Goal: Task Accomplishment & Management: Manage account settings

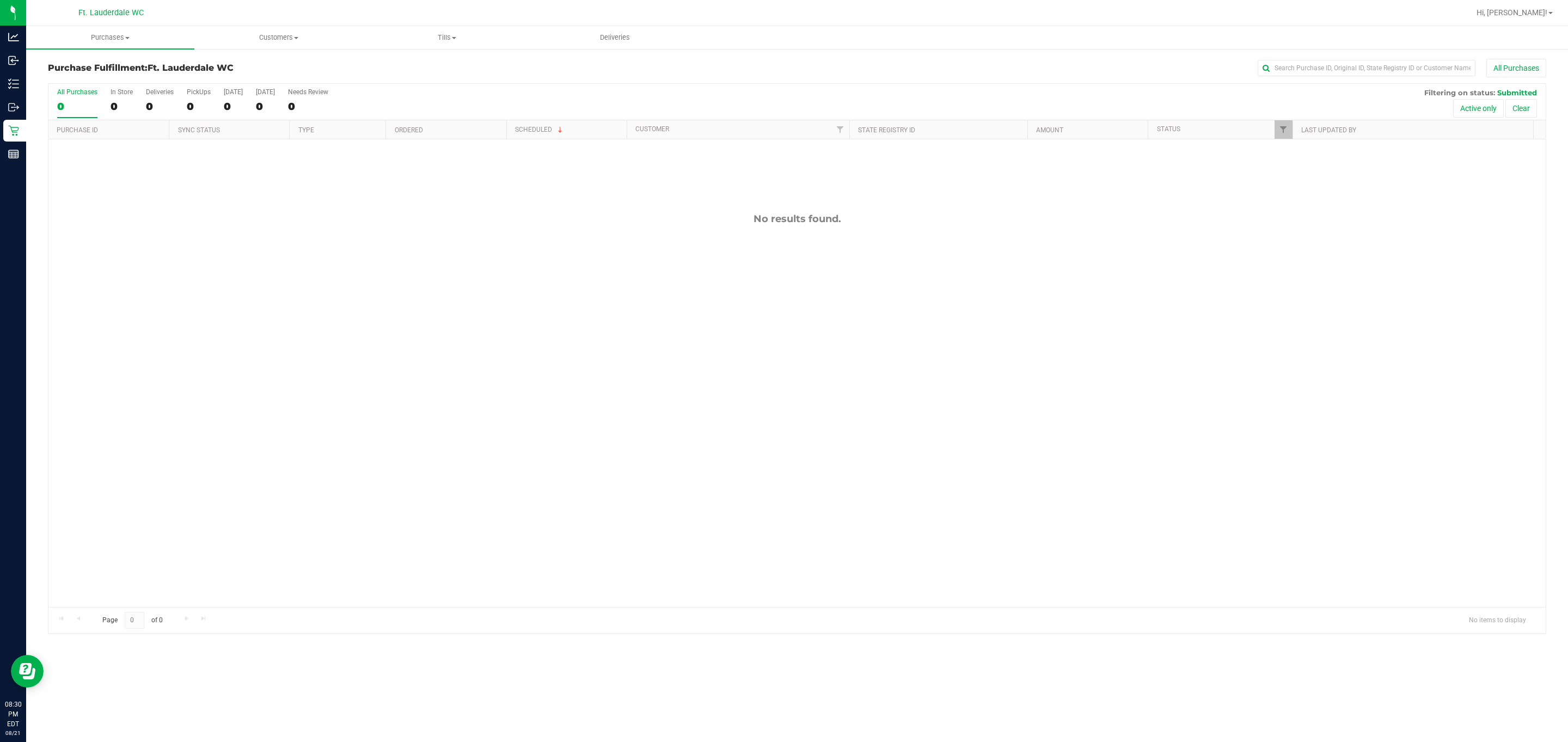
click at [774, 523] on div "Purchase Fulfillment: Ft. Lauderdale WC All Purchases All Purchases 0 In Store …" at bounding box center [797, 346] width 1542 height 597
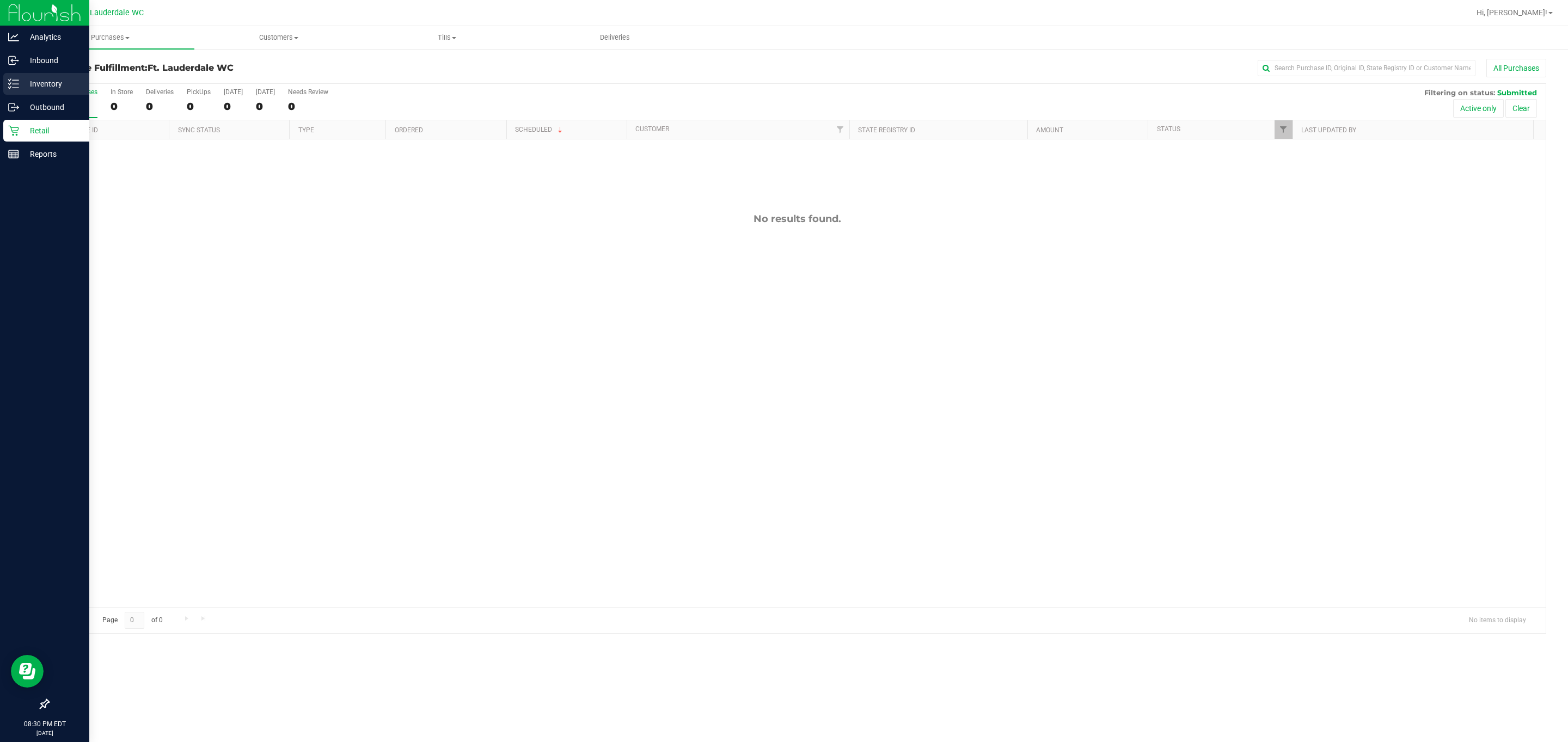
click at [38, 84] on p "Inventory" at bounding box center [51, 84] width 65 height 13
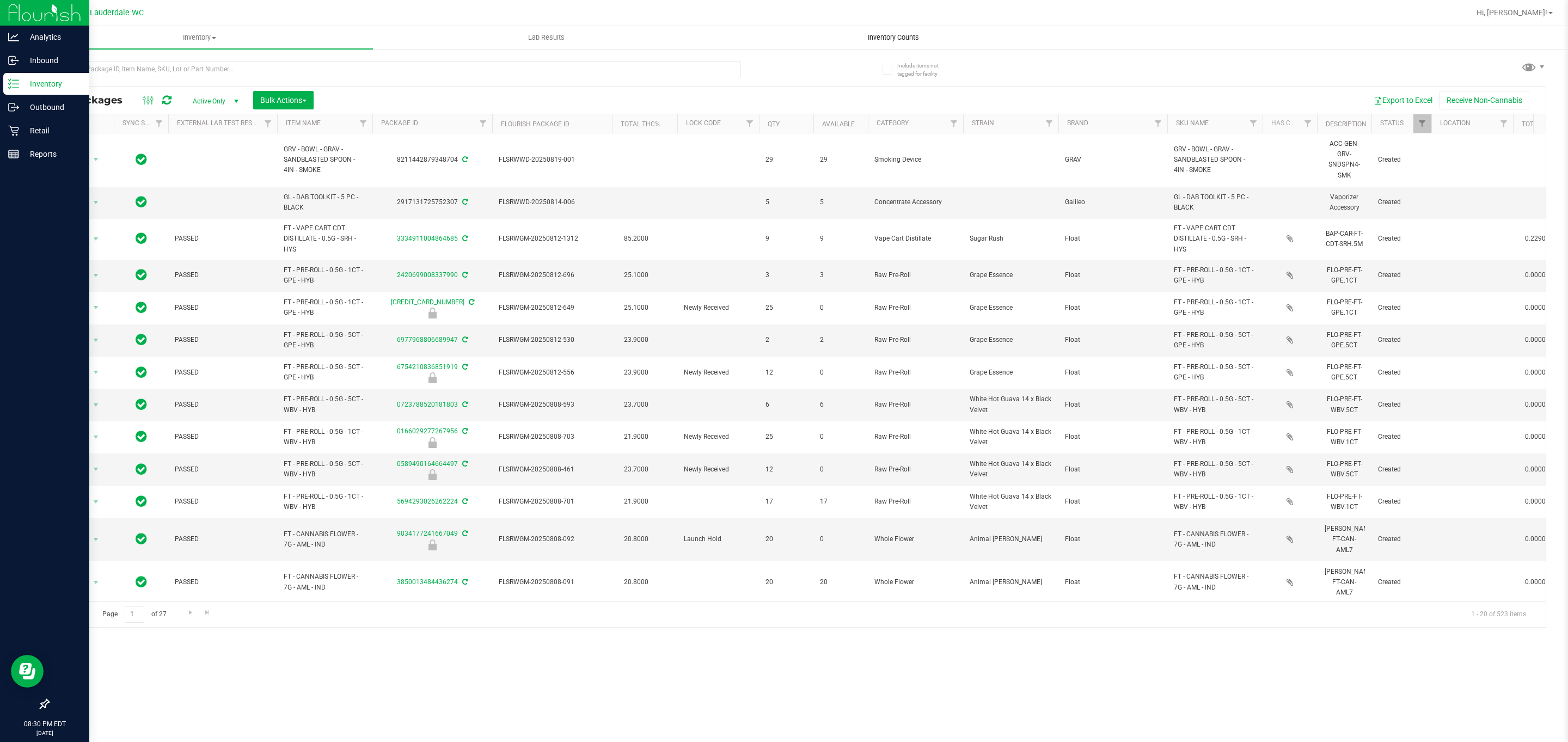
click at [774, 40] on span "Inventory Counts" at bounding box center [893, 38] width 81 height 10
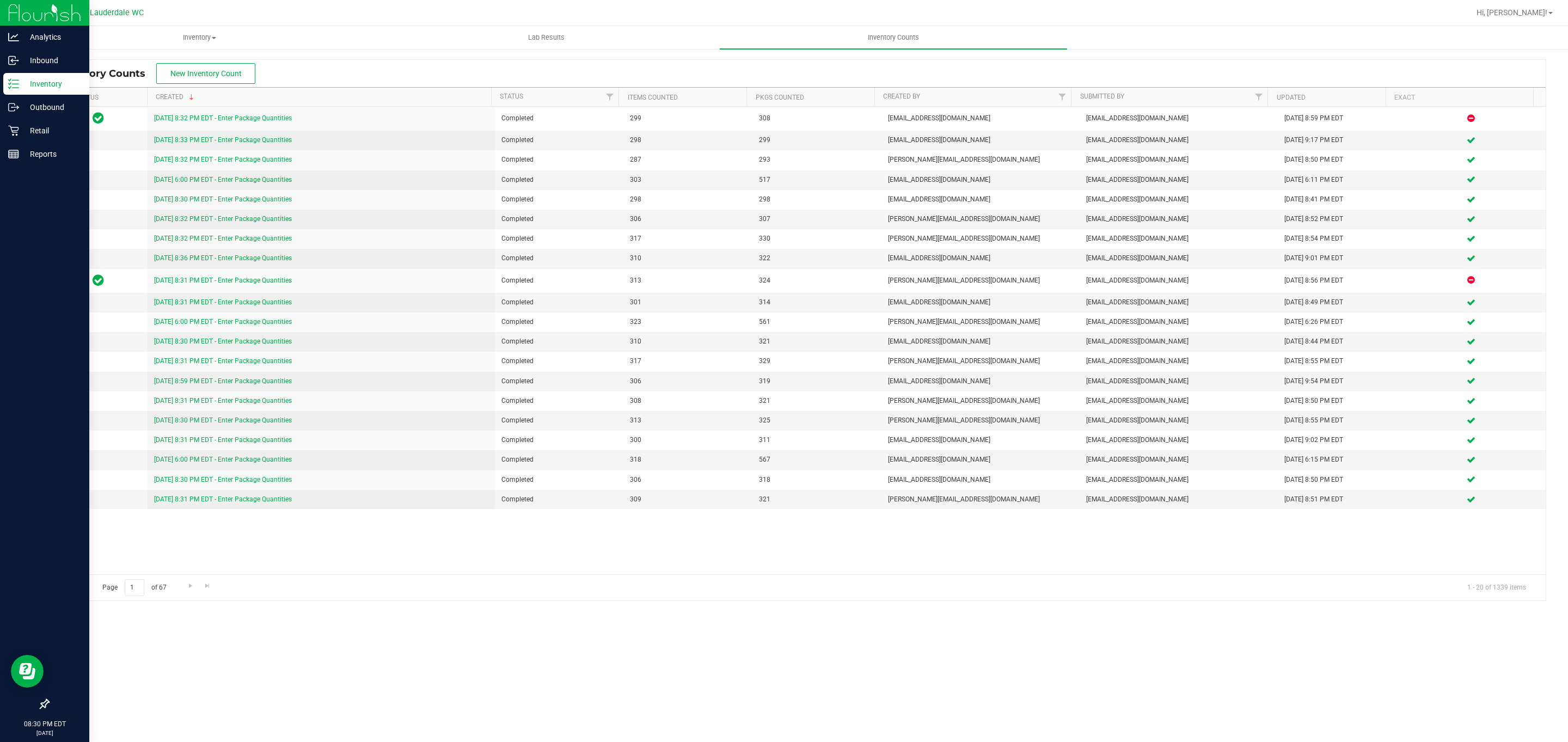
click at [219, 60] on div "Inventory Counts New Inventory Count" at bounding box center [797, 74] width 1497 height 28
click at [217, 77] on span "New Inventory Count" at bounding box center [206, 73] width 72 height 8
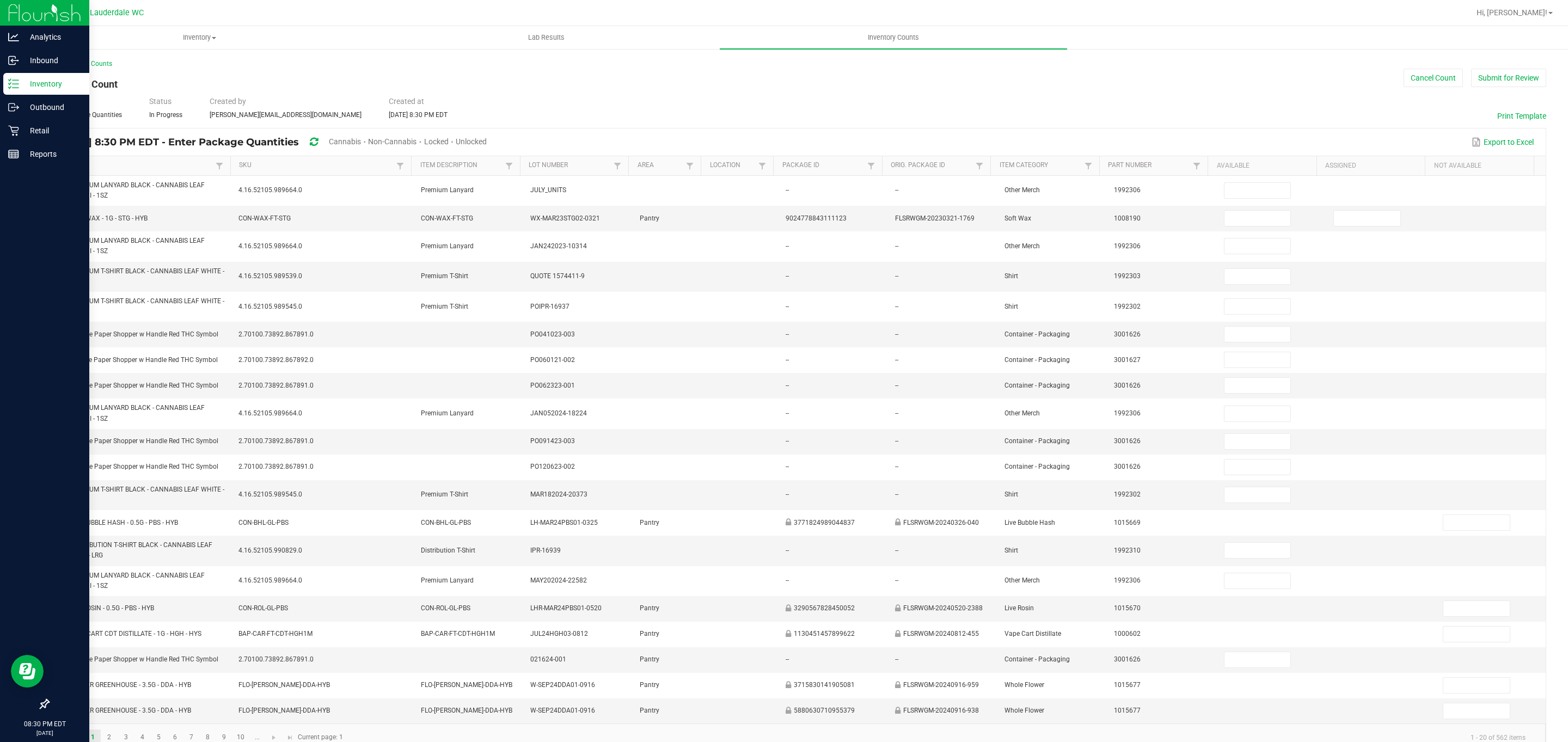
click at [361, 137] on span "Cannabis" at bounding box center [345, 141] width 32 height 8
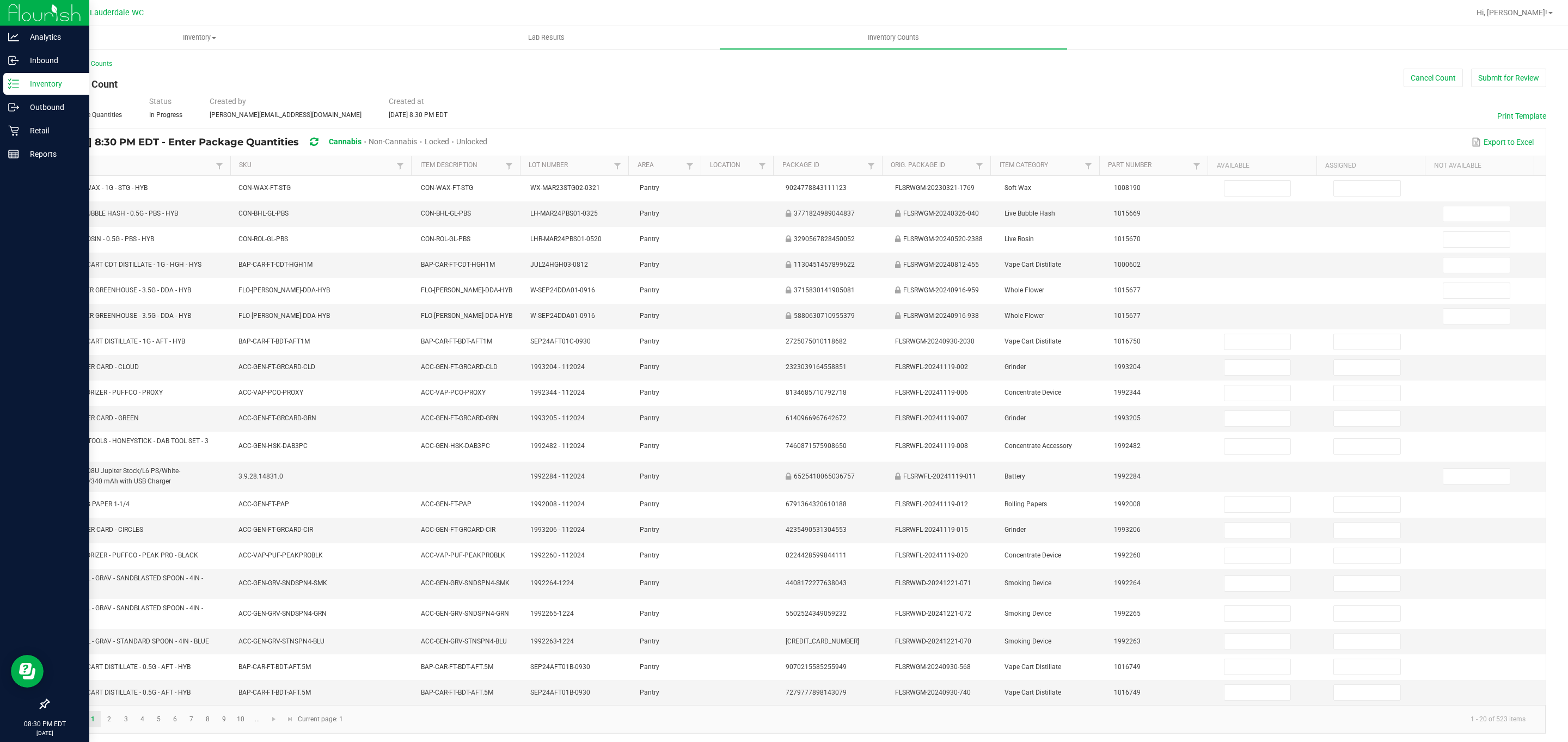
click at [86, 166] on link "Item" at bounding box center [135, 165] width 154 height 8
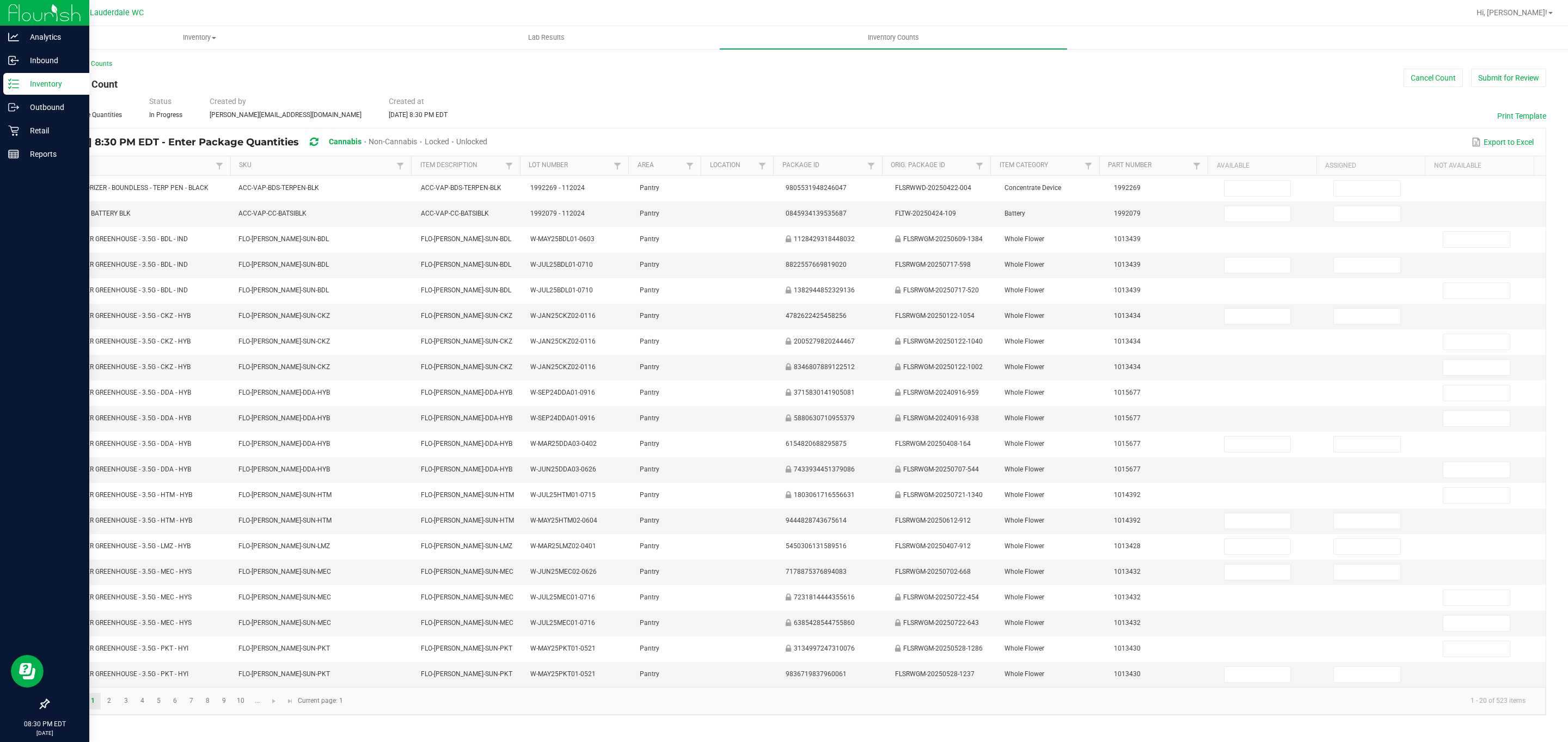
click at [487, 143] on span "Unlocked" at bounding box center [472, 141] width 31 height 8
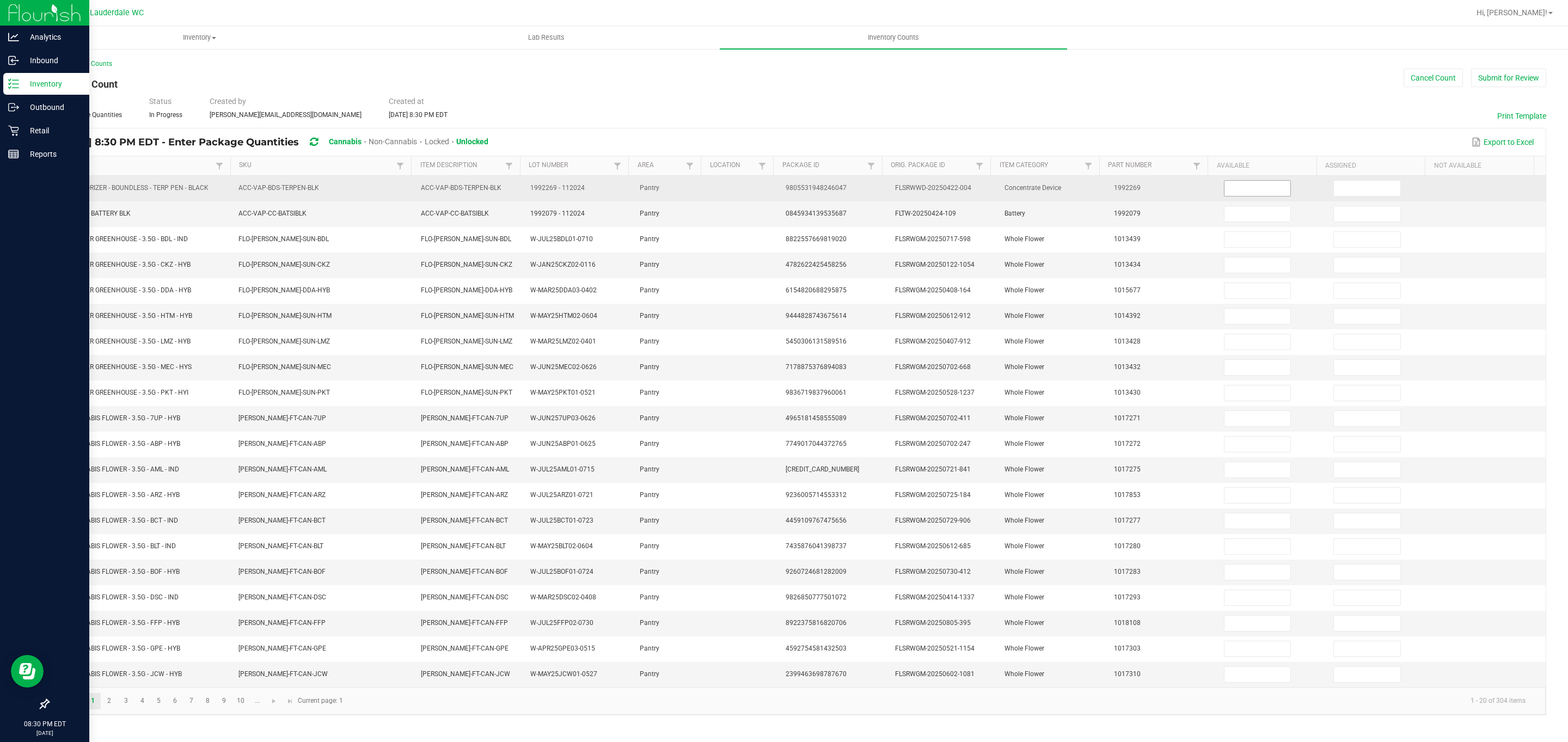
click at [774, 187] on input at bounding box center [1257, 188] width 66 height 16
type input "4"
type input "18"
type input "3"
type input "10"
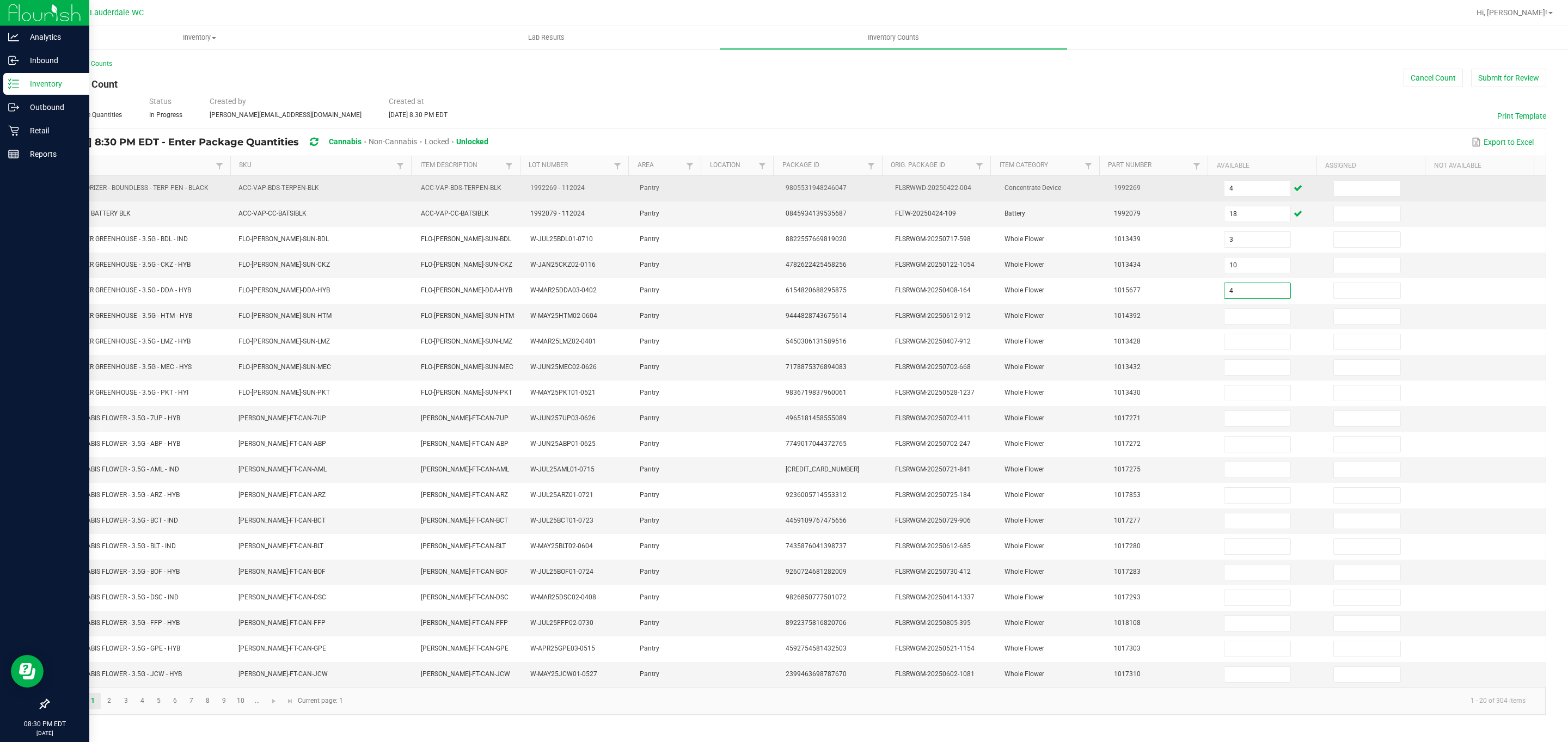
type input "4"
type input "7"
type input "10"
type input "9"
type input "6"
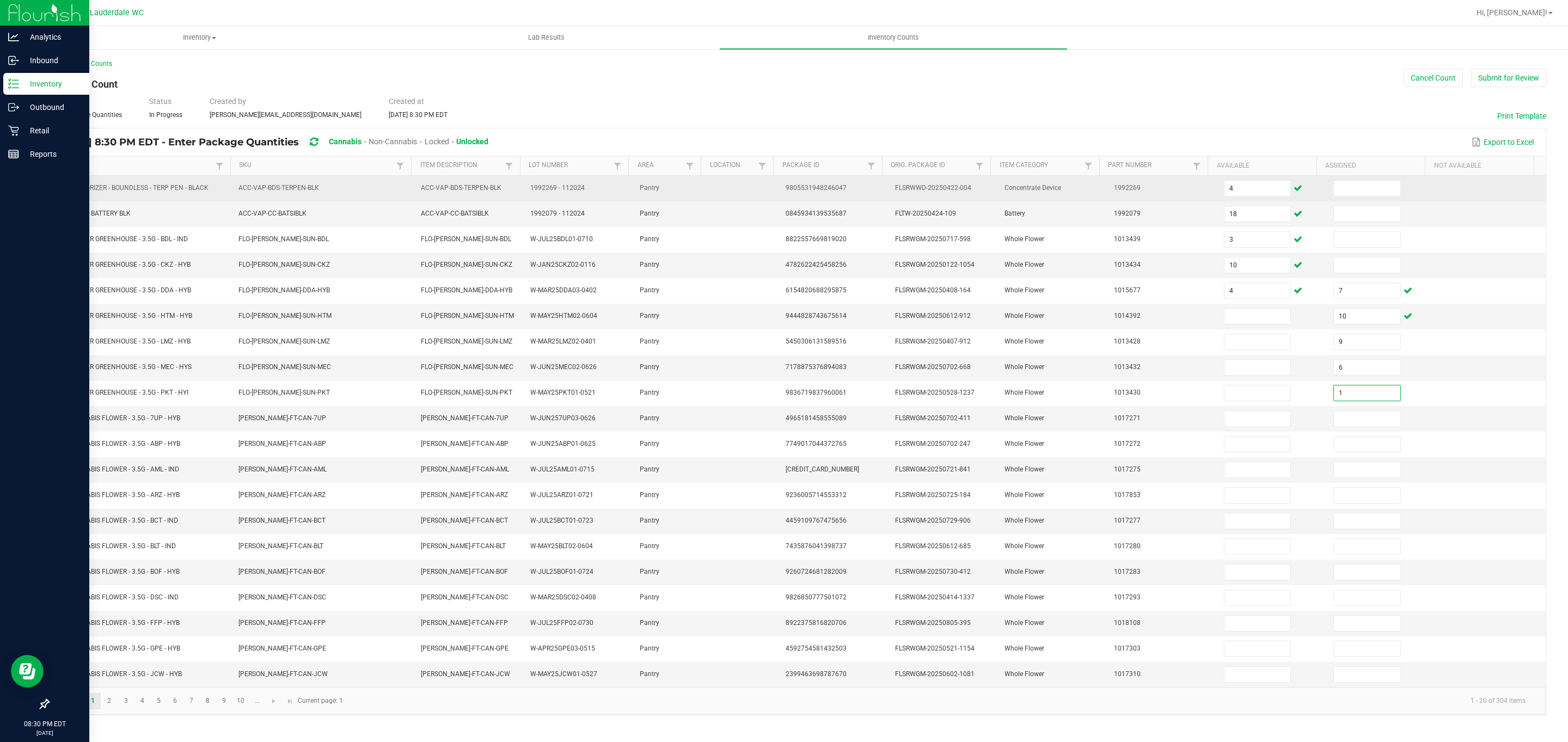
type input "1"
type input "19"
type input "14"
type input "10"
type input "14"
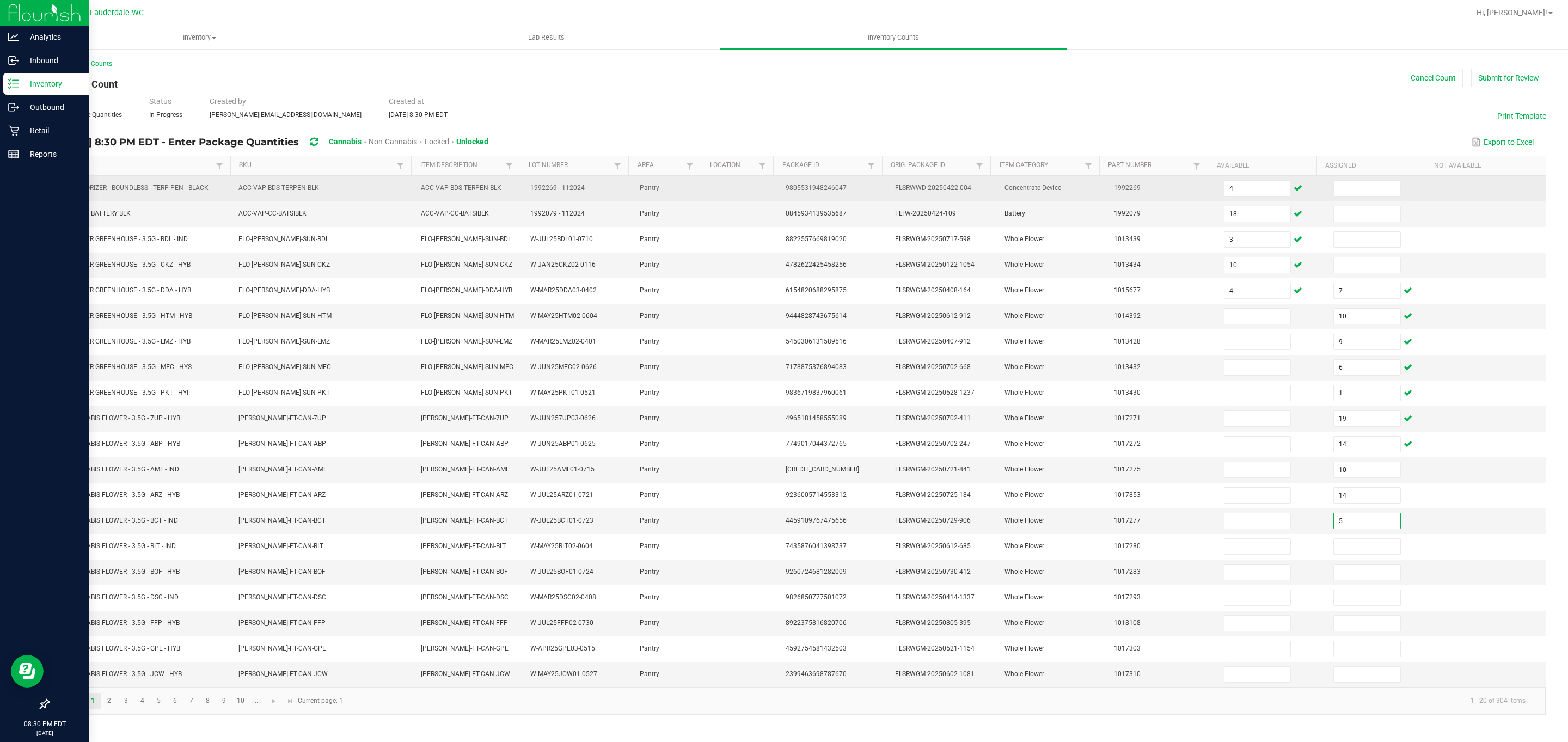
type input "5"
type input "12"
type input "2"
type input "13"
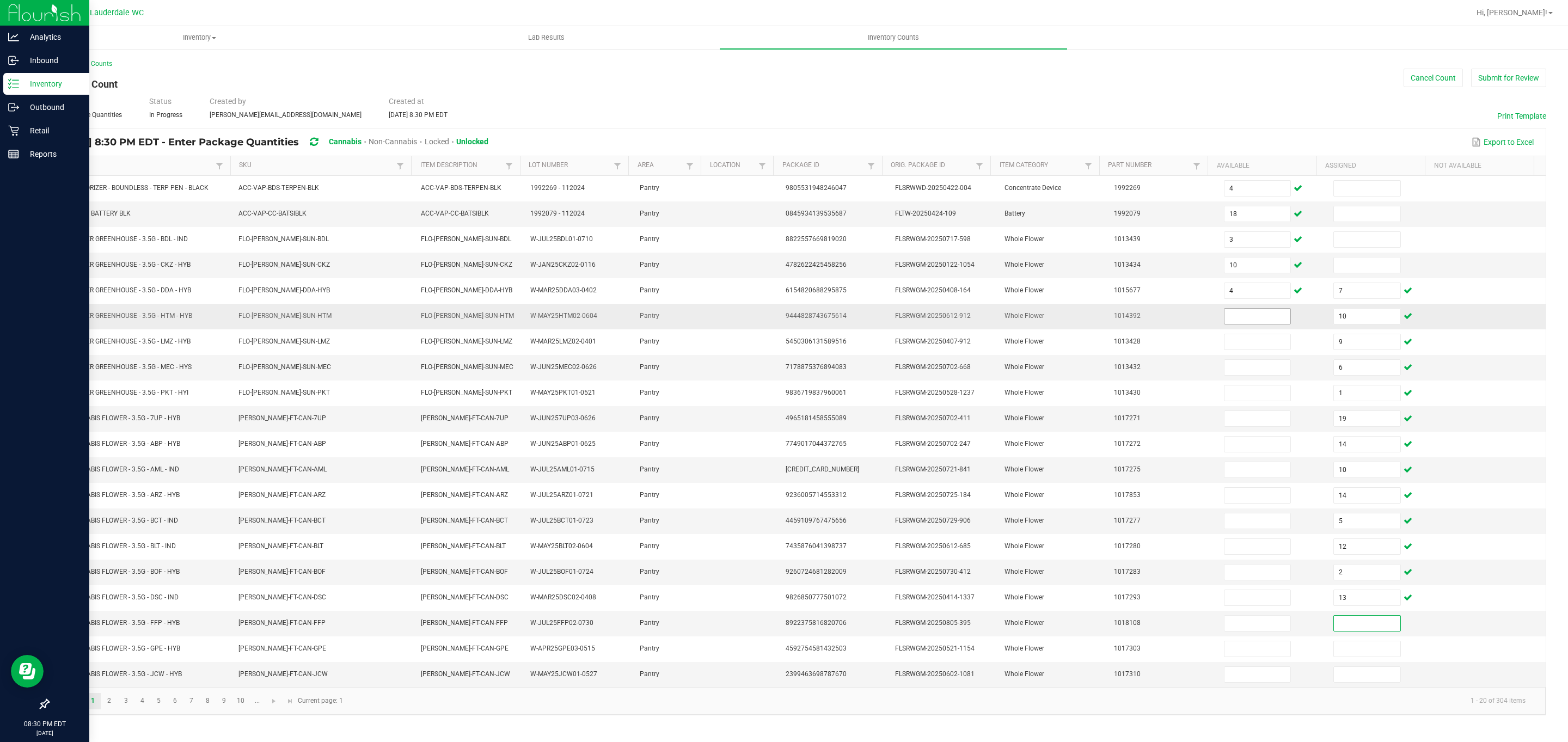
click at [774, 319] on input at bounding box center [1257, 316] width 66 height 16
type input "7"
type input "10"
type input "9"
type input "6"
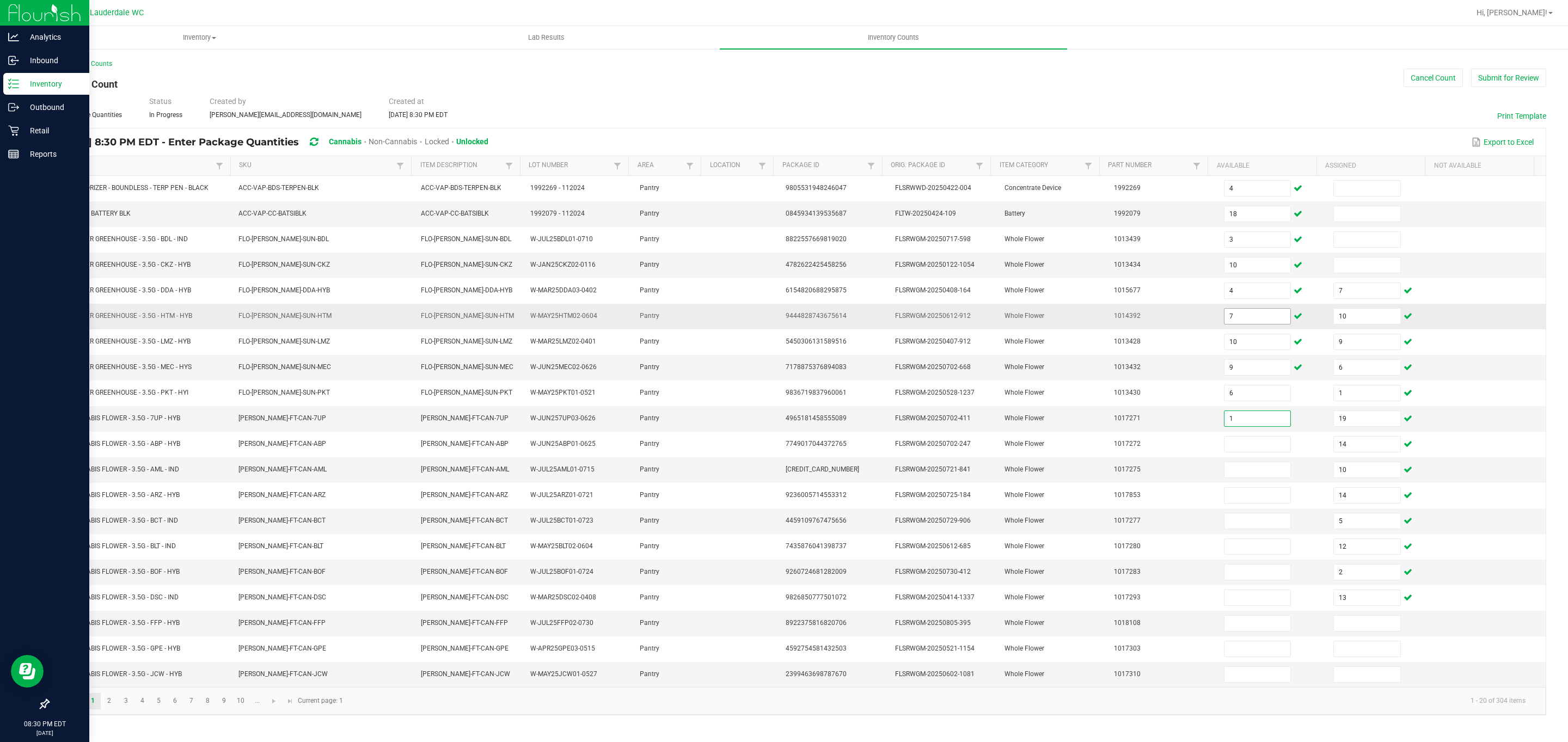
type input "1"
type input "19"
type input "14"
type input "10"
type input "14"
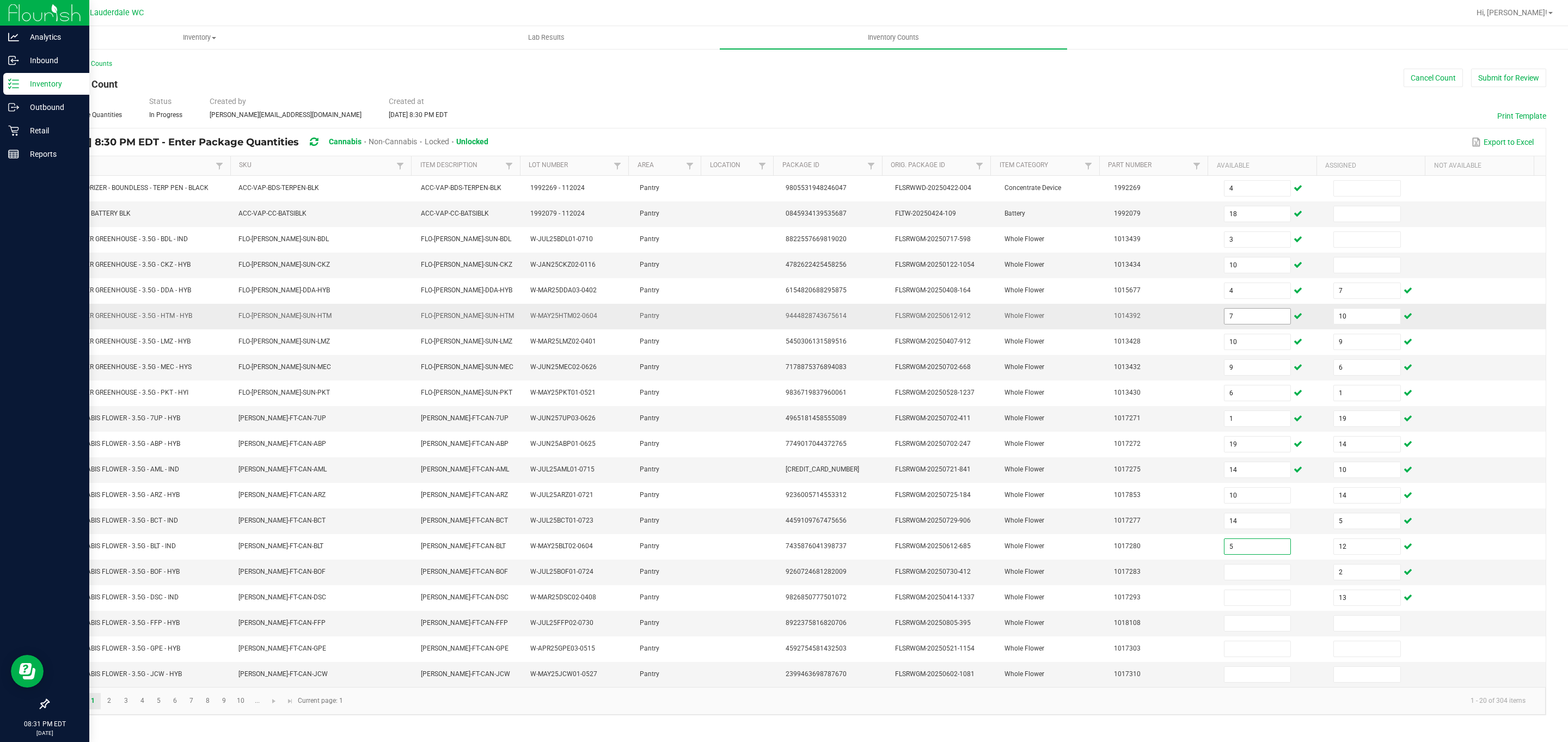
type input "5"
type input "12"
type input "2"
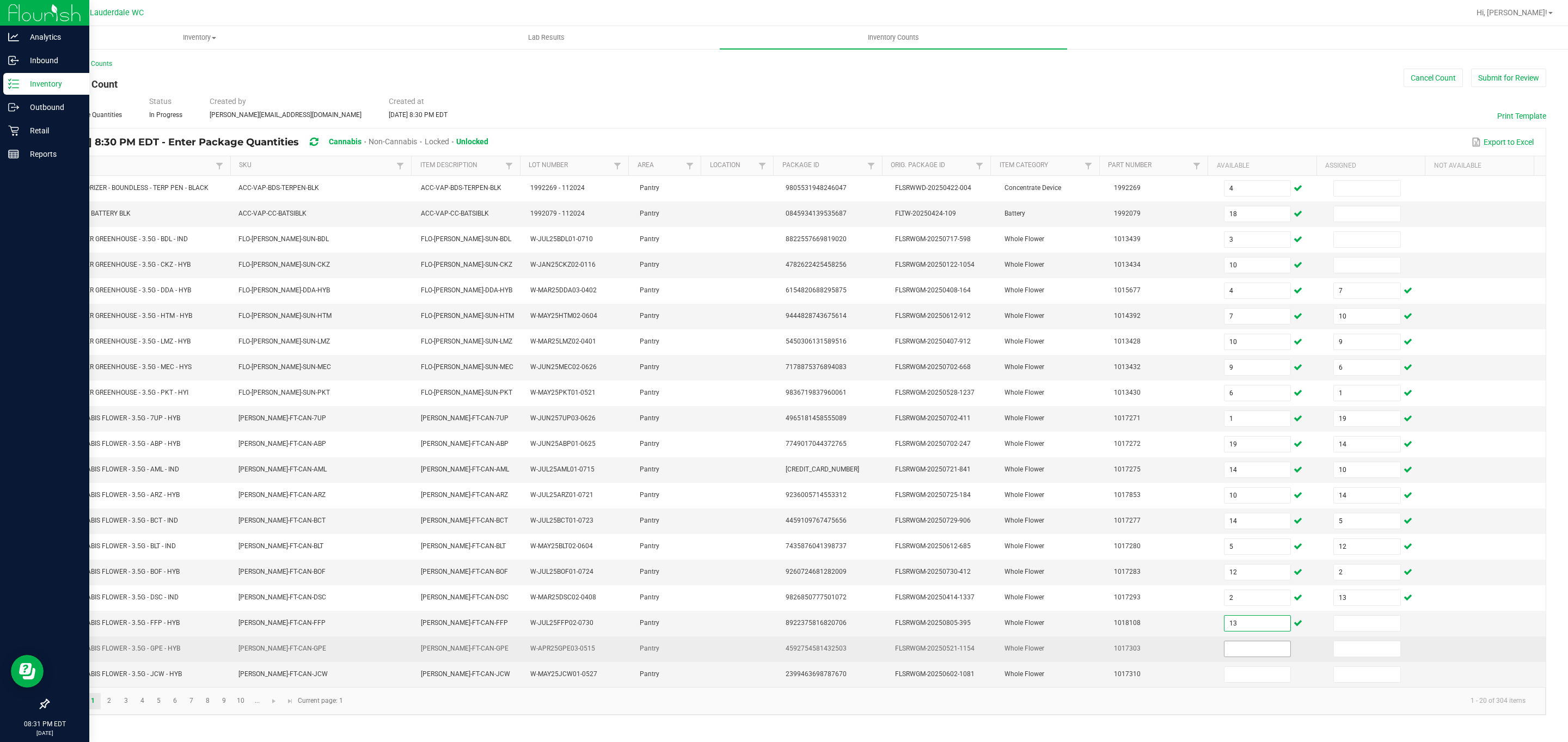
type input "13"
click at [774, 656] on input at bounding box center [1257, 649] width 66 height 16
type input "14"
type input "8"
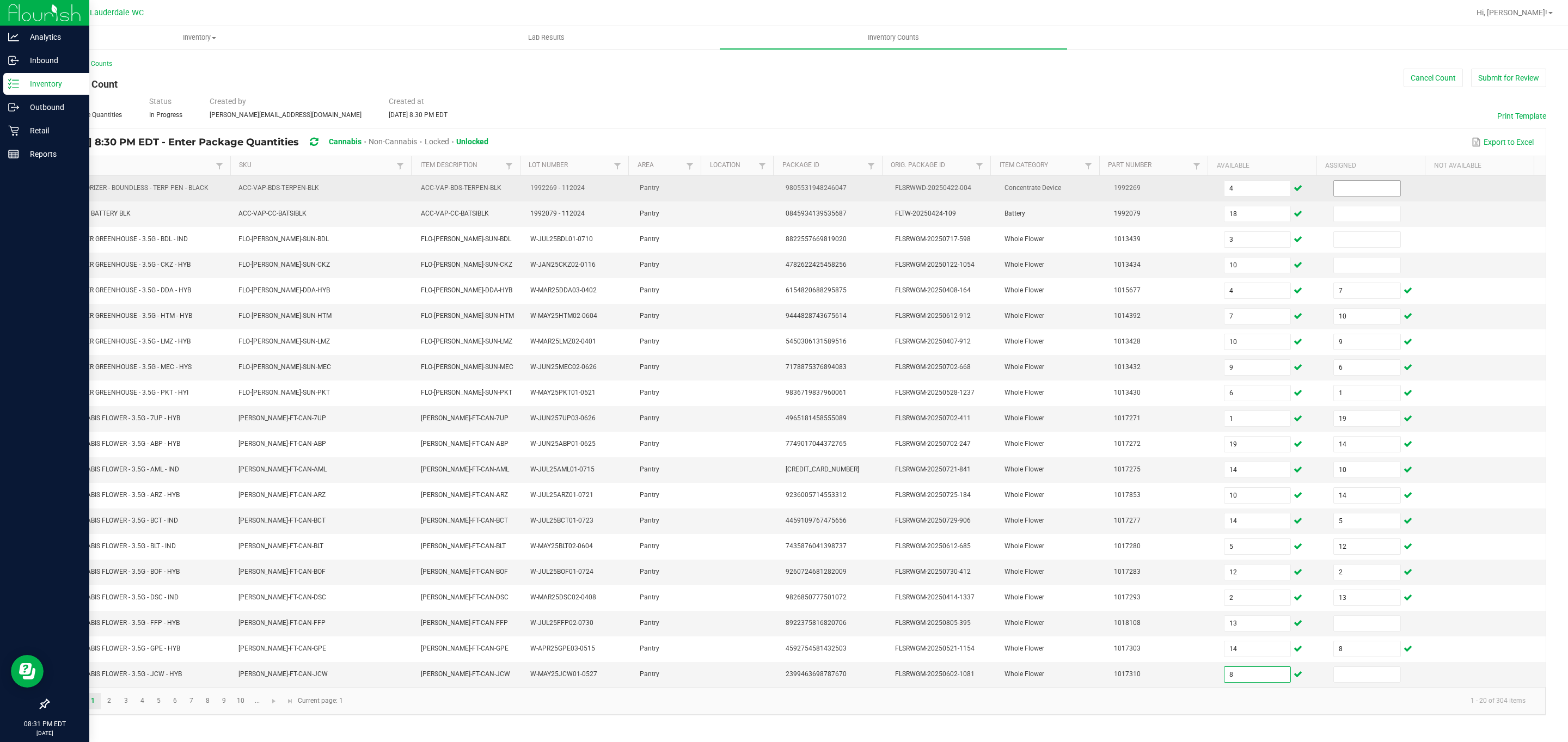
type input "8"
click at [774, 192] on input at bounding box center [1367, 188] width 66 height 16
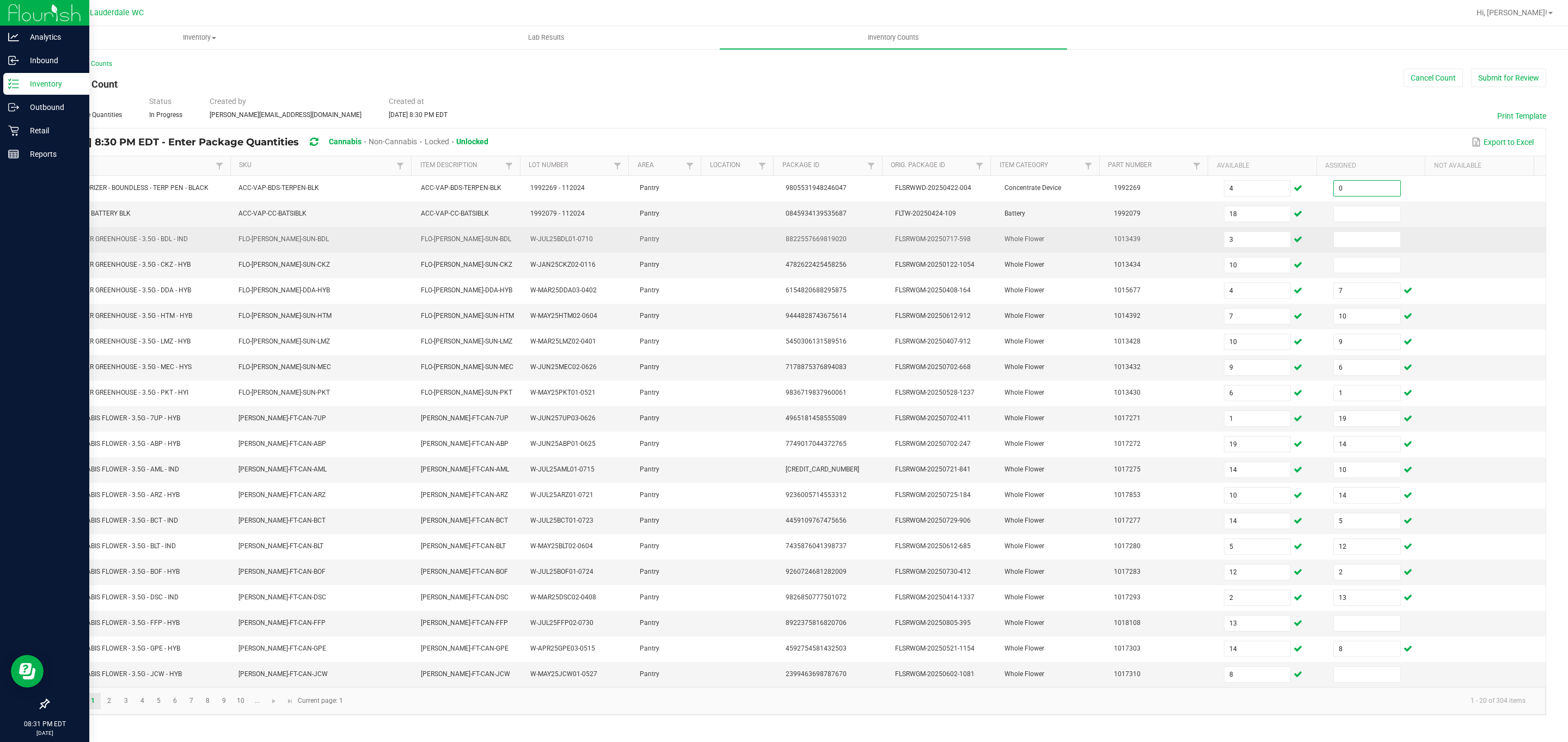
type input "0"
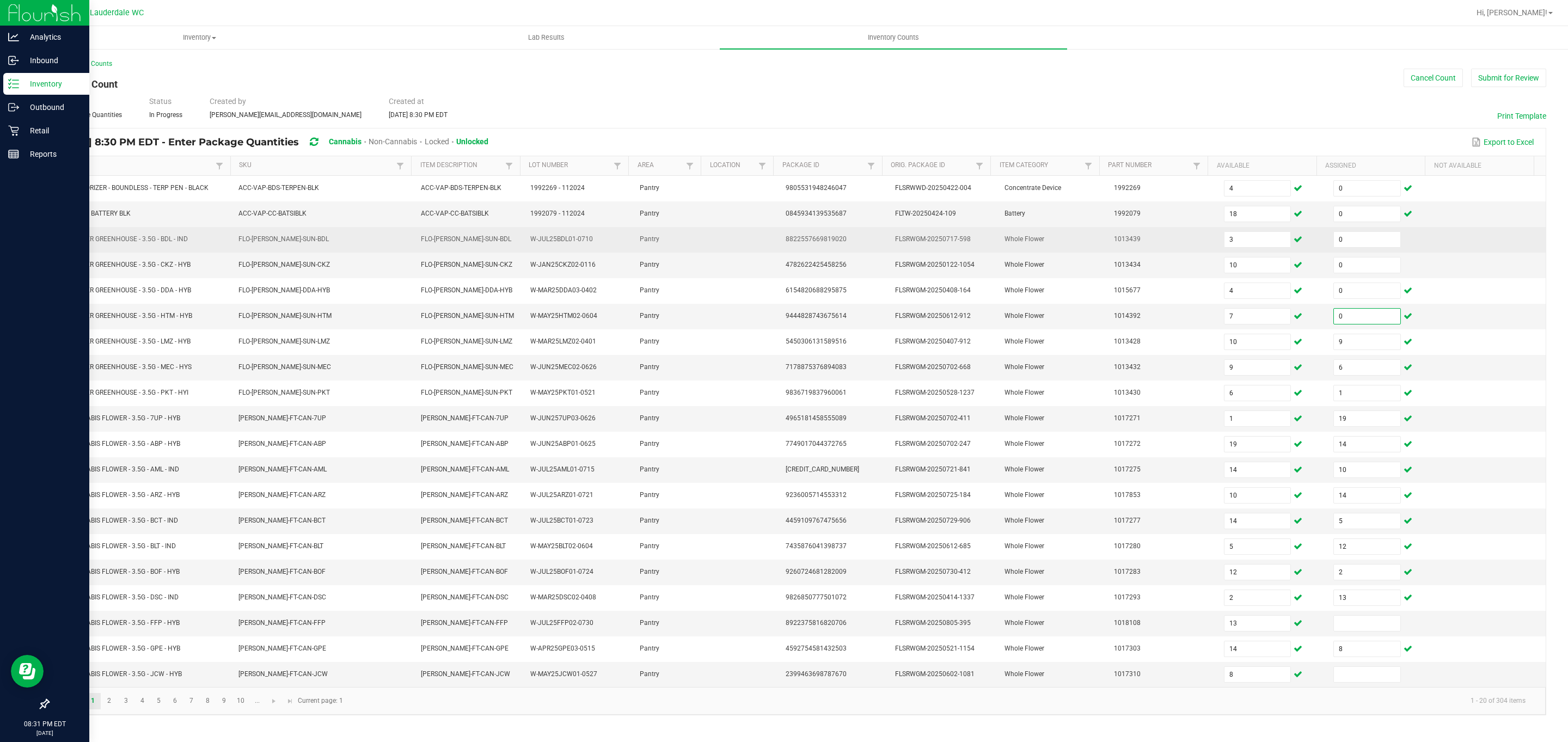
type input "0"
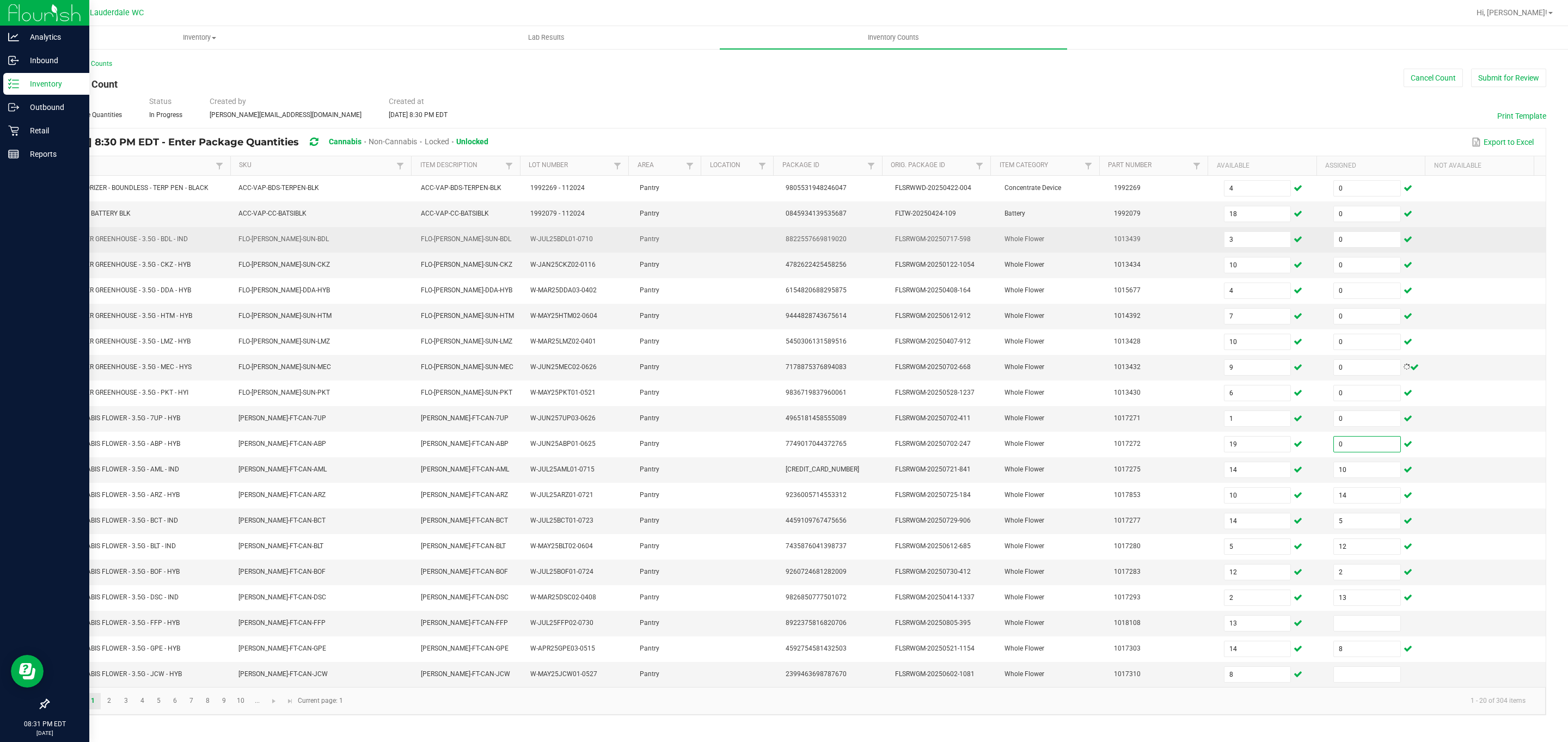
type input "0"
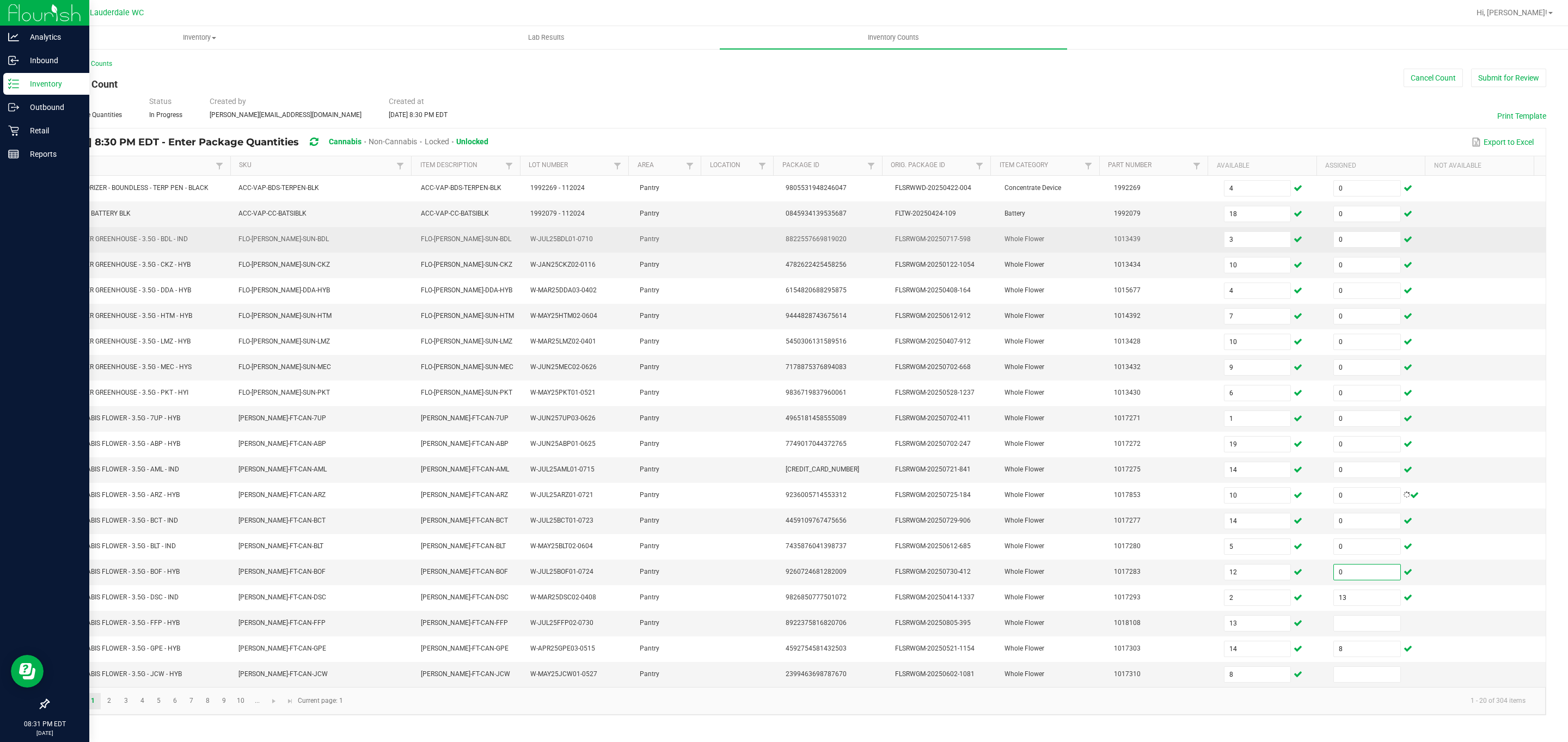
type input "0"
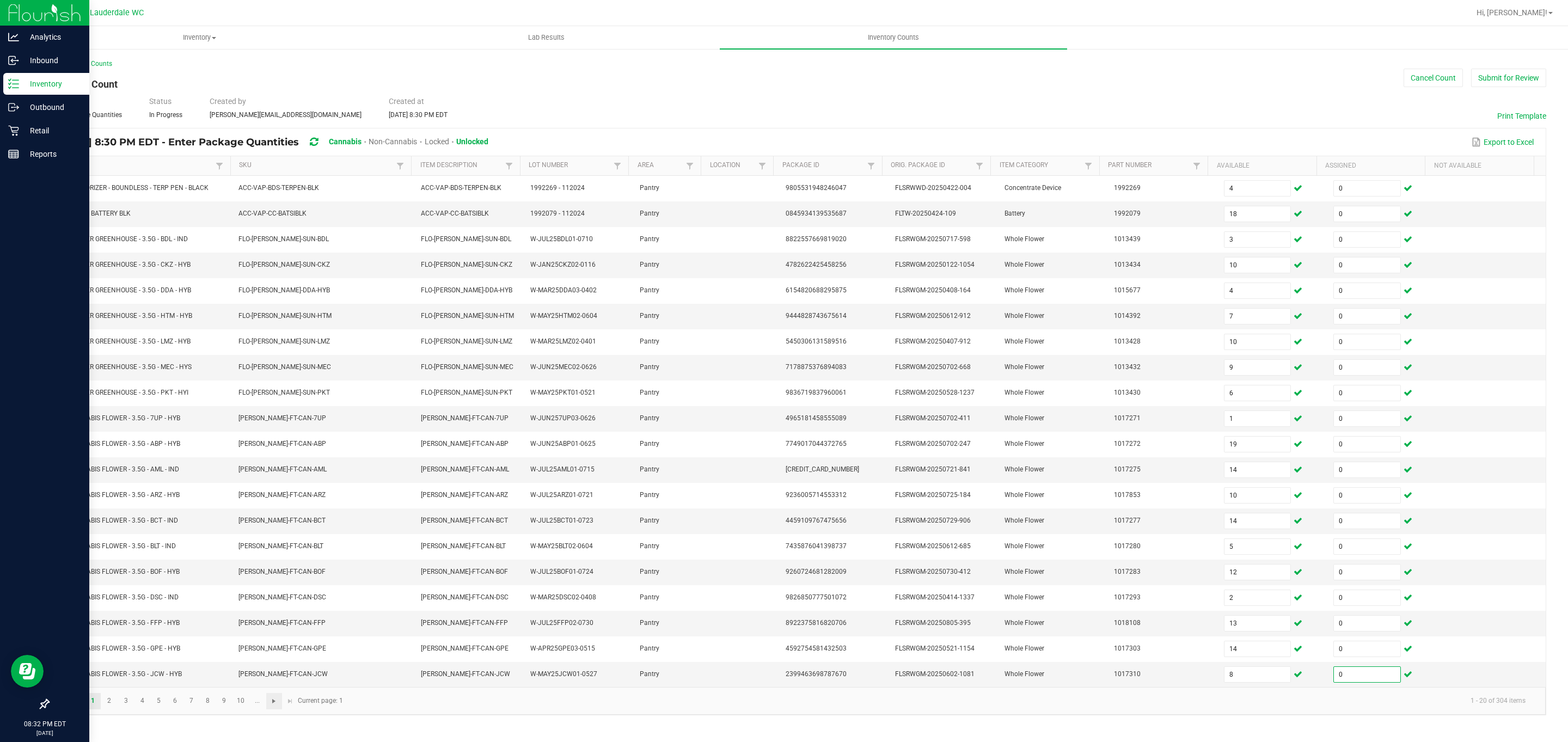
type input "0"
click at [272, 706] on span "Go to the next page" at bounding box center [273, 701] width 8 height 8
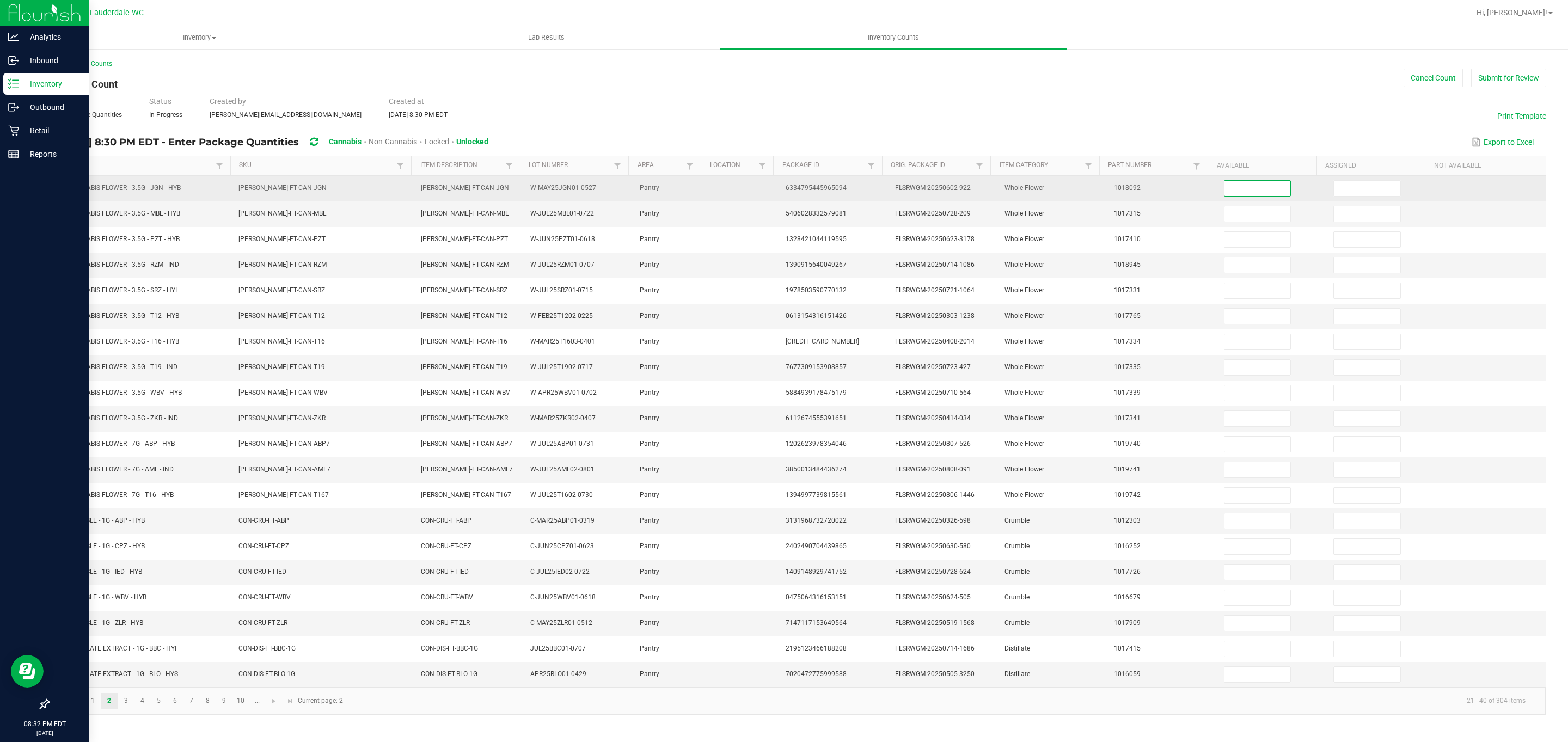
click at [774, 185] on input at bounding box center [1257, 188] width 66 height 16
type input "12"
type input "10"
type input "6"
type input "13"
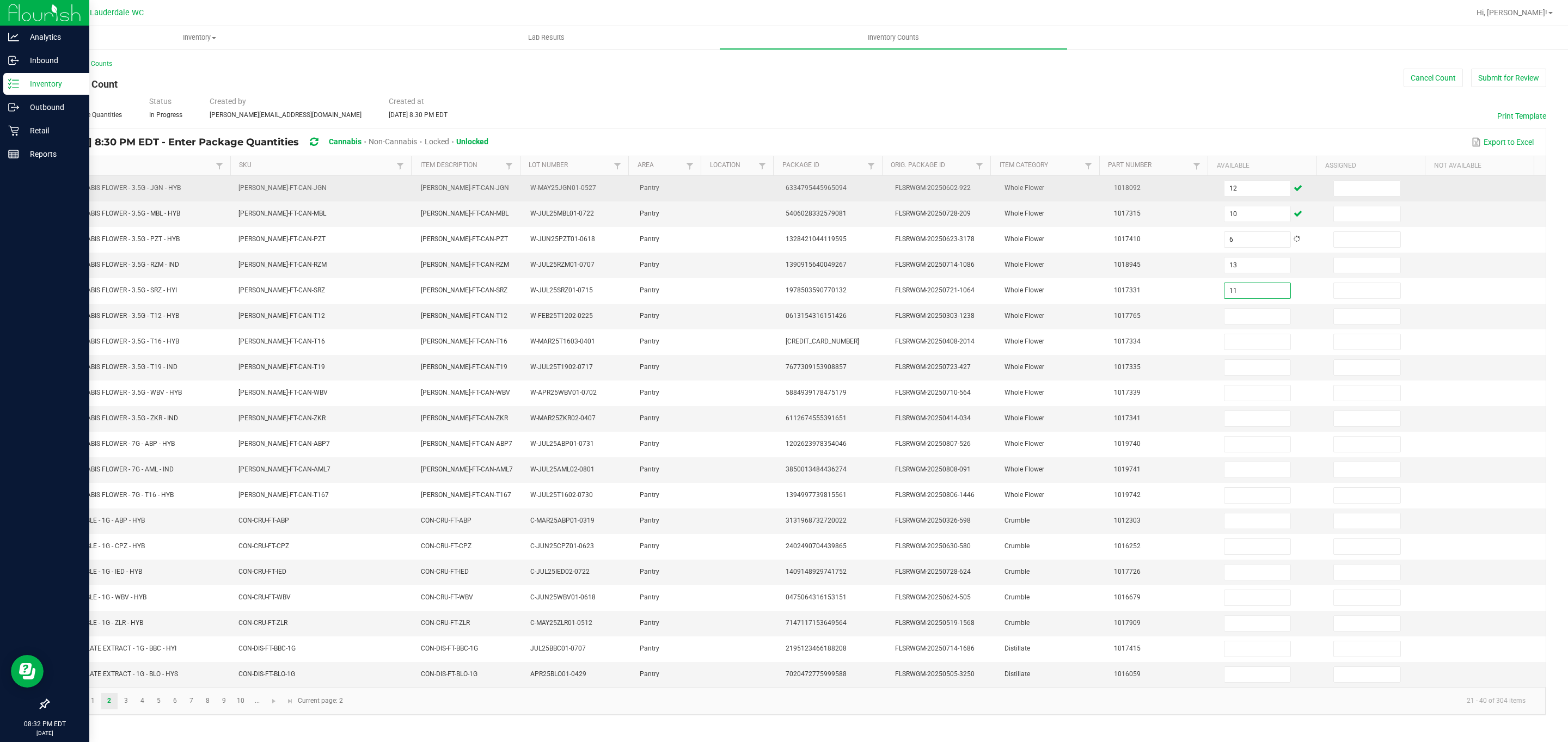
type input "11"
type input "29"
type input "11"
type input "9"
type input "12"
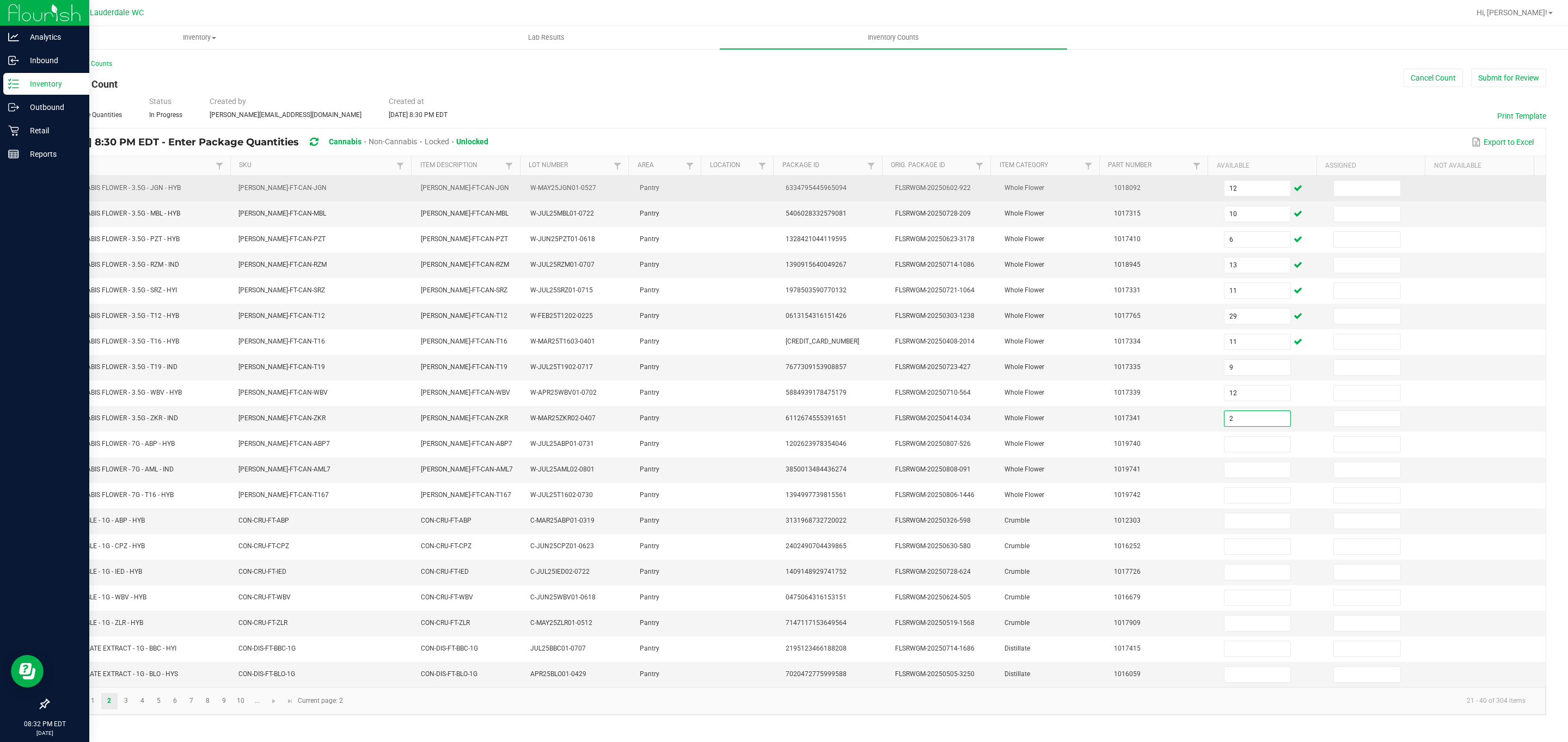
type input "2"
type input "20"
type input "4"
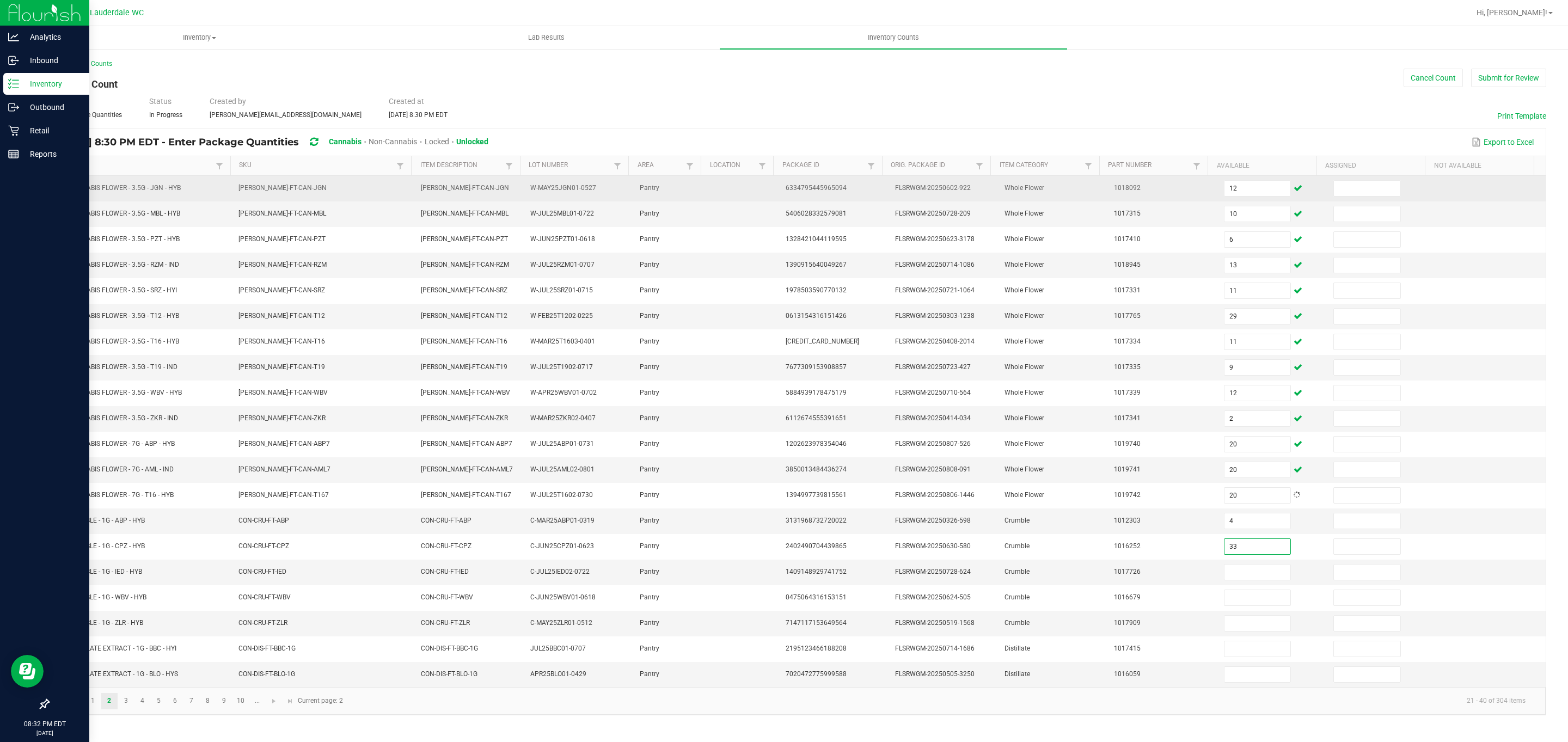
type input "33"
type input "7"
type input "4"
type input "2"
type input "11"
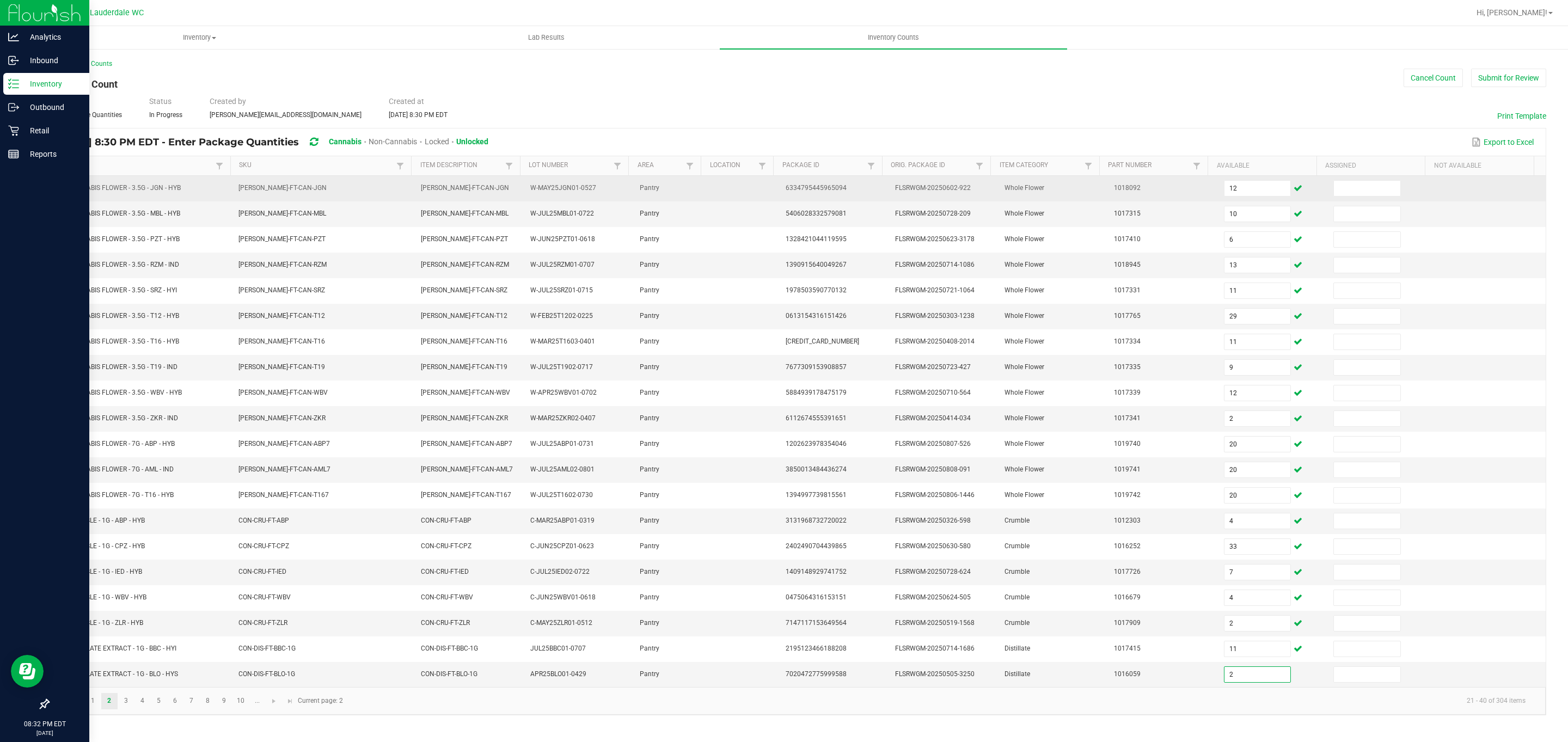
type input "2"
click at [774, 183] on input at bounding box center [1367, 188] width 66 height 16
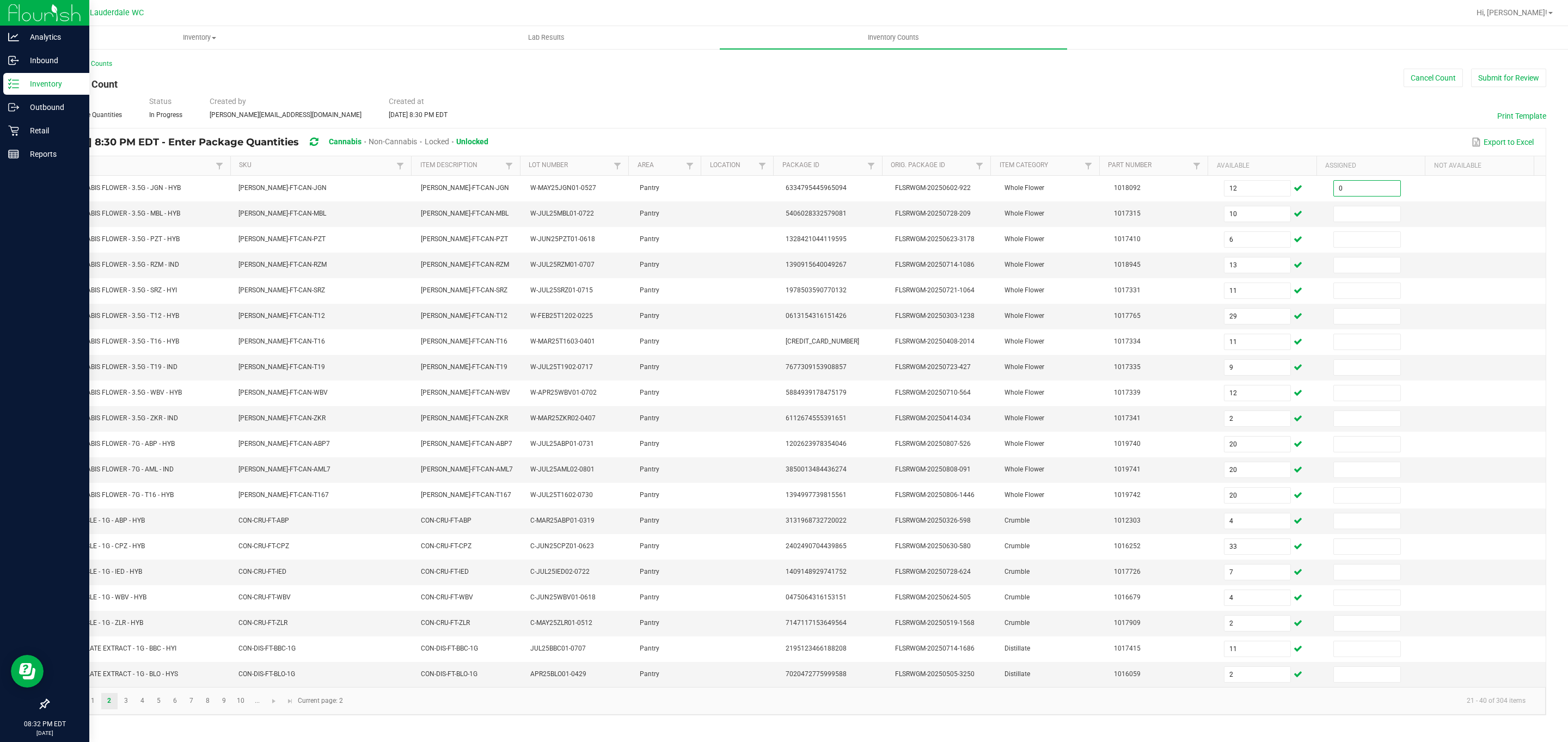
type input "0"
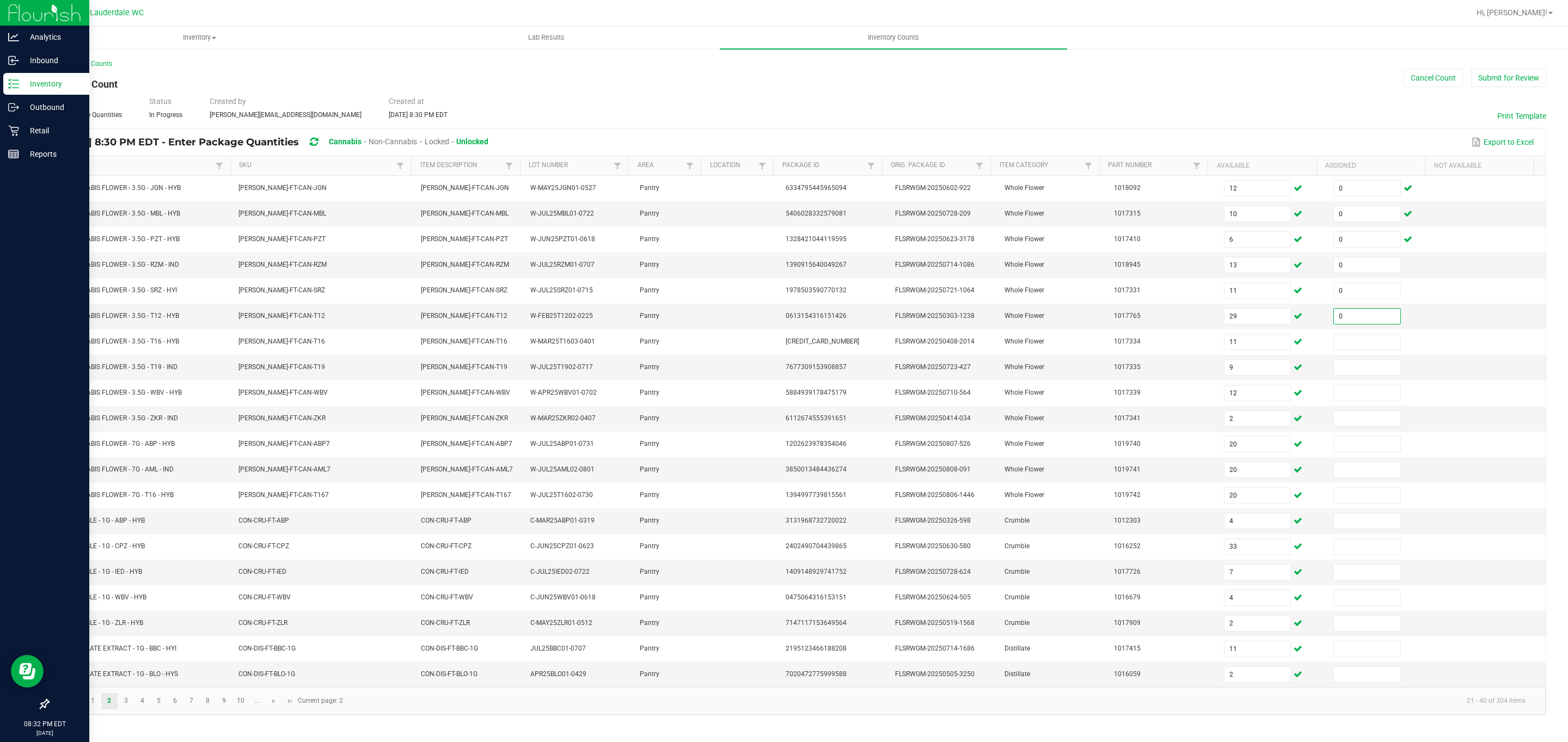
type input "0"
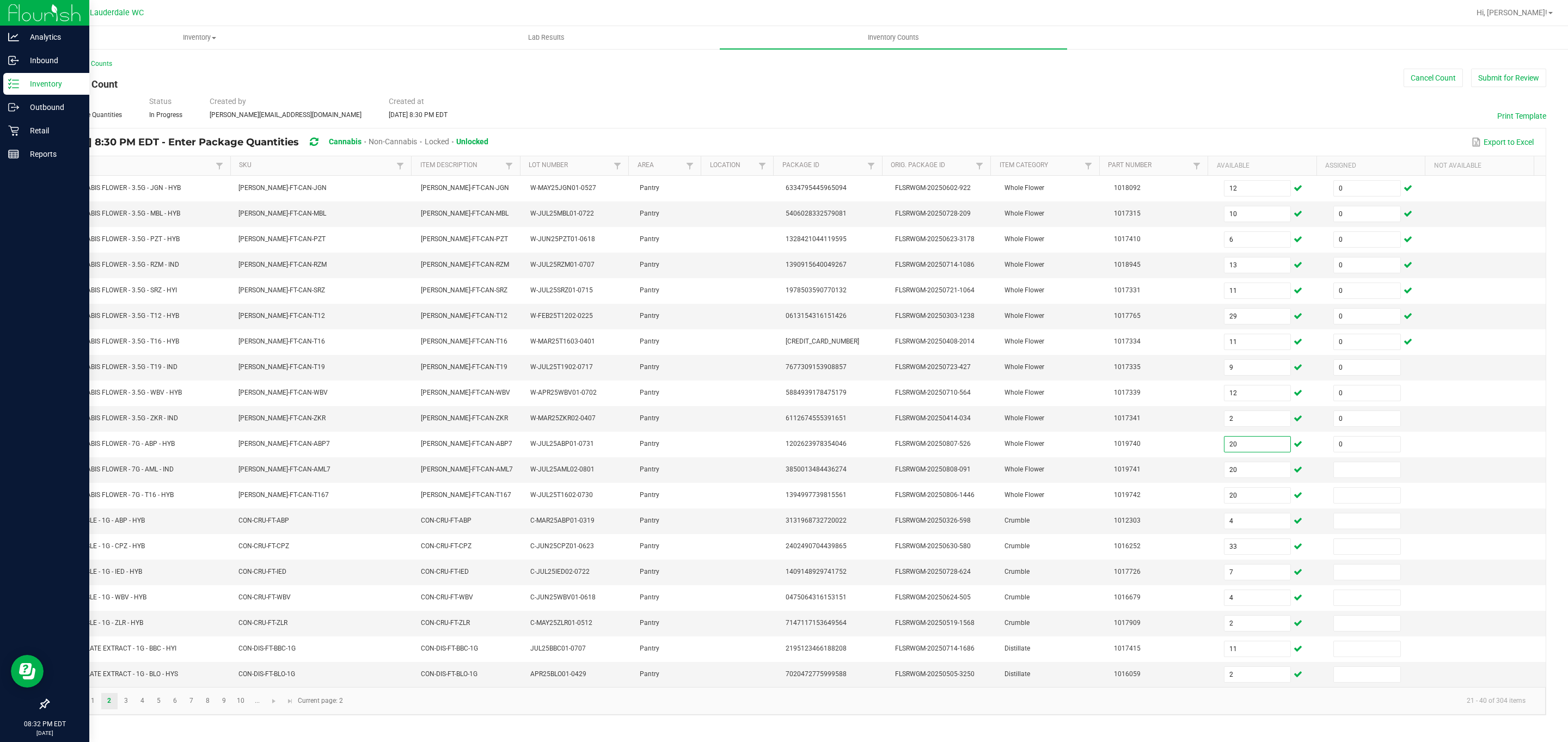
type input "0"
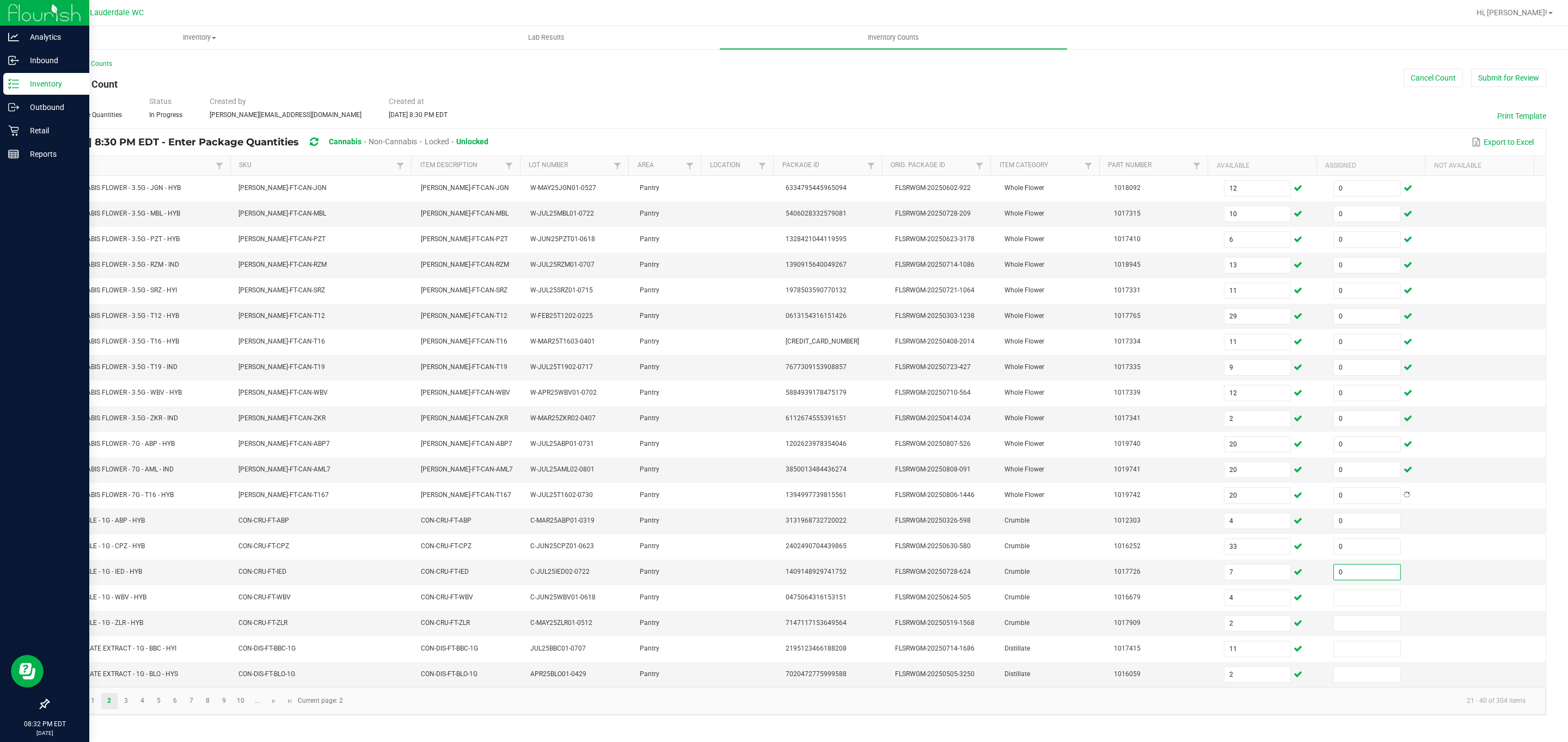
type input "0"
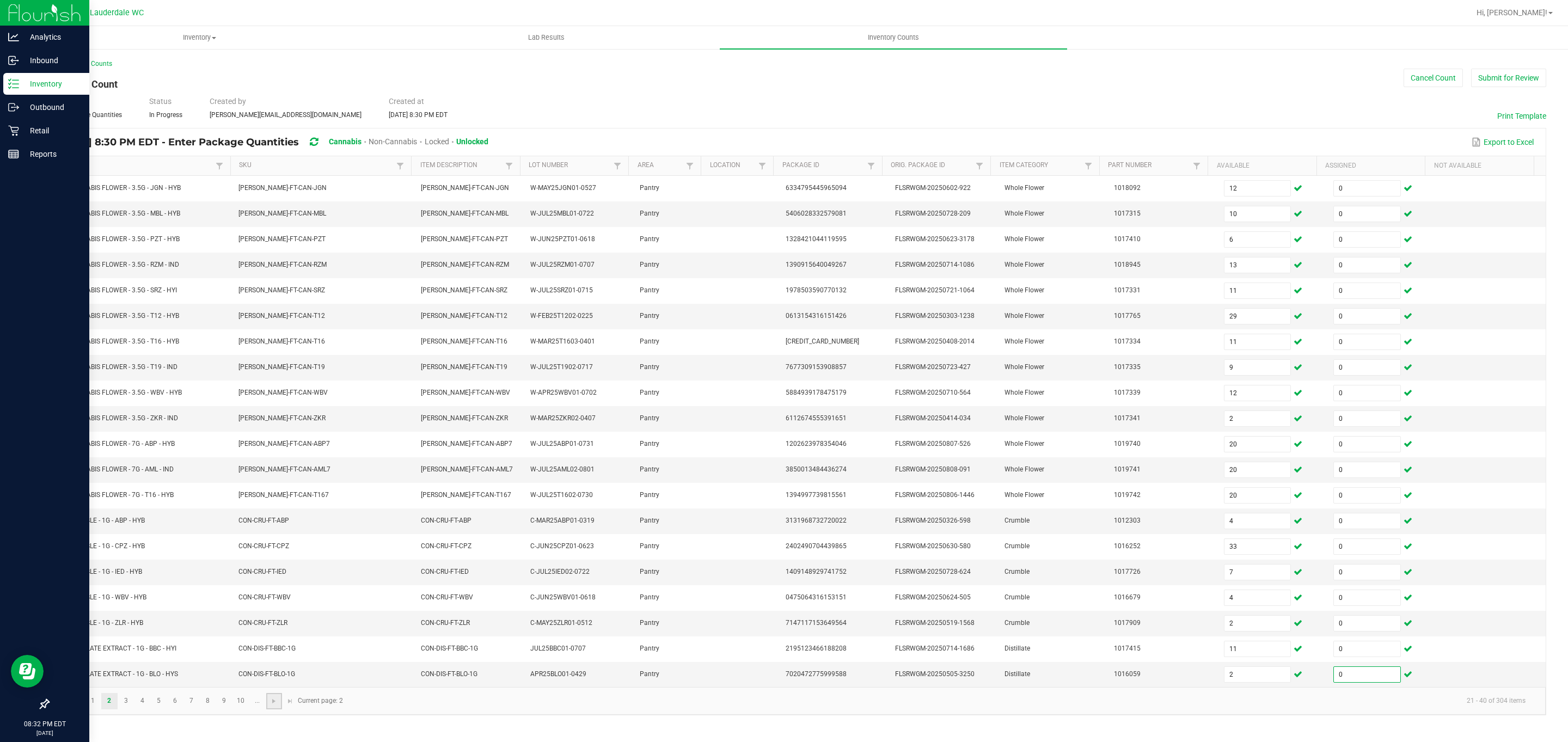
click at [275, 710] on link at bounding box center [274, 702] width 16 height 17
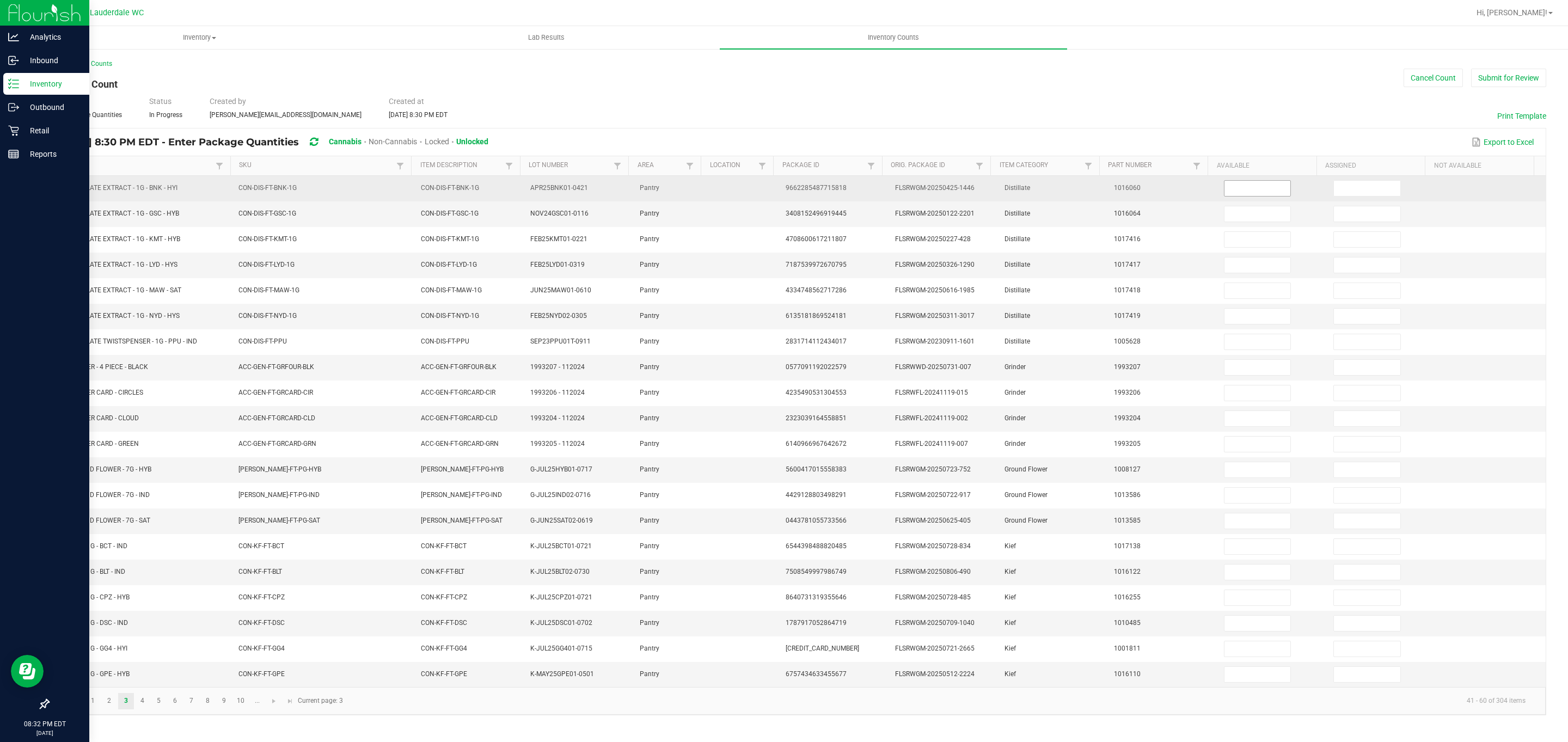
click at [774, 187] on input at bounding box center [1257, 188] width 66 height 16
type input "8"
type input "10"
type input "6"
type input "10"
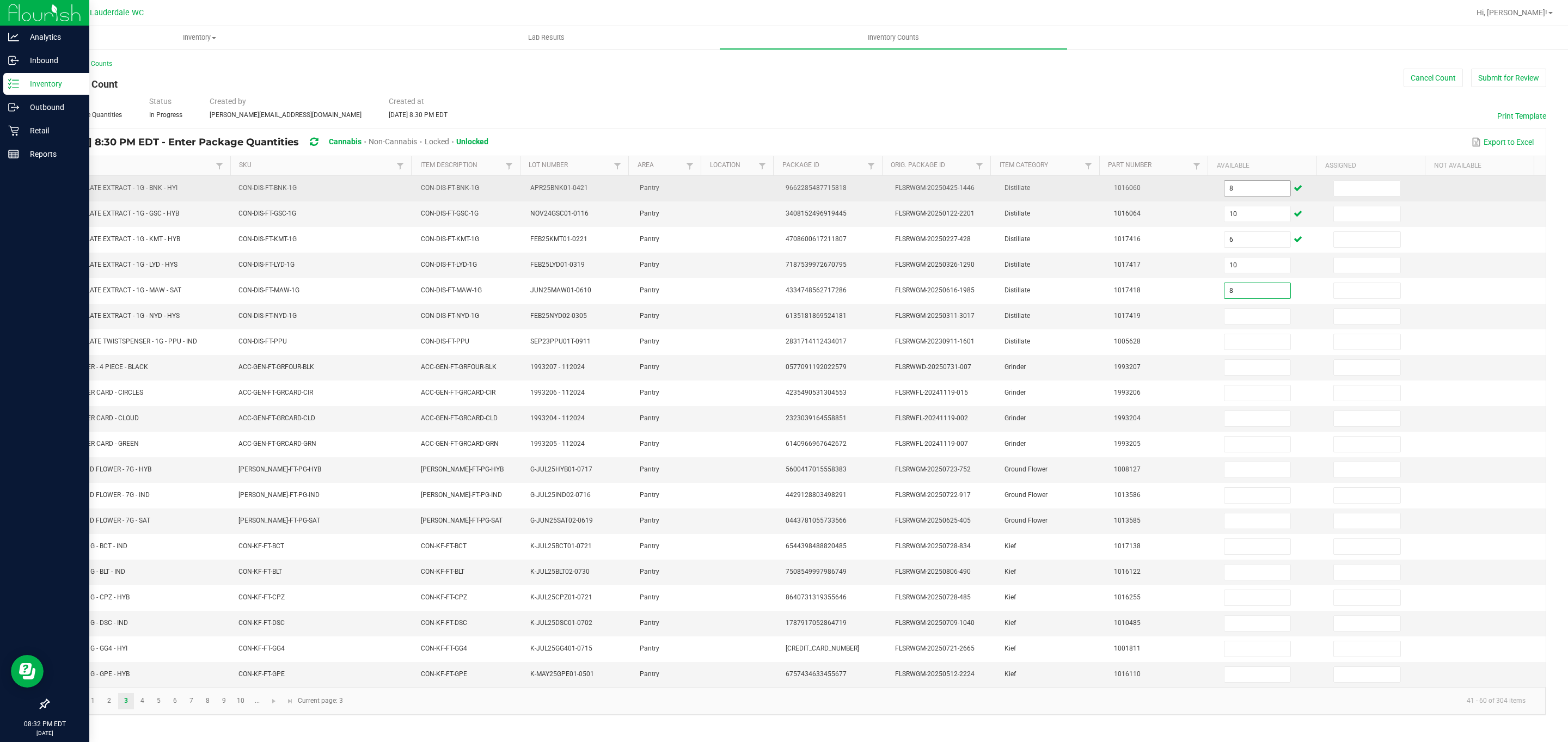
type input "8"
type input "2"
type input "3"
type input "13"
type input "1"
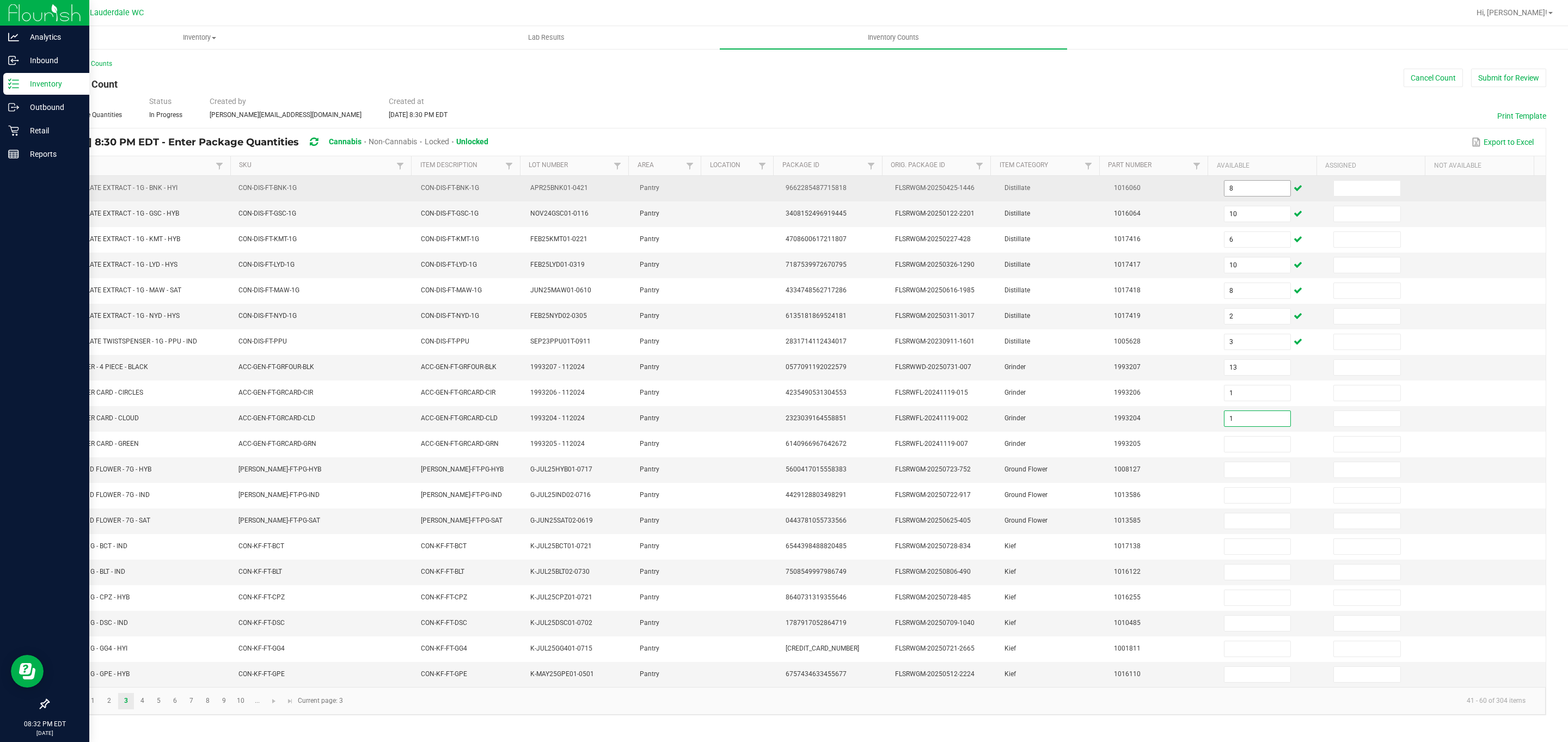
type input "1"
type input "2"
type input "0"
type input "9"
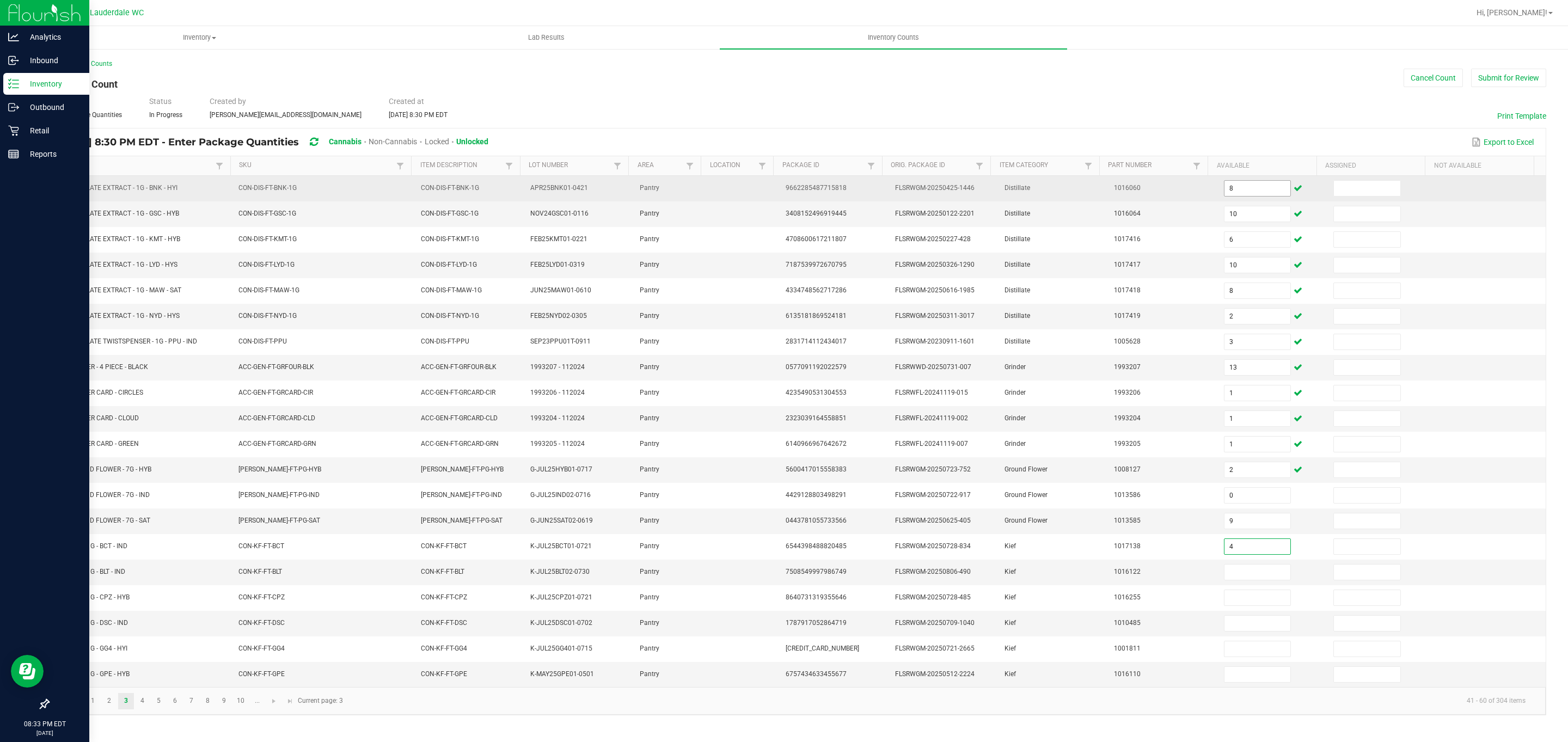
type input "4"
type input "8"
type input "3"
type input "4"
type input "8"
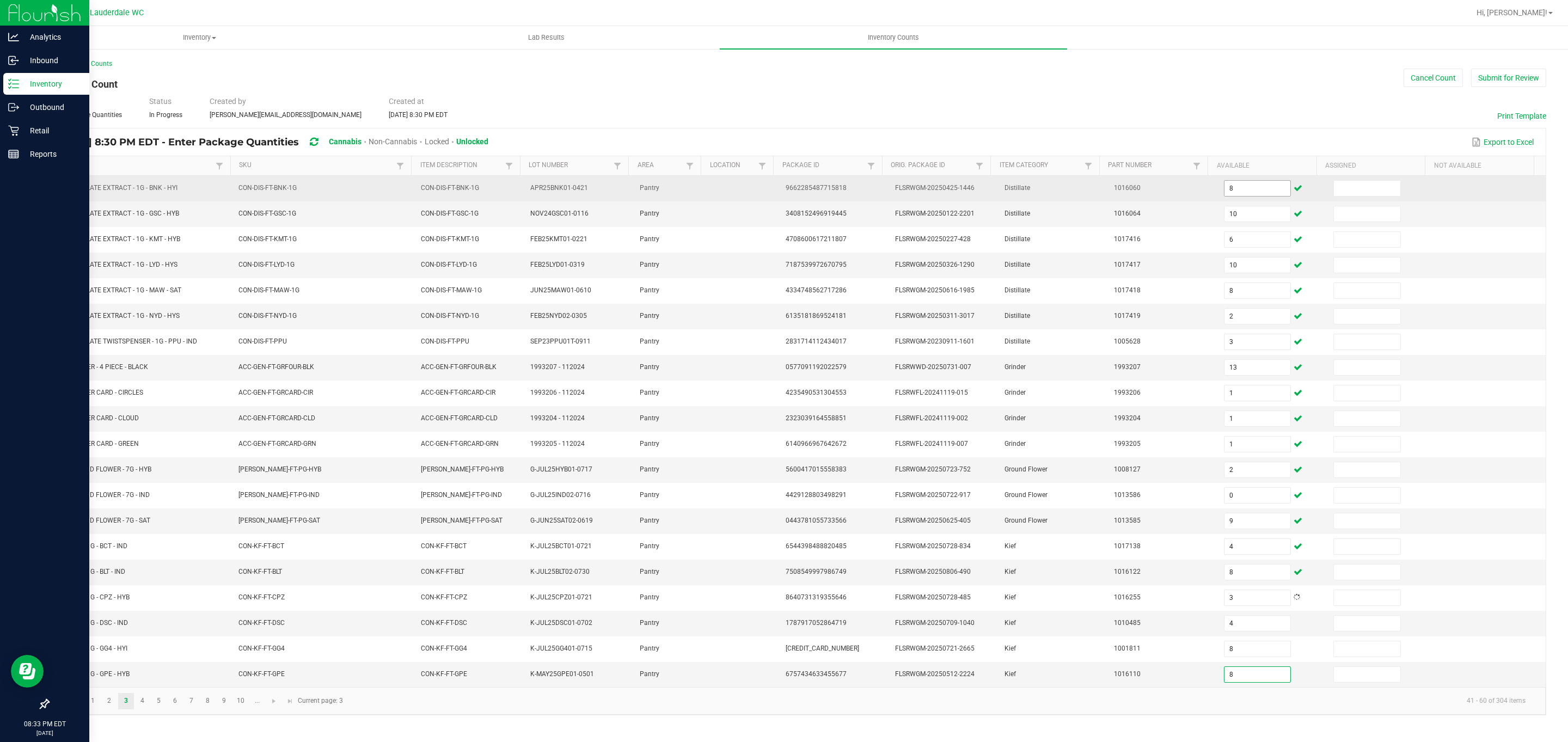
type input "8"
click at [774, 188] on input at bounding box center [1367, 188] width 66 height 16
type input "0"
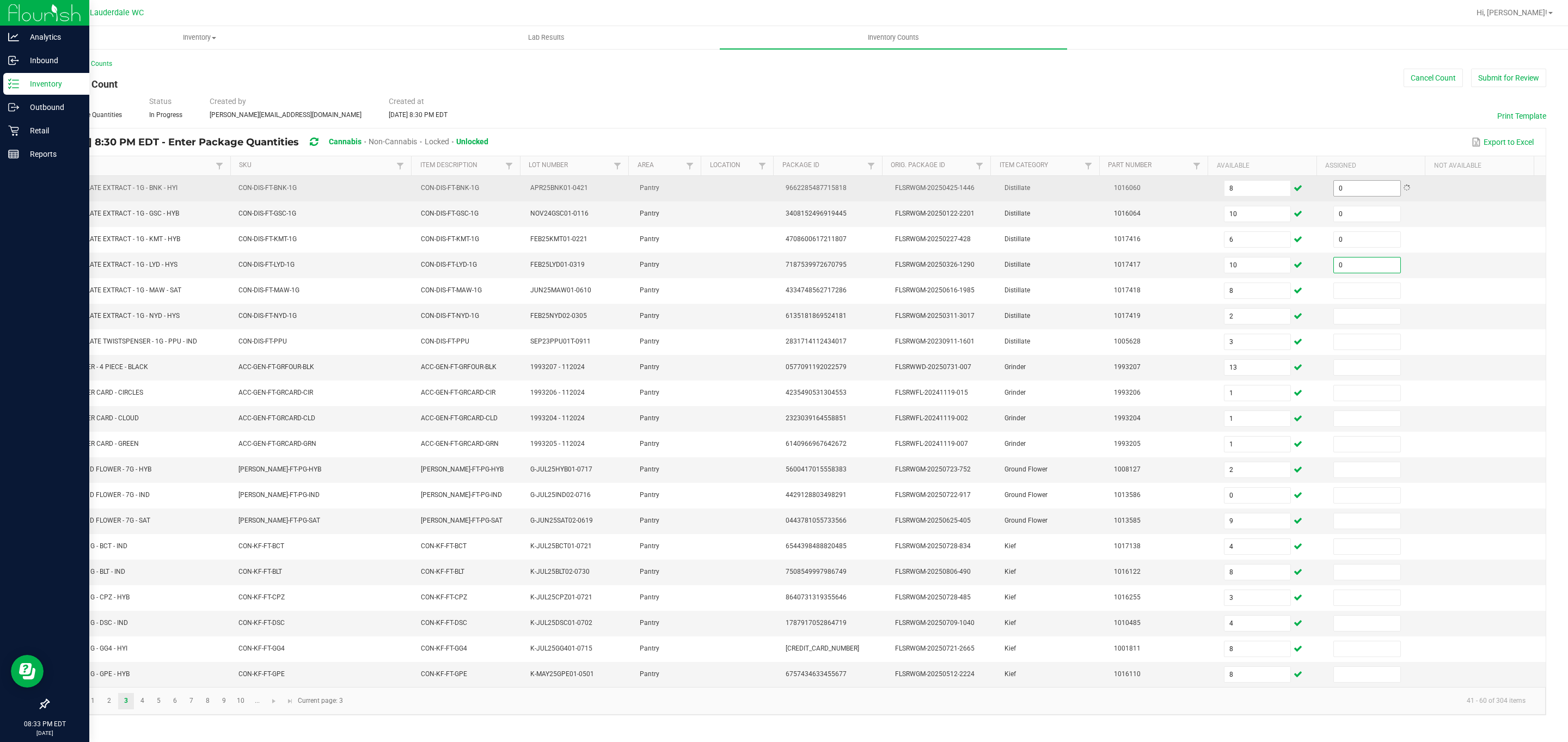
type input "0"
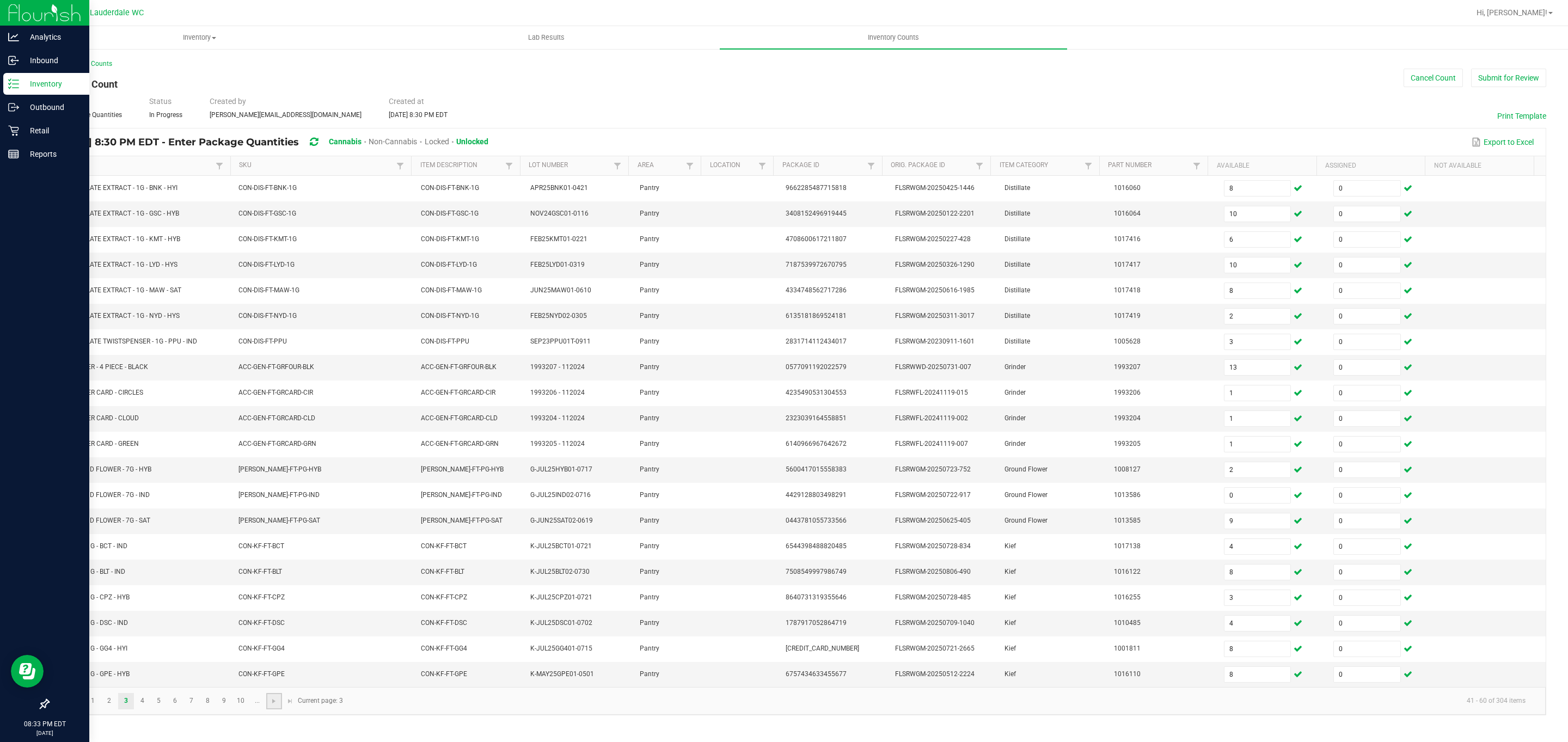
click at [267, 710] on link at bounding box center [274, 702] width 16 height 17
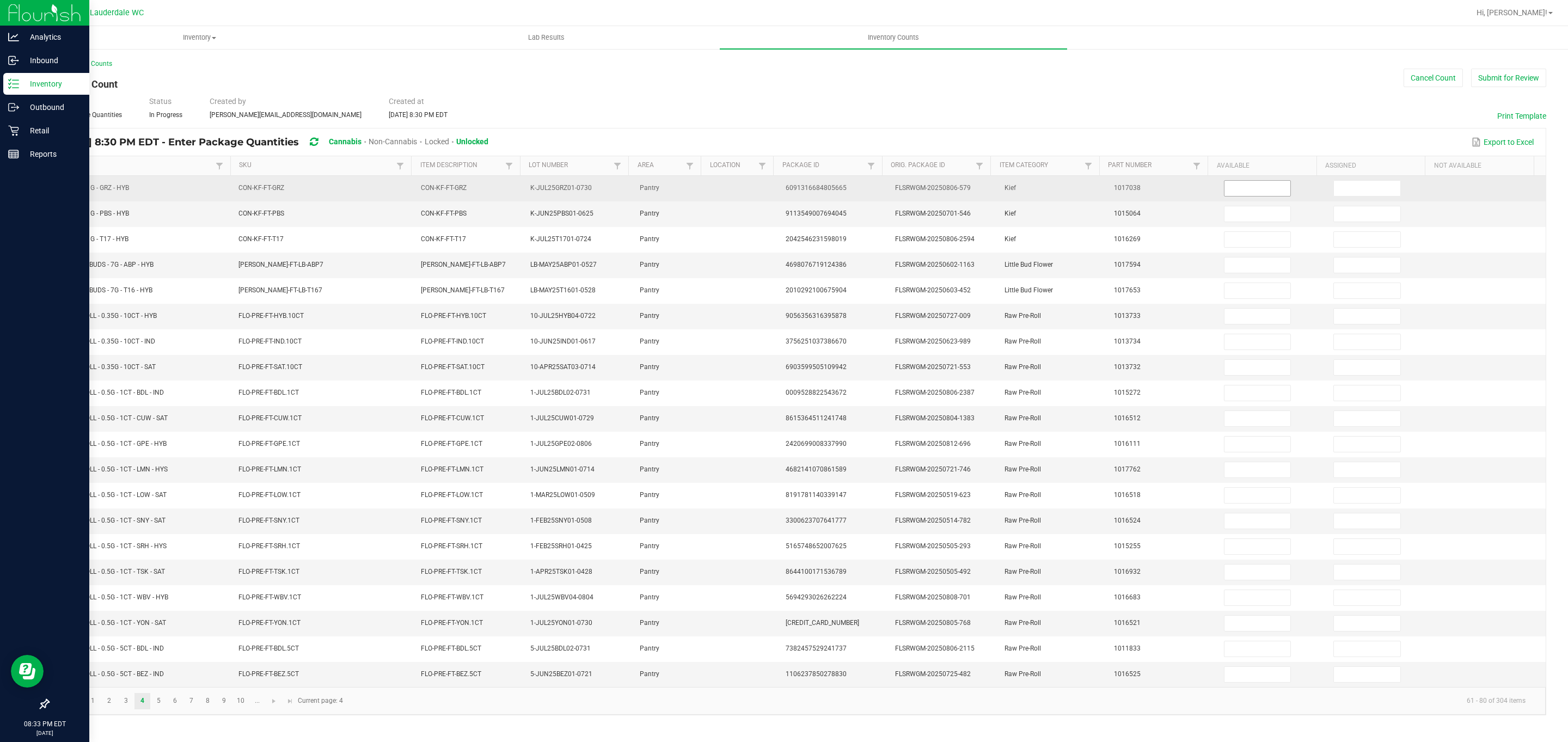
click at [774, 193] on input at bounding box center [1257, 188] width 66 height 16
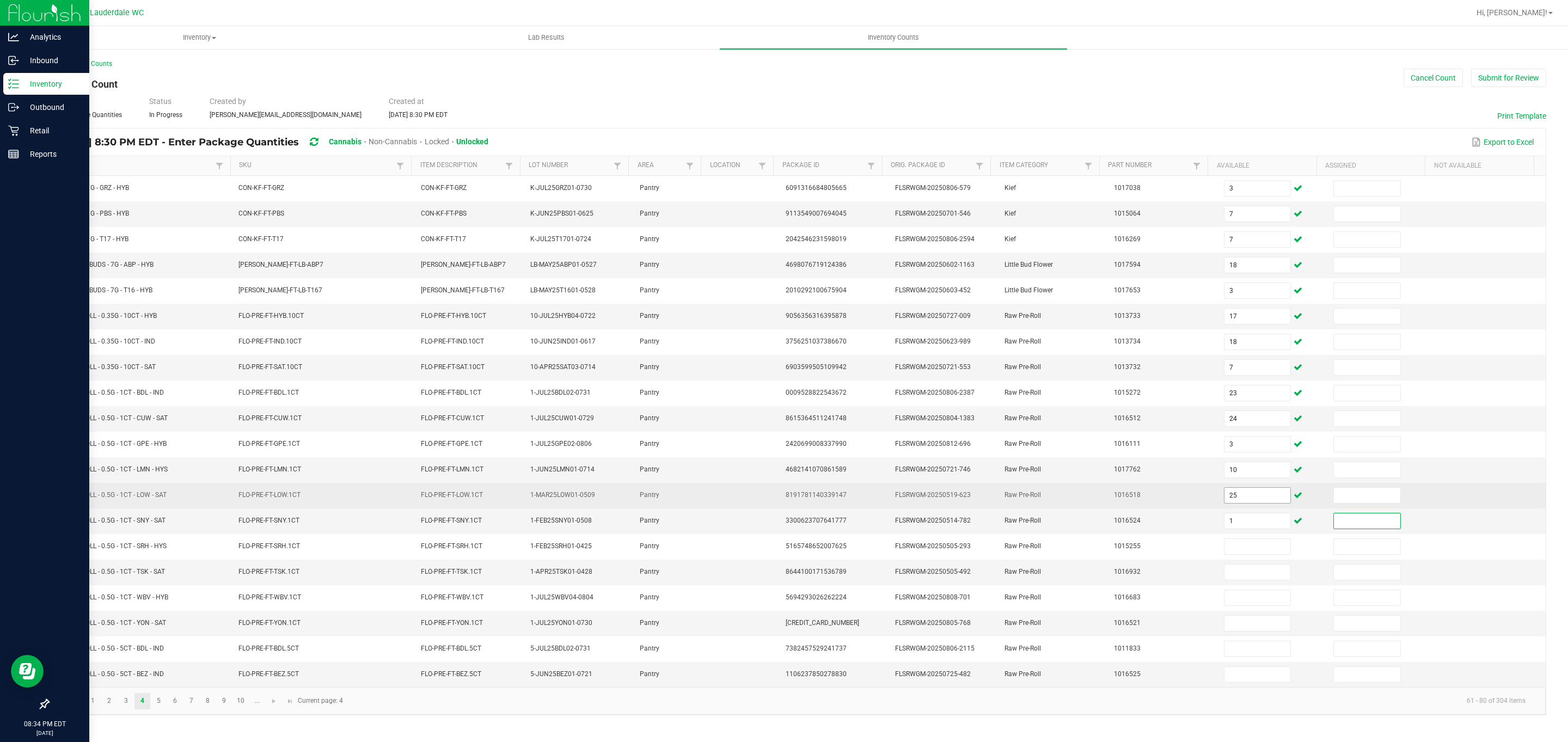
click at [774, 503] on input "25" at bounding box center [1257, 496] width 66 height 16
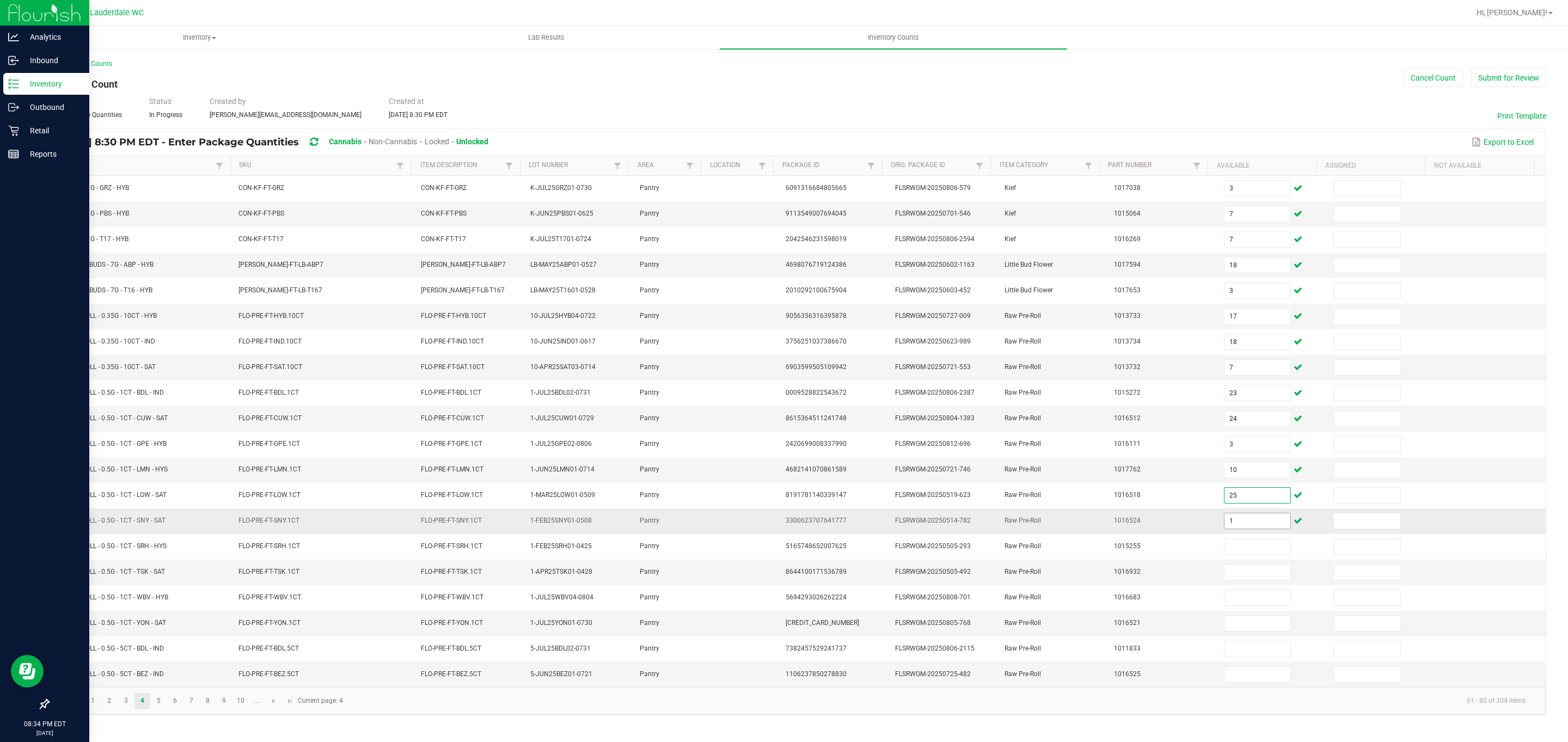
click at [774, 529] on input "1" at bounding box center [1257, 521] width 66 height 16
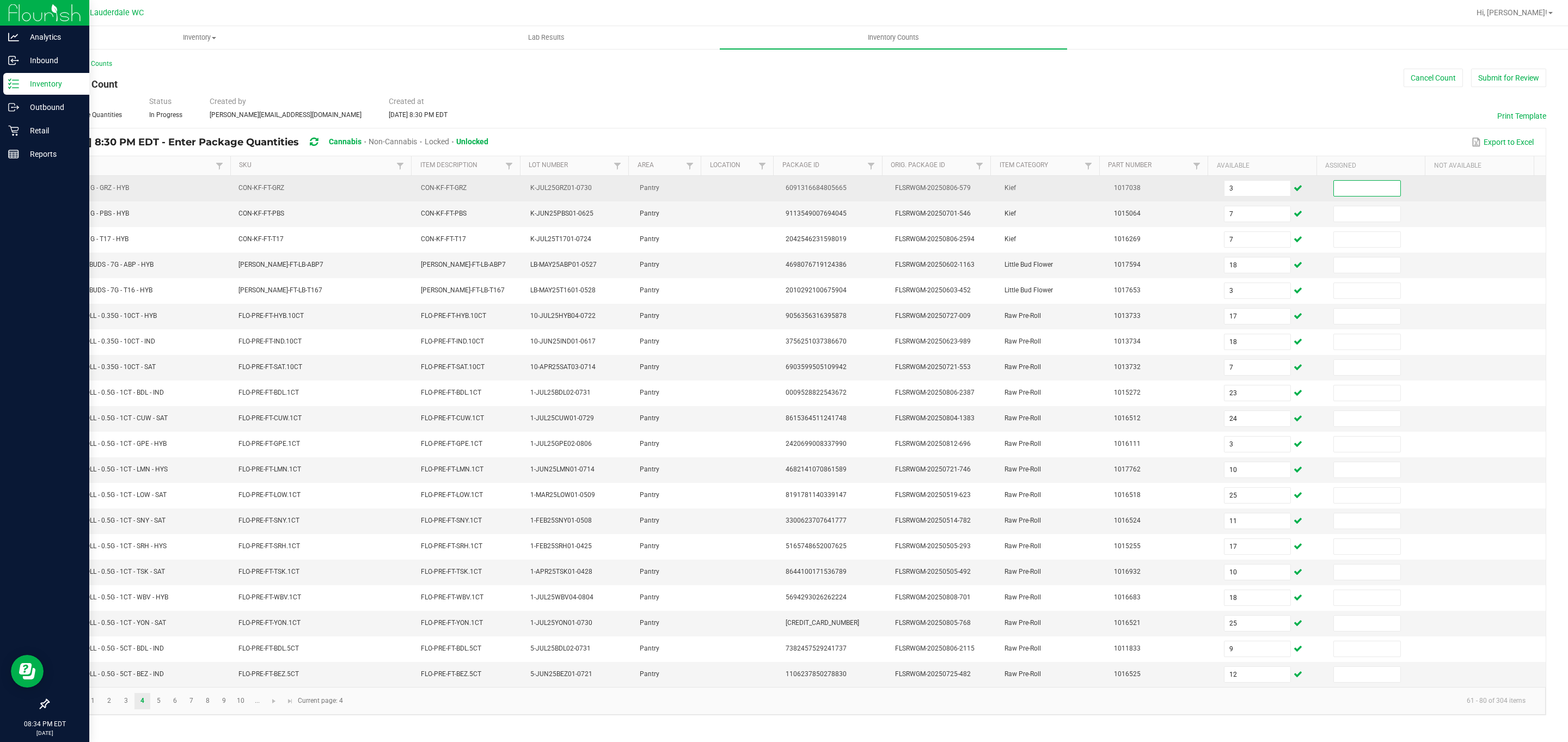
click at [774, 193] on input at bounding box center [1367, 188] width 66 height 16
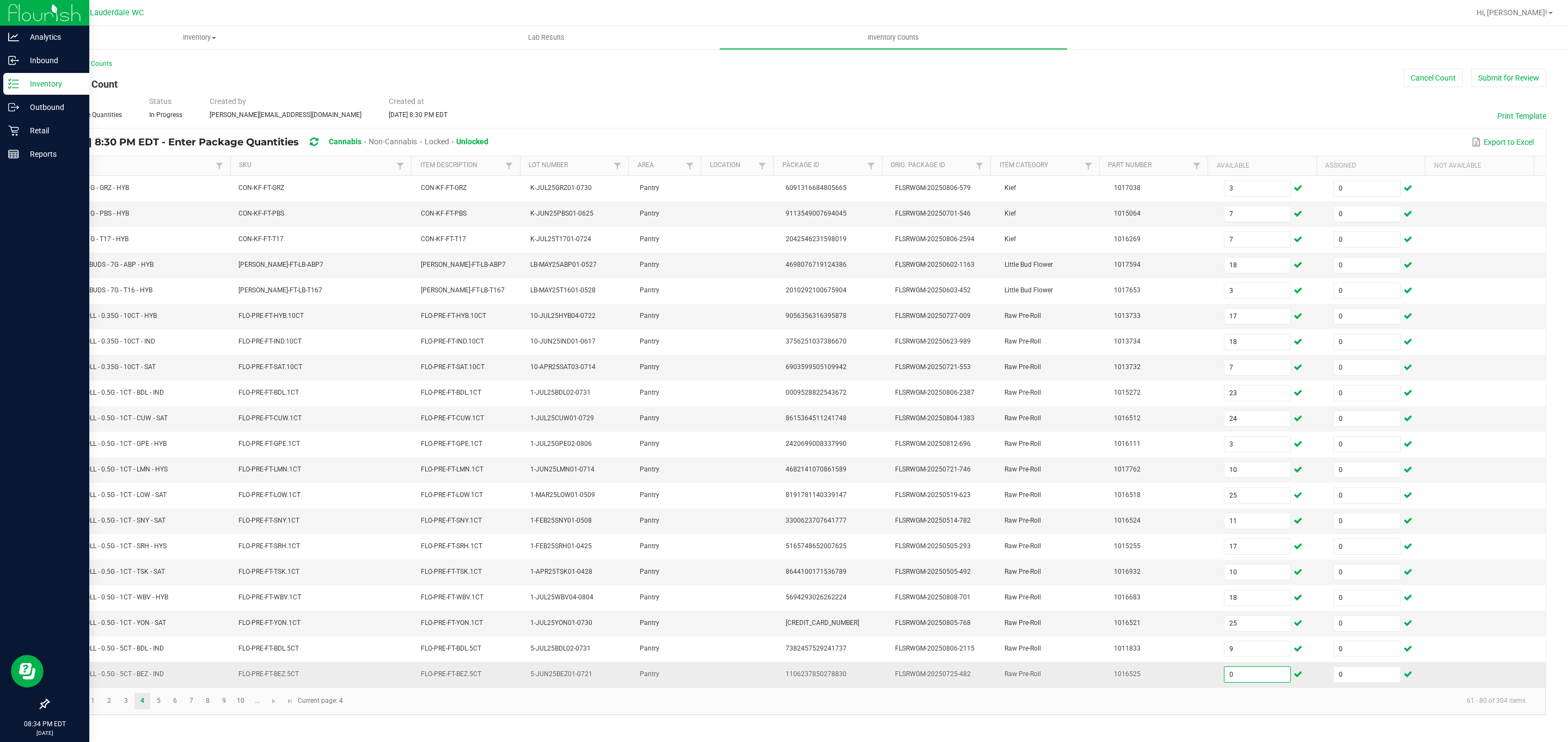
click at [774, 682] on input "0" at bounding box center [1257, 675] width 66 height 16
click at [774, 710] on kendo-pager-info "61 - 80 of 304 items" at bounding box center [941, 702] width 1185 height 18
click at [275, 706] on span "Go to the next page" at bounding box center [273, 701] width 8 height 8
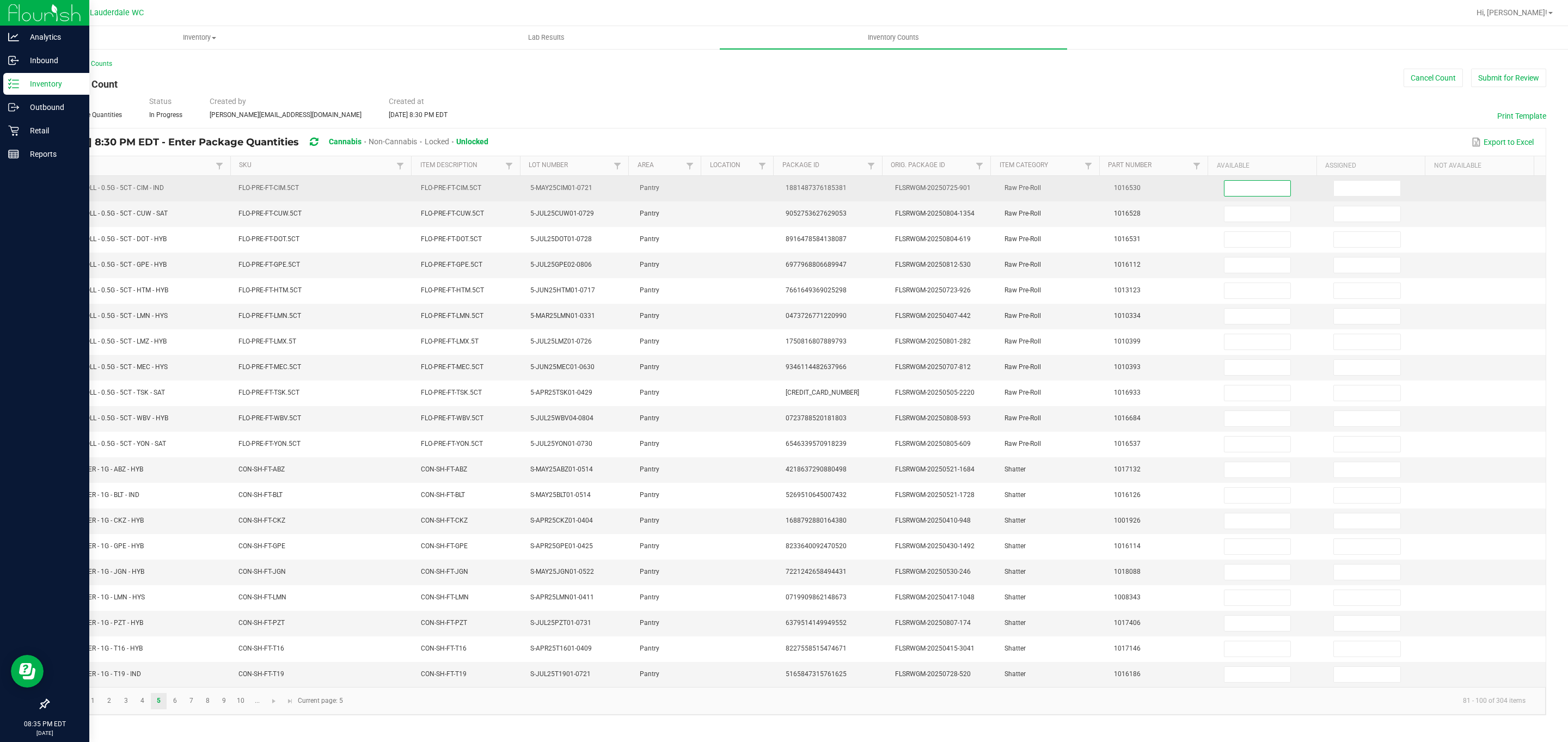
click at [774, 191] on input at bounding box center [1257, 188] width 66 height 16
click at [774, 195] on input at bounding box center [1367, 188] width 66 height 16
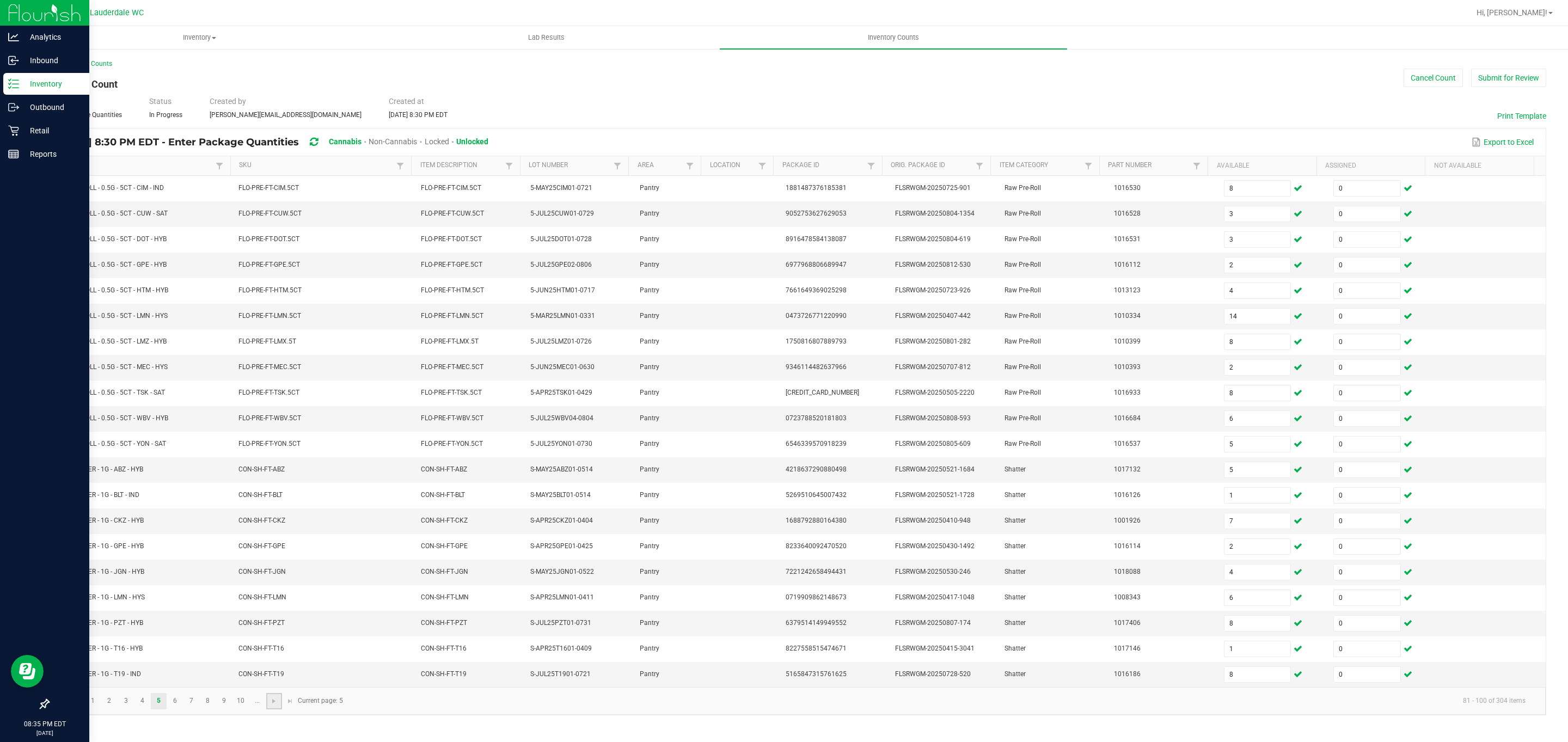
click at [268, 710] on link at bounding box center [274, 702] width 16 height 17
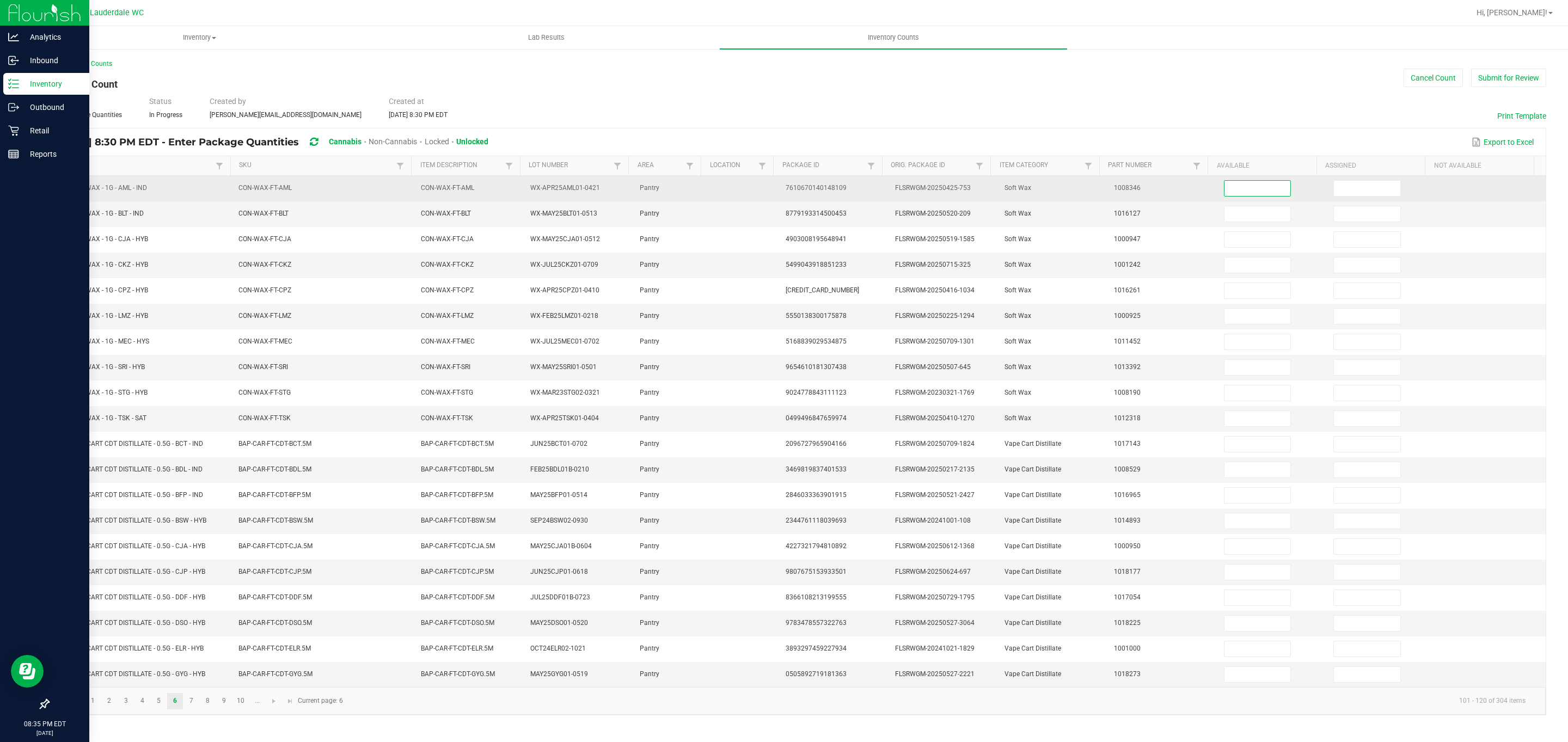
click at [774, 190] on input at bounding box center [1257, 188] width 66 height 16
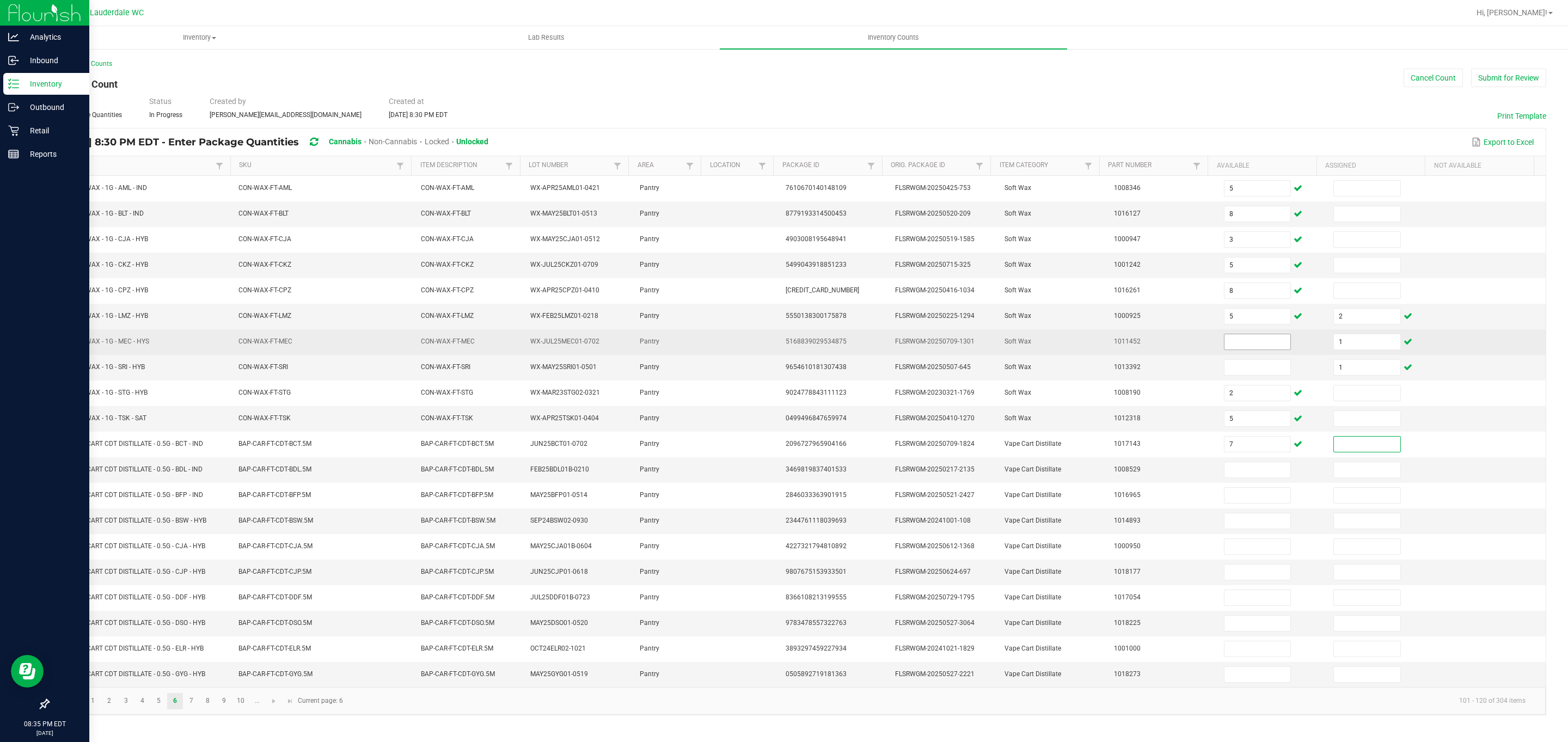
click at [774, 347] on input at bounding box center [1257, 342] width 66 height 16
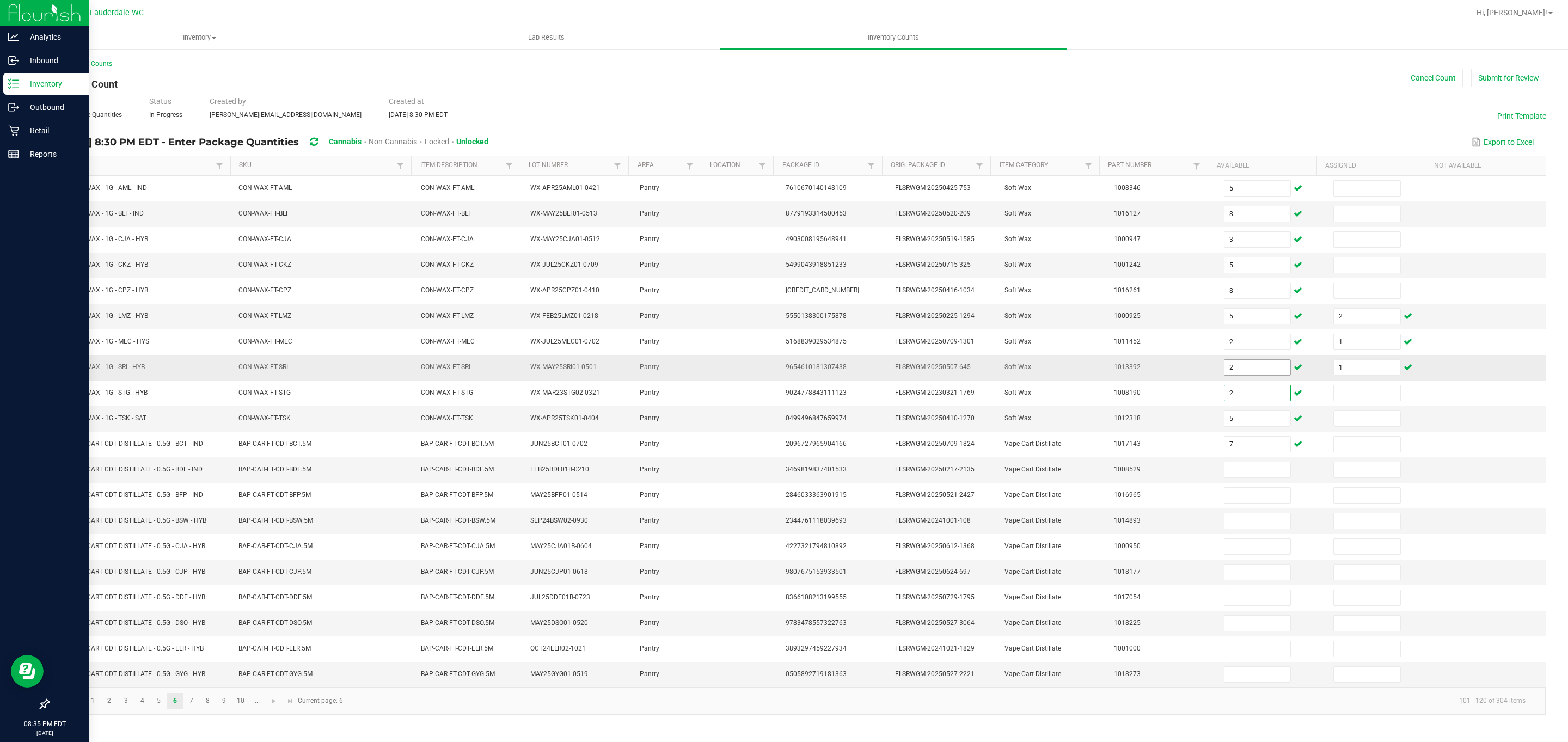
click at [774, 366] on input "2" at bounding box center [1257, 368] width 66 height 16
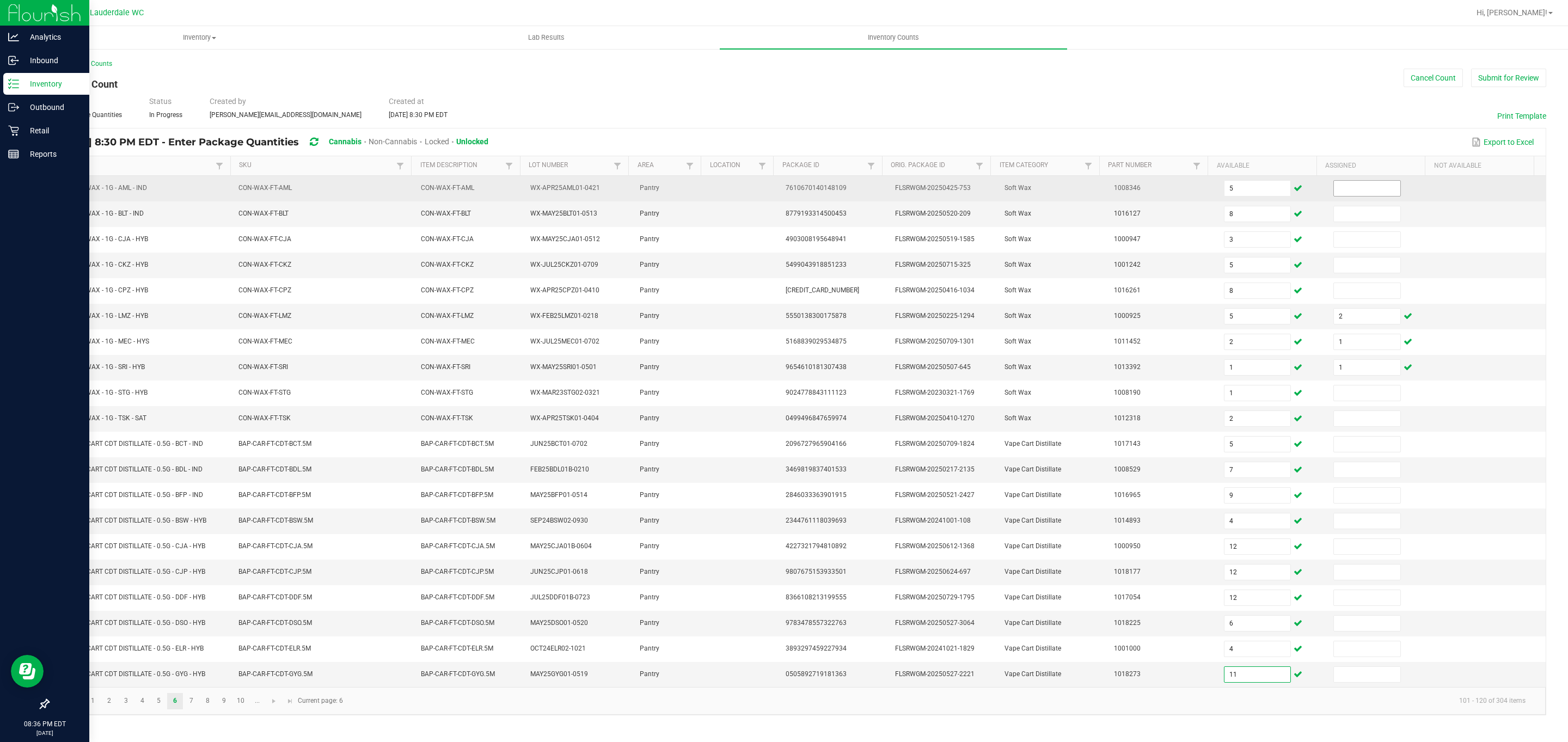
click at [774, 196] on span at bounding box center [1367, 188] width 67 height 17
drag, startPoint x: 1343, startPoint y: 168, endPoint x: 1335, endPoint y: 180, distance: 14.4
click at [774, 168] on th "Assigned" at bounding box center [1370, 166] width 108 height 19
click at [774, 181] on input at bounding box center [1367, 188] width 66 height 16
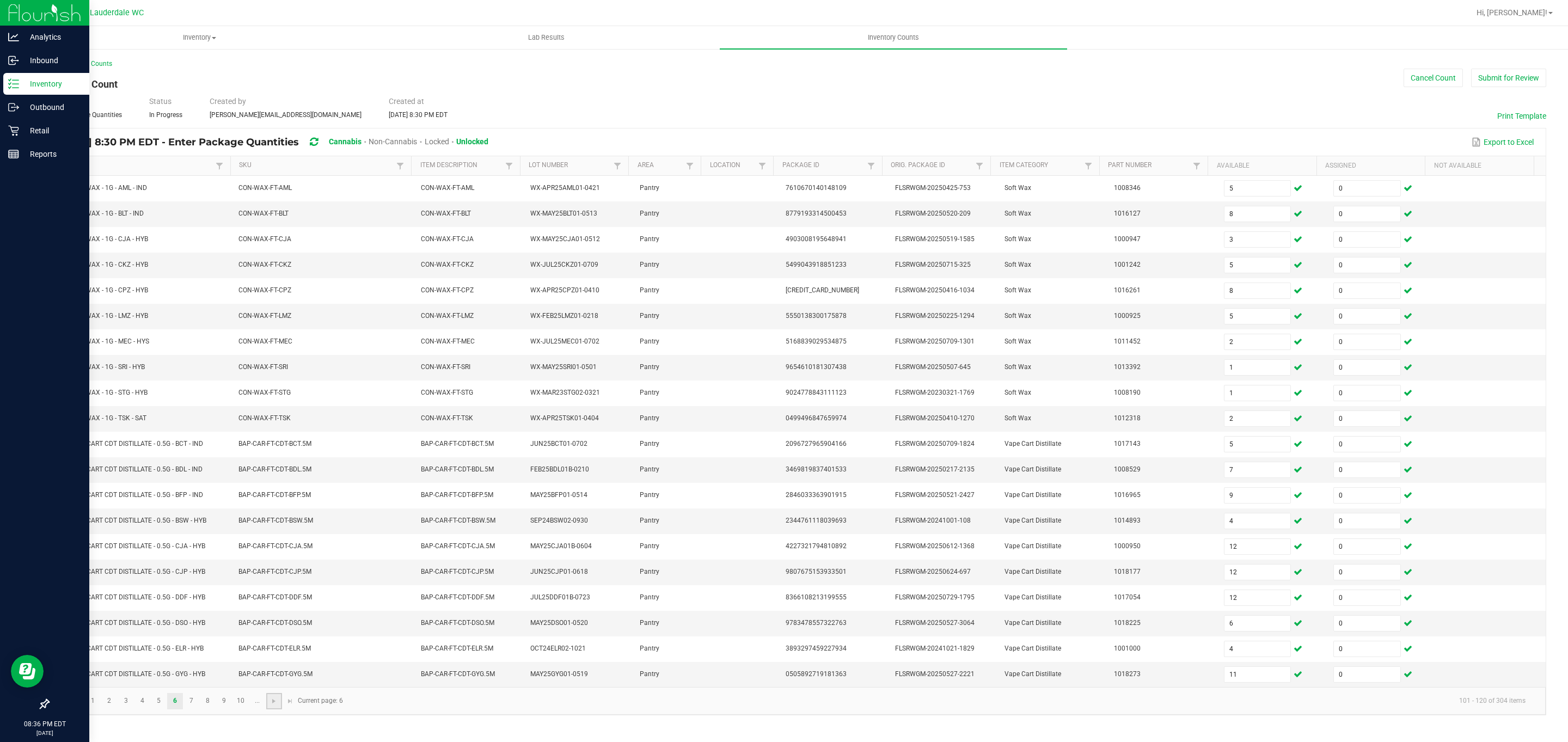
click at [267, 709] on link at bounding box center [274, 702] width 16 height 17
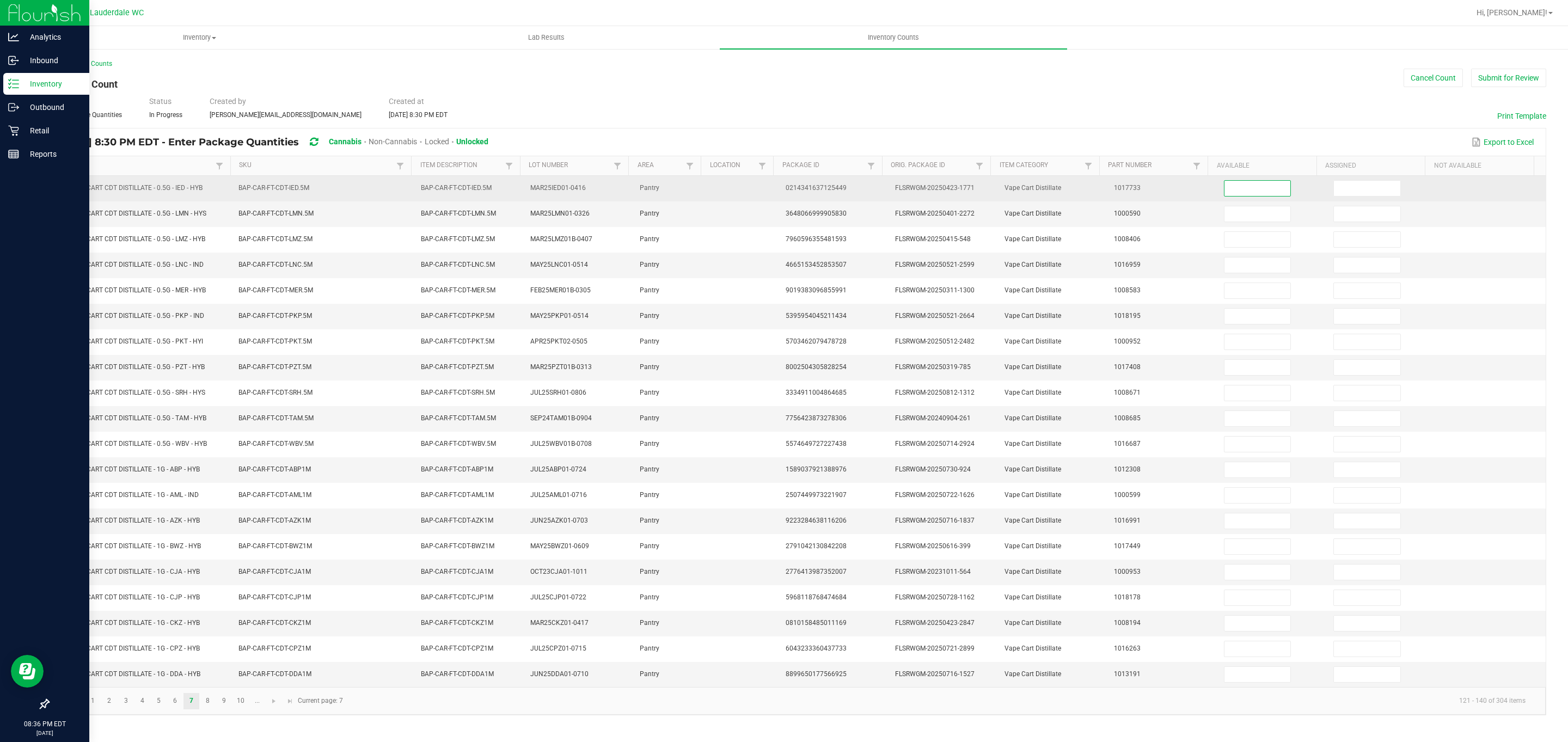
click at [774, 192] on input at bounding box center [1257, 188] width 66 height 16
click at [774, 178] on td at bounding box center [1381, 188] width 109 height 26
click at [774, 185] on input at bounding box center [1367, 188] width 66 height 16
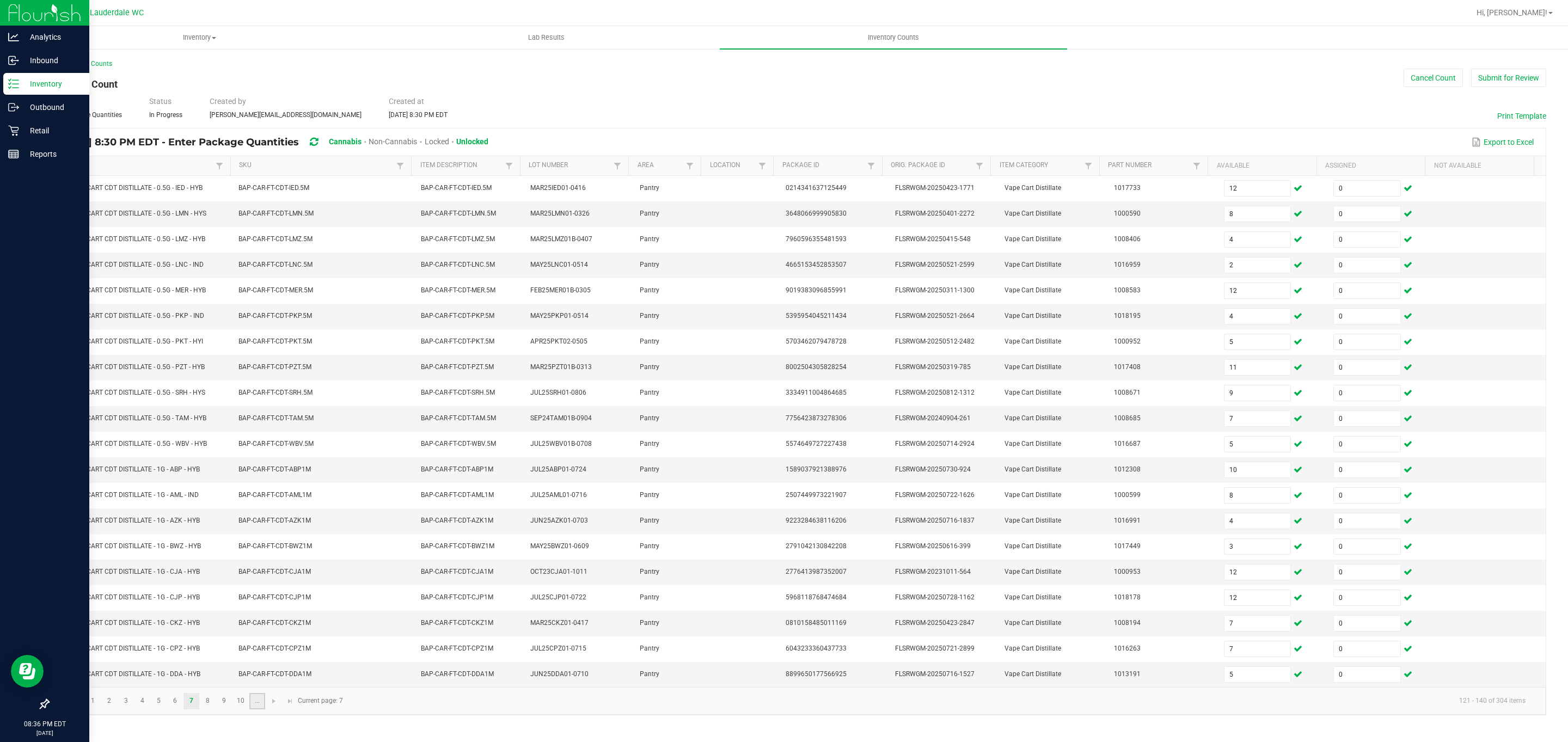
click at [265, 710] on link "..." at bounding box center [256, 702] width 16 height 17
click at [77, 710] on link at bounding box center [76, 702] width 16 height 17
click at [216, 710] on link "9" at bounding box center [223, 702] width 16 height 17
click at [211, 710] on link "8" at bounding box center [207, 702] width 16 height 17
click at [191, 710] on link "7" at bounding box center [191, 702] width 16 height 17
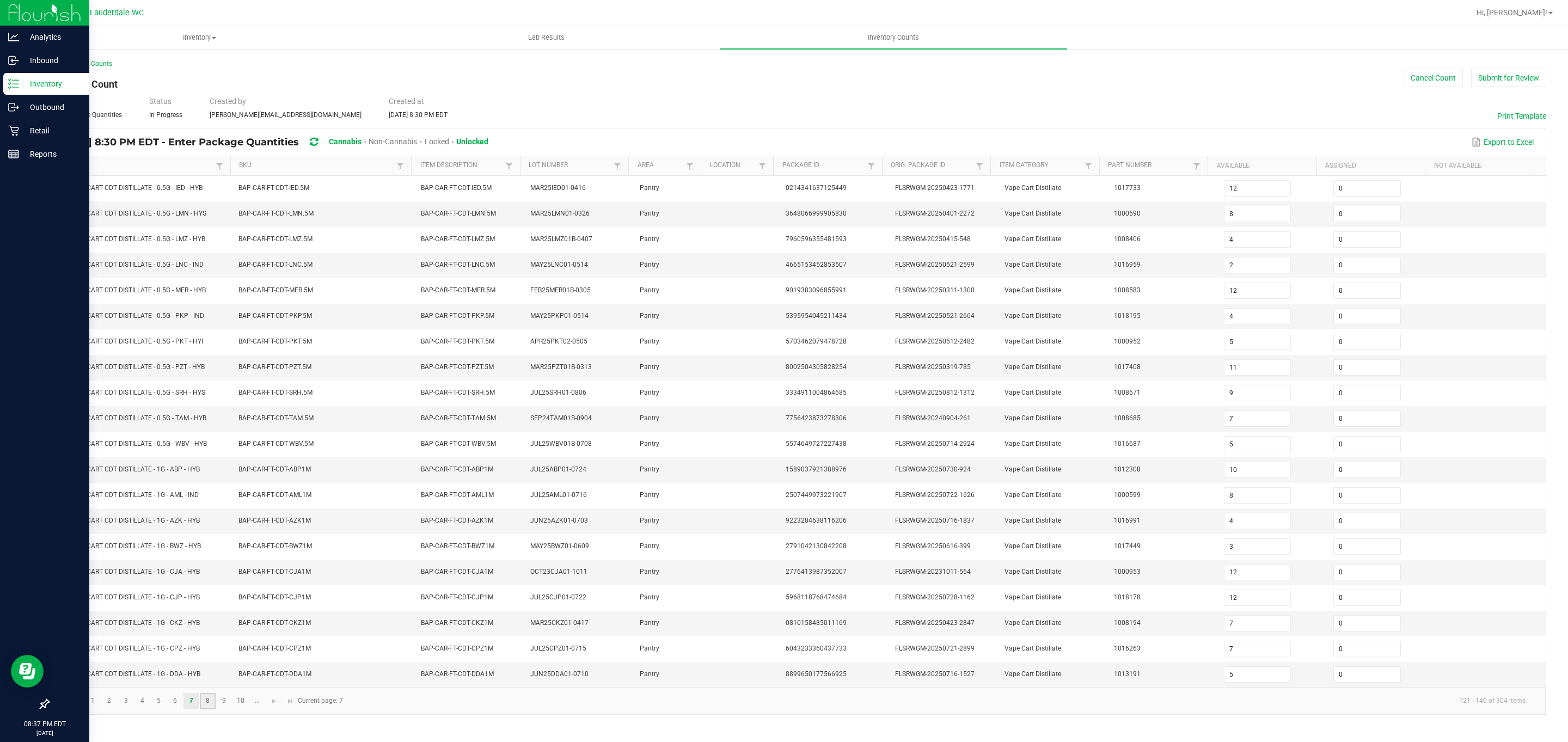
click at [209, 710] on link "8" at bounding box center [207, 702] width 16 height 17
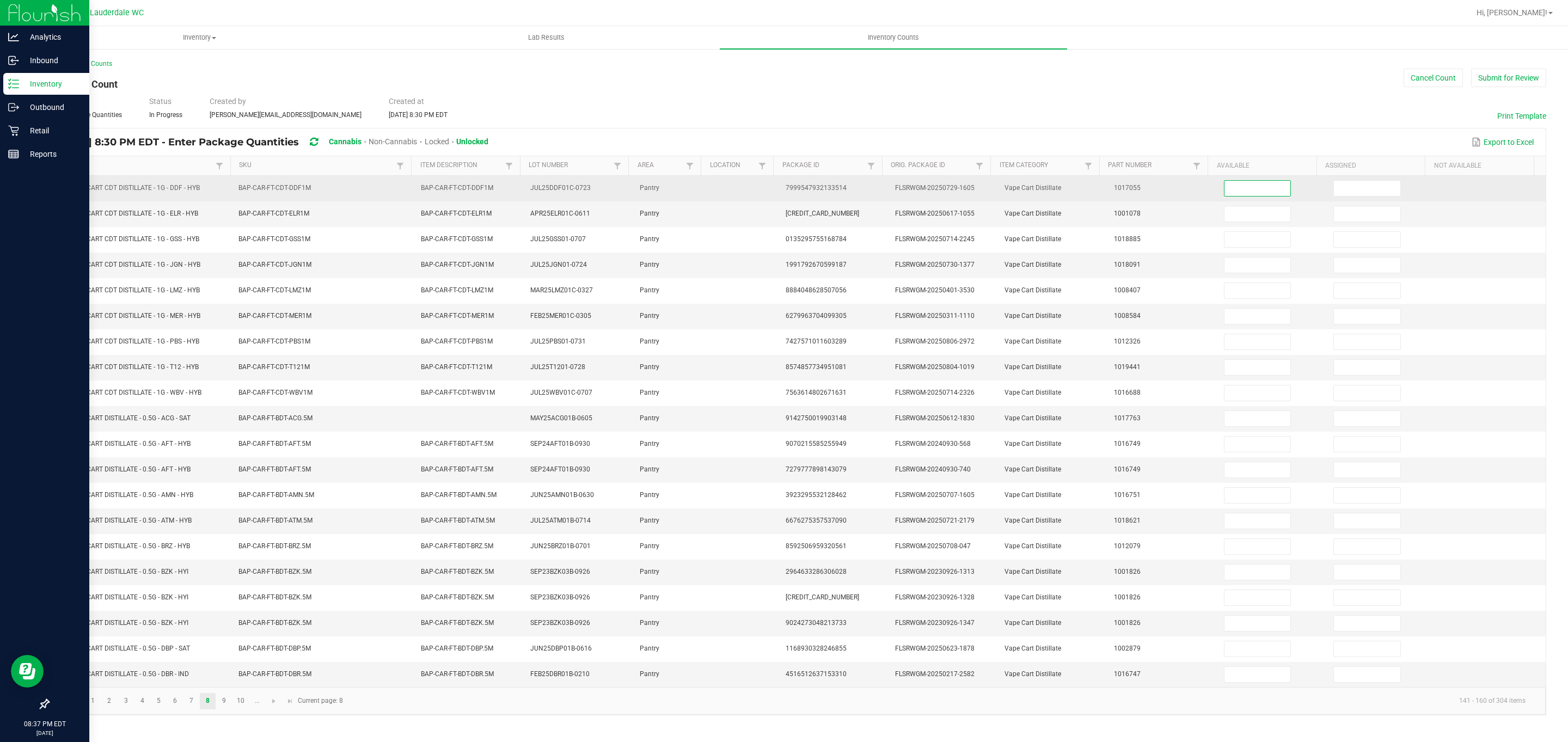
click at [774, 188] on input at bounding box center [1257, 188] width 66 height 16
click at [774, 183] on input at bounding box center [1367, 188] width 66 height 16
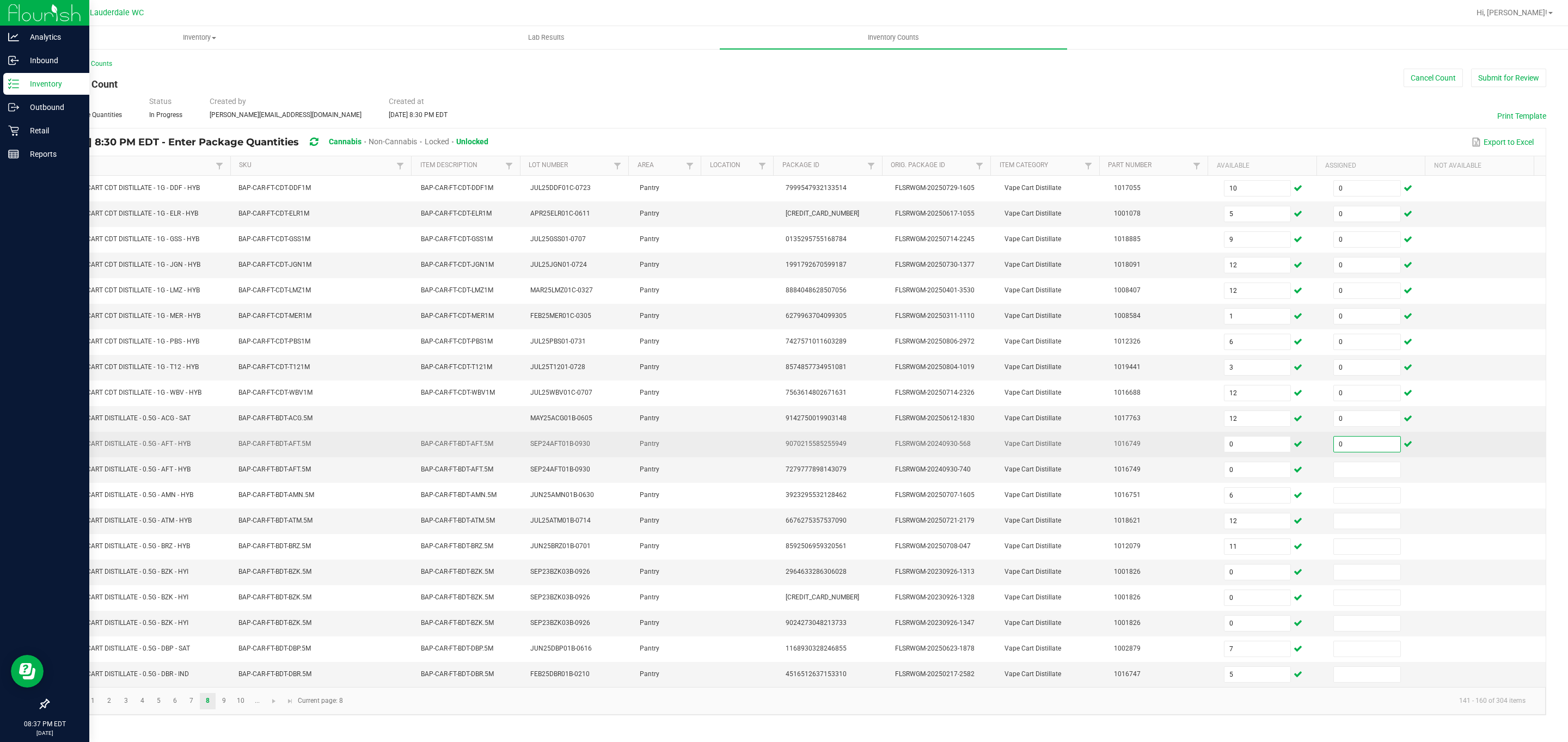
click at [774, 450] on input "0" at bounding box center [1367, 444] width 66 height 16
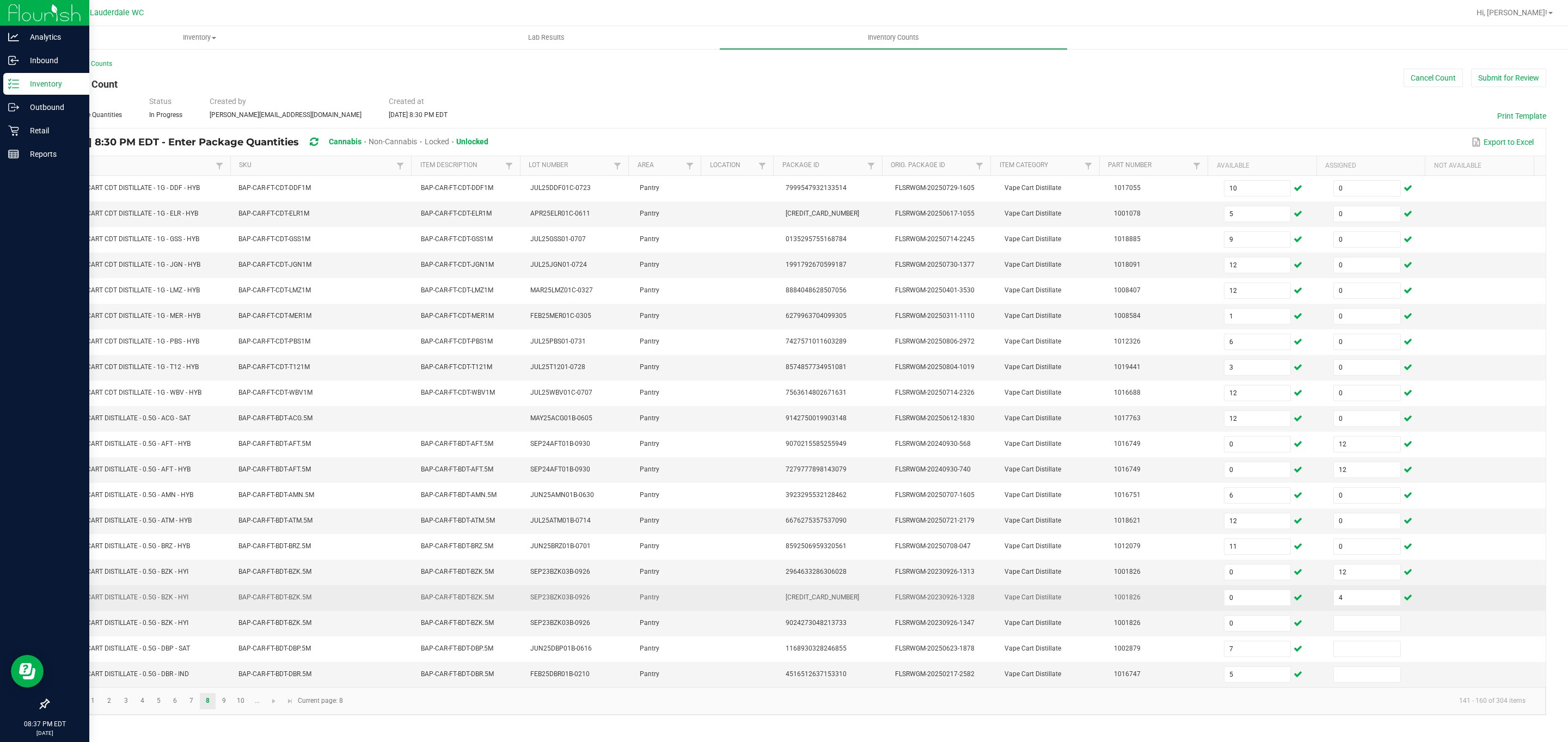
click at [774, 597] on td "4" at bounding box center [1381, 599] width 109 height 26
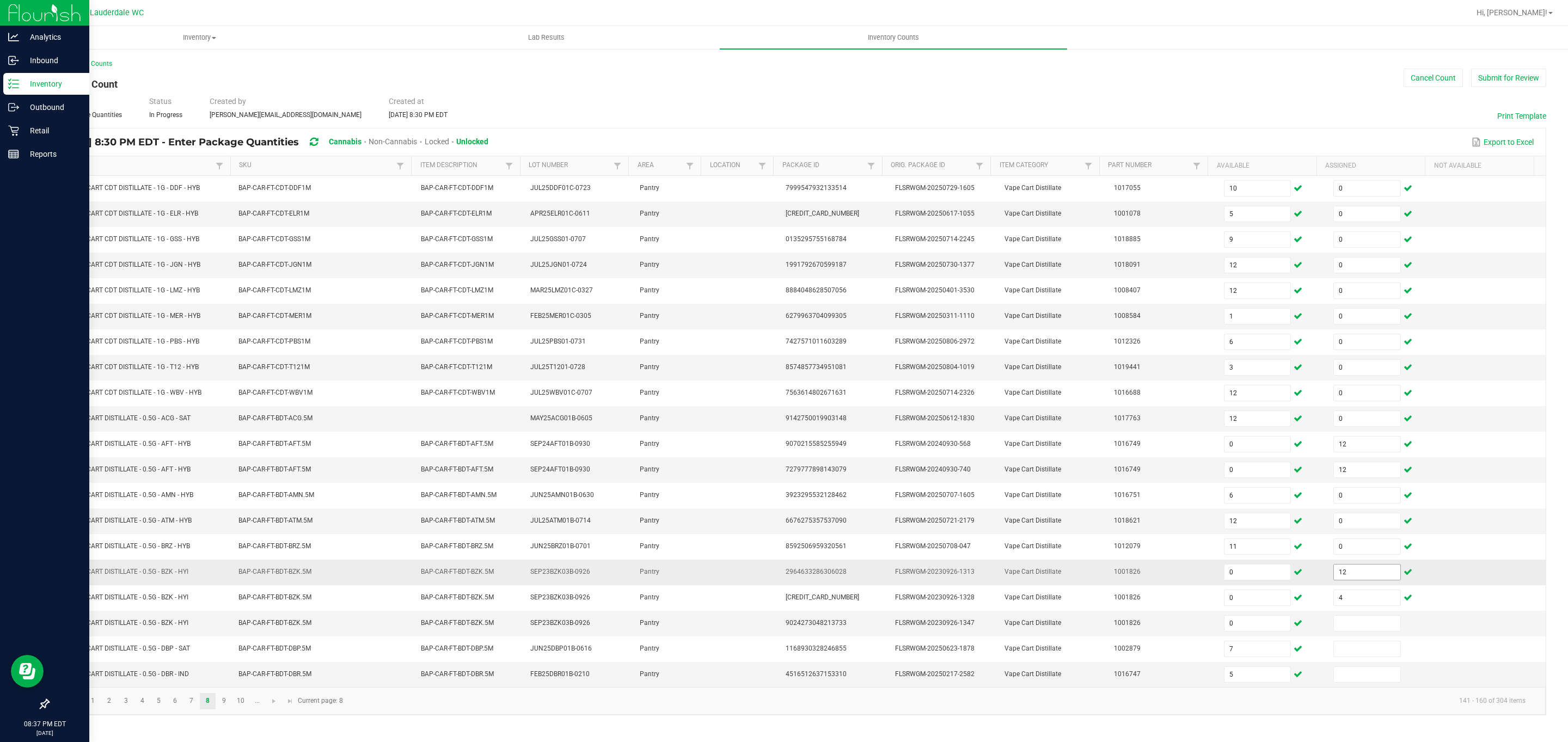
click at [774, 580] on input "12" at bounding box center [1367, 572] width 66 height 16
click at [279, 710] on link at bounding box center [274, 702] width 16 height 17
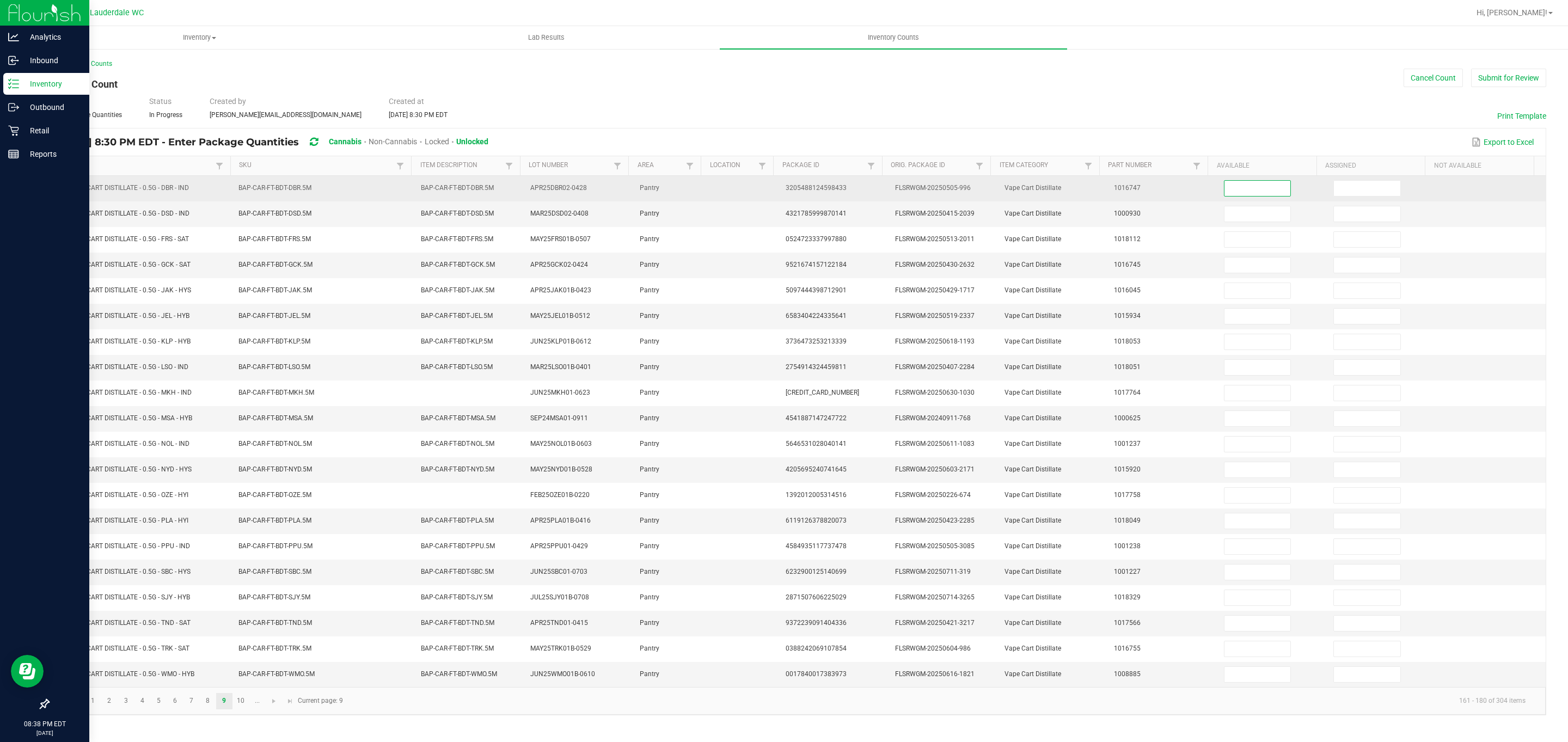
click at [774, 191] on input at bounding box center [1257, 188] width 66 height 16
click at [774, 191] on input "0" at bounding box center [1257, 188] width 66 height 16
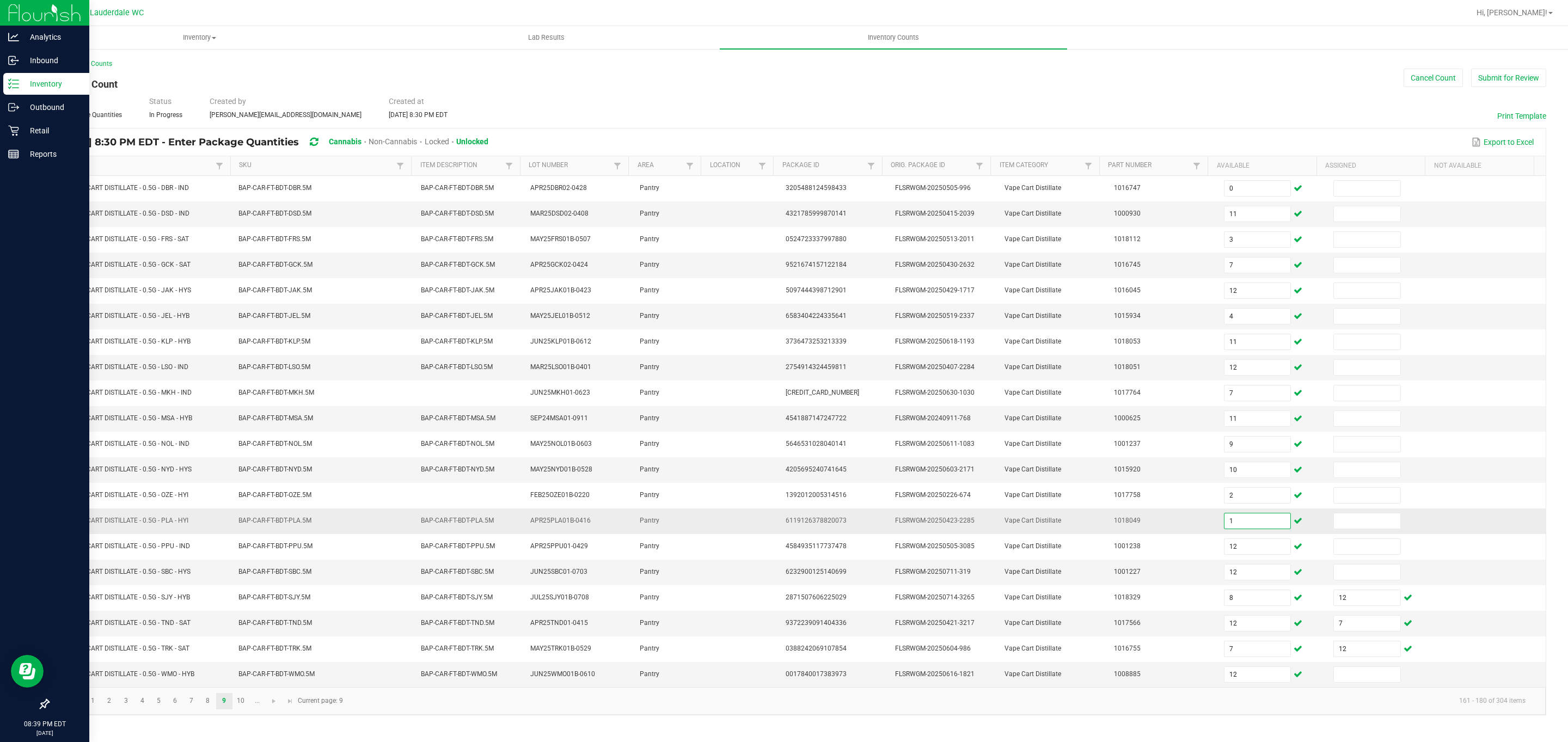
click at [774, 529] on input "1" at bounding box center [1257, 521] width 66 height 16
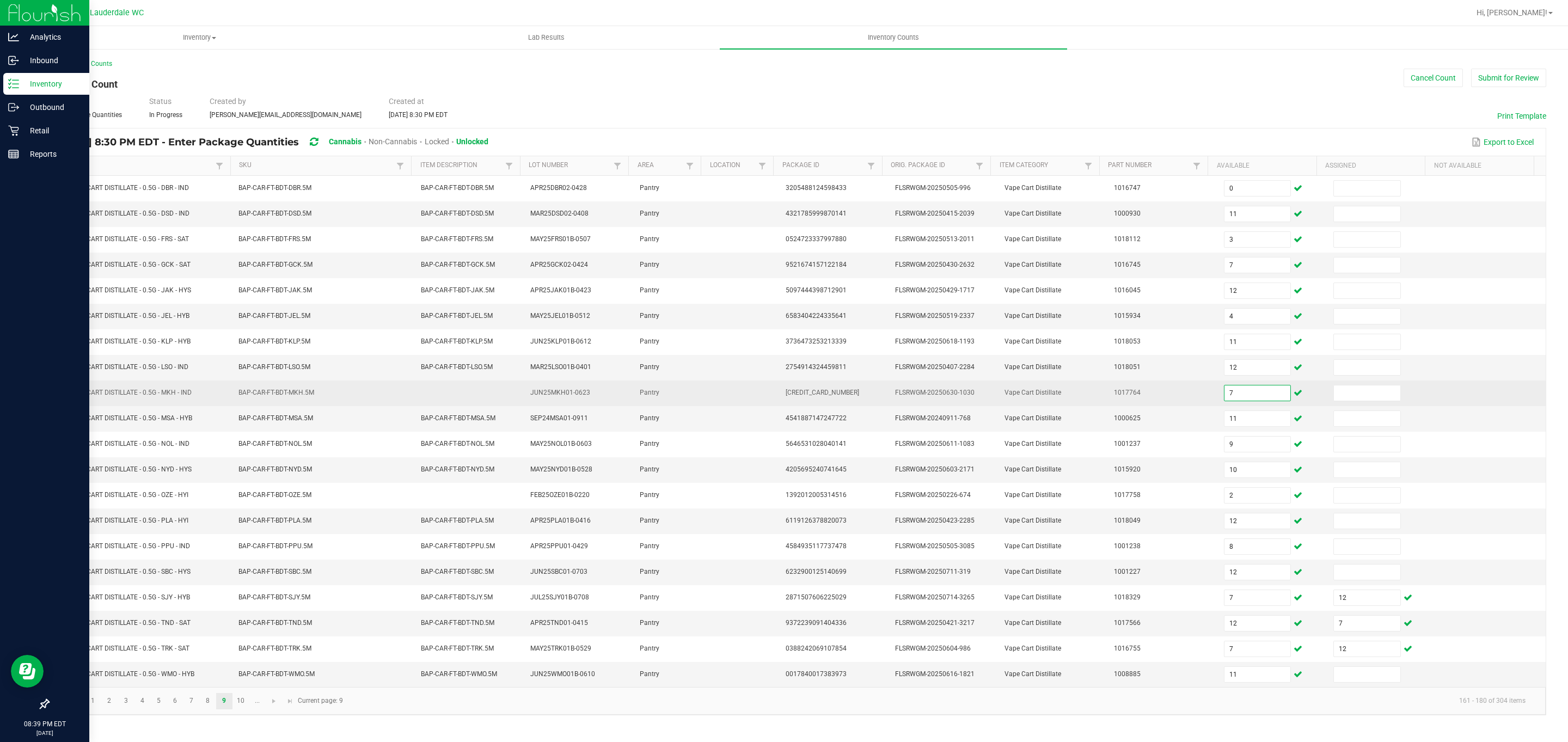
click at [774, 397] on input "7" at bounding box center [1257, 393] width 66 height 16
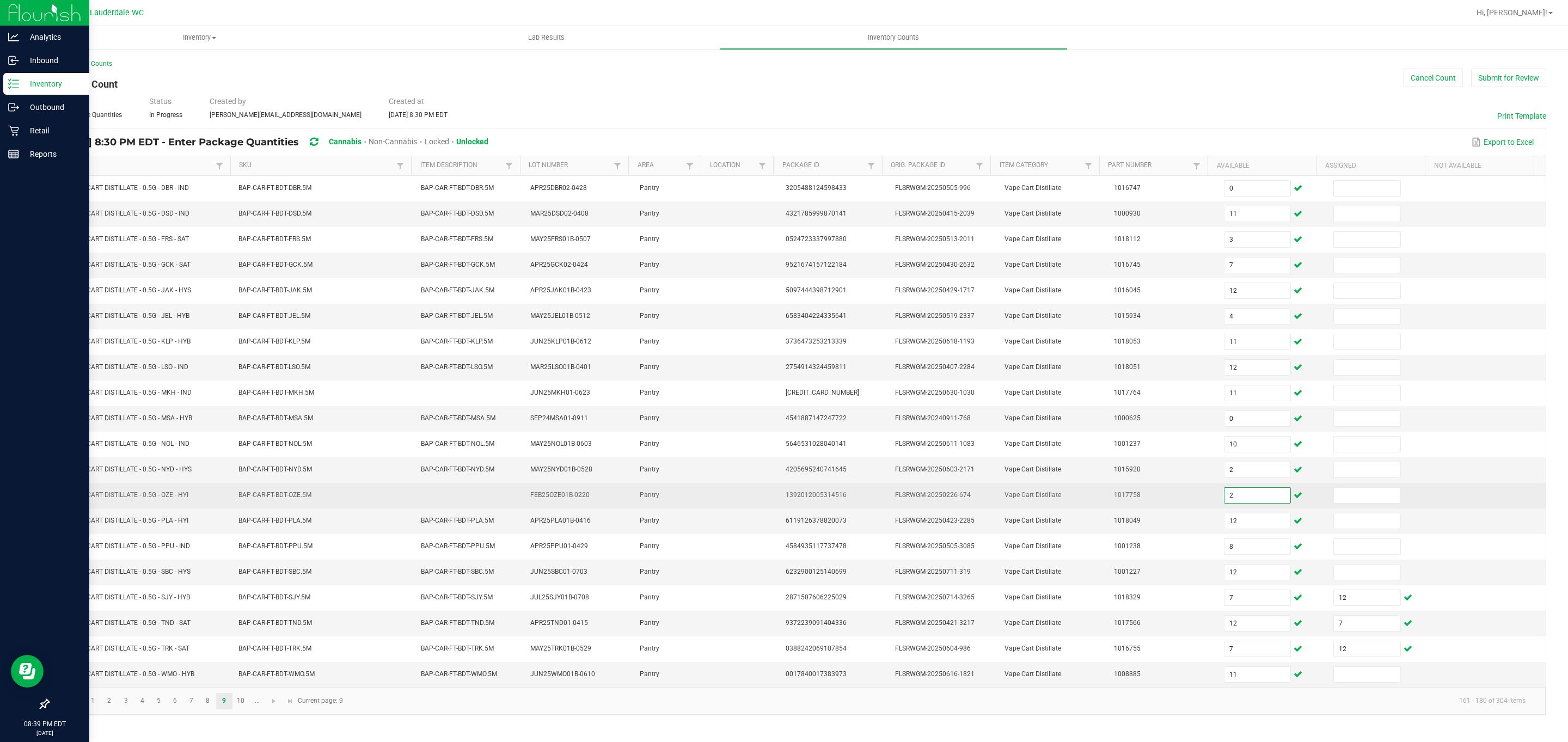
click at [774, 499] on input "2" at bounding box center [1257, 496] width 66 height 16
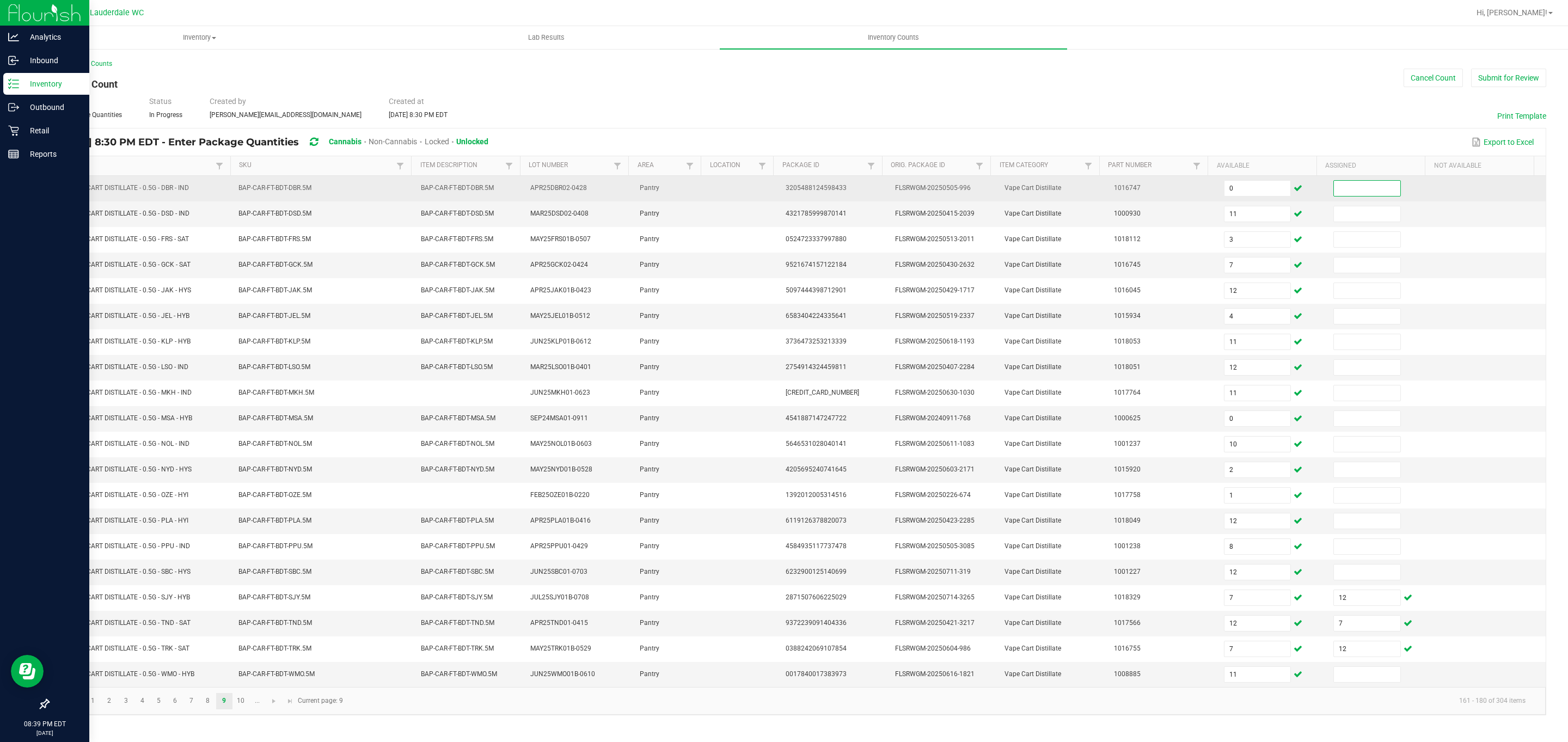
click at [774, 191] on input at bounding box center [1367, 188] width 66 height 16
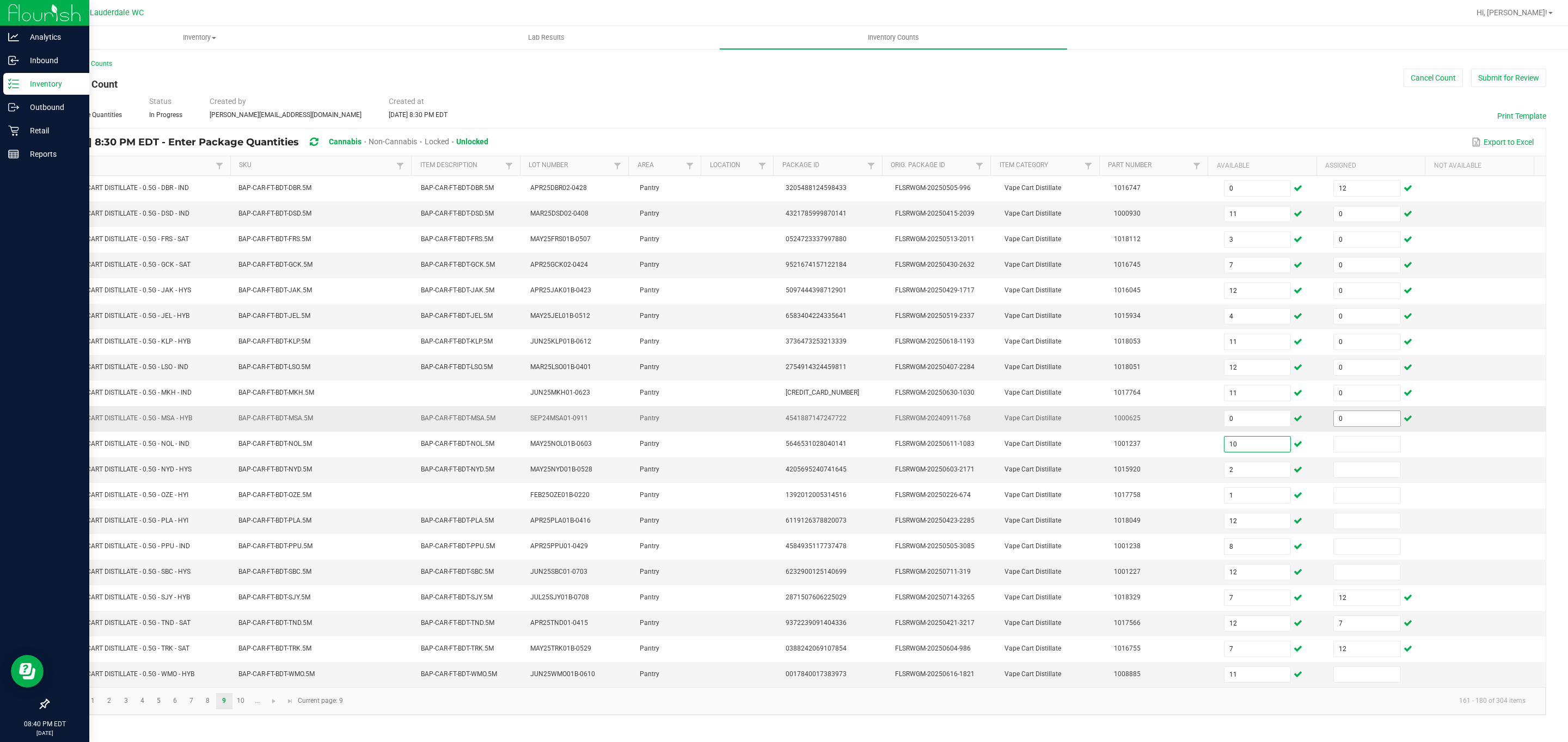
click at [774, 427] on input "0" at bounding box center [1367, 418] width 66 height 16
click at [276, 706] on span "Go to the next page" at bounding box center [273, 701] width 8 height 8
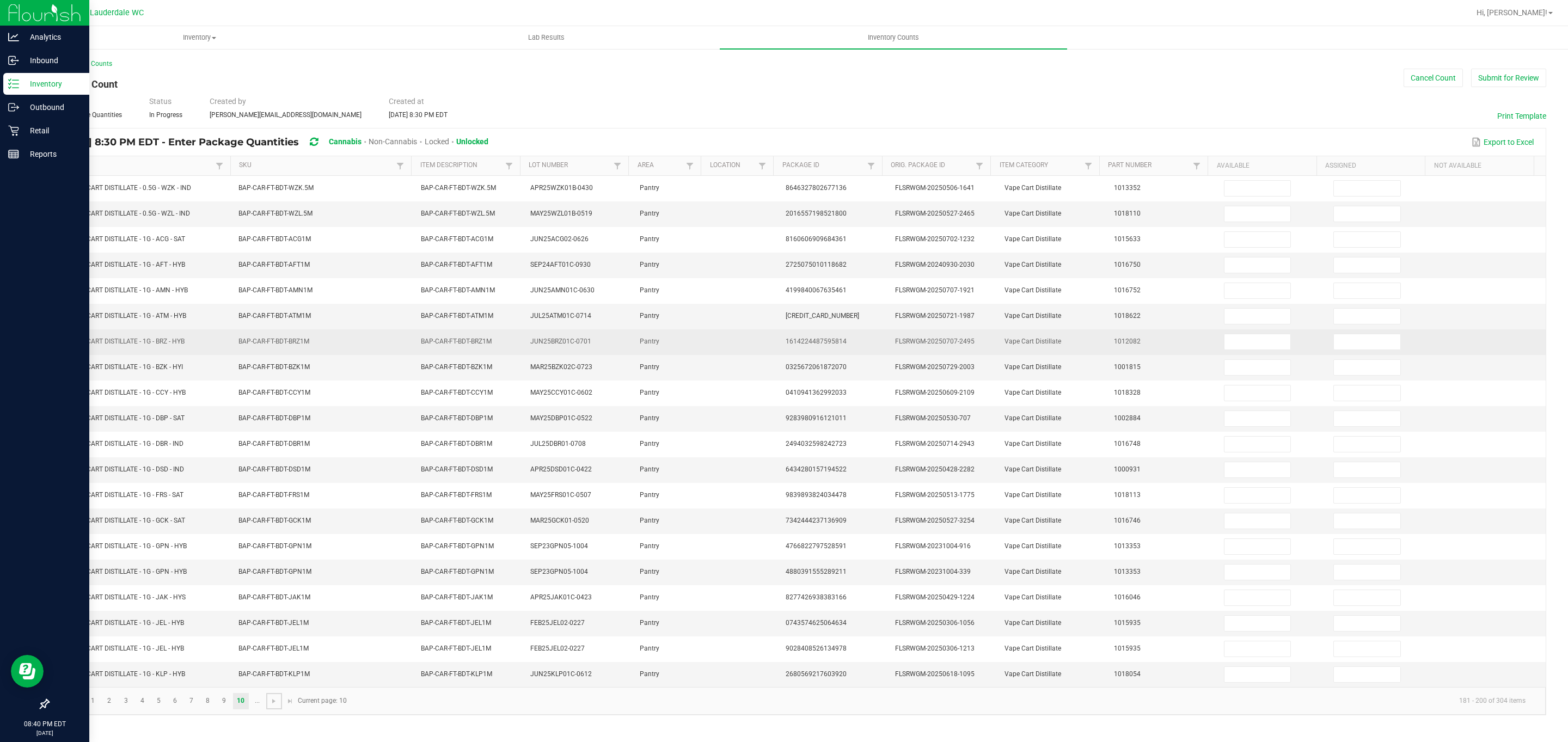
scroll to position [0, 0]
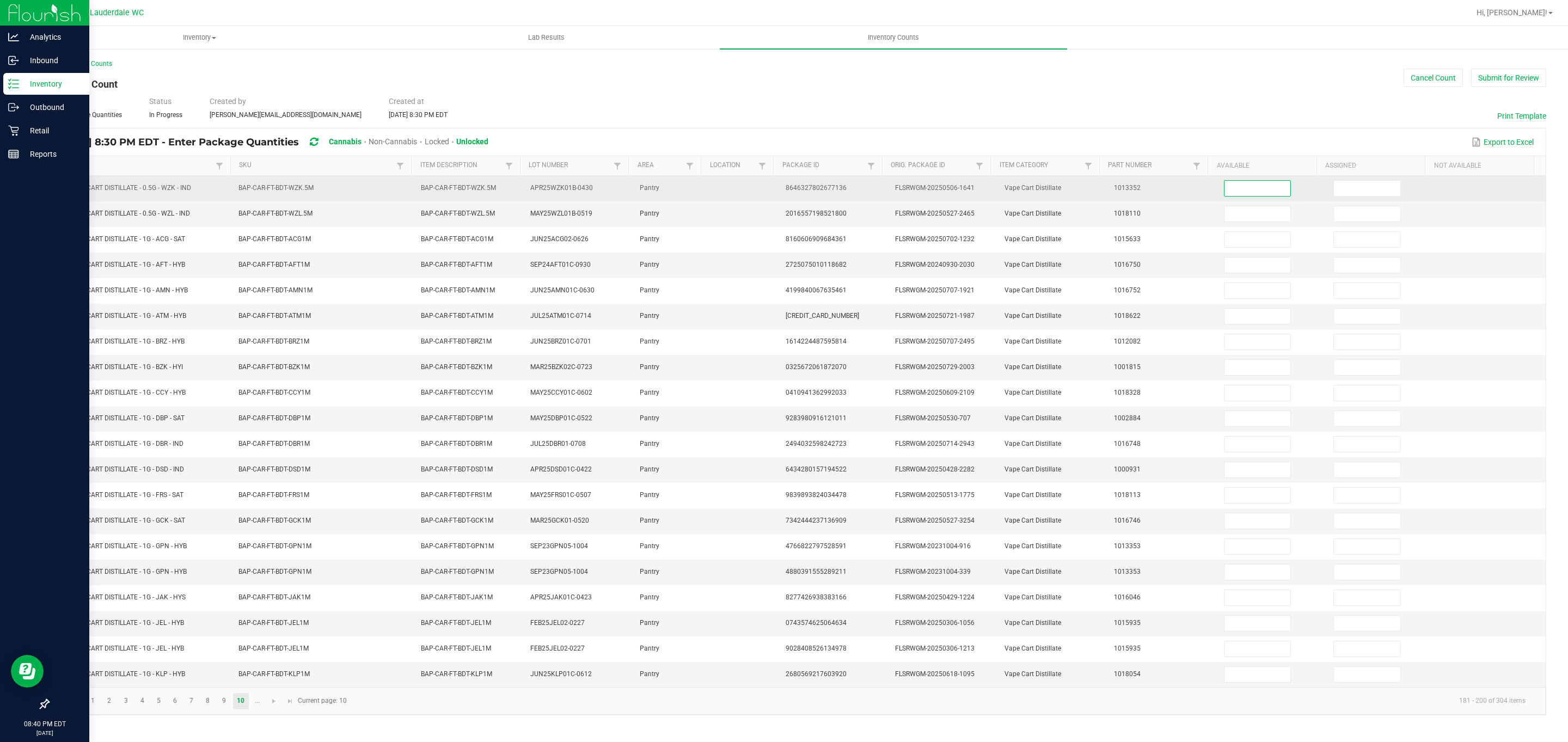
click at [774, 185] on input at bounding box center [1257, 188] width 66 height 16
click at [774, 187] on input at bounding box center [1367, 188] width 66 height 16
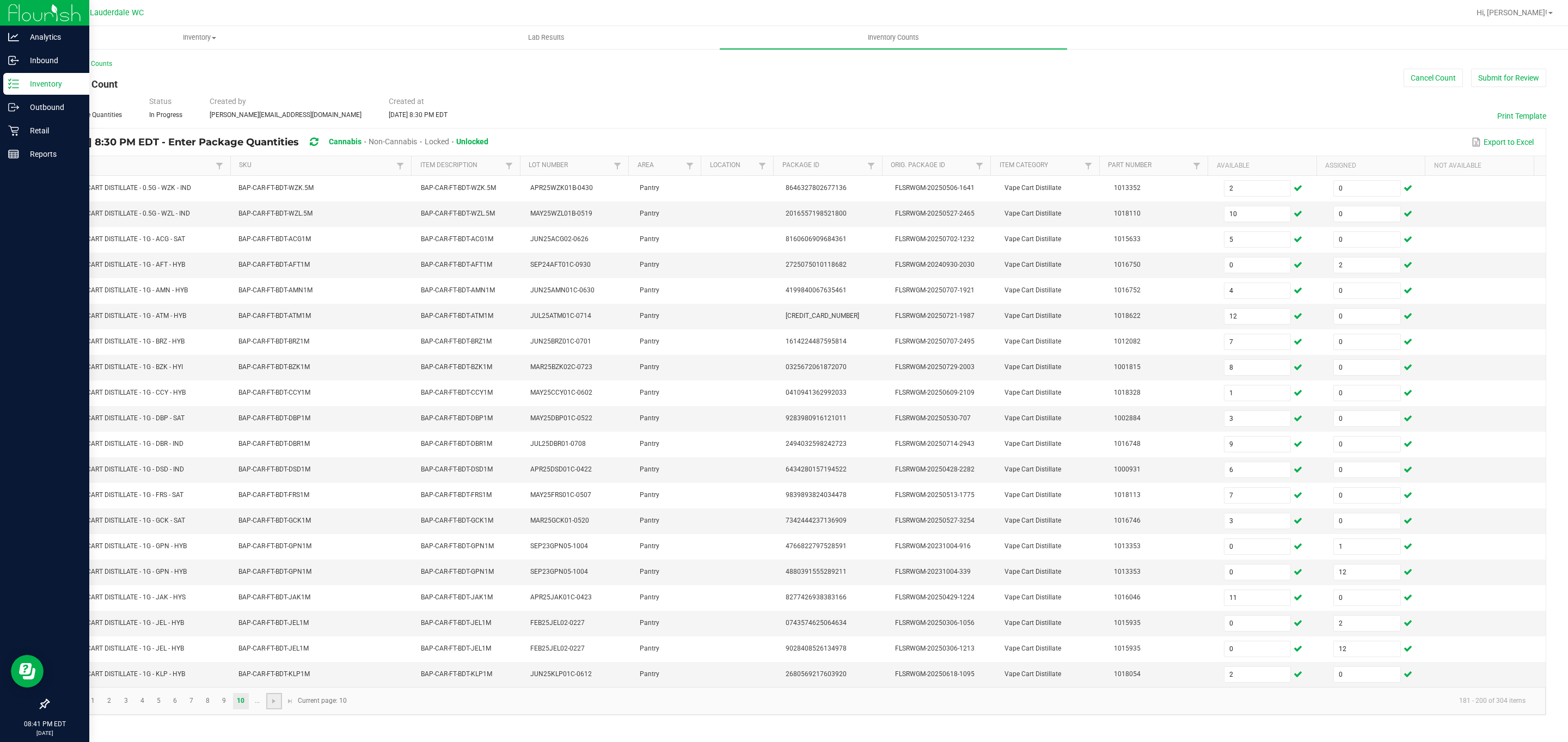
click at [275, 710] on link at bounding box center [274, 702] width 16 height 17
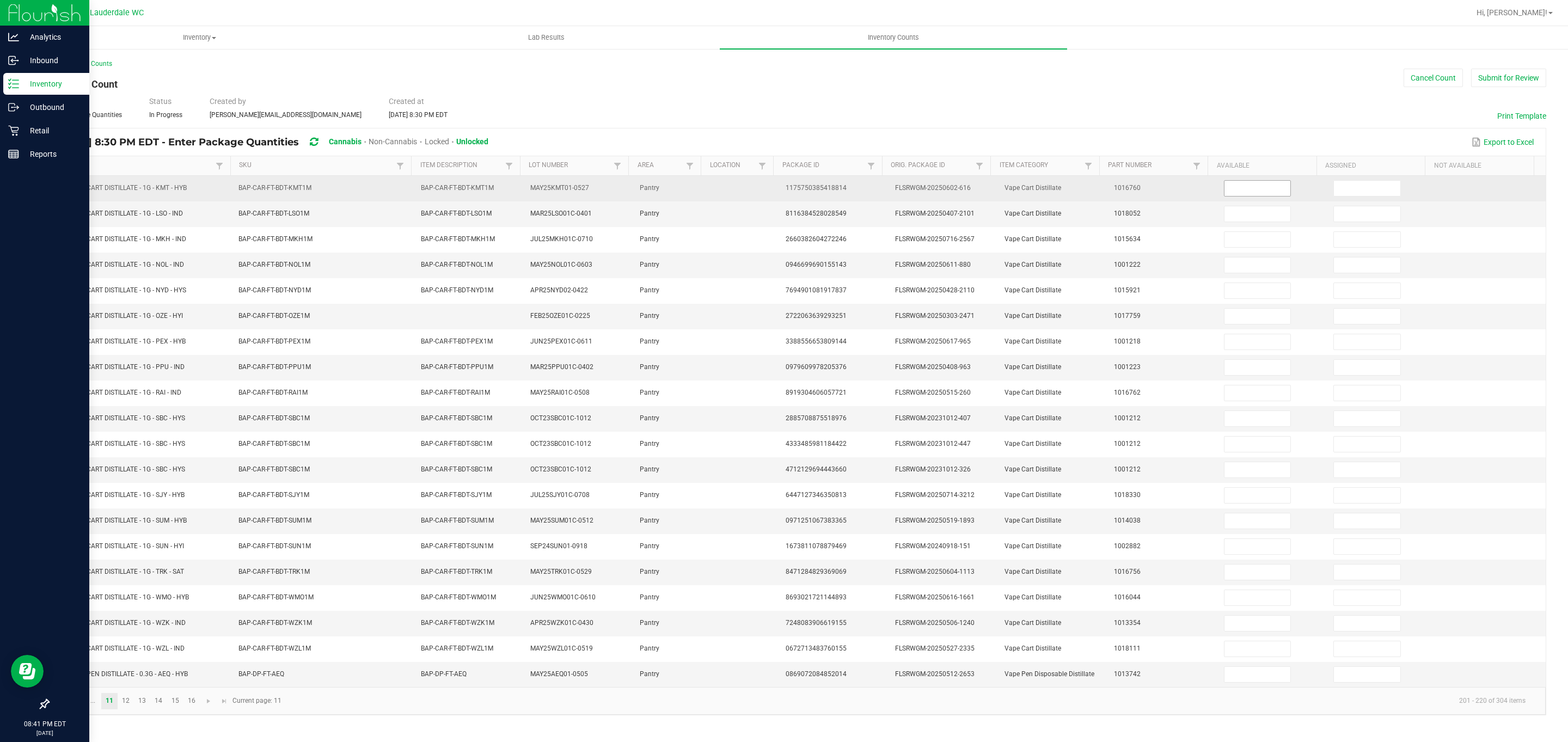
click at [774, 194] on input at bounding box center [1257, 188] width 66 height 16
click at [774, 188] on input at bounding box center [1367, 188] width 66 height 16
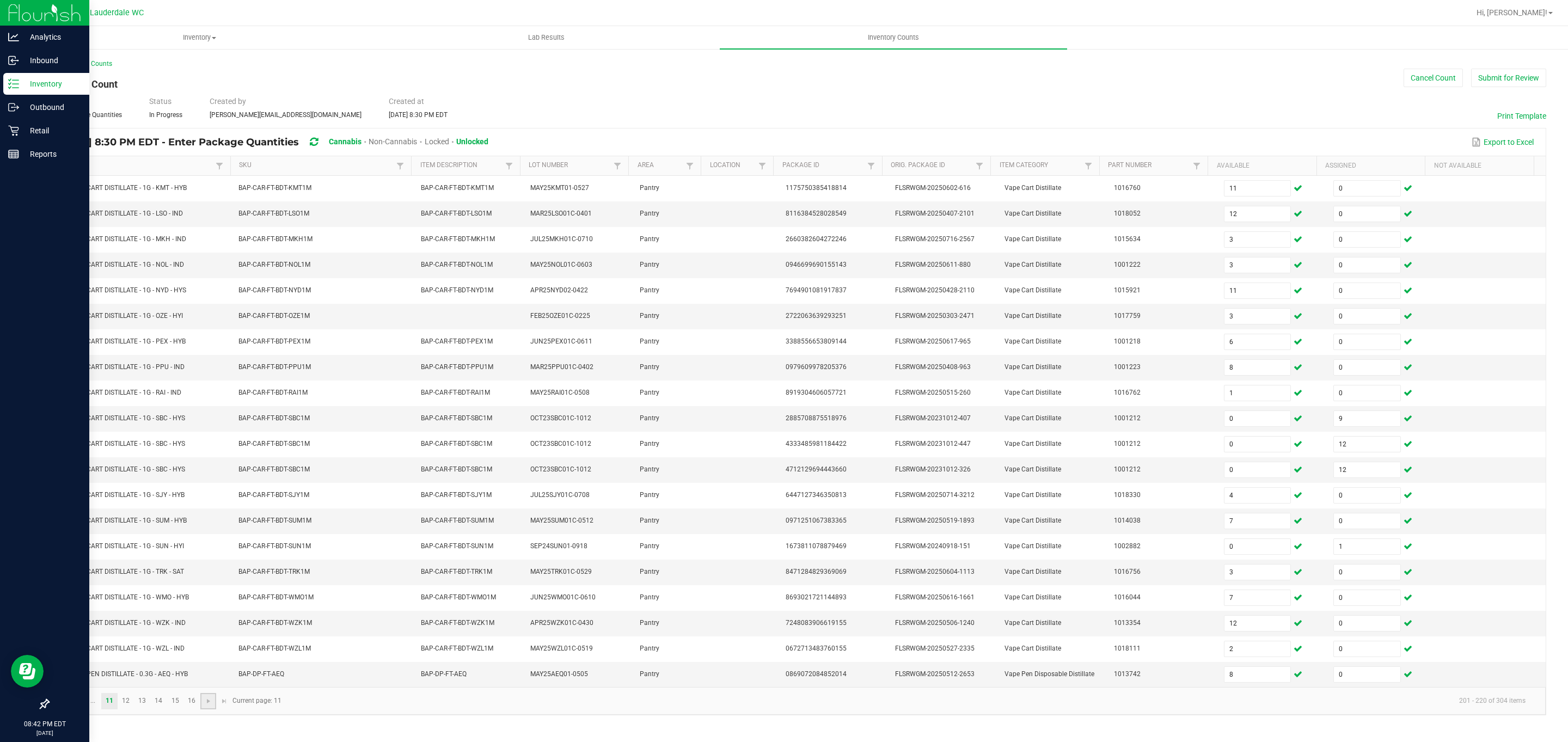
click at [205, 710] on link at bounding box center [208, 702] width 16 height 17
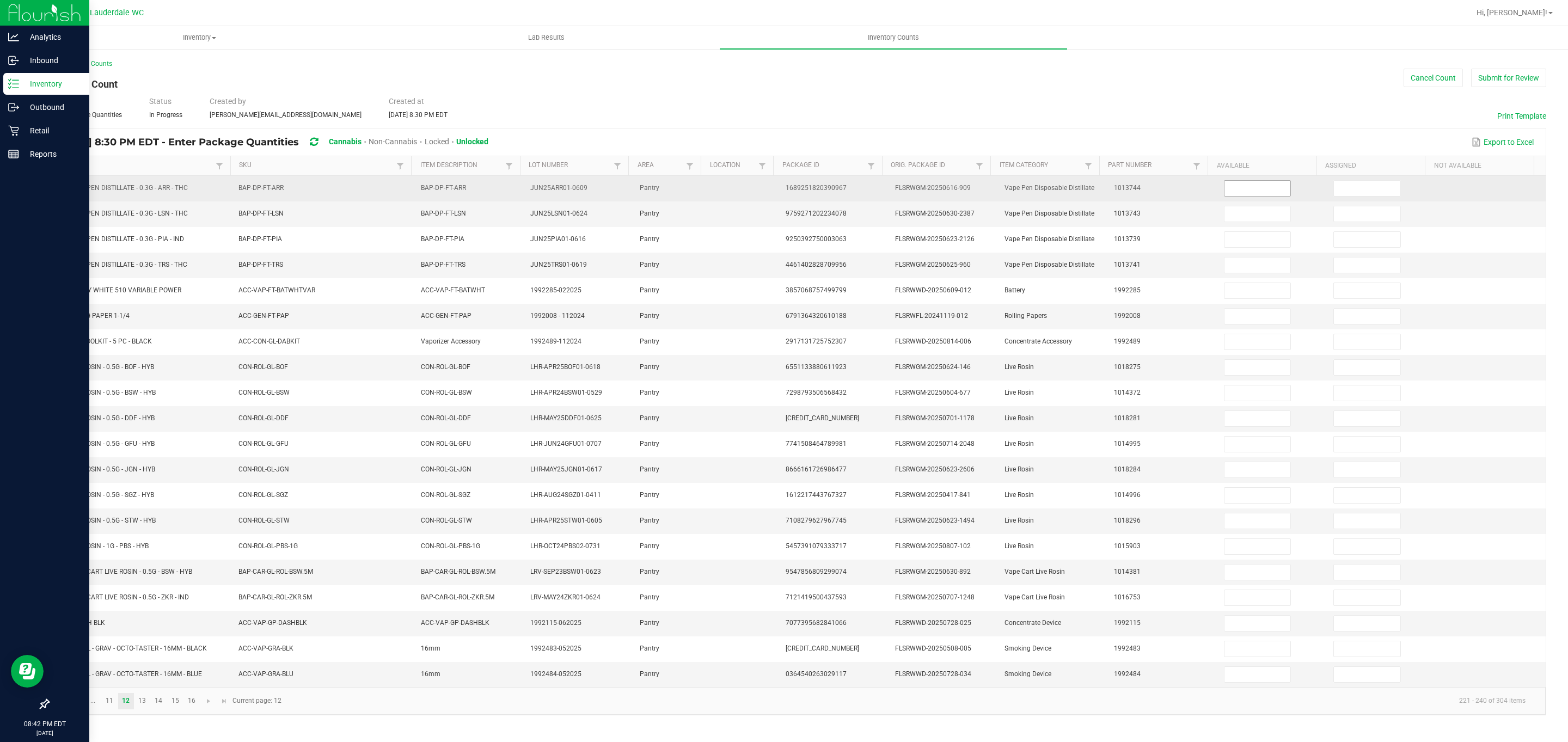
click at [774, 185] on input at bounding box center [1257, 188] width 66 height 16
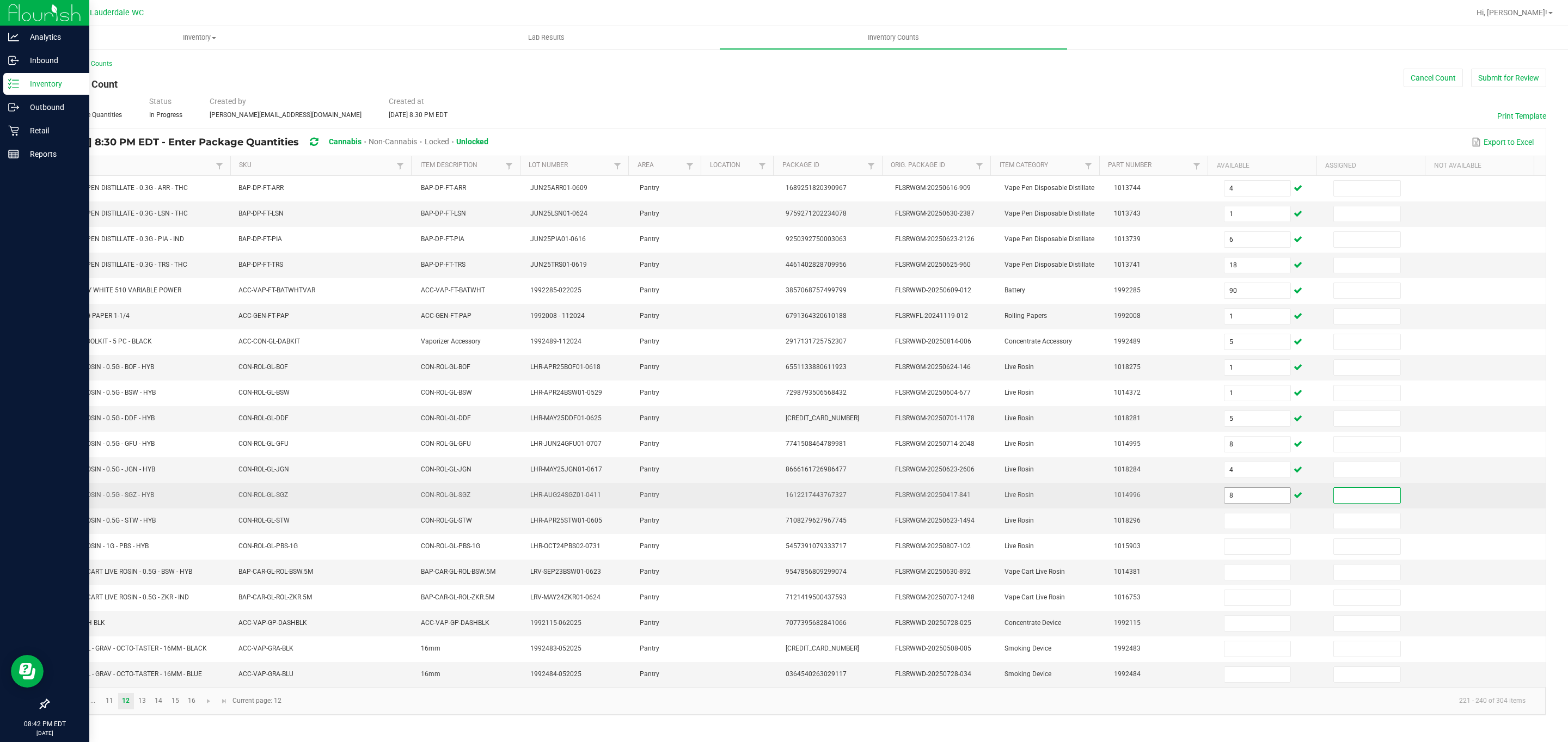
click at [774, 499] on input "8" at bounding box center [1257, 496] width 66 height 16
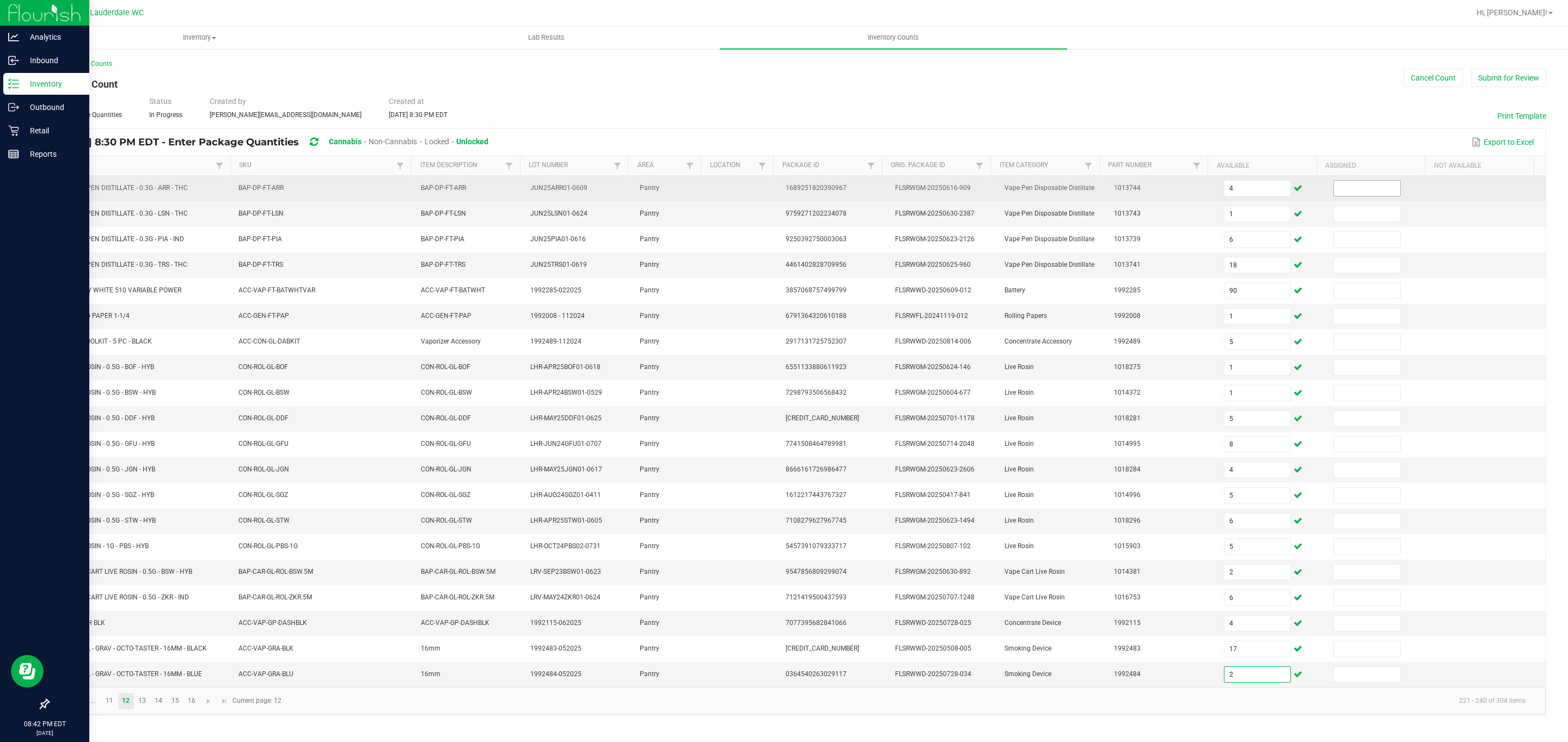
click at [774, 193] on input at bounding box center [1367, 188] width 66 height 16
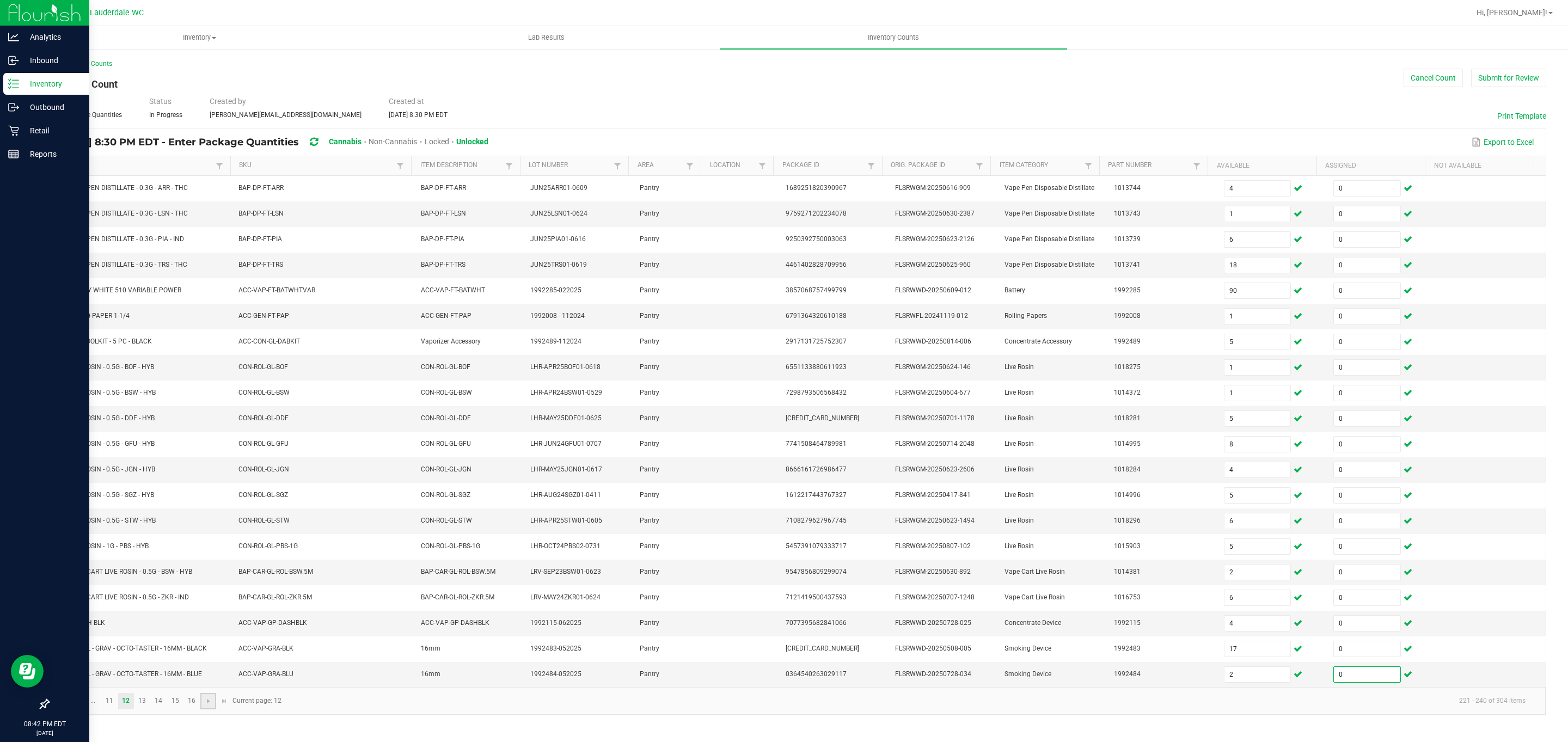
click at [212, 710] on link at bounding box center [208, 702] width 16 height 17
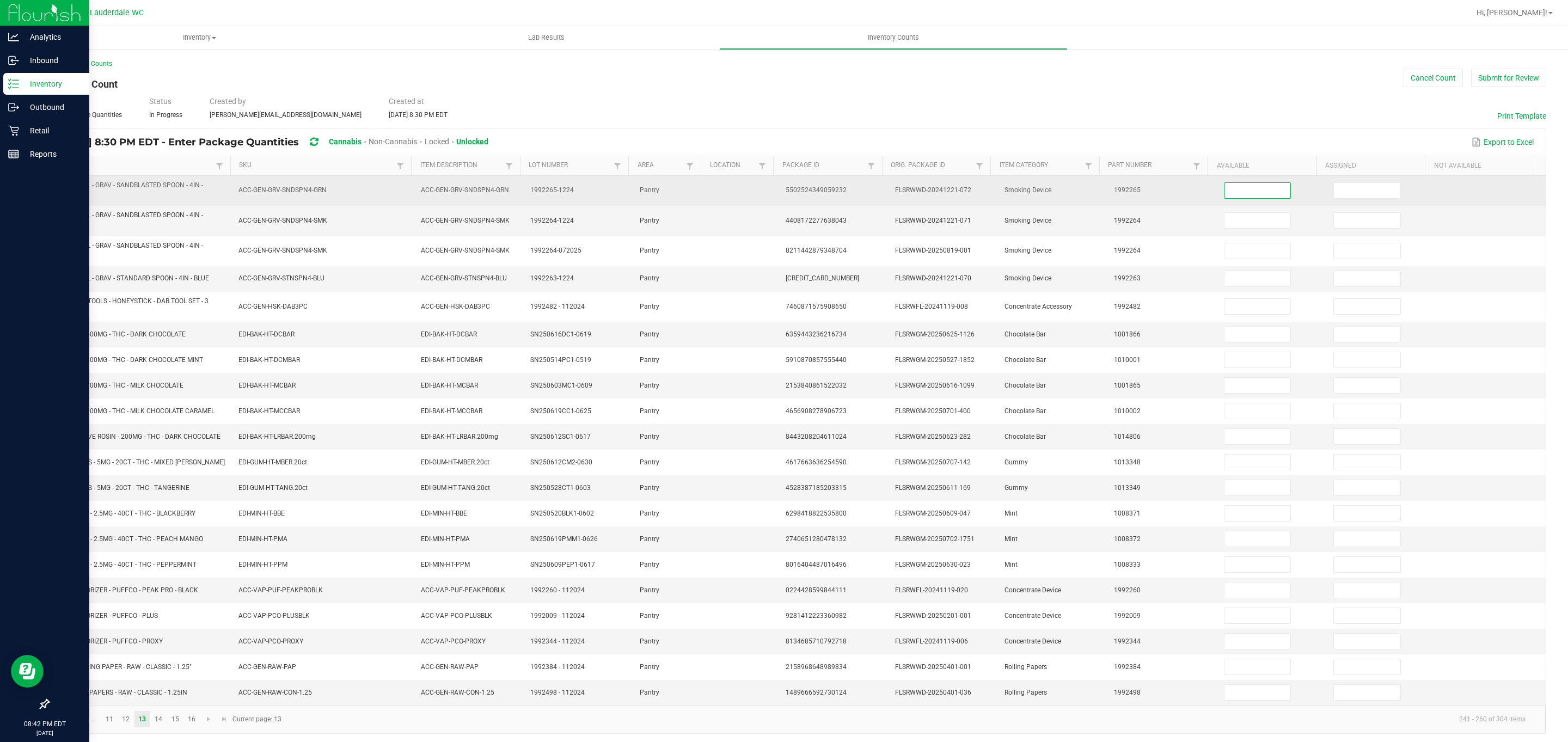
click at [774, 192] on input at bounding box center [1257, 190] width 66 height 16
click at [774, 197] on input at bounding box center [1367, 190] width 66 height 16
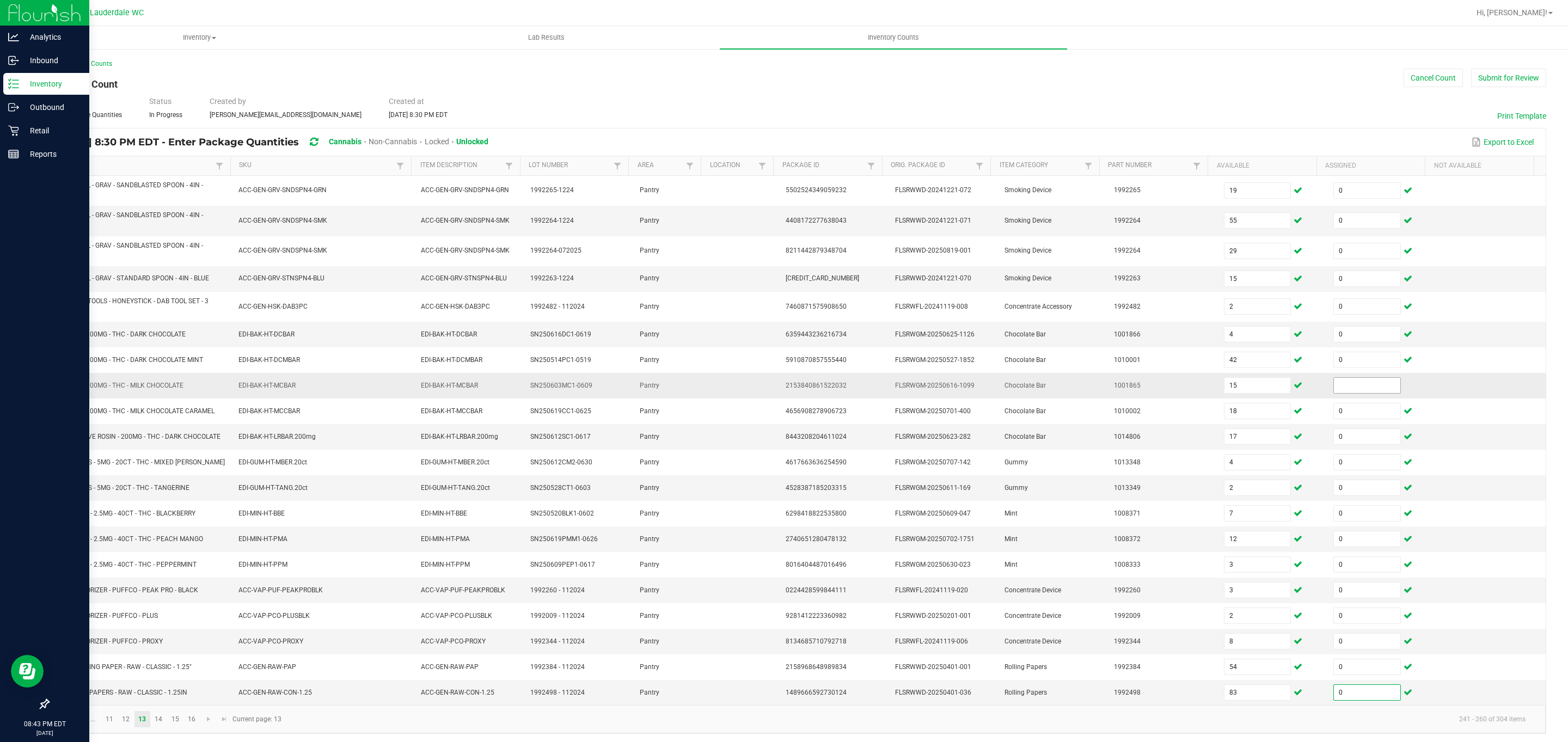
click at [774, 394] on input at bounding box center [1367, 385] width 66 height 16
click at [206, 714] on span "Go to the next page" at bounding box center [208, 716] width 8 height 8
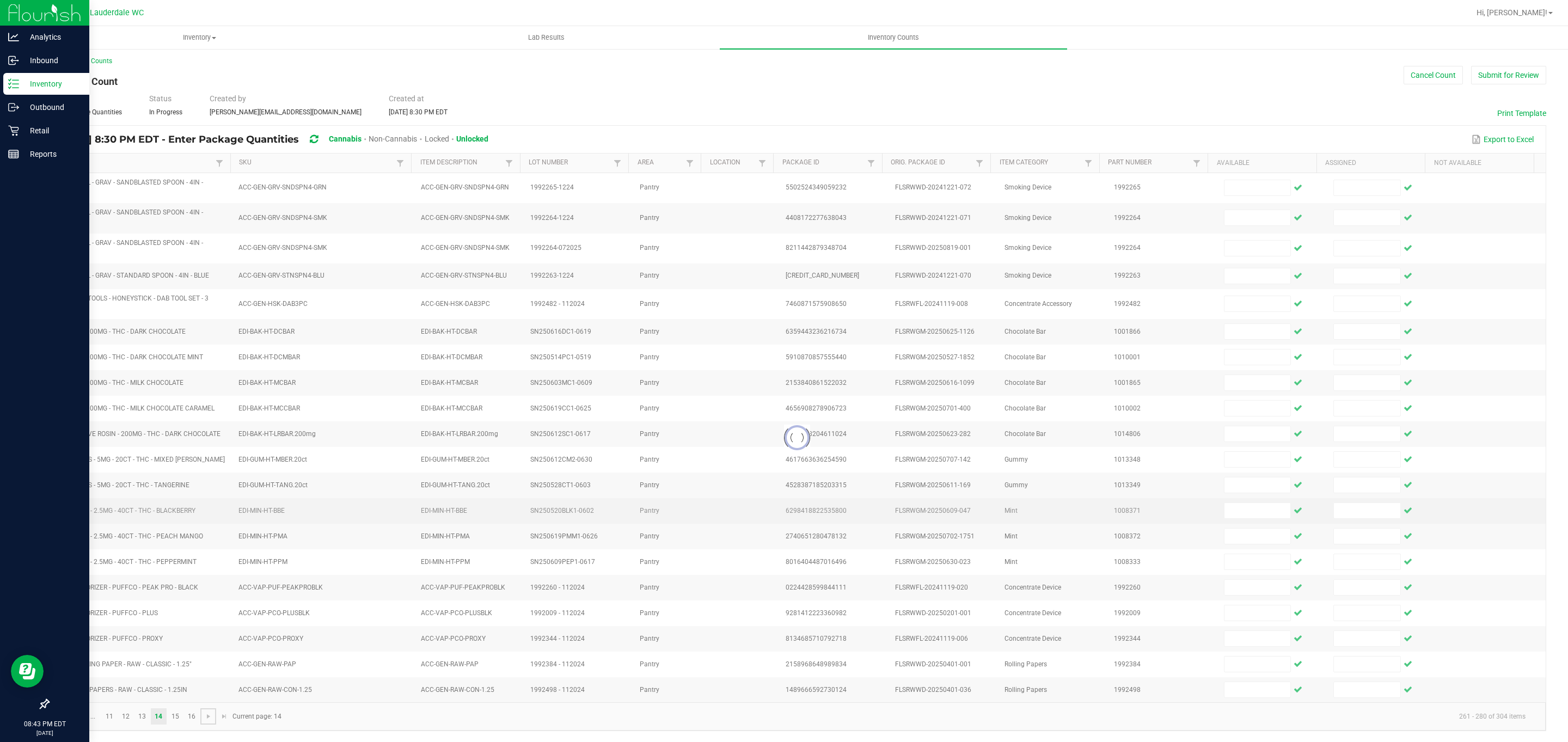
scroll to position [14, 0]
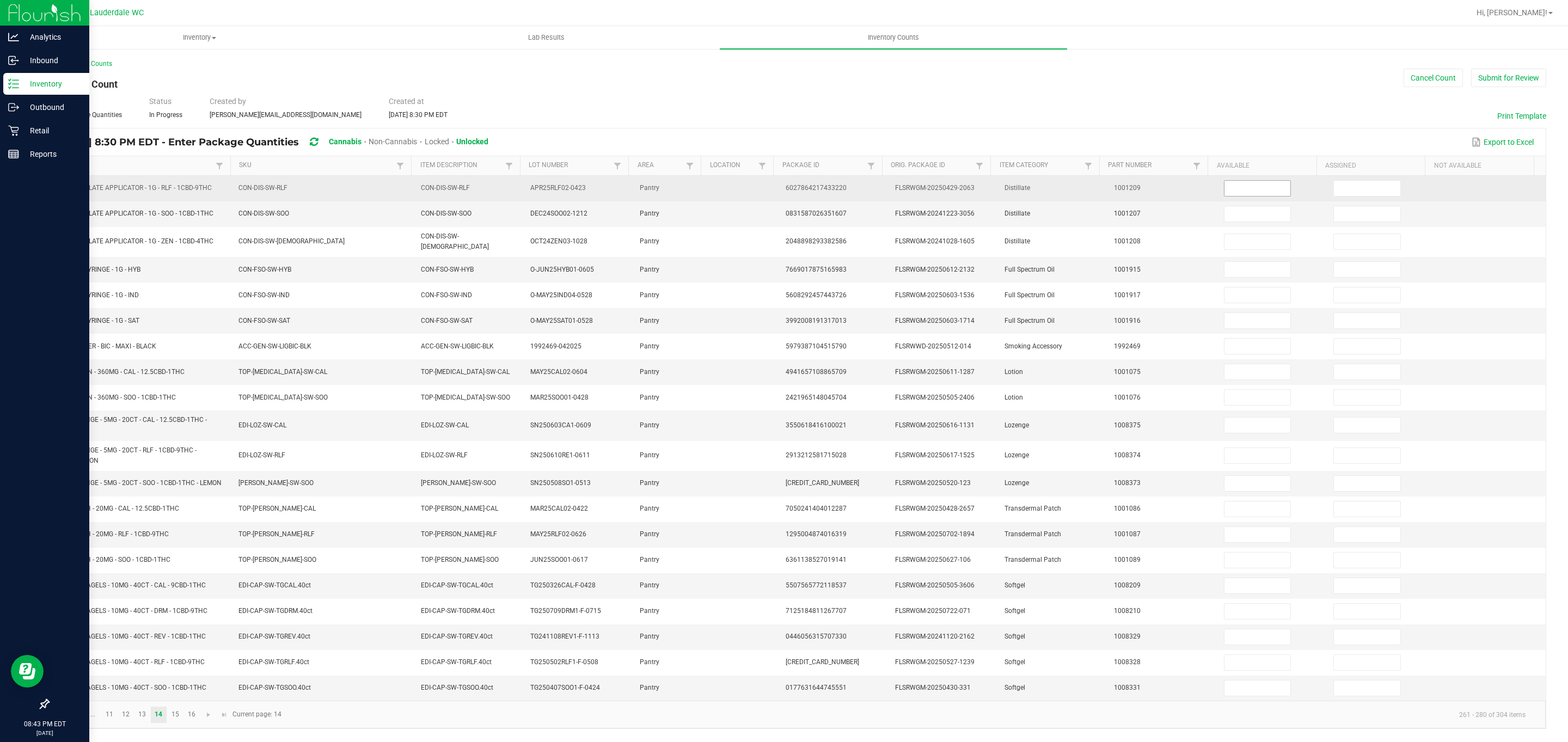
click at [774, 181] on input at bounding box center [1257, 188] width 66 height 16
click at [774, 181] on input at bounding box center [1367, 188] width 66 height 16
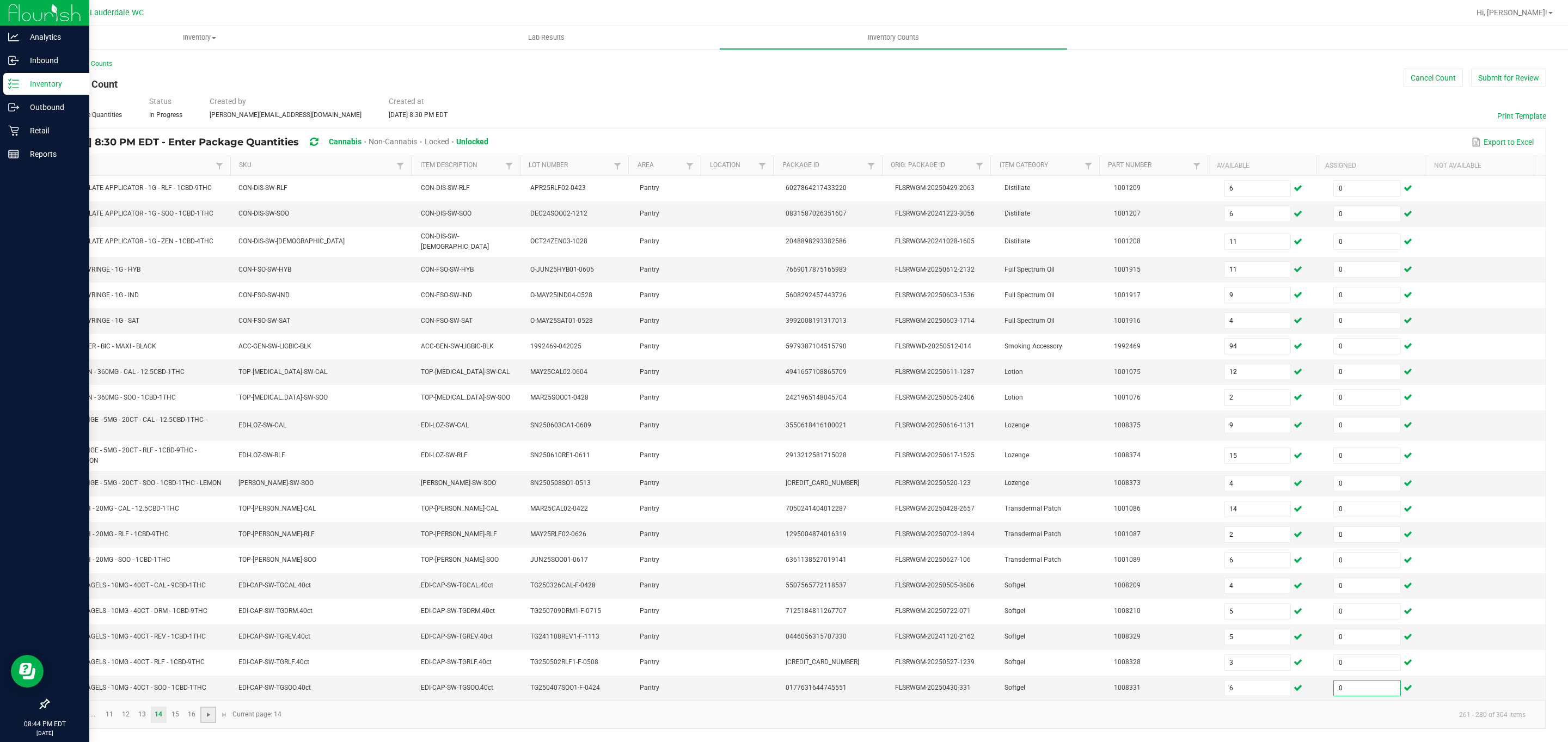
click at [206, 720] on span "Go to the next page" at bounding box center [208, 714] width 8 height 8
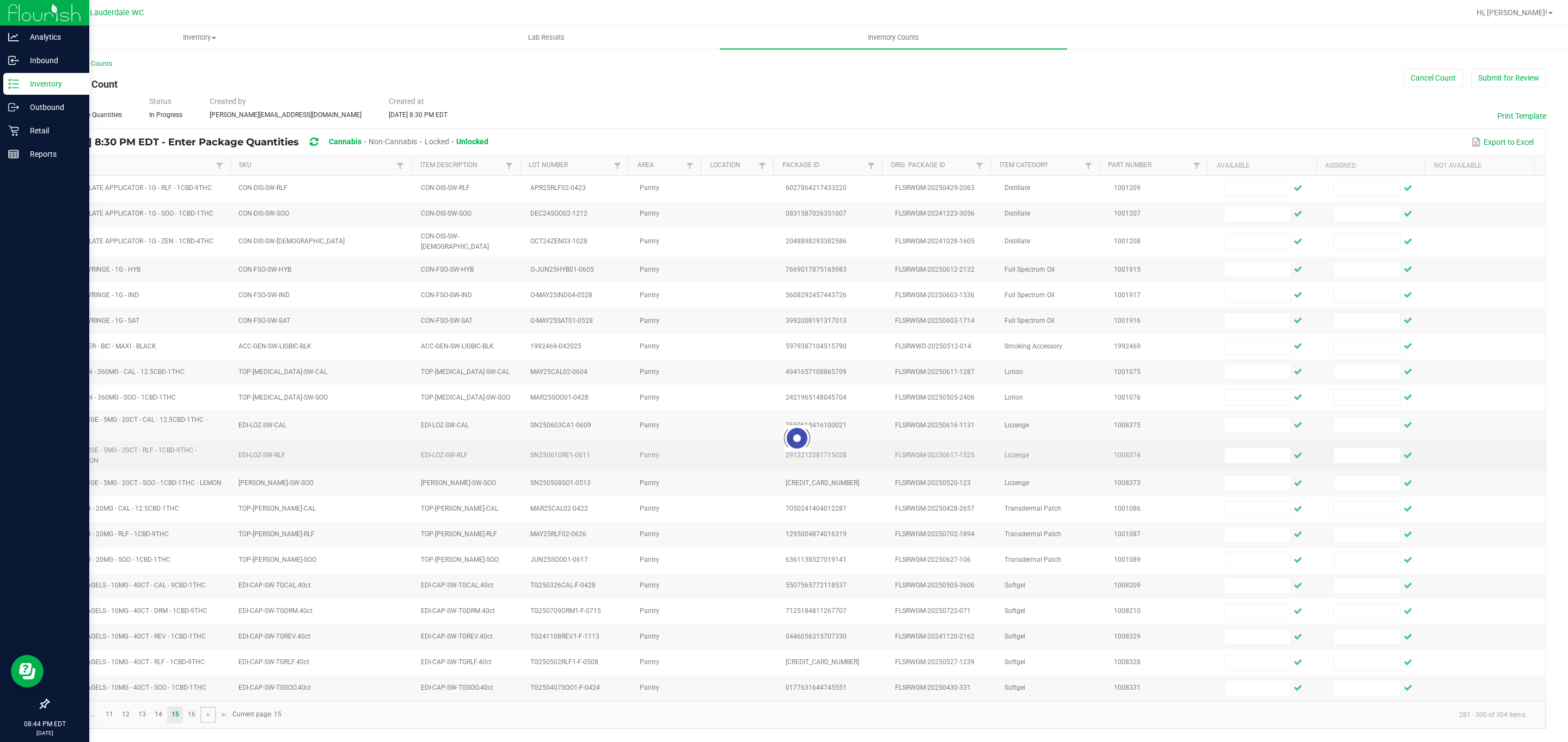
scroll to position [10, 0]
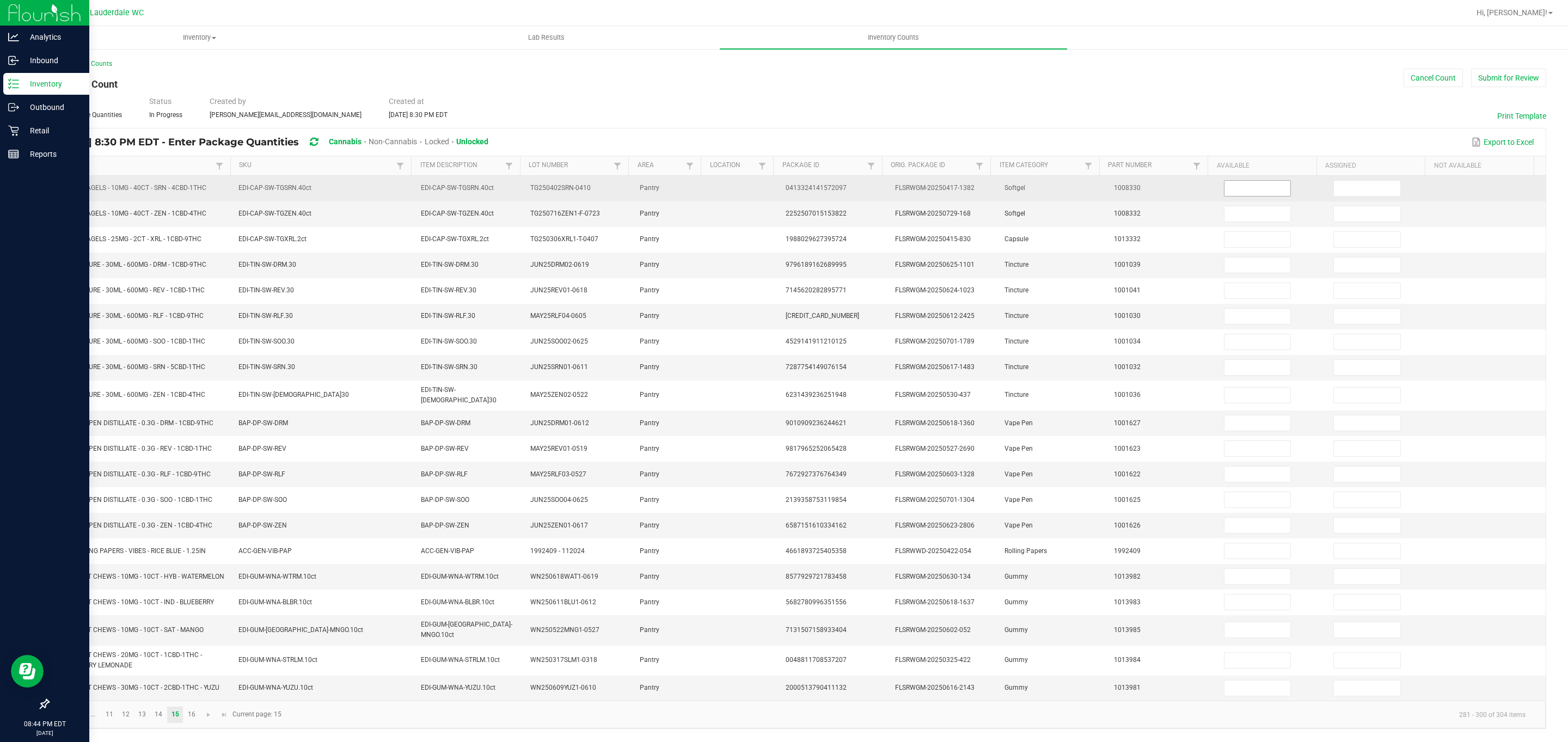
click at [774, 181] on input at bounding box center [1257, 188] width 66 height 16
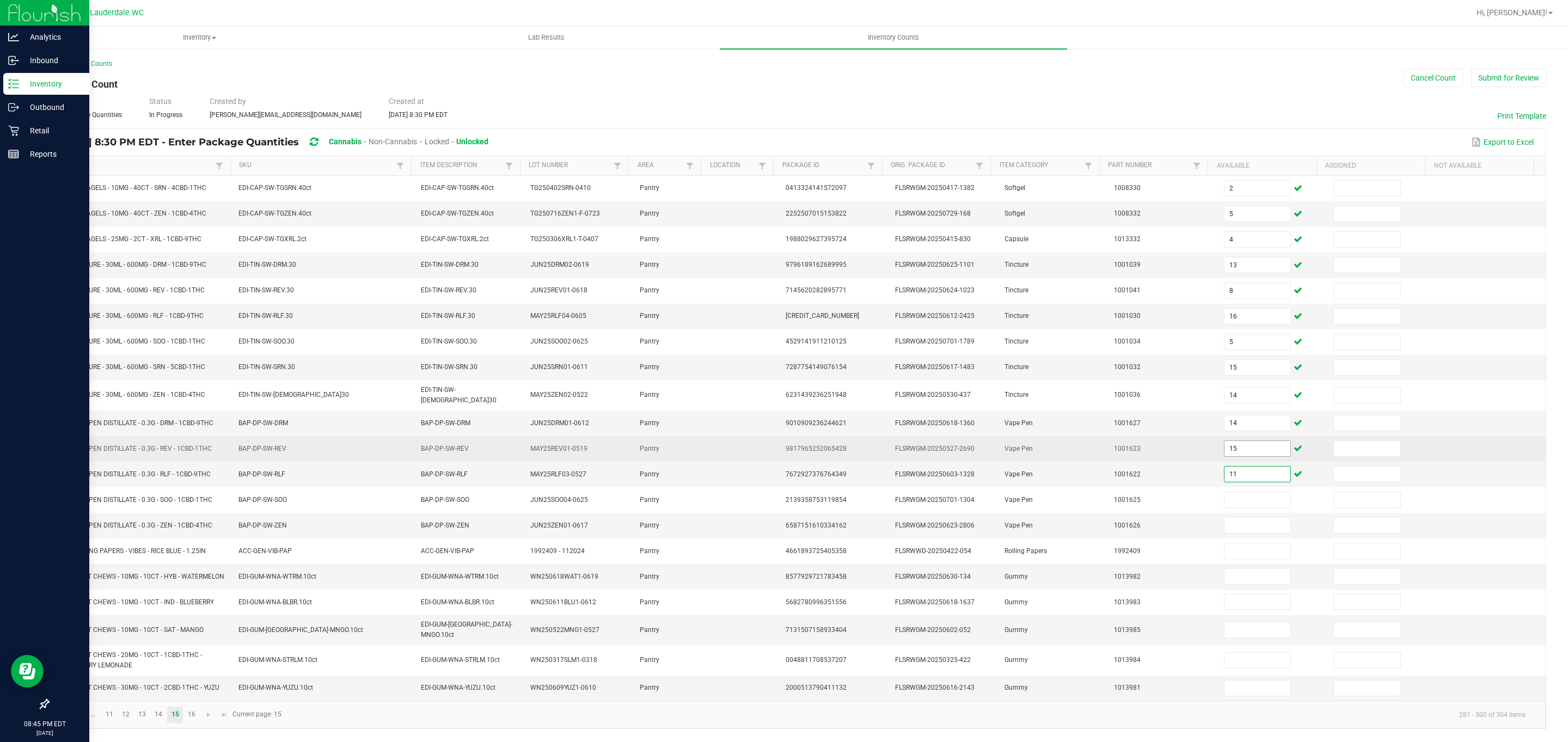
click at [774, 445] on input "15" at bounding box center [1257, 449] width 66 height 16
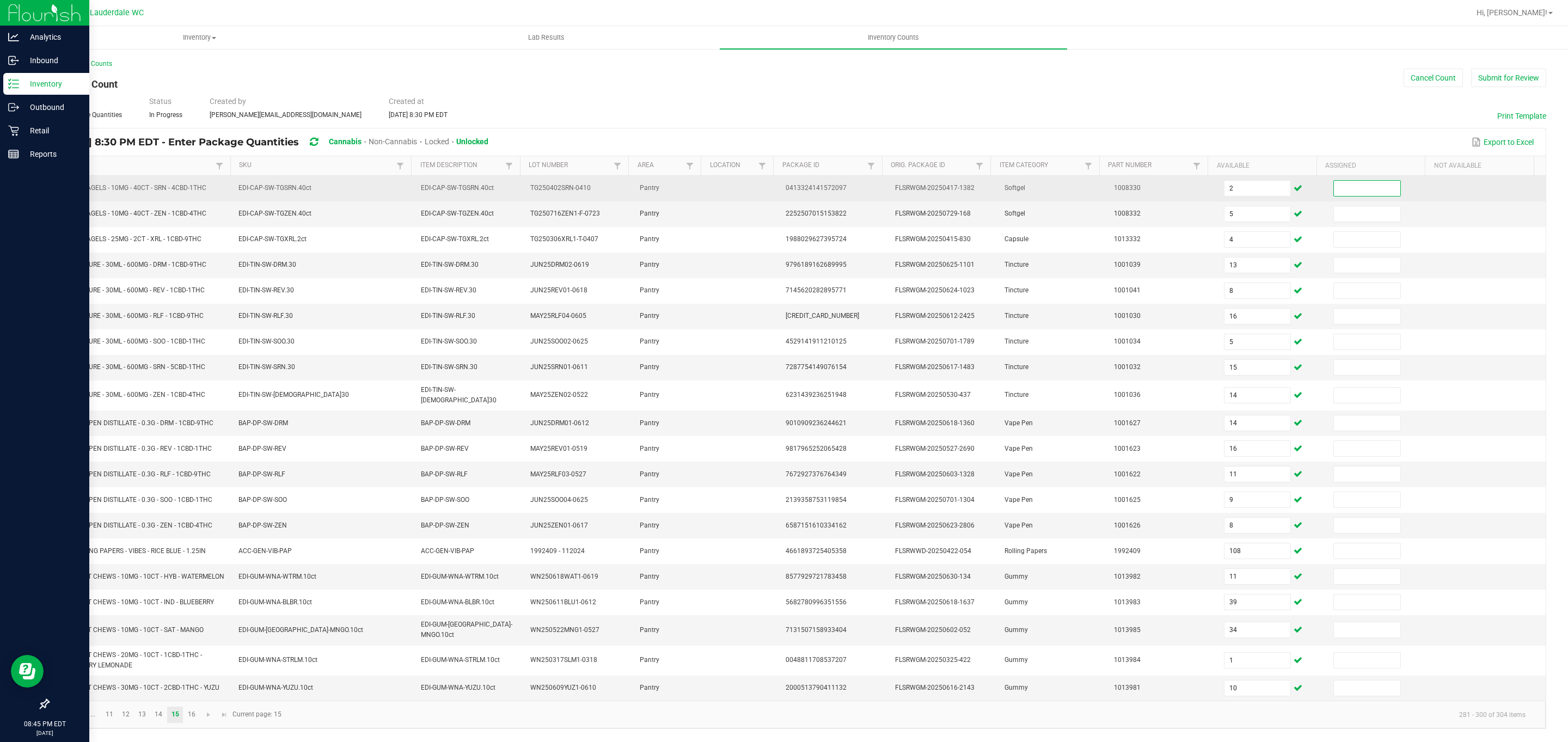
click at [774, 181] on input at bounding box center [1367, 188] width 66 height 16
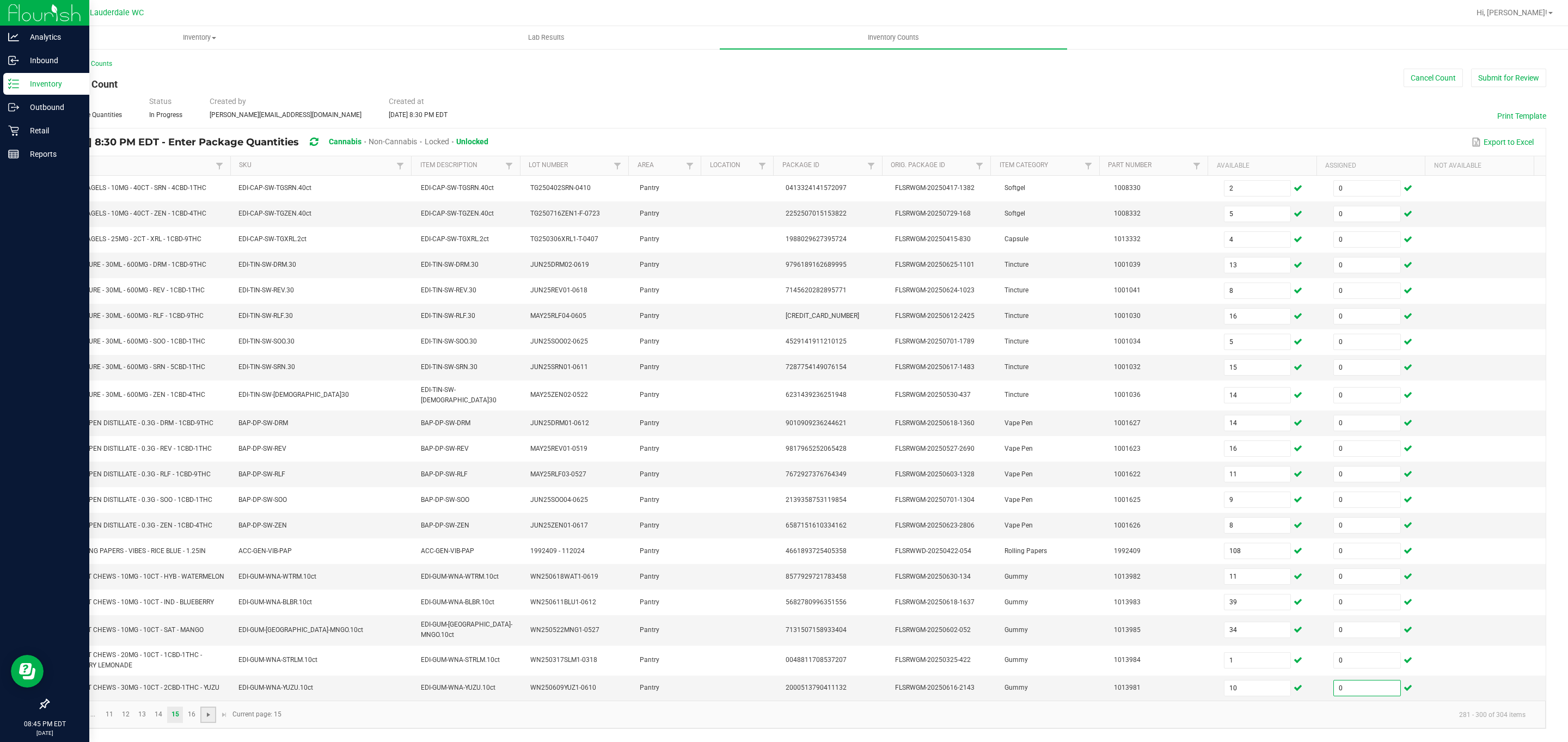
click at [207, 720] on span "Go to the next page" at bounding box center [208, 714] width 8 height 8
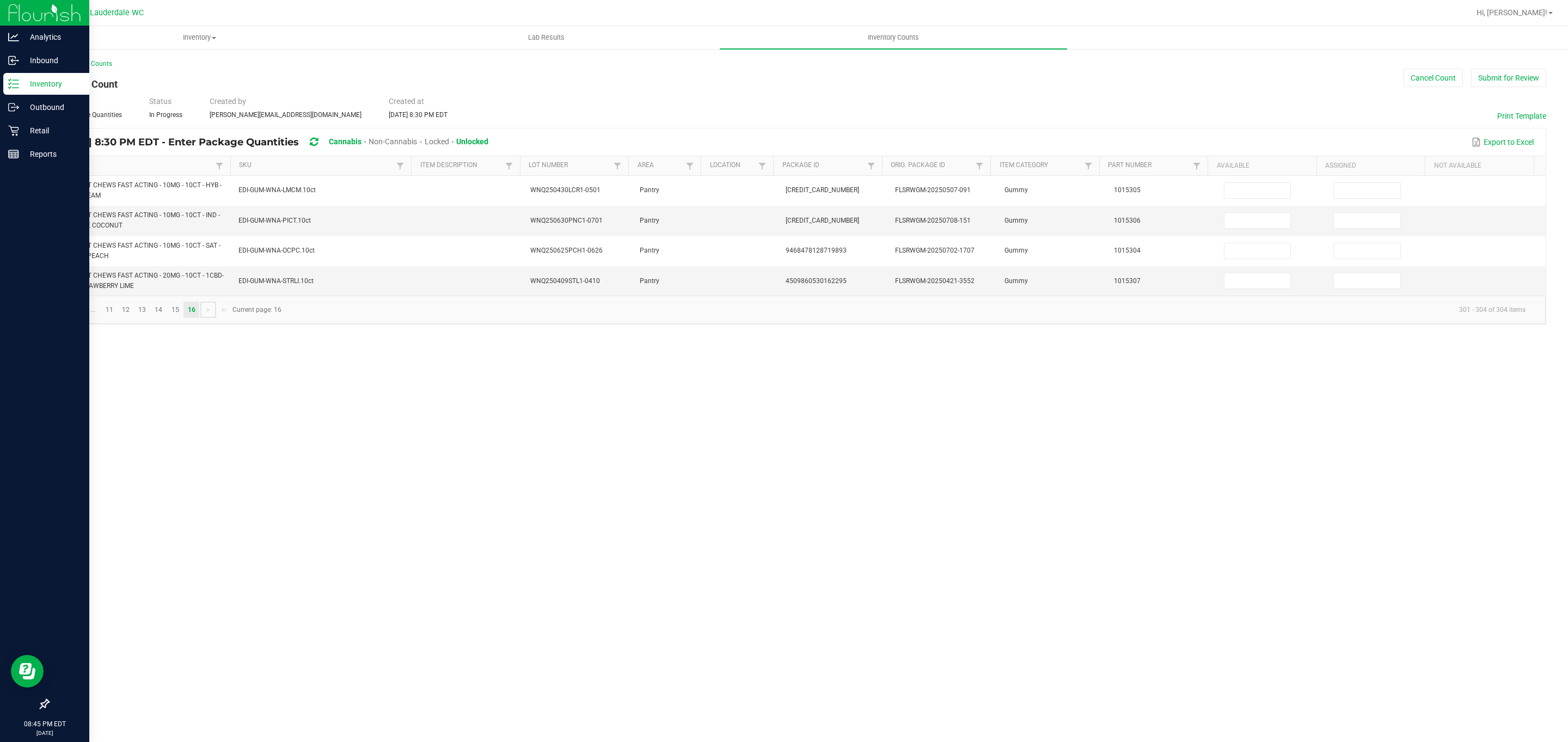
scroll to position [0, 0]
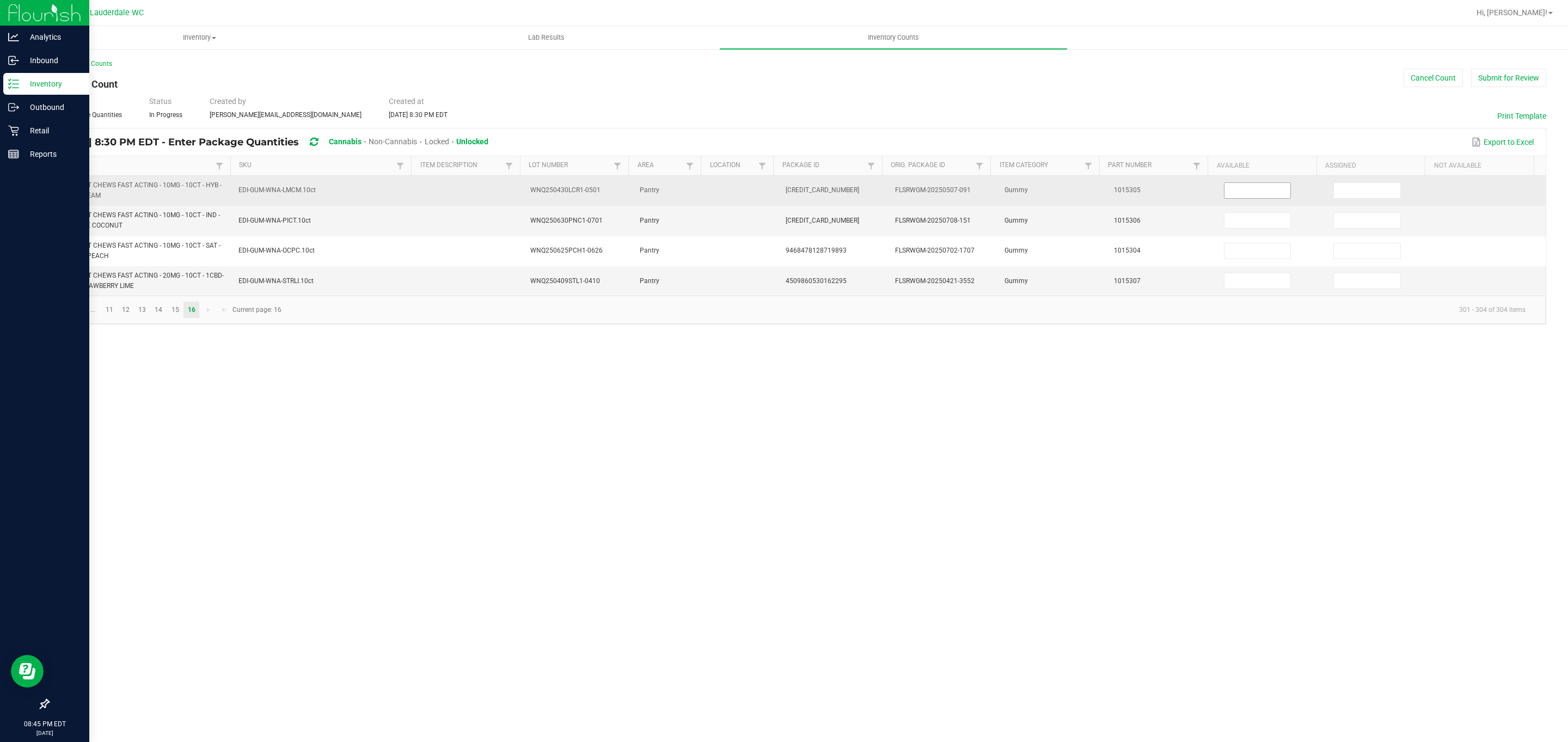
drag, startPoint x: 1227, startPoint y: 179, endPoint x: 1233, endPoint y: 188, distance: 10.8
click at [774, 182] on td at bounding box center [1272, 190] width 109 height 30
click at [774, 191] on input at bounding box center [1257, 190] width 66 height 16
click at [774, 198] on input at bounding box center [1367, 190] width 66 height 16
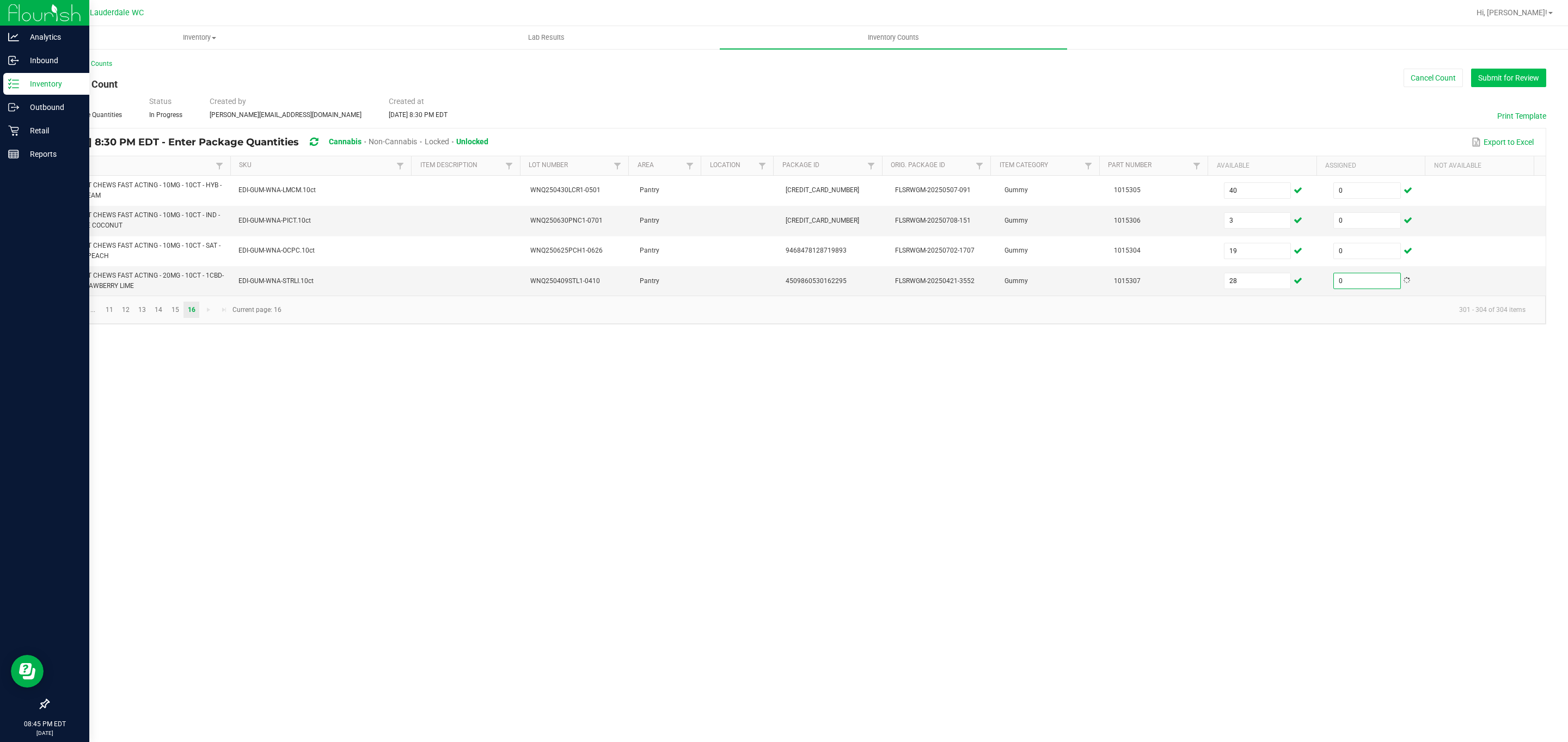
click at [774, 80] on button "Submit for Review" at bounding box center [1509, 78] width 75 height 18
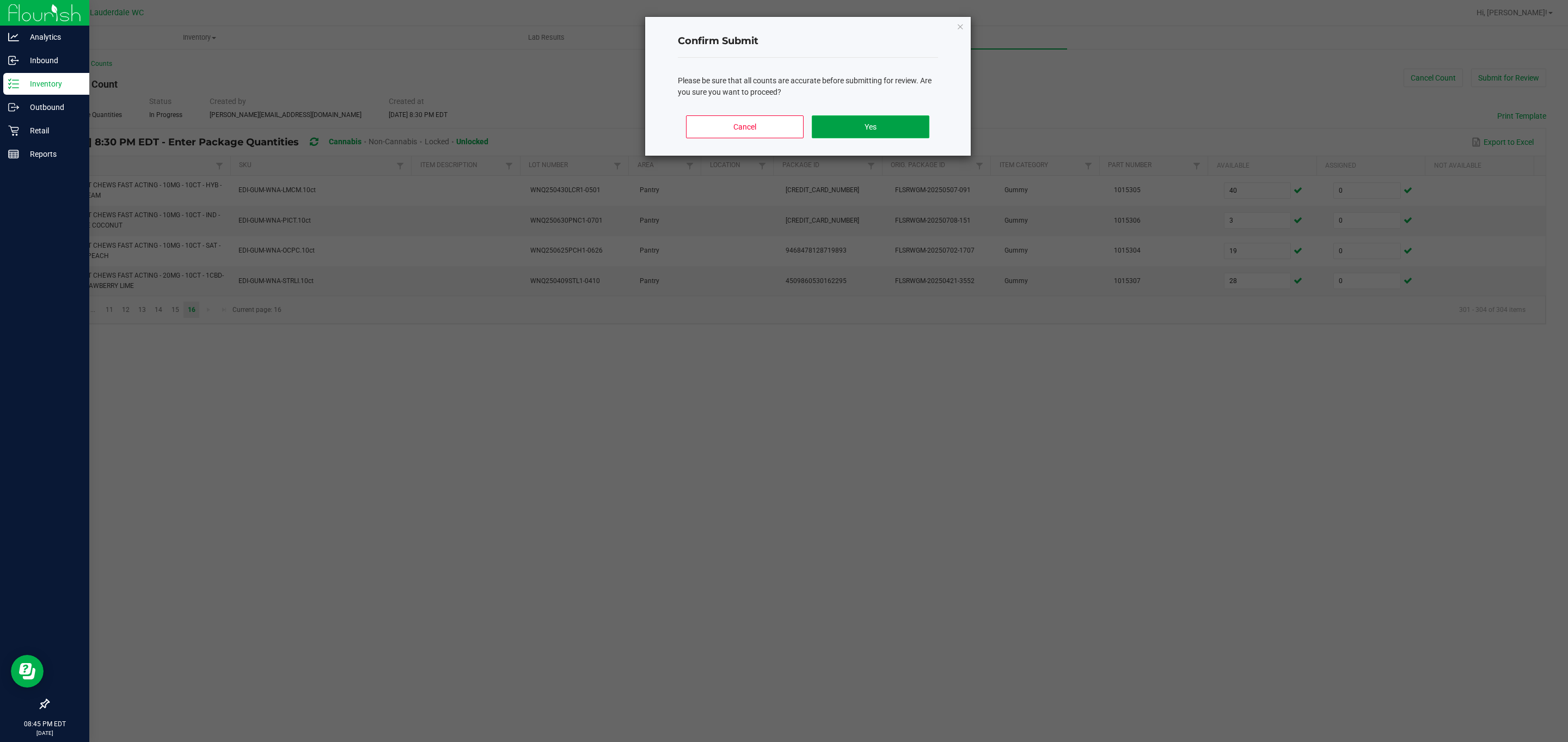
click at [774, 131] on button "Yes" at bounding box center [869, 127] width 117 height 23
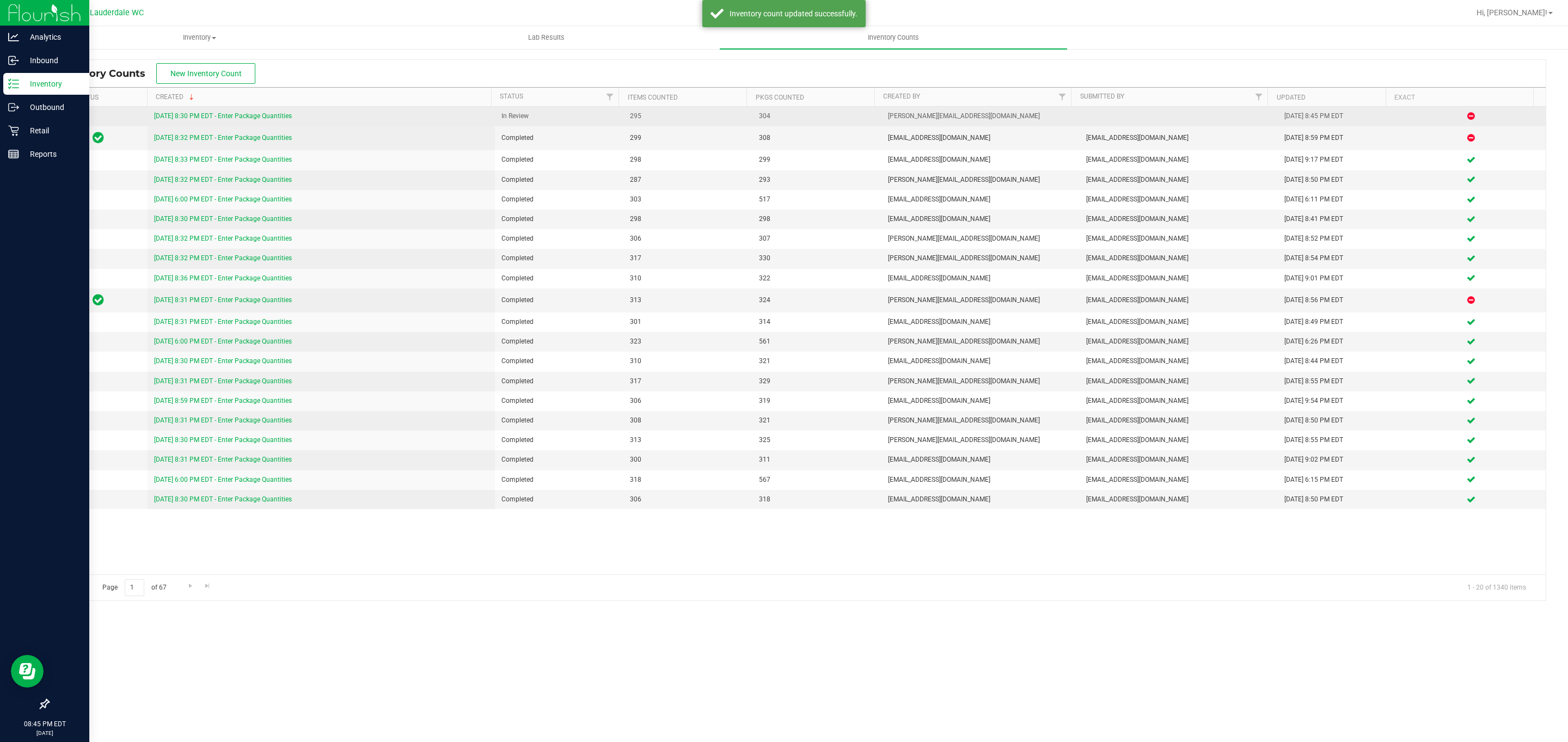
click at [245, 110] on td "[DATE] 8:30 PM EDT - Enter Package Quantities" at bounding box center [321, 116] width 347 height 19
click at [242, 117] on link "[DATE] 8:30 PM EDT - Enter Package Quantities" at bounding box center [223, 116] width 138 height 7
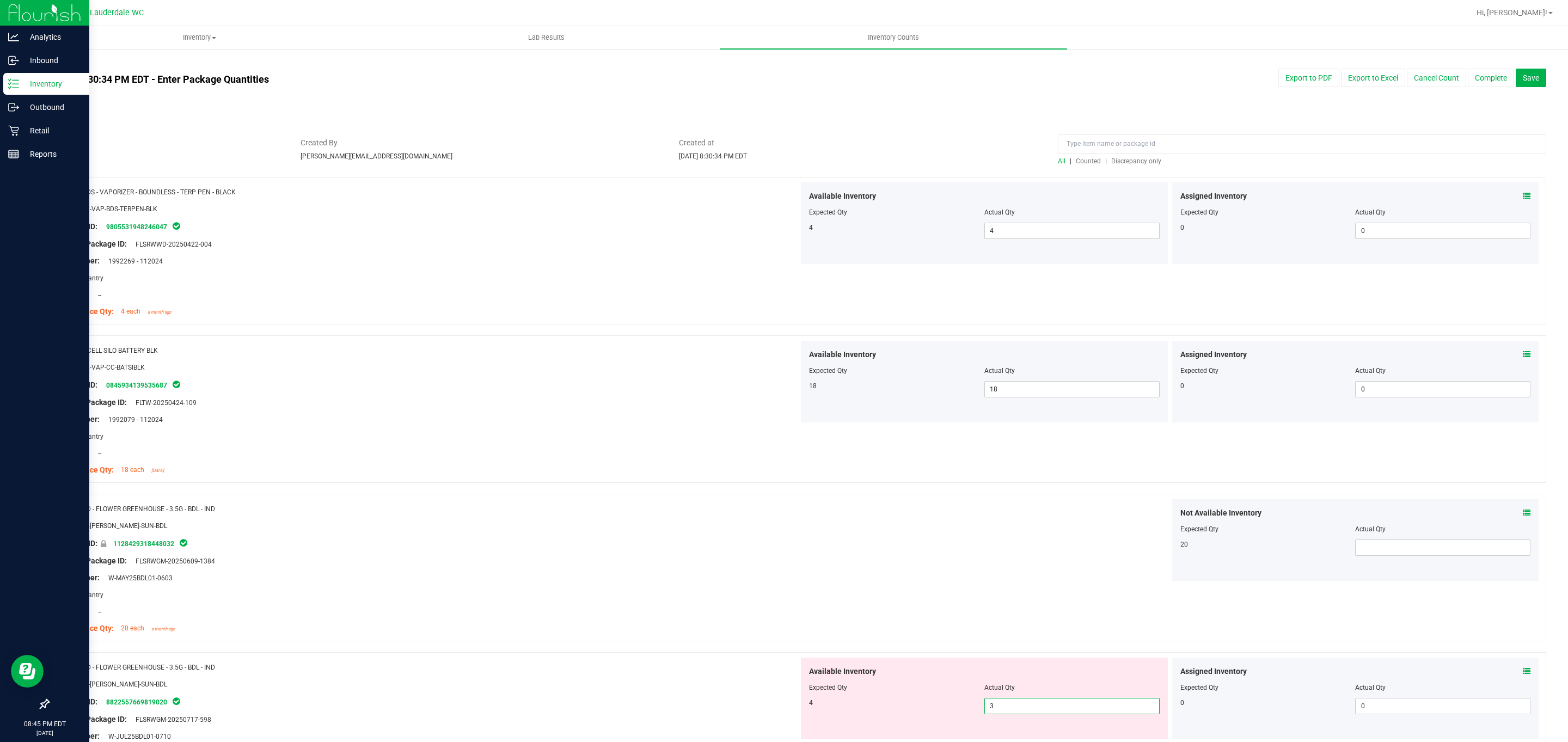
click at [774, 706] on span "3 3" at bounding box center [1072, 706] width 176 height 17
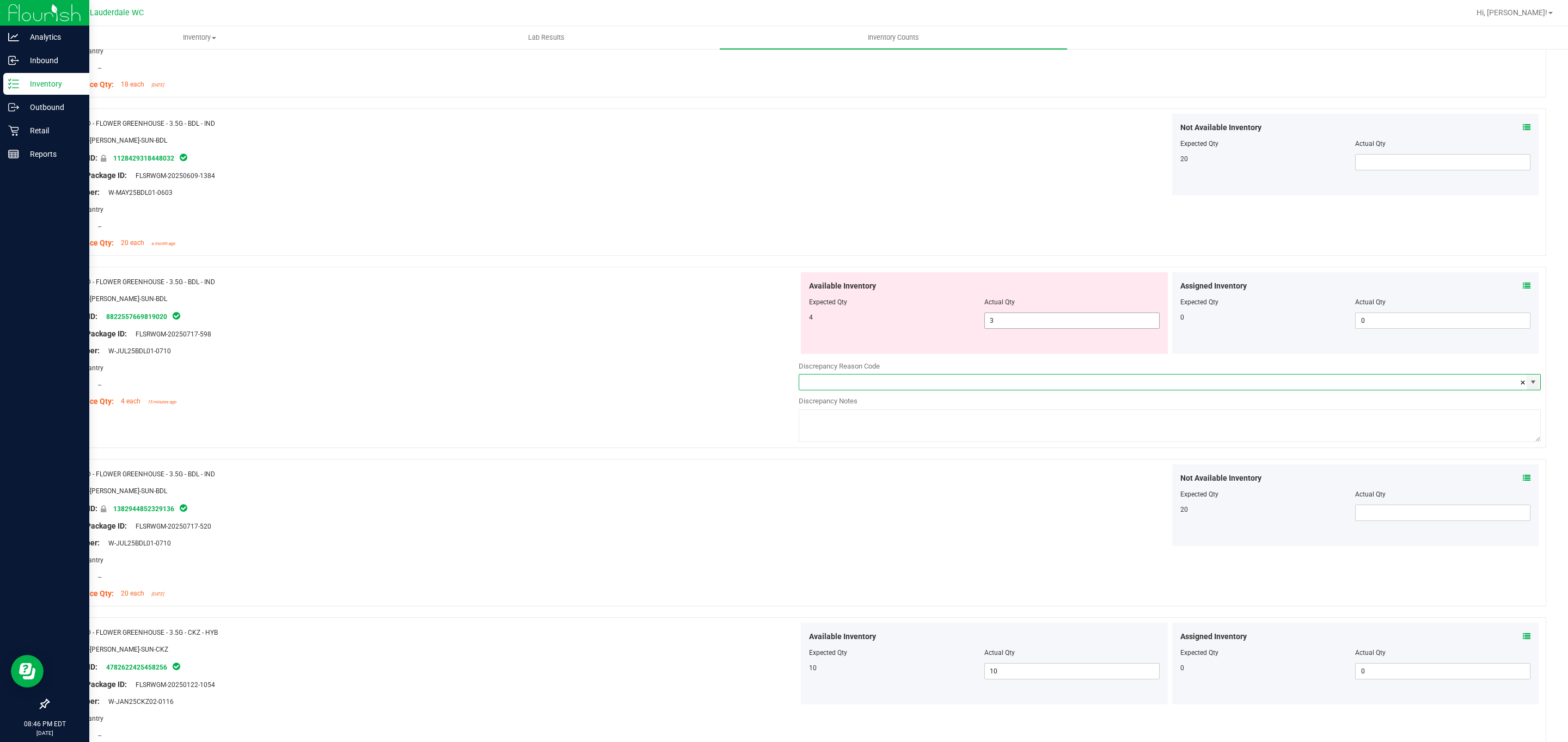
click at [774, 325] on span "3 3" at bounding box center [1072, 321] width 176 height 17
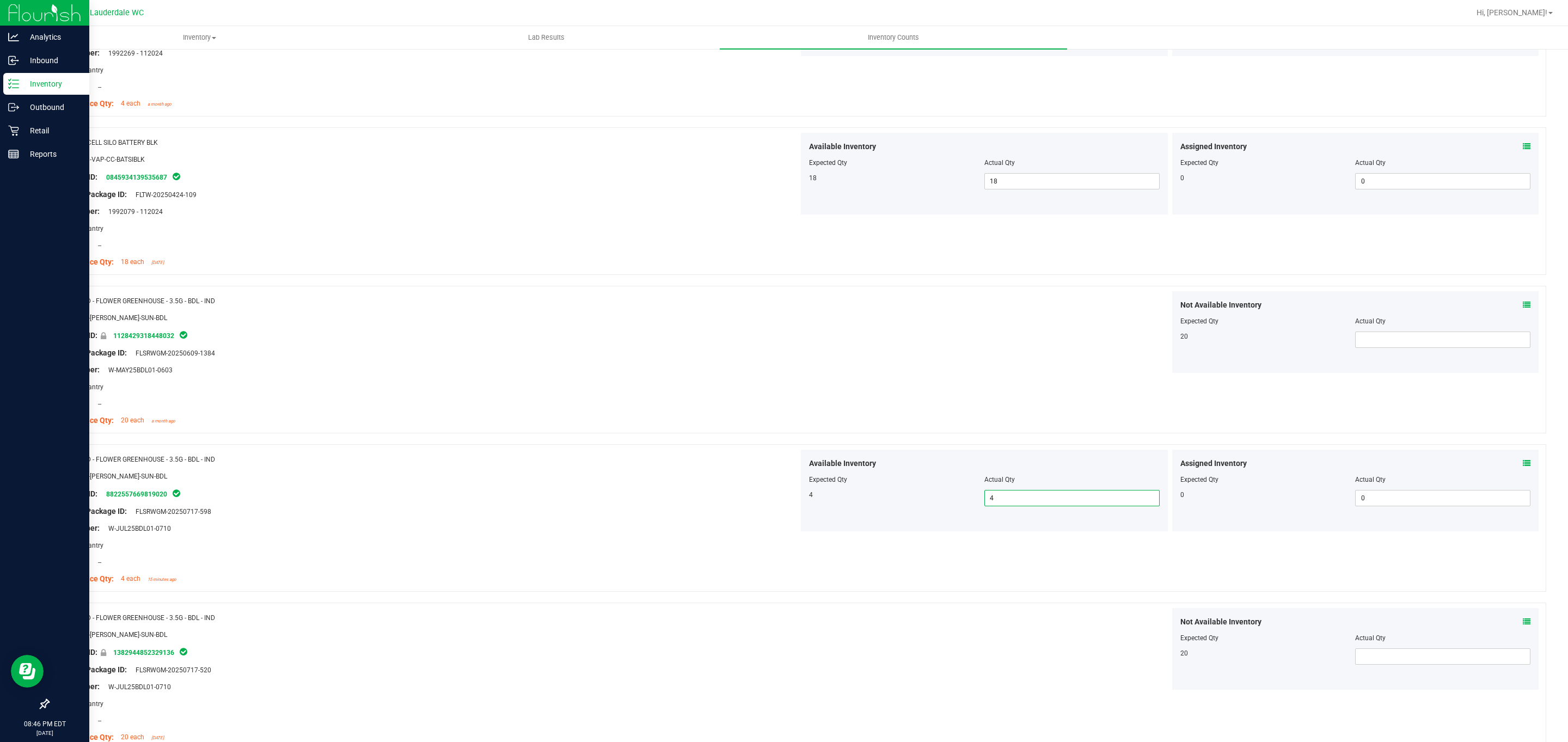
scroll to position [0, 0]
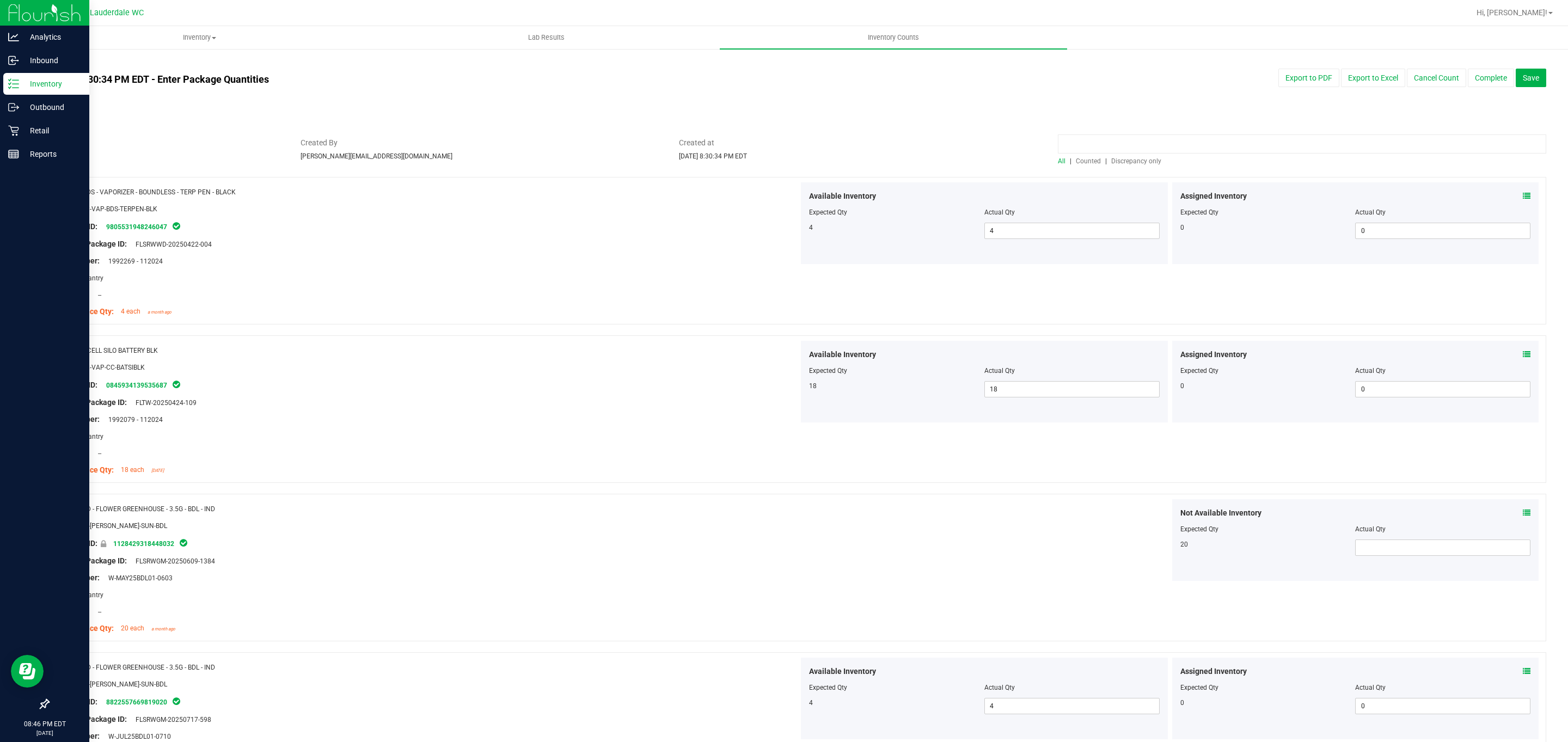
click at [774, 153] on input at bounding box center [1301, 143] width 488 height 19
click at [774, 159] on span "Discrepancy only" at bounding box center [1136, 161] width 50 height 7
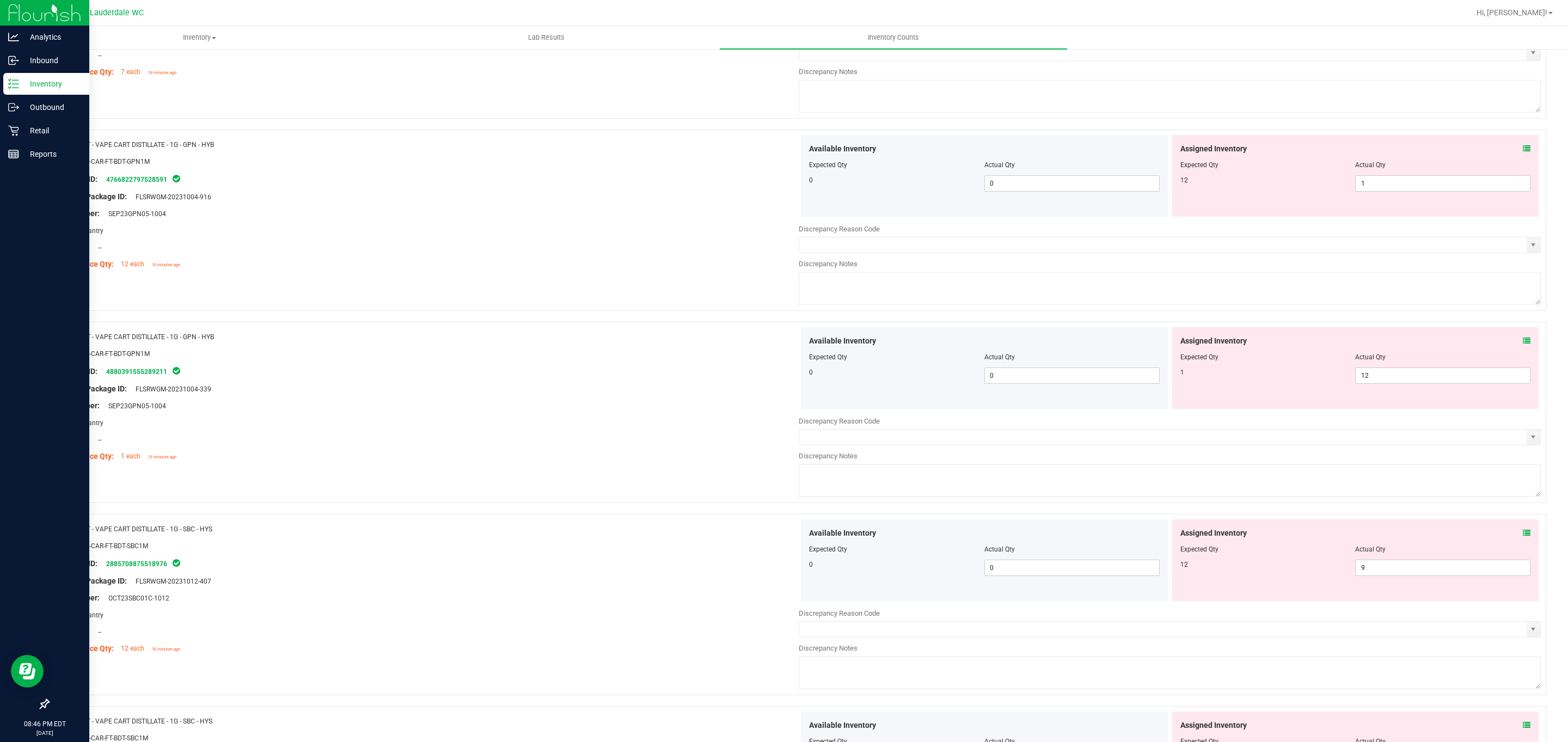
scroll to position [1795, 0]
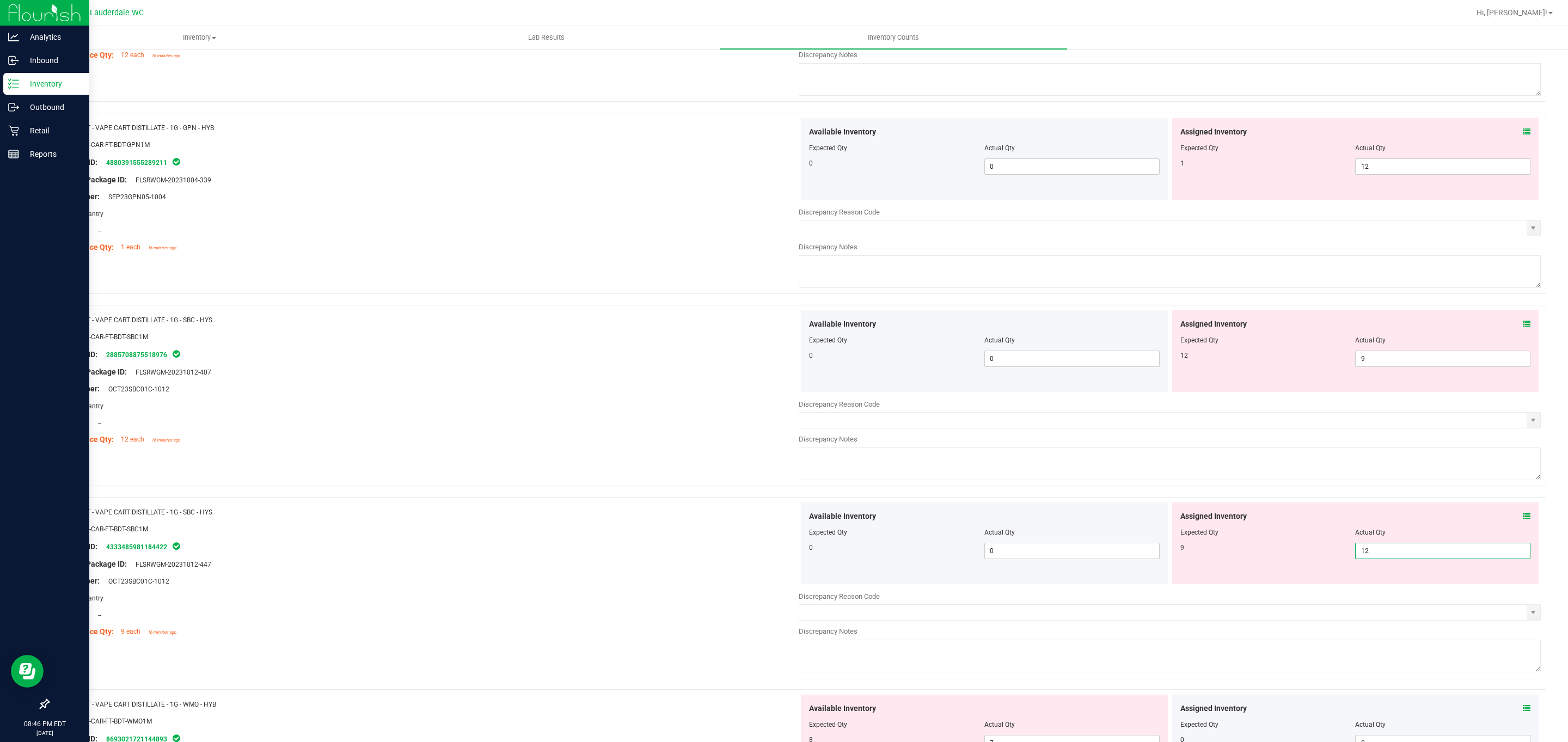
click at [774, 557] on span "12 12" at bounding box center [1442, 552] width 176 height 17
click at [774, 557] on input "12" at bounding box center [1443, 551] width 175 height 16
click at [774, 543] on div at bounding box center [1355, 541] width 350 height 6
click at [774, 559] on span "12 12" at bounding box center [1442, 552] width 176 height 17
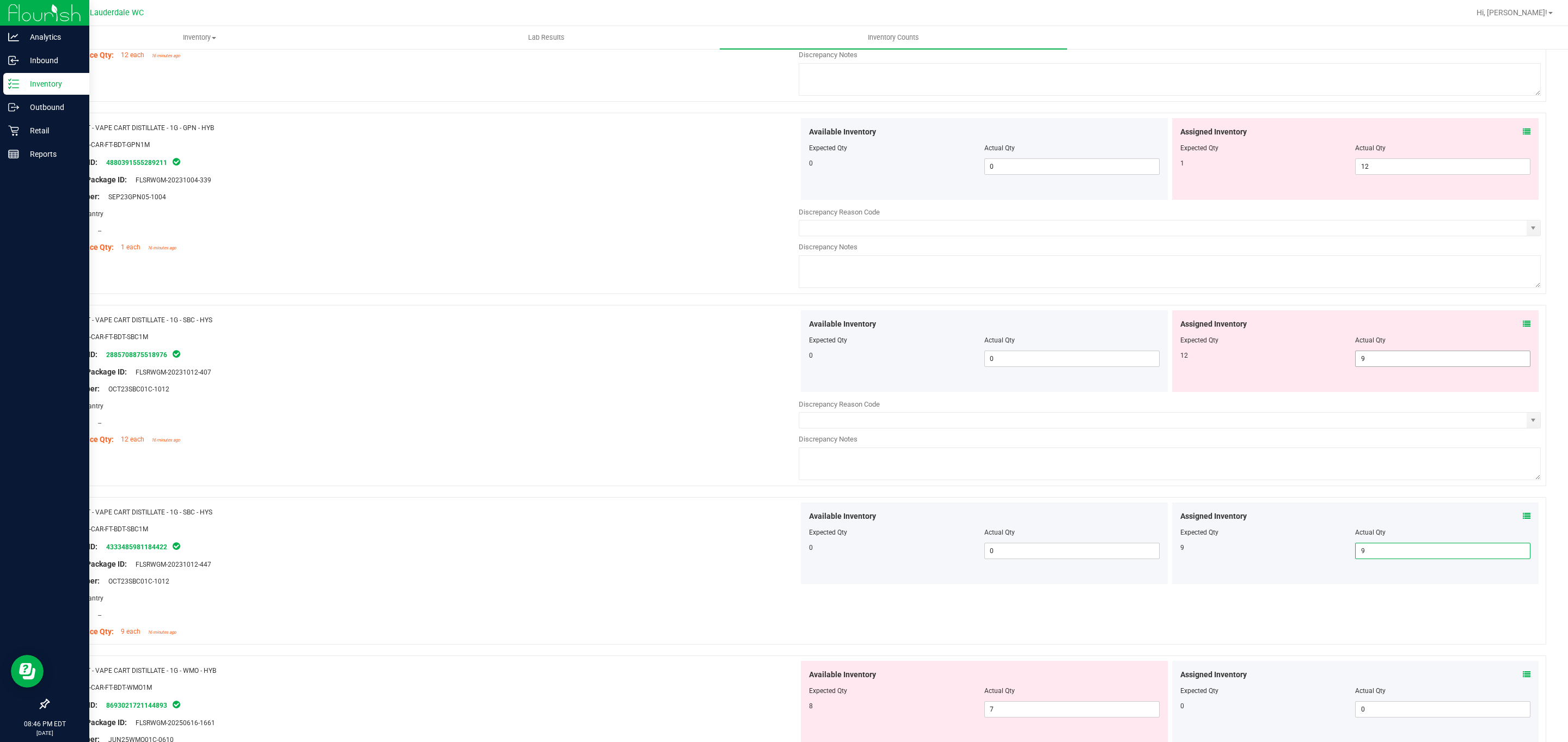
click at [774, 363] on span "9 9" at bounding box center [1442, 359] width 176 height 17
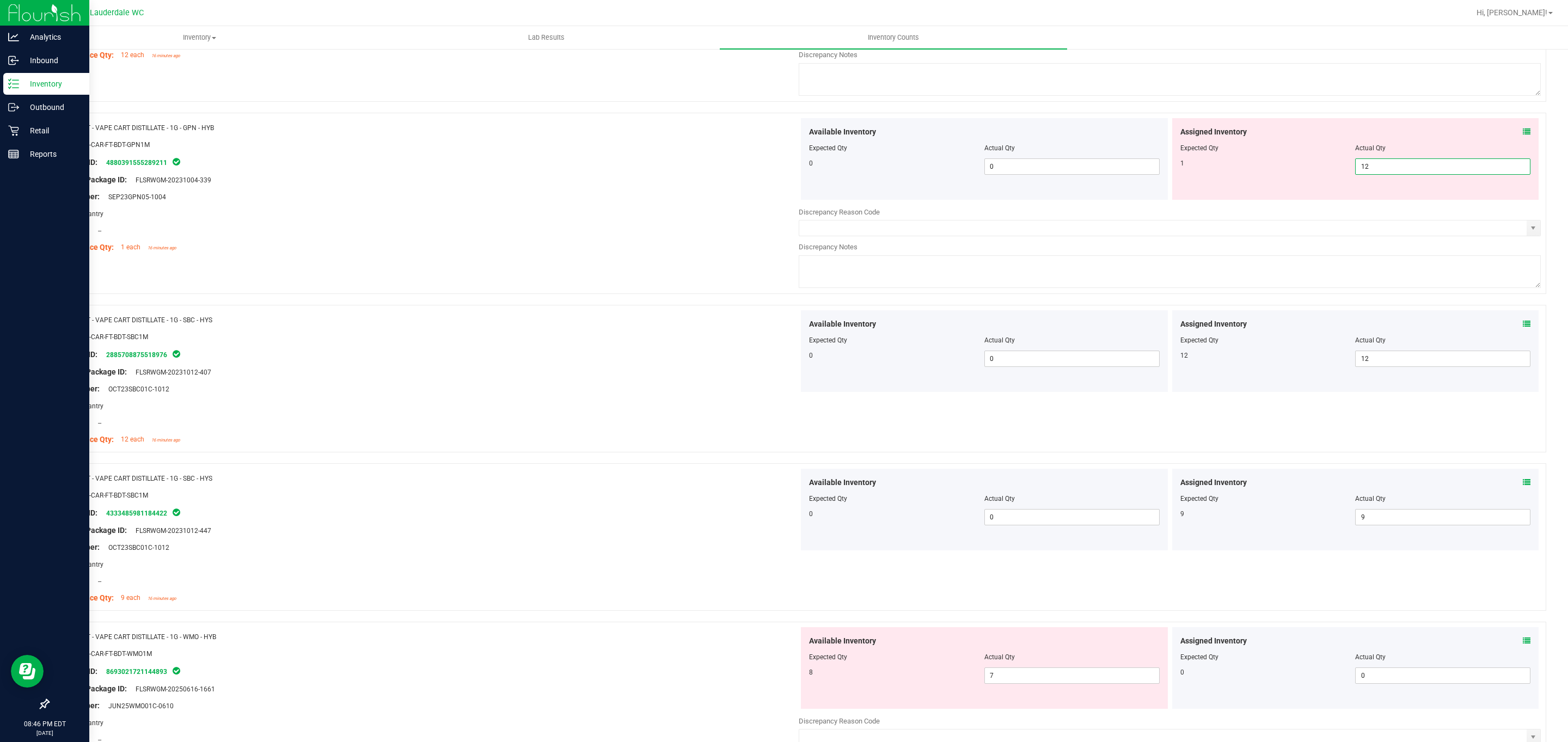
click at [774, 172] on span "12 12" at bounding box center [1442, 166] width 176 height 17
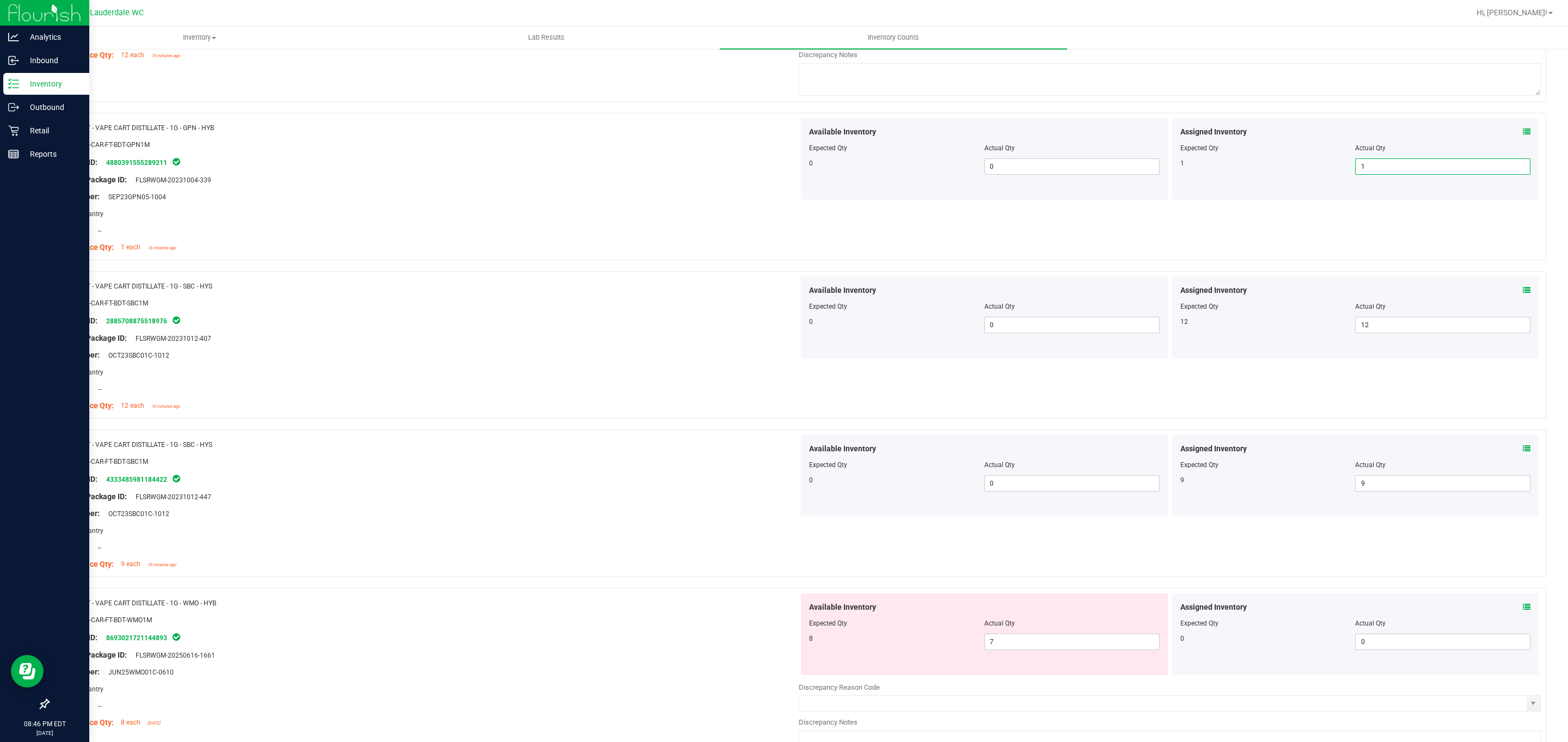
scroll to position [1467, 0]
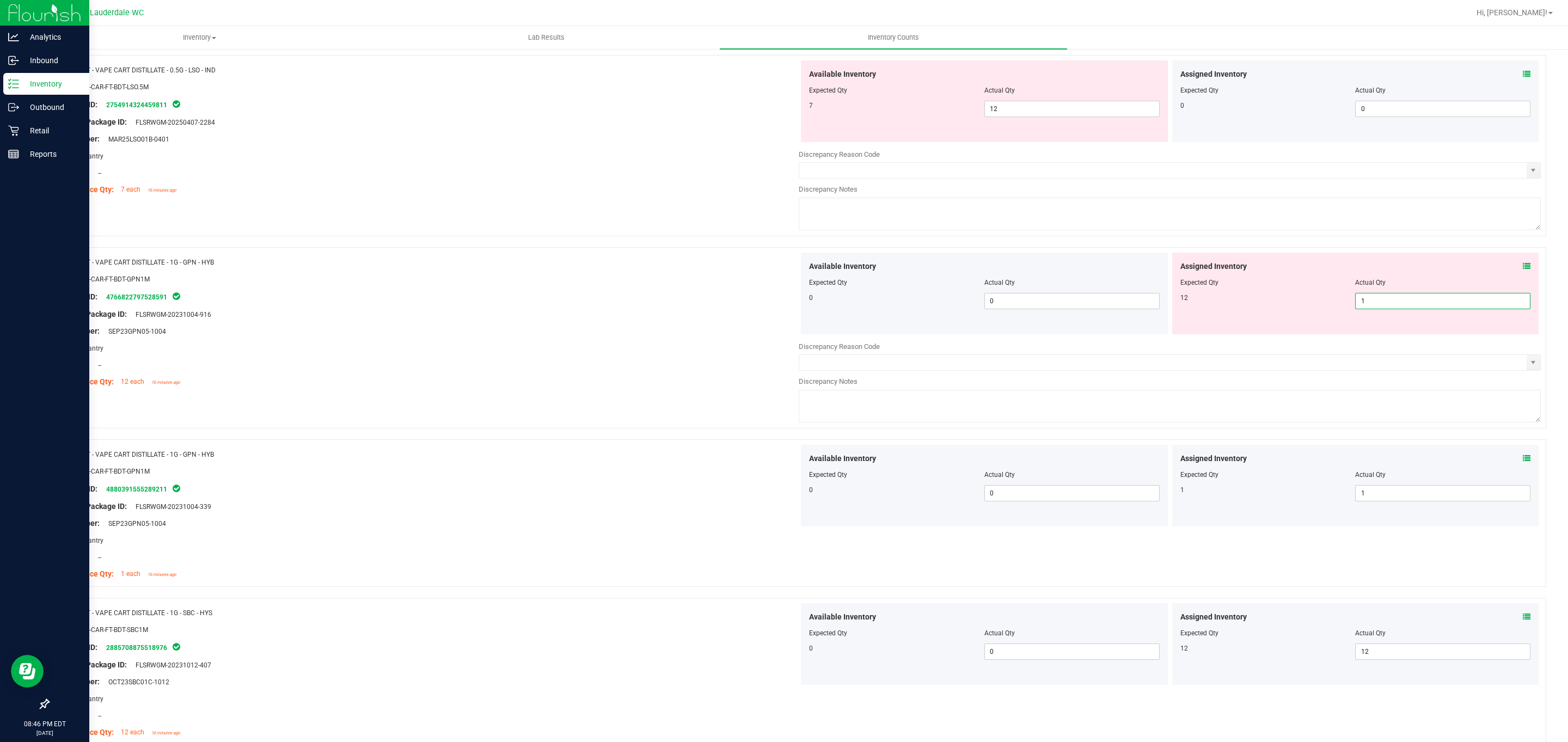
click at [774, 308] on span "1 1" at bounding box center [1442, 302] width 176 height 17
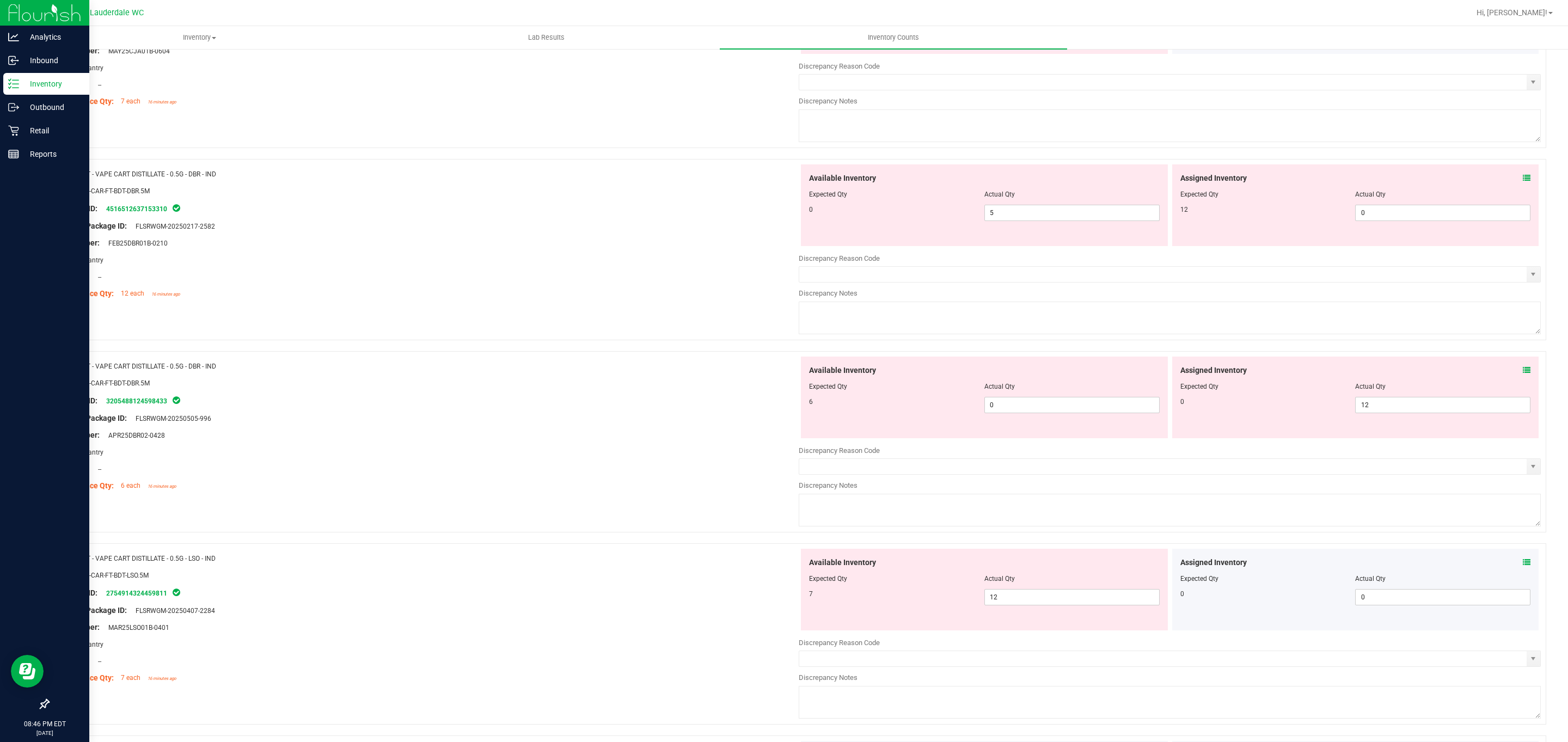
scroll to position [977, 0]
click at [774, 415] on span "12 12" at bounding box center [1442, 407] width 176 height 17
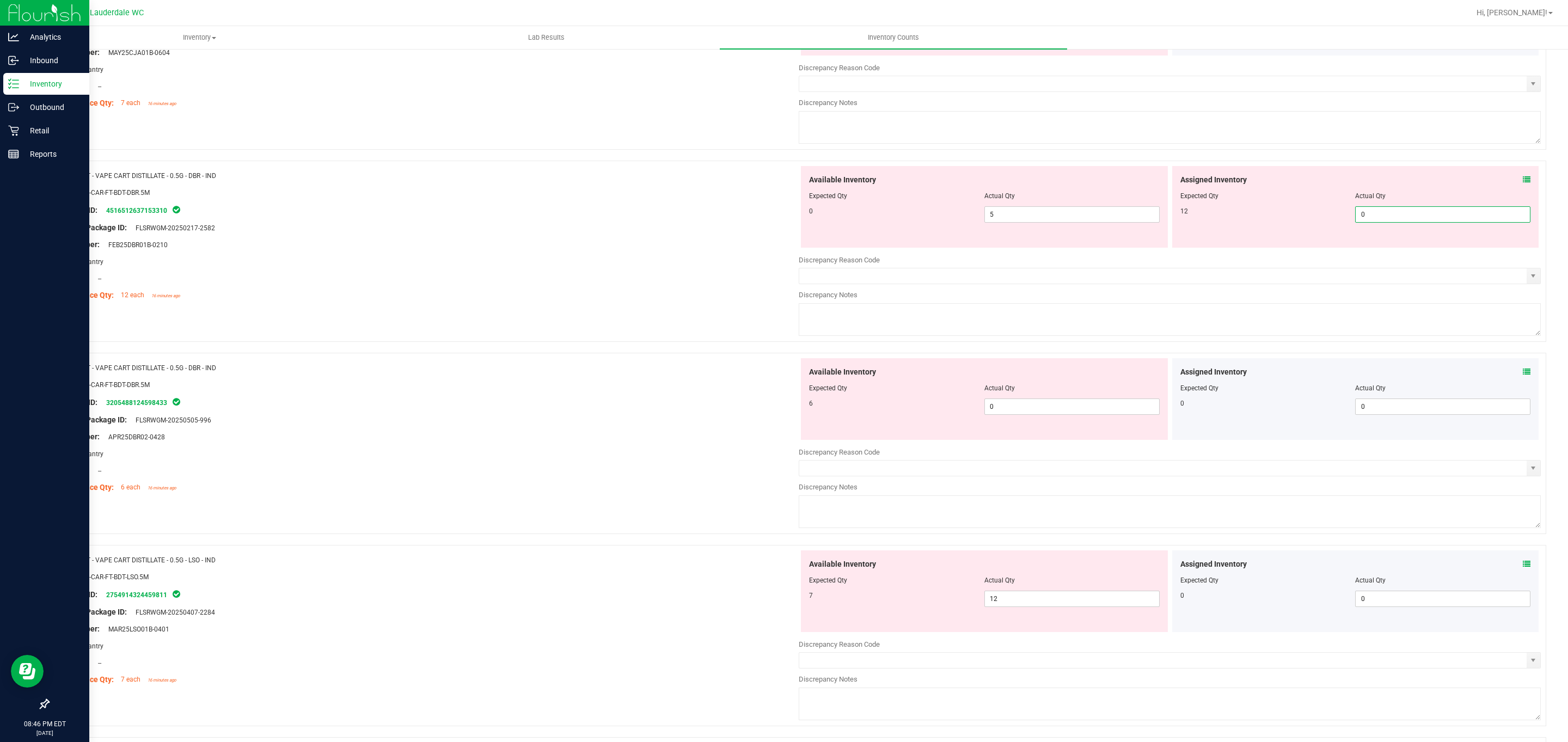
click at [774, 223] on span "0 0" at bounding box center [1442, 215] width 176 height 17
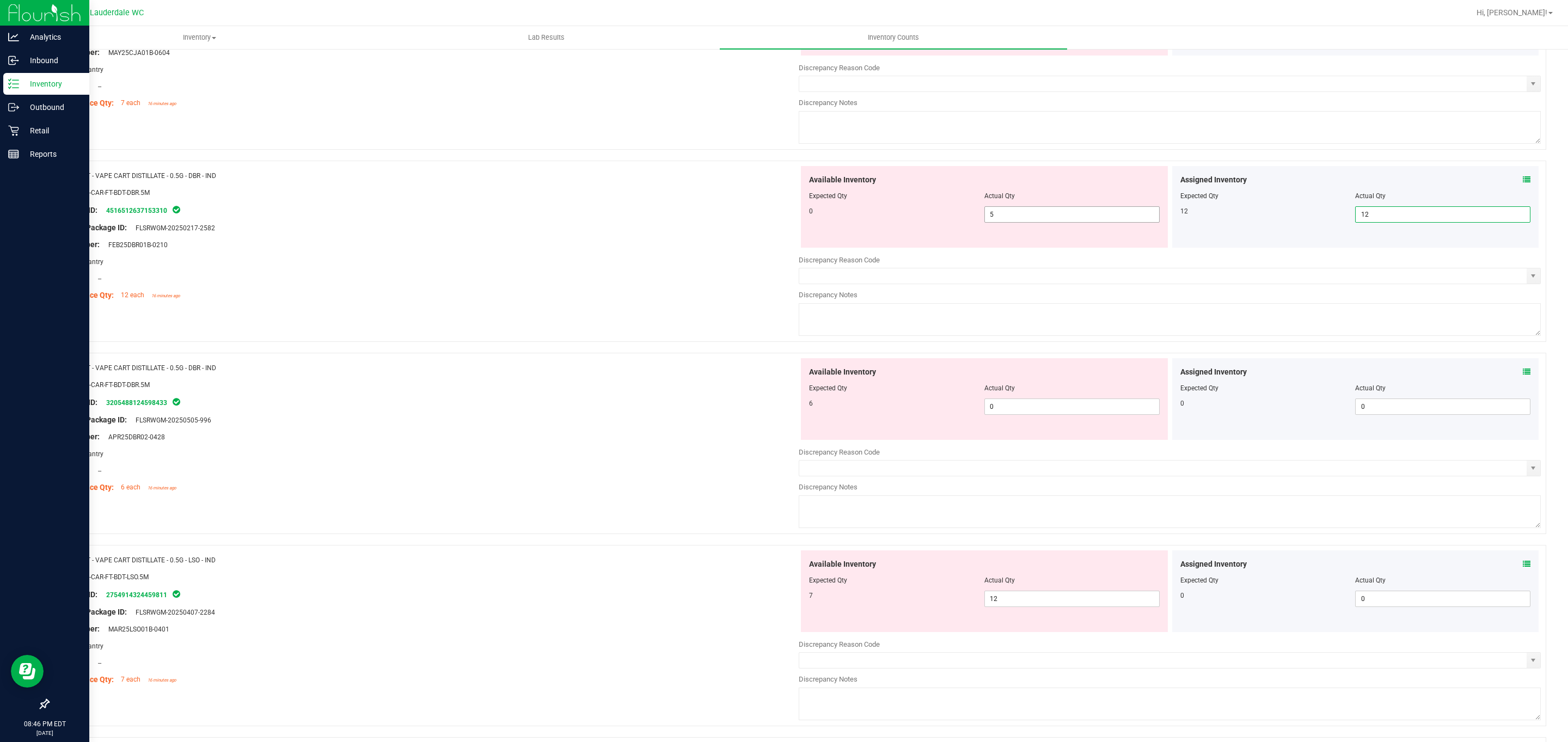
click at [774, 217] on span "5 5" at bounding box center [1072, 215] width 176 height 17
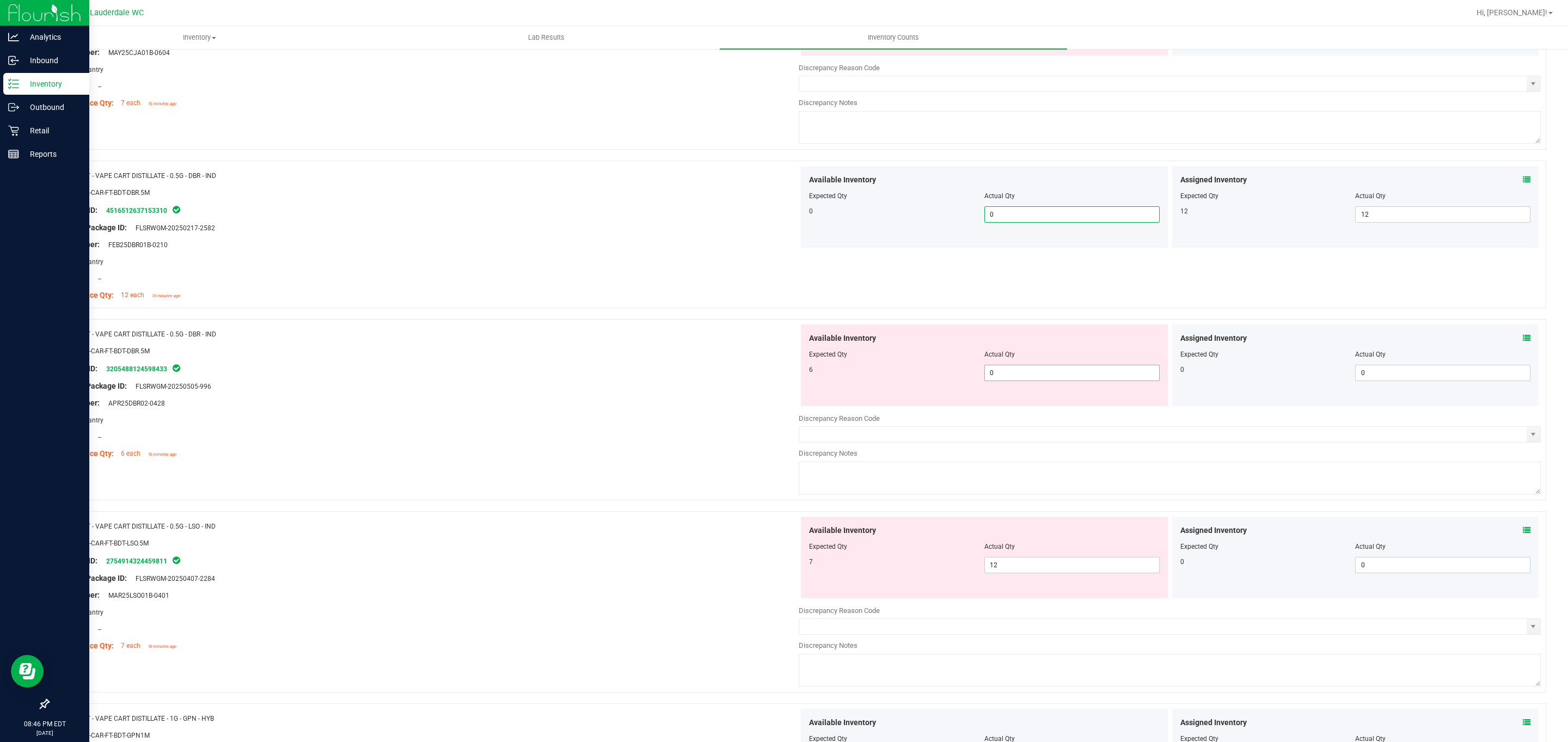
click at [774, 381] on span "0 0" at bounding box center [1072, 373] width 176 height 17
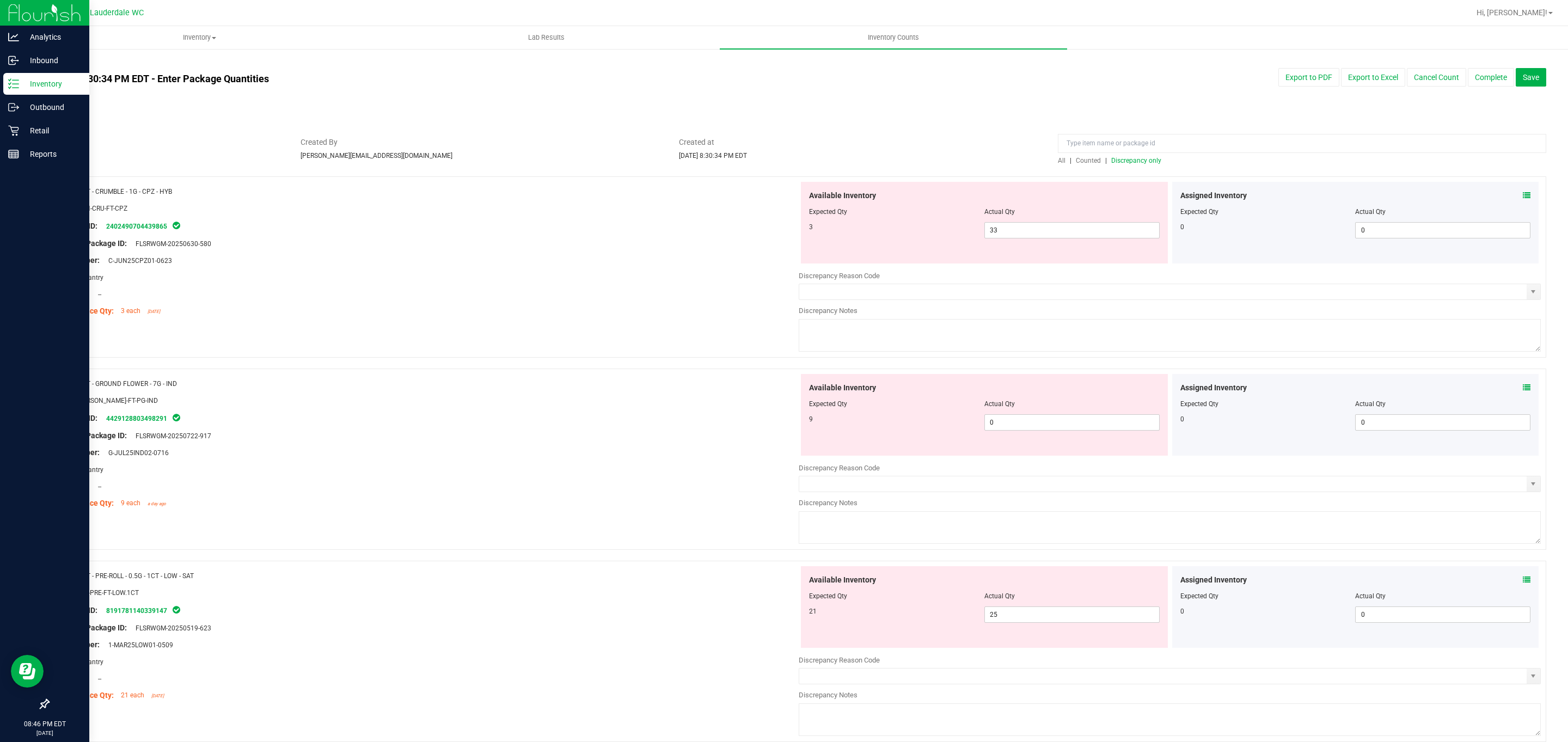
scroll to position [0, 0]
click at [774, 159] on span "Discrepancy only" at bounding box center [1136, 161] width 50 height 7
click at [774, 229] on span "33 33" at bounding box center [1072, 231] width 176 height 17
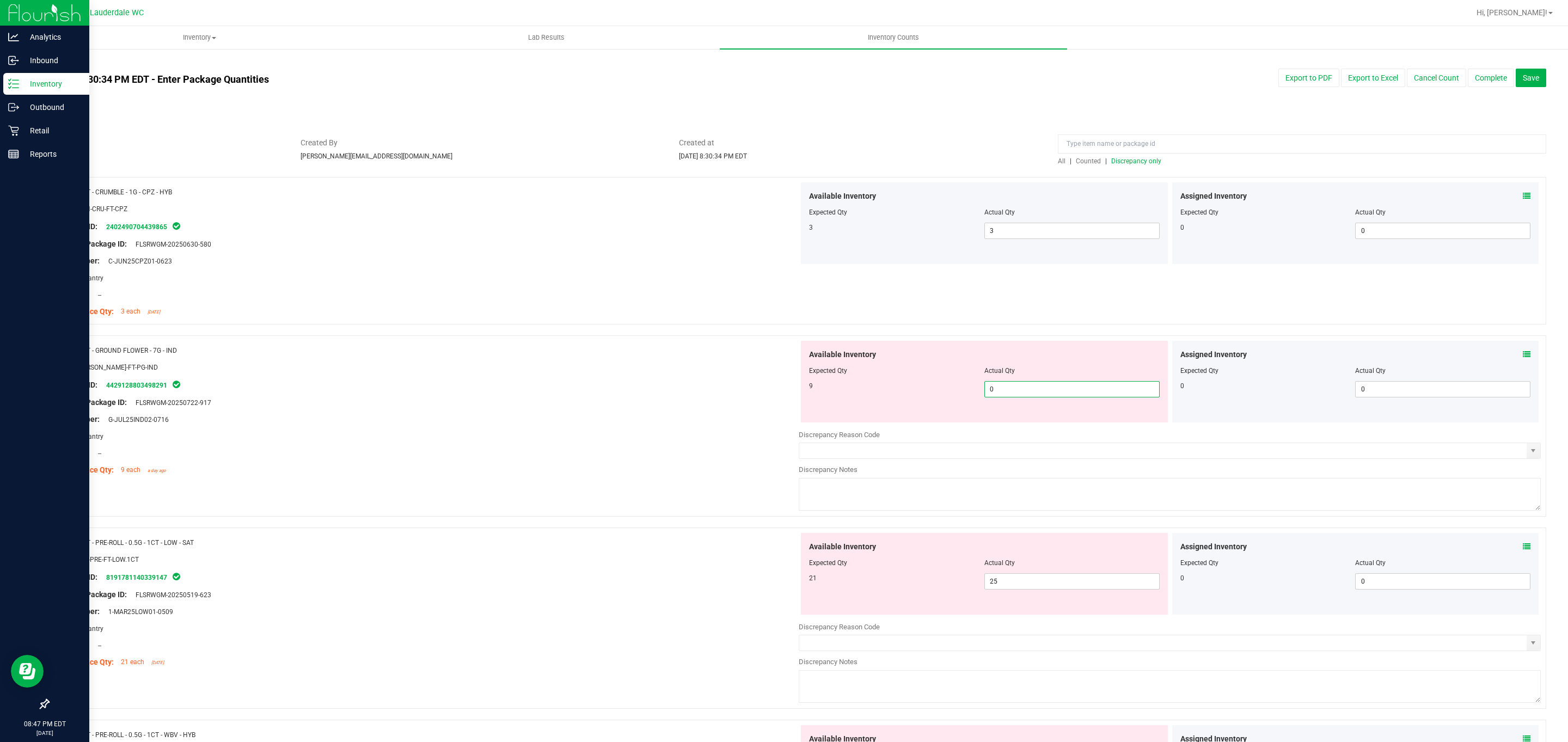
click at [774, 386] on span "0 0" at bounding box center [1072, 390] width 176 height 17
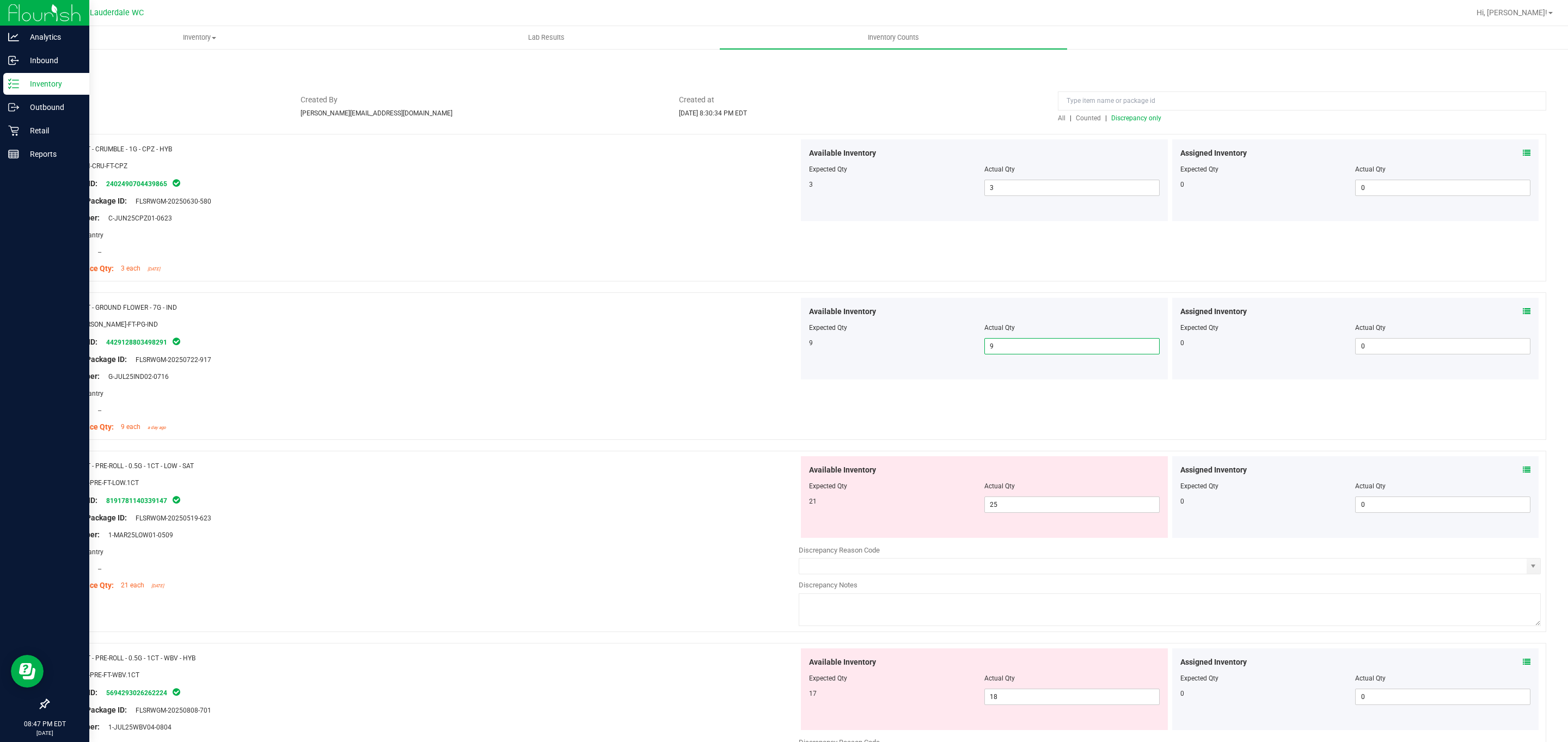
scroll to position [82, 0]
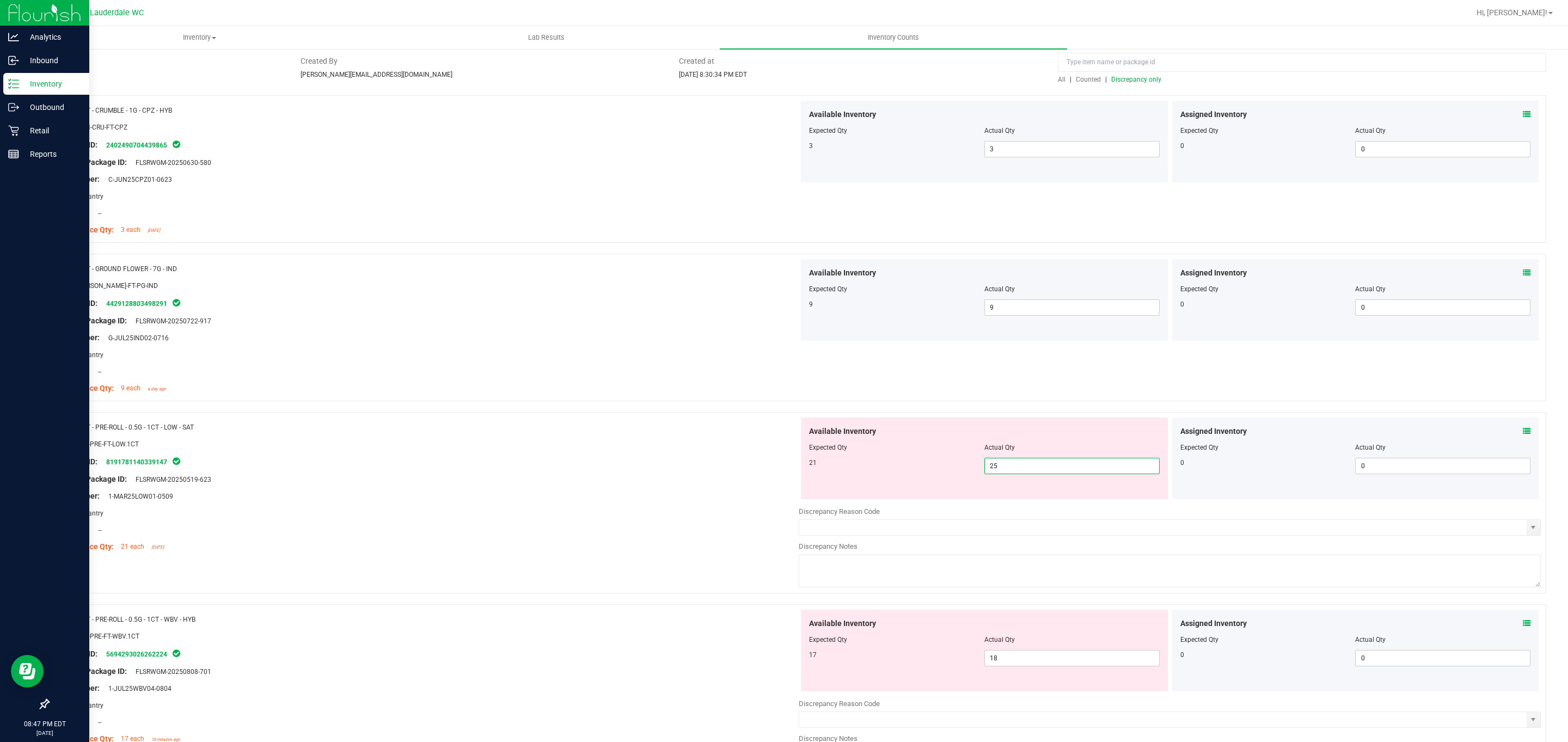
click at [774, 473] on span "25 25" at bounding box center [1072, 466] width 176 height 17
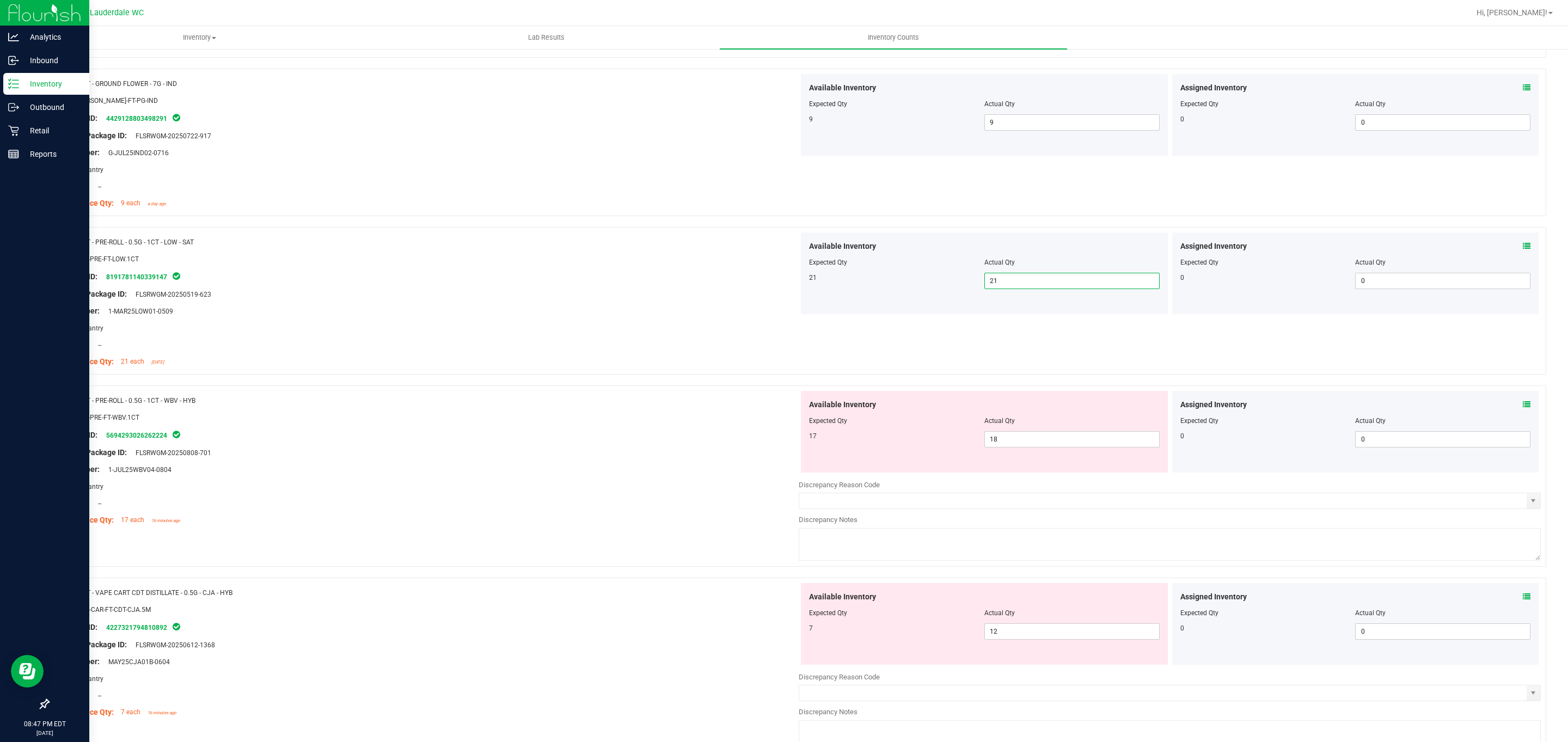
scroll to position [490, 0]
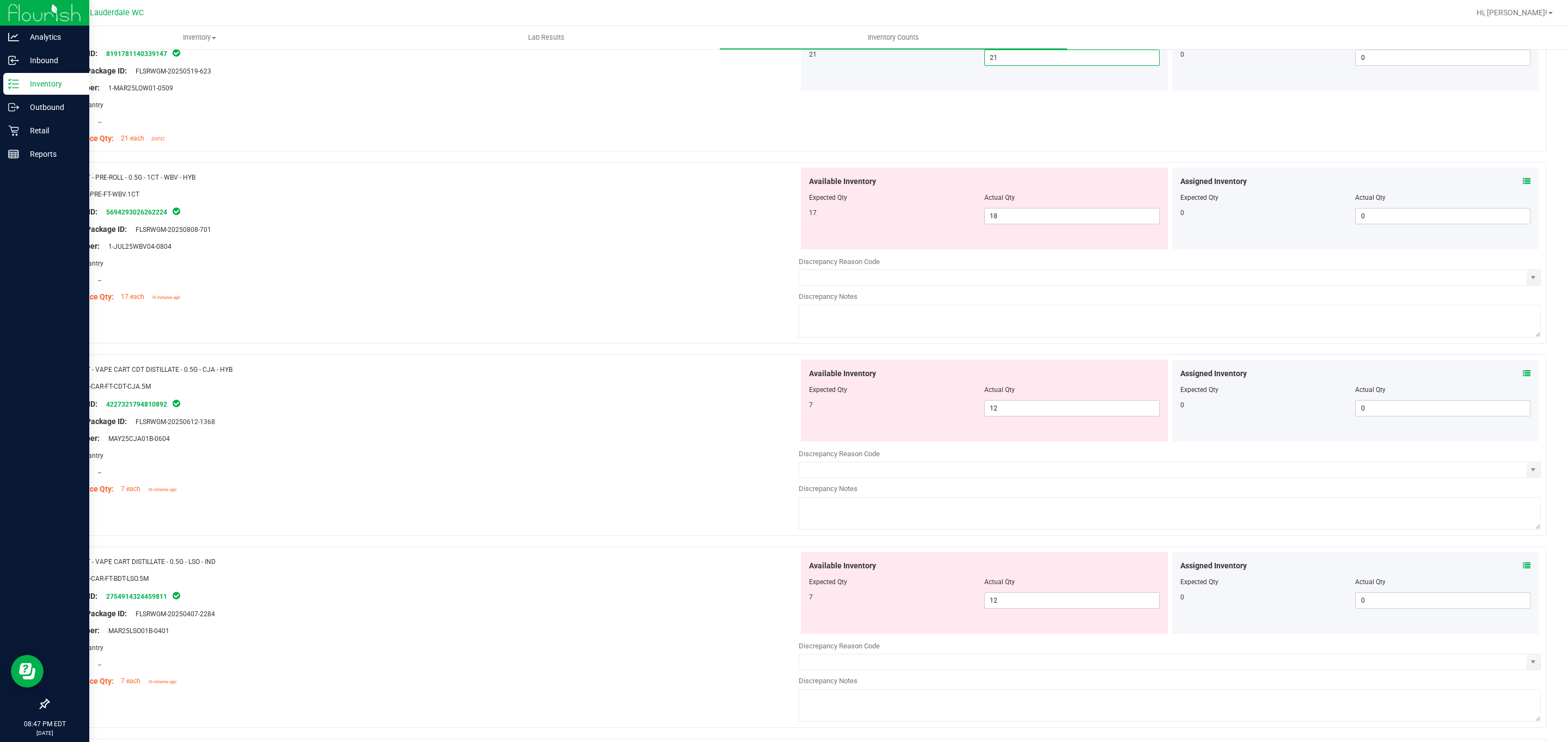
click at [774, 226] on div "Available Inventory Expected Qty Actual Qty 17 18 18" at bounding box center [983, 208] width 367 height 82
click at [774, 213] on span "18 18" at bounding box center [1072, 216] width 176 height 17
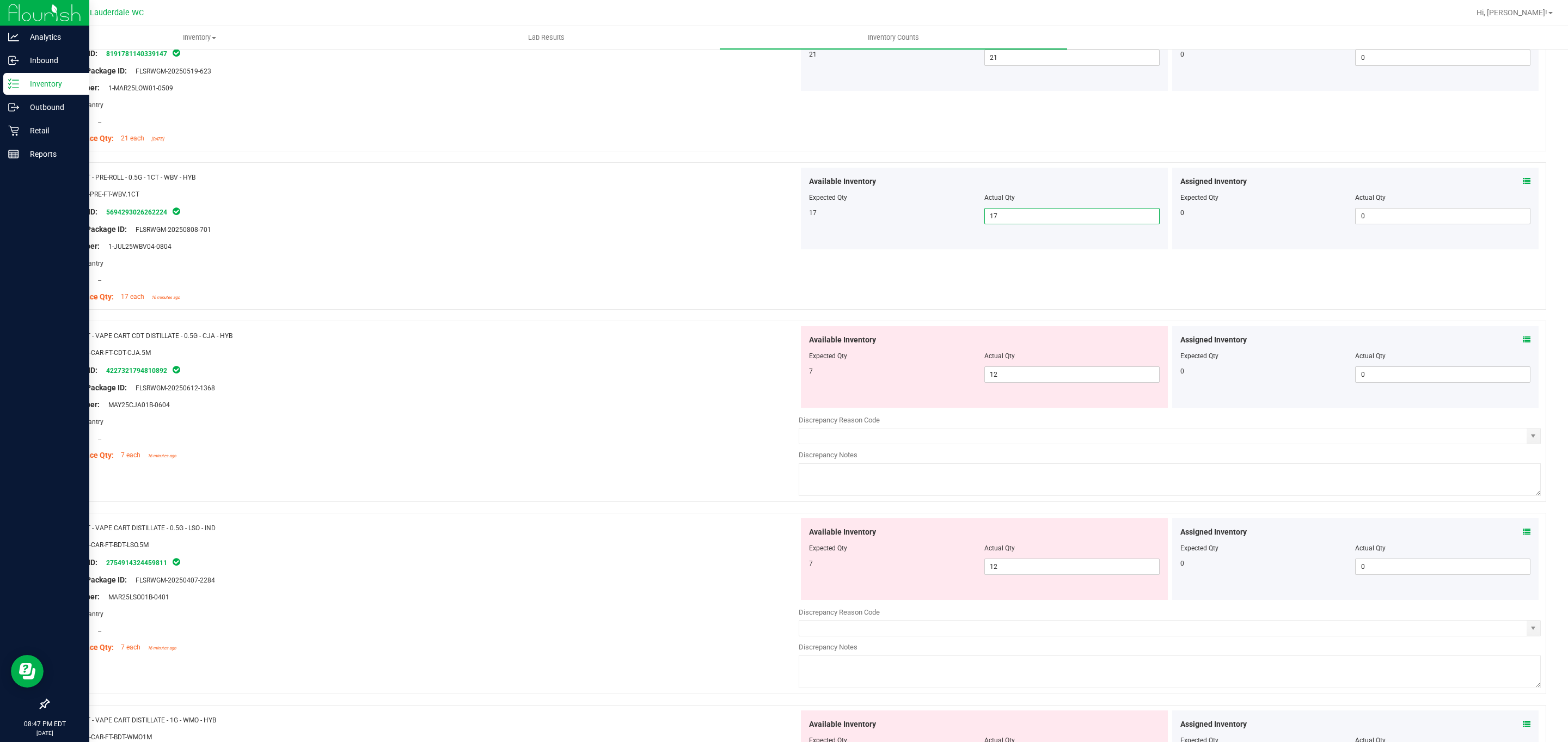
click at [774, 386] on div "Available Inventory Expected Qty Actual Qty 7 12 12" at bounding box center [983, 367] width 367 height 82
click at [774, 376] on span "12 12" at bounding box center [1072, 375] width 176 height 17
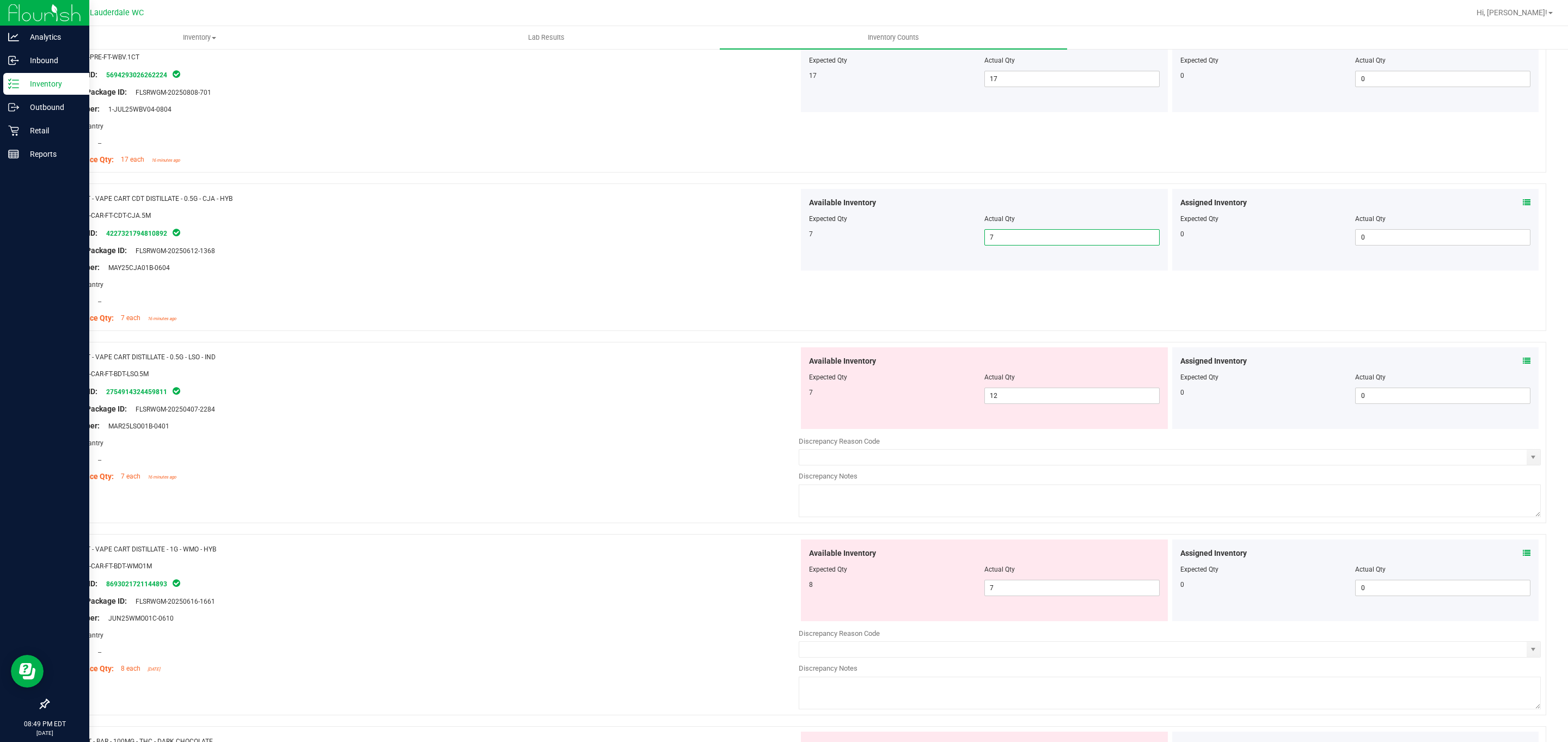
scroll to position [654, 0]
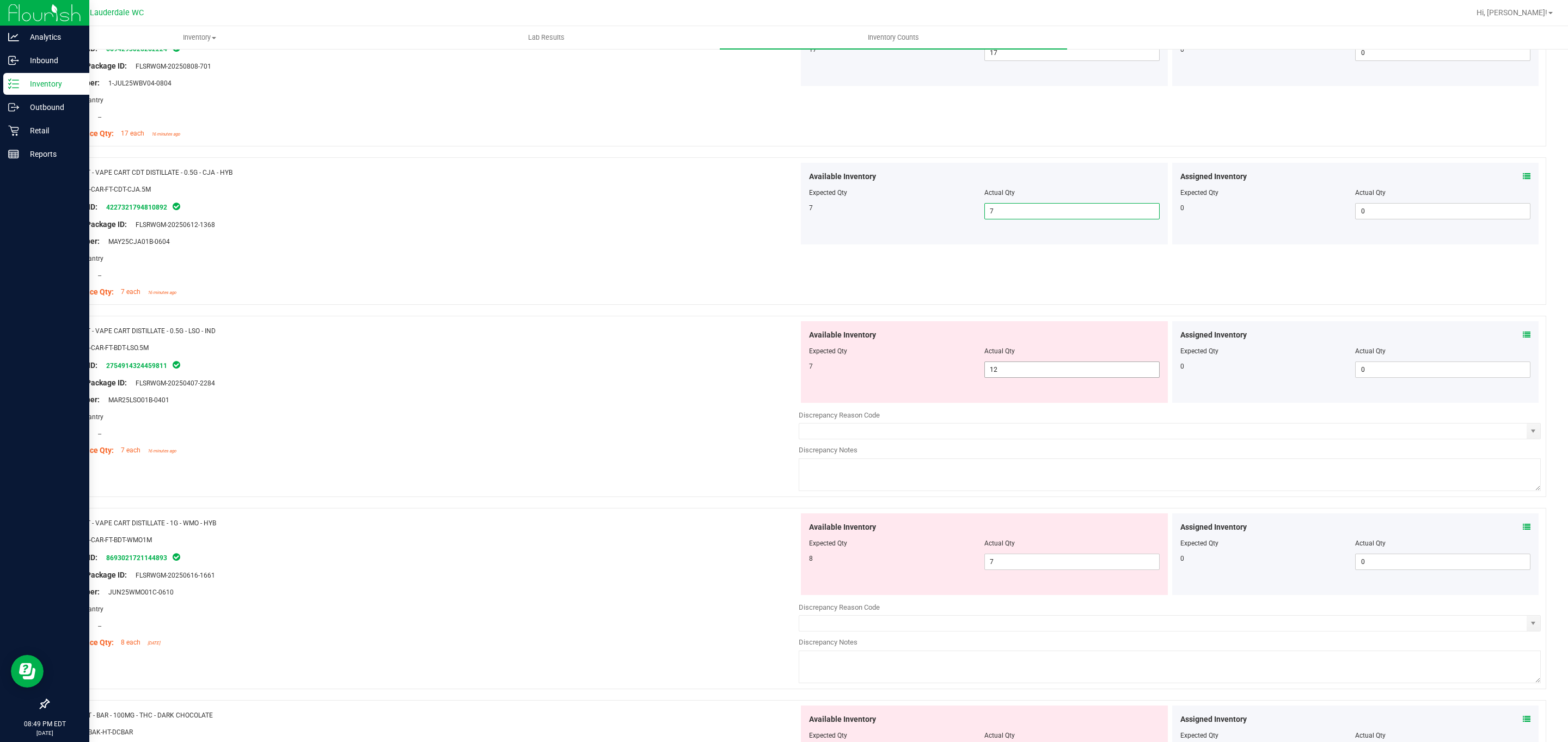
click at [774, 375] on span "12 12" at bounding box center [1072, 370] width 176 height 17
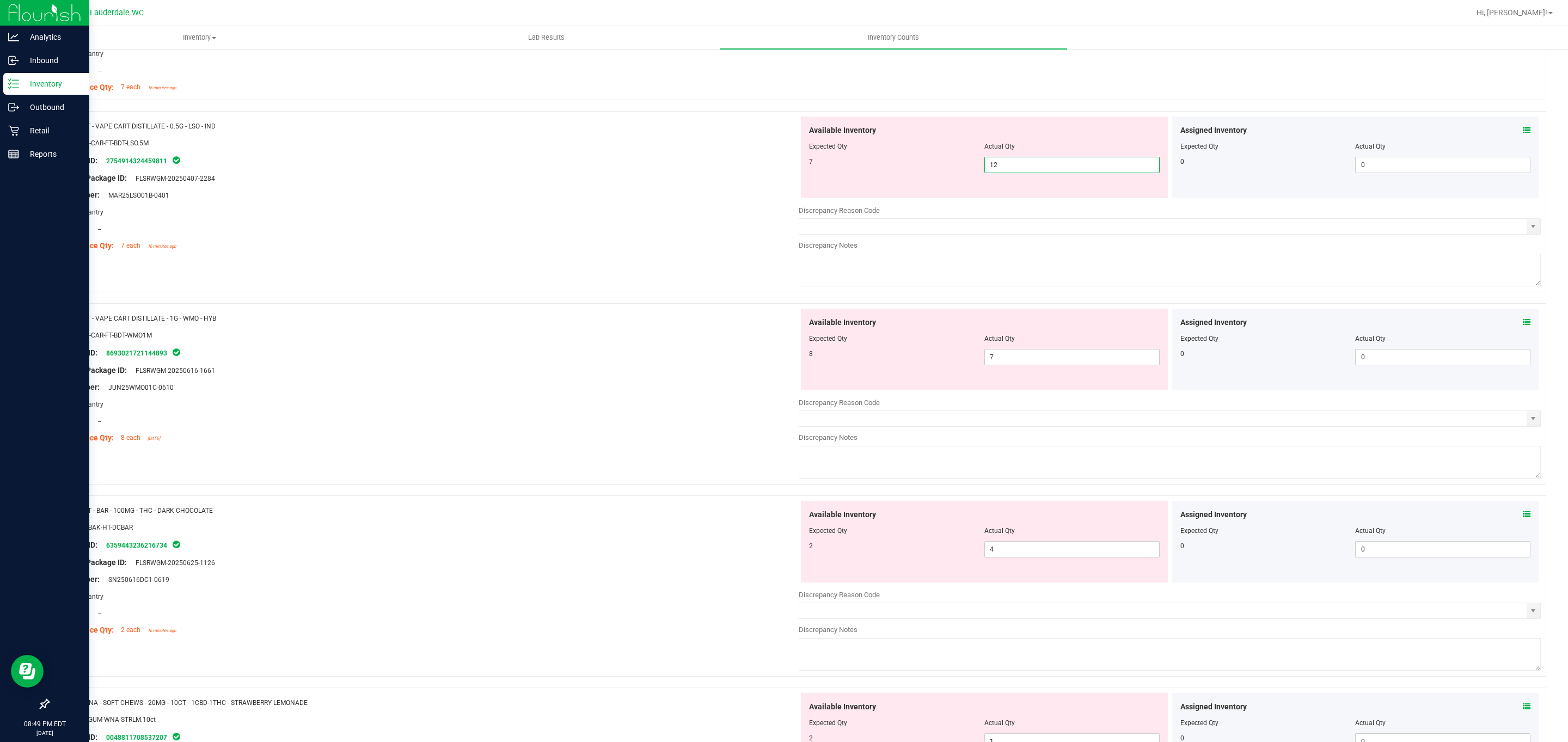
scroll to position [629, 0]
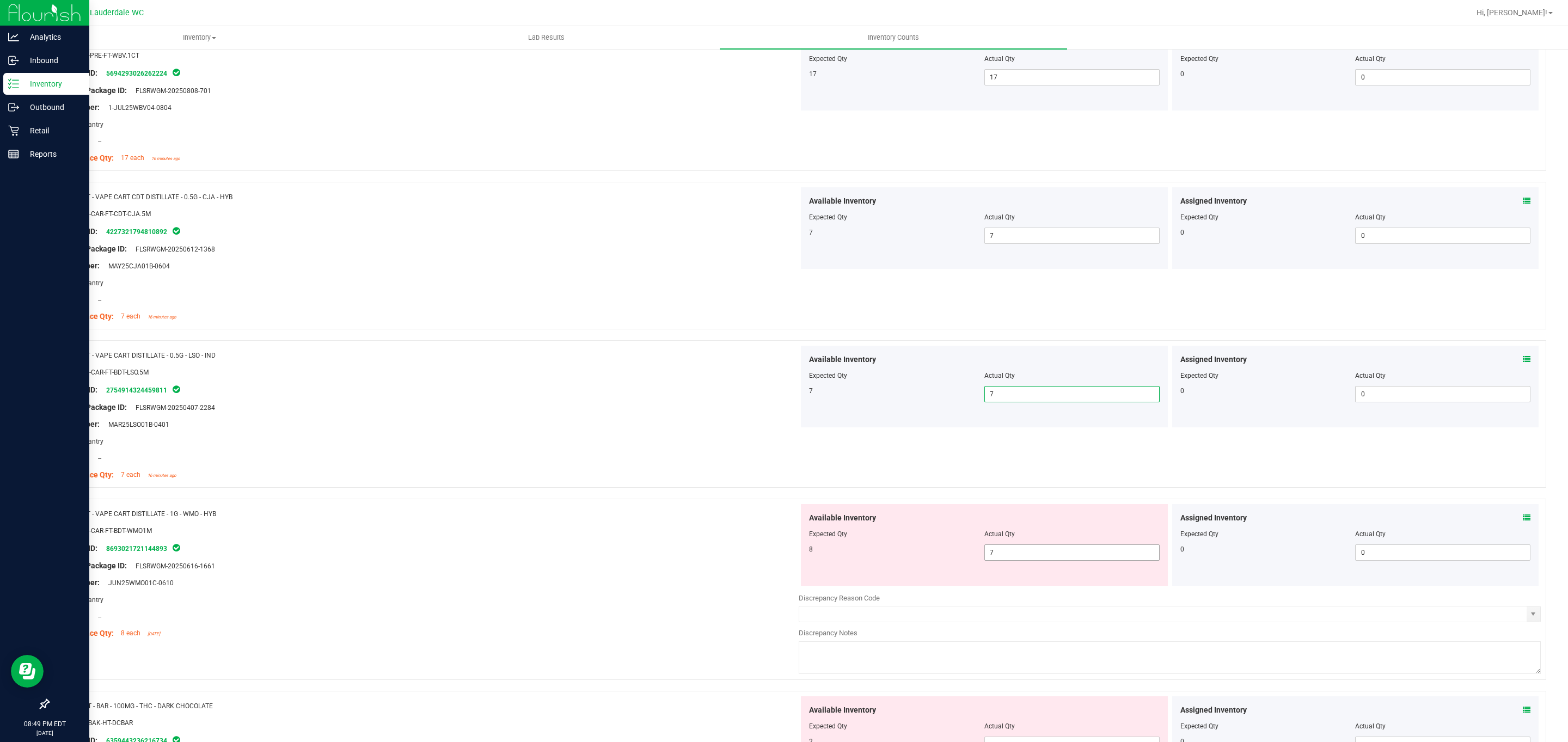
click at [774, 559] on span "7 7" at bounding box center [1072, 553] width 176 height 17
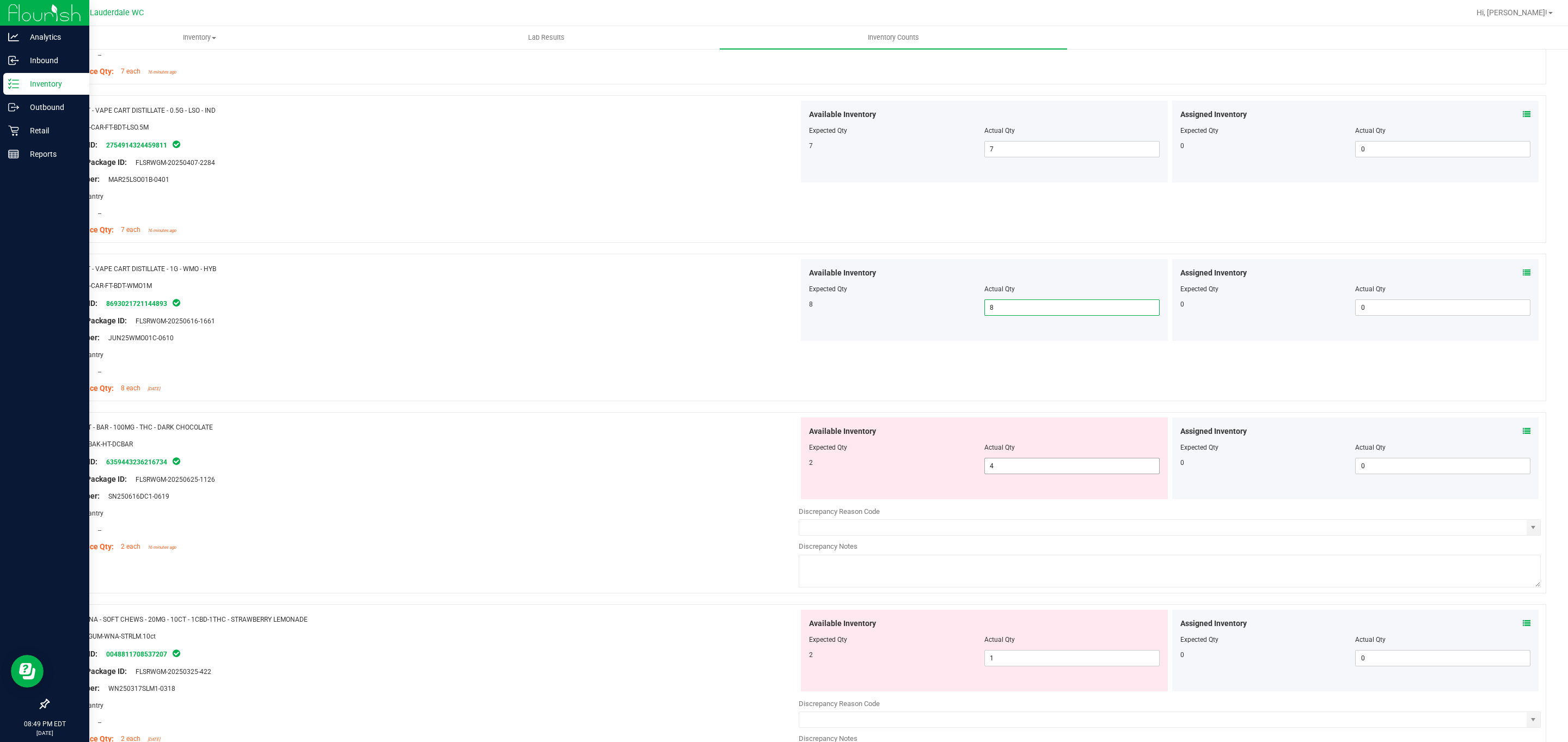
click at [774, 470] on span "4 4" at bounding box center [1072, 466] width 176 height 17
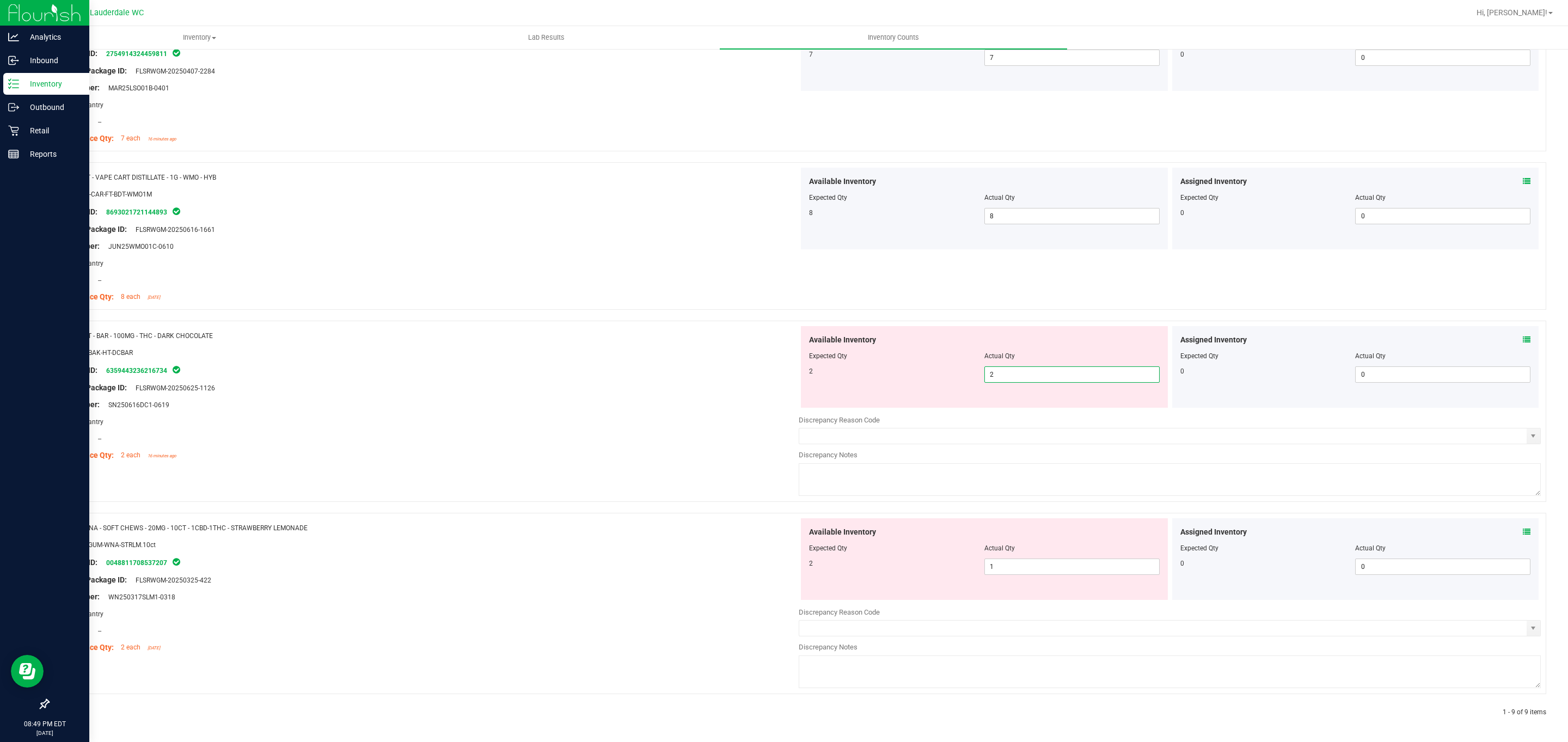
scroll to position [935, 0]
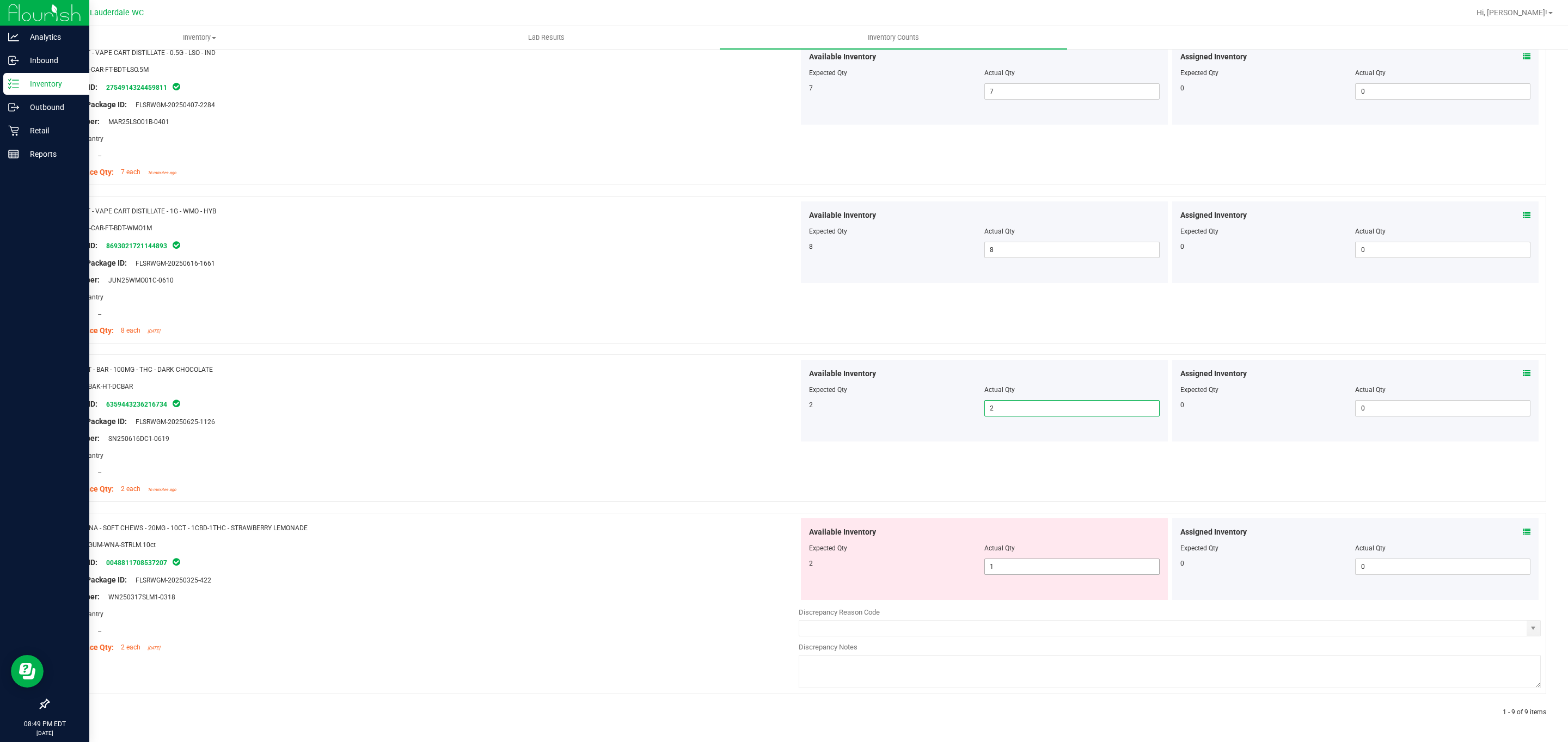
click at [774, 559] on span "1 1" at bounding box center [1072, 567] width 176 height 17
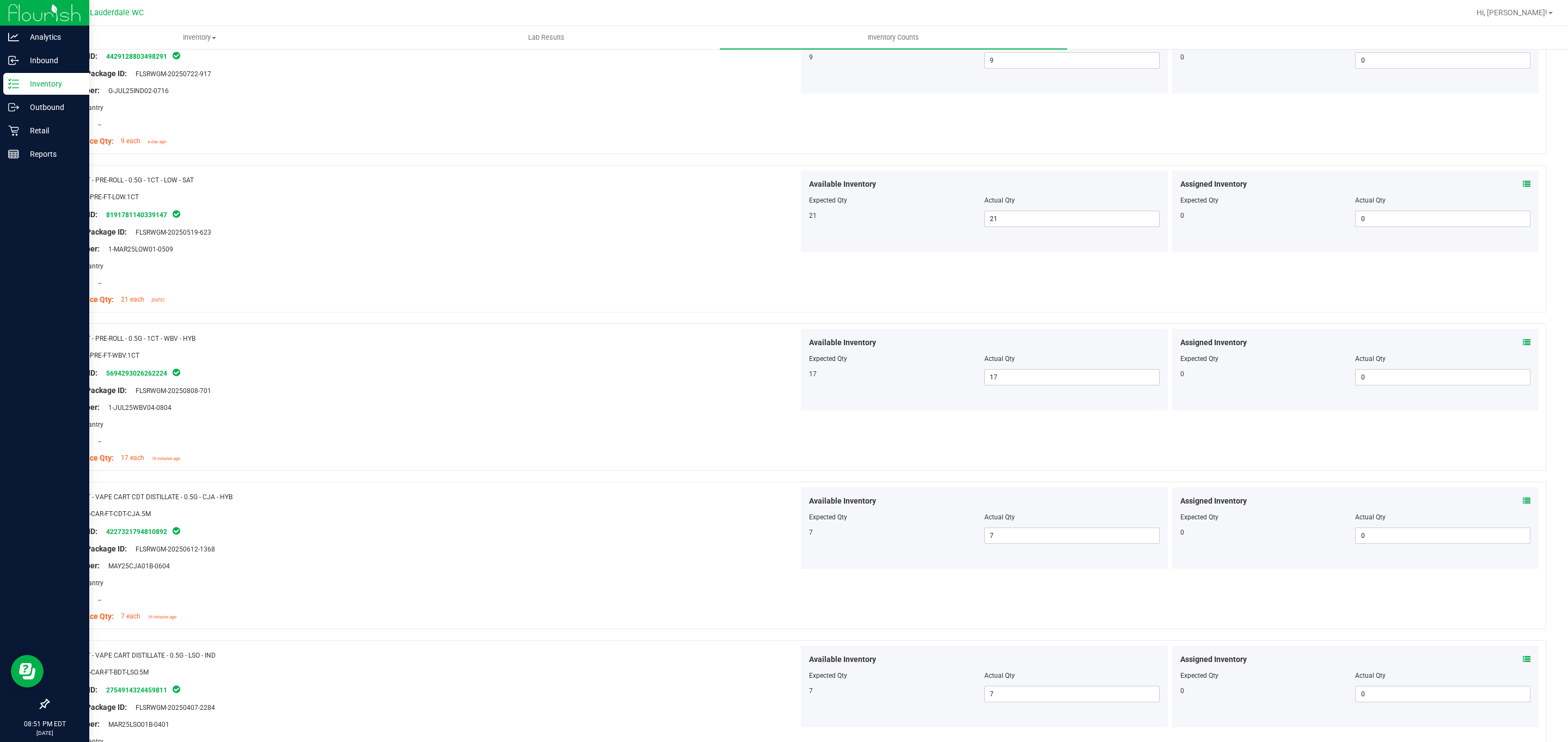
scroll to position [0, 0]
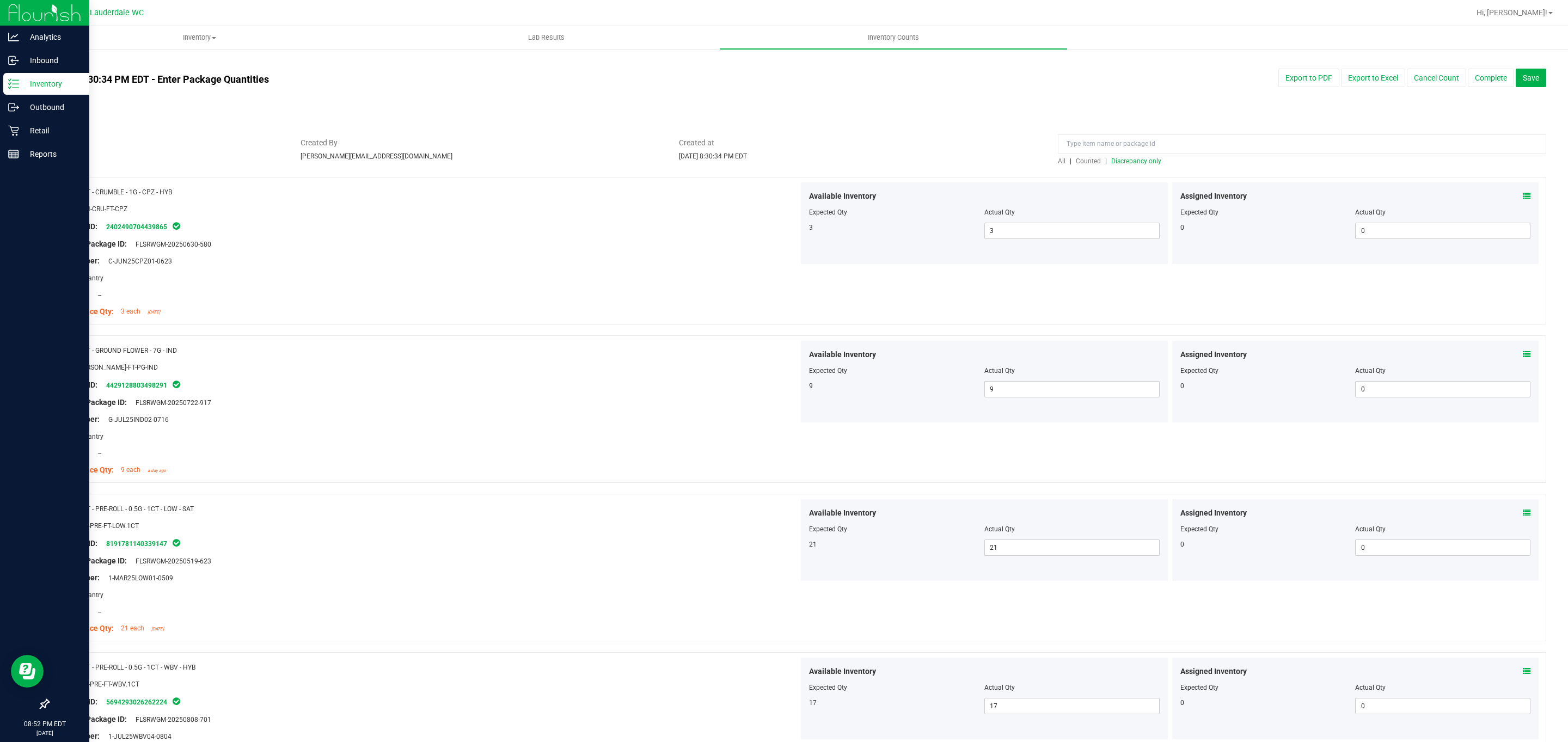
click at [774, 163] on span "Discrepancy only" at bounding box center [1136, 161] width 50 height 7
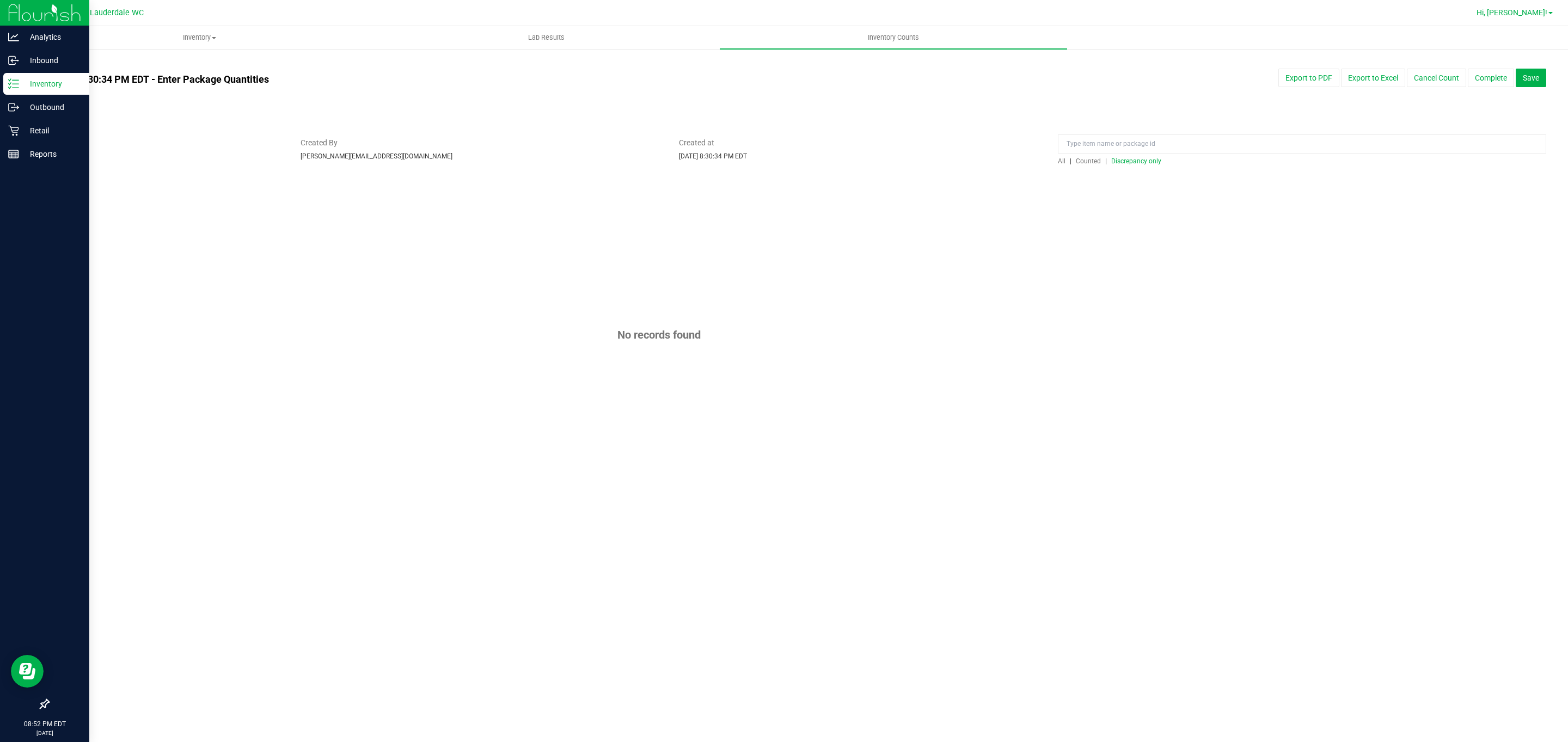
click at [774, 10] on span "Hi, [PERSON_NAME]!" at bounding box center [1512, 12] width 71 height 8
click at [13, 84] on icon at bounding box center [14, 84] width 11 height 11
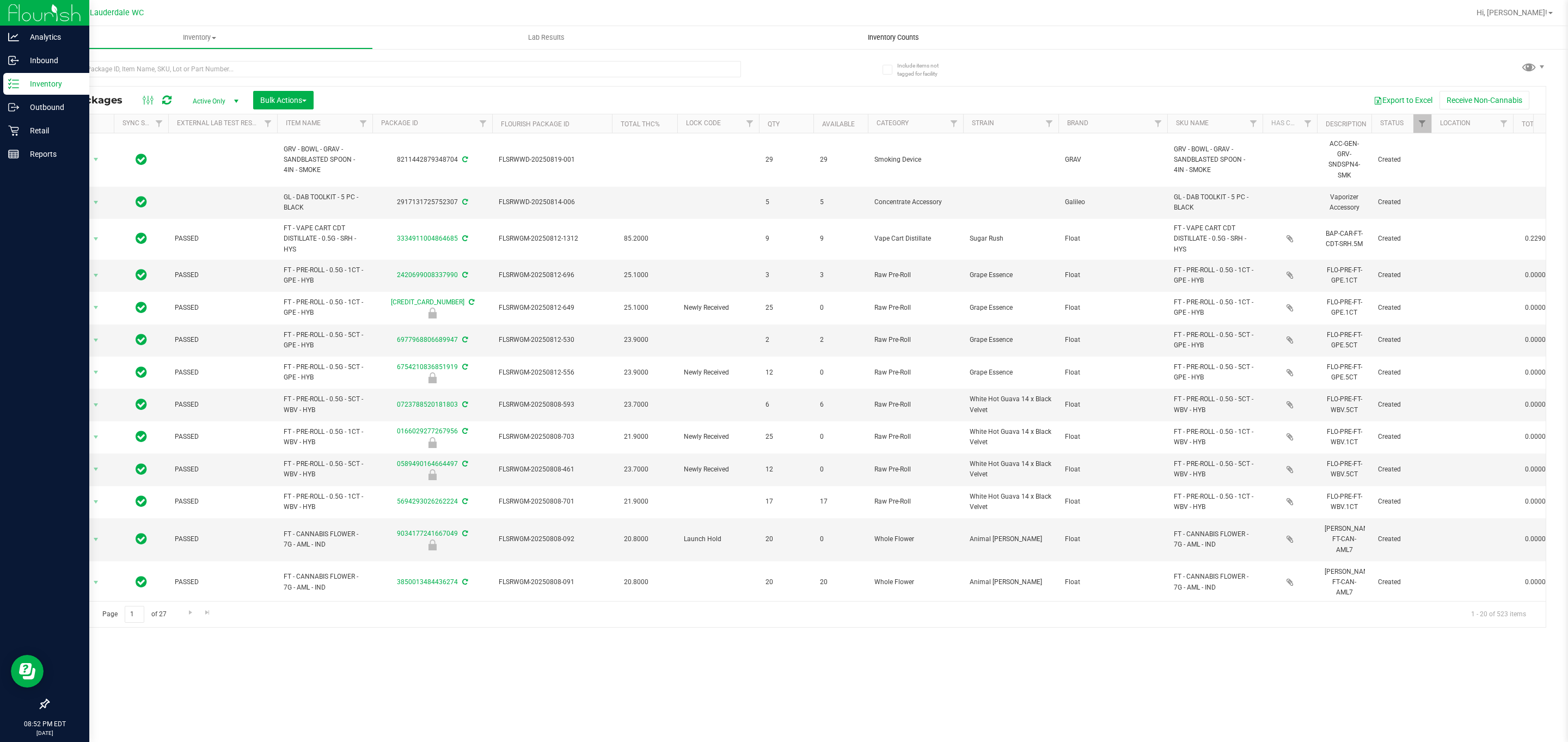
click at [774, 36] on span "Inventory Counts" at bounding box center [893, 38] width 81 height 10
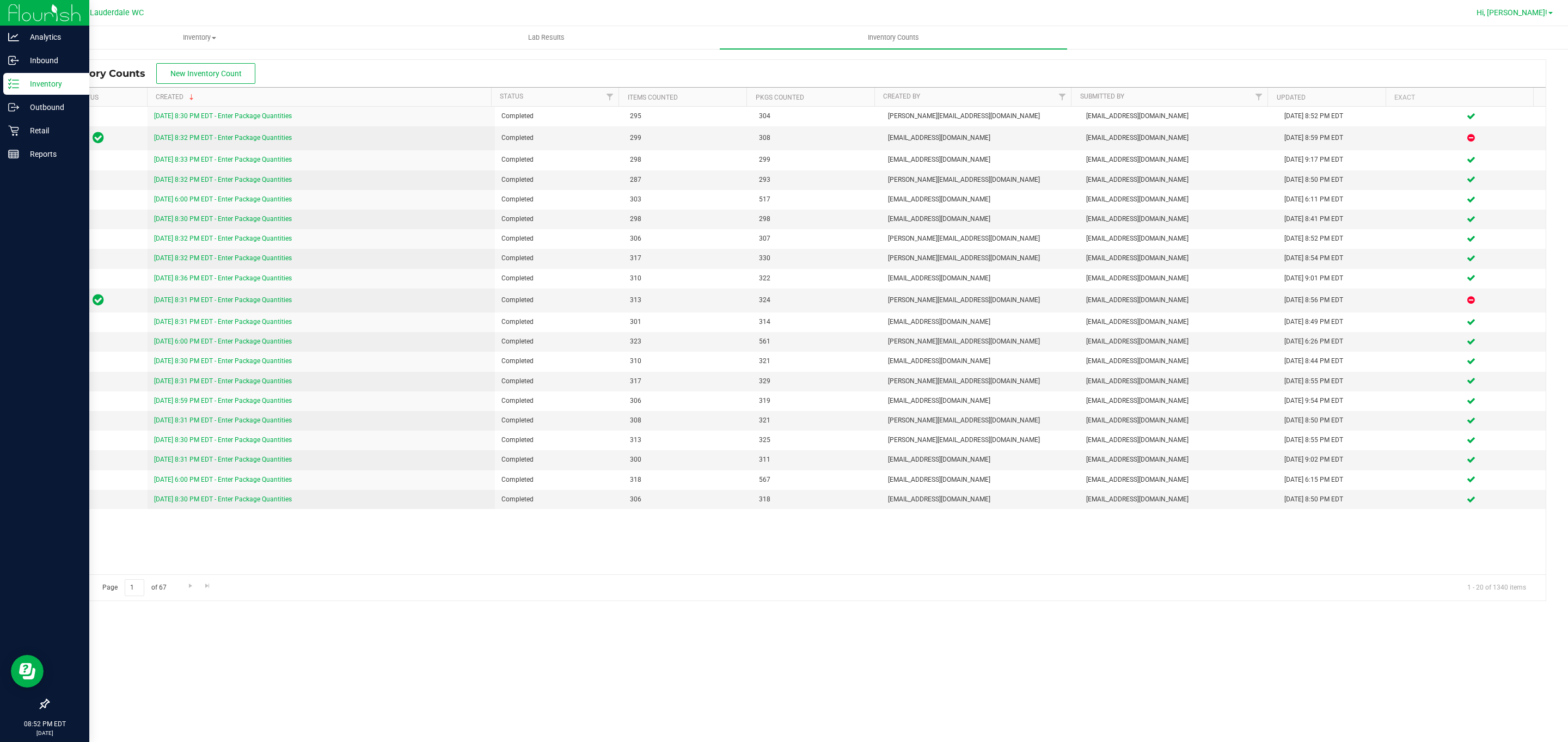
click at [774, 13] on span "Hi, [PERSON_NAME]!" at bounding box center [1512, 12] width 71 height 8
click at [774, 113] on span "Sign Out" at bounding box center [1511, 116] width 31 height 11
